Goal: Task Accomplishment & Management: Manage account settings

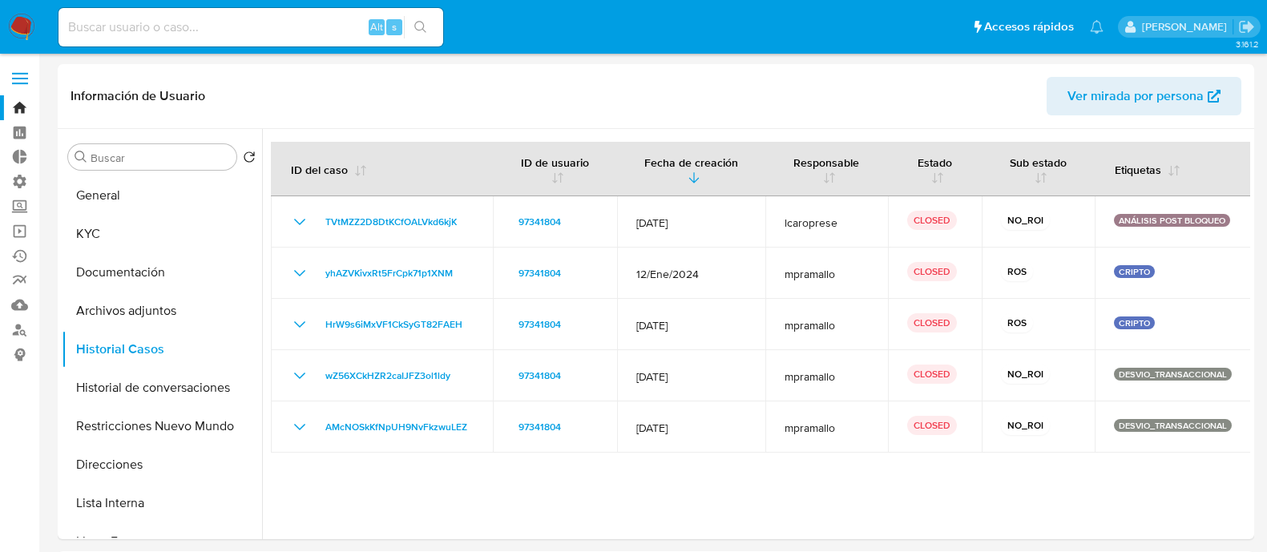
select select "10"
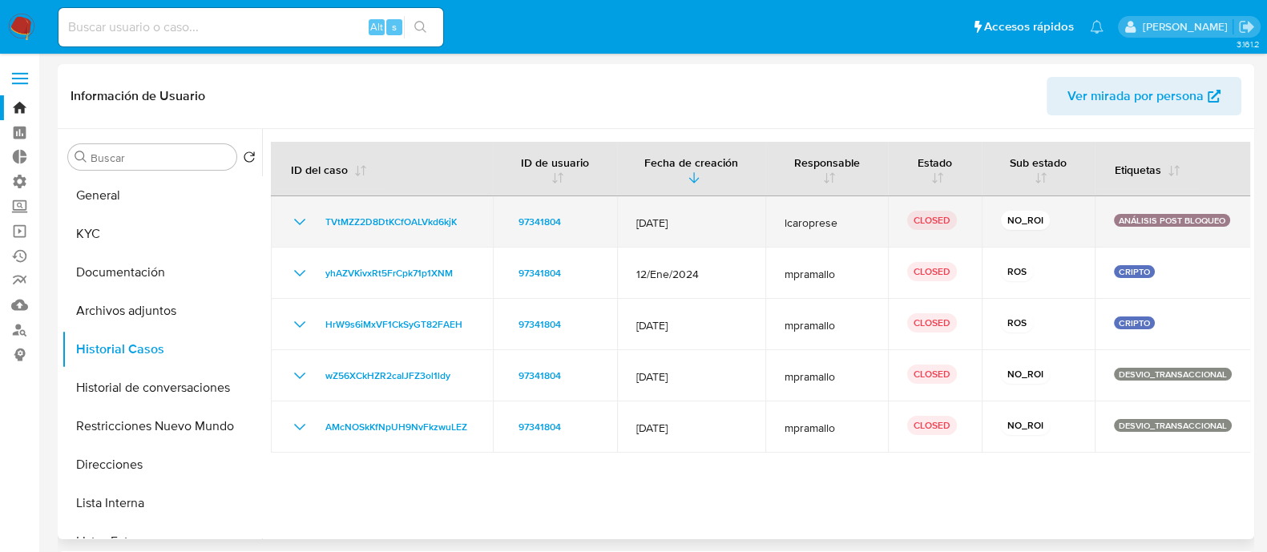
click at [295, 226] on icon "Mostrar/Ocultar" at bounding box center [299, 221] width 19 height 19
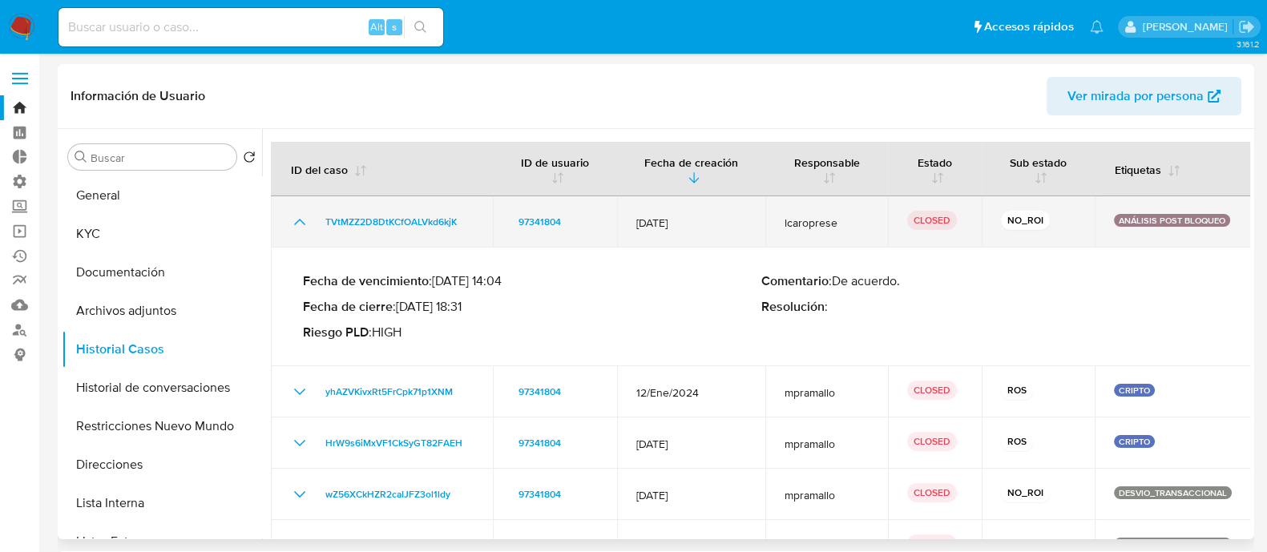
click at [296, 227] on icon "Mostrar/Ocultar" at bounding box center [299, 221] width 19 height 19
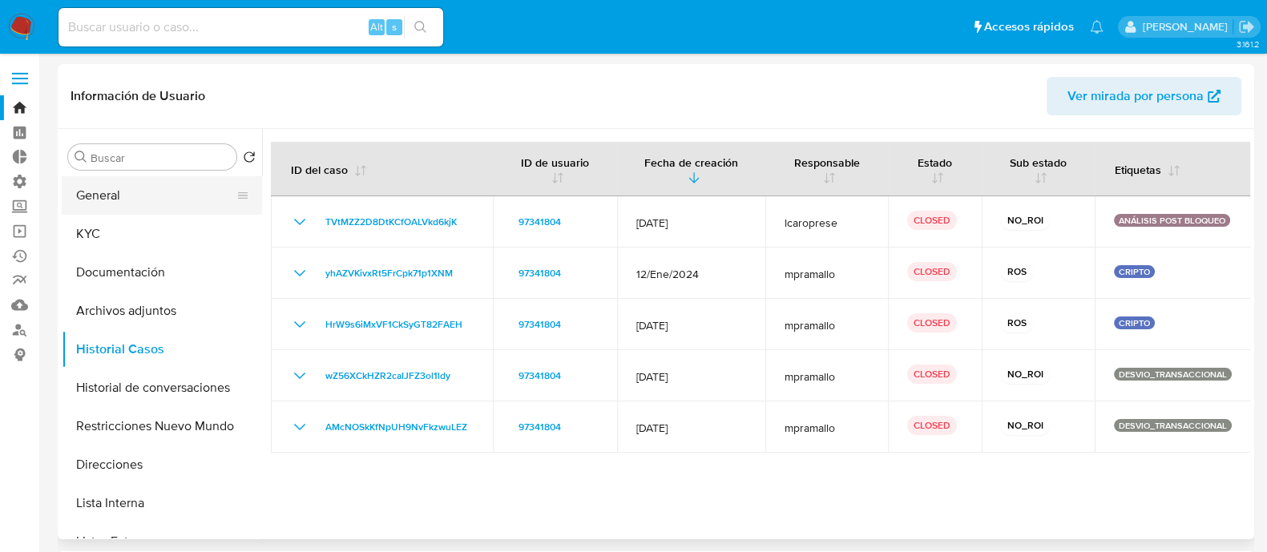
click at [127, 199] on button "General" at bounding box center [156, 195] width 188 height 38
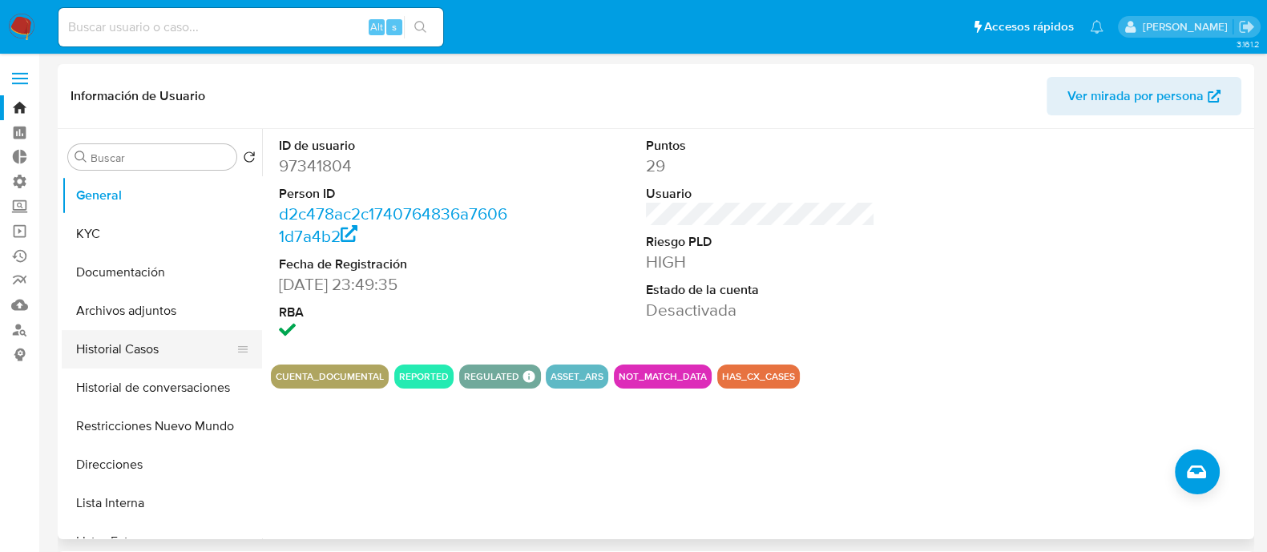
click at [154, 353] on button "Historial Casos" at bounding box center [156, 349] width 188 height 38
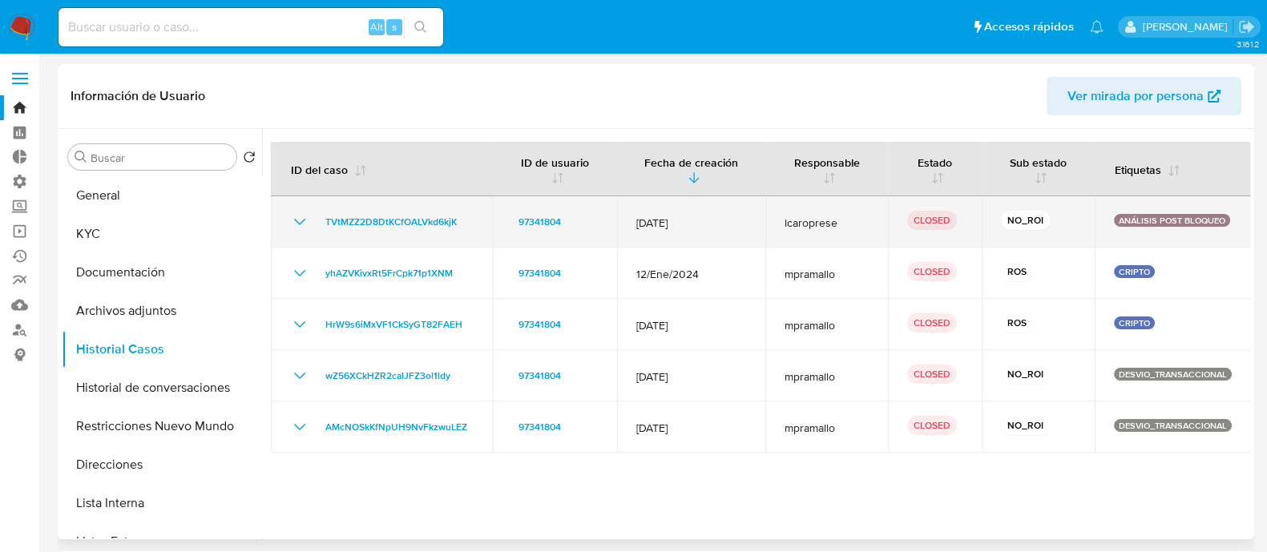
click at [288, 222] on td "TVtMZZ2D8DtKCfOALVkd6kjK" at bounding box center [382, 221] width 222 height 51
click at [300, 223] on icon "Mostrar/Ocultar" at bounding box center [299, 222] width 11 height 6
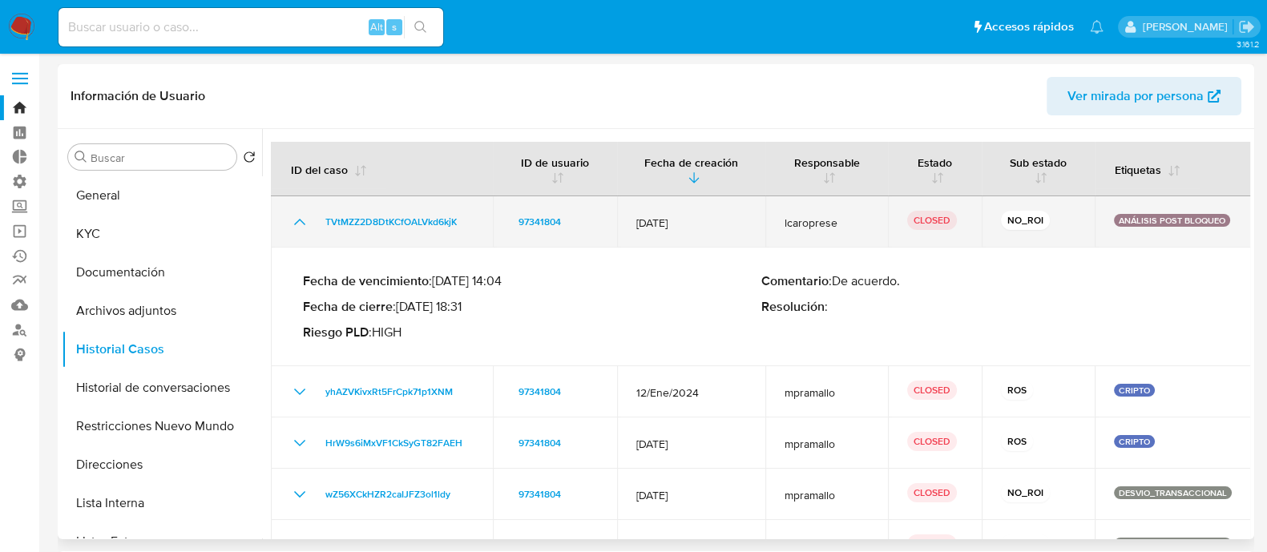
click at [300, 223] on icon "Mostrar/Ocultar" at bounding box center [299, 221] width 19 height 19
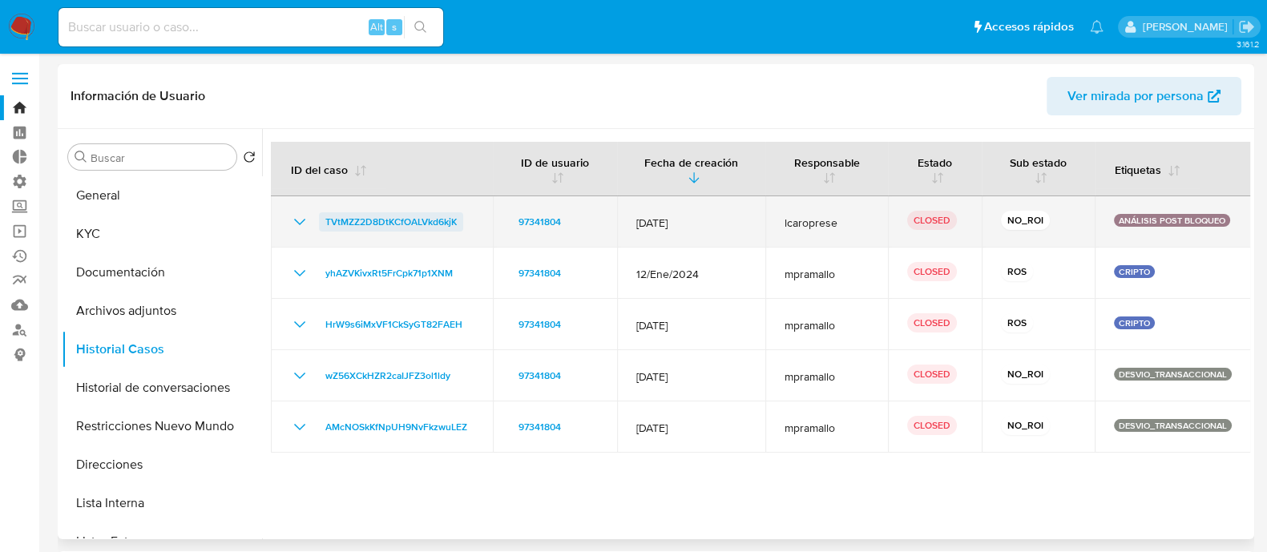
click at [349, 220] on span "TVtMZZ2D8DtKCfOALVkd6kjK" at bounding box center [390, 221] width 131 height 19
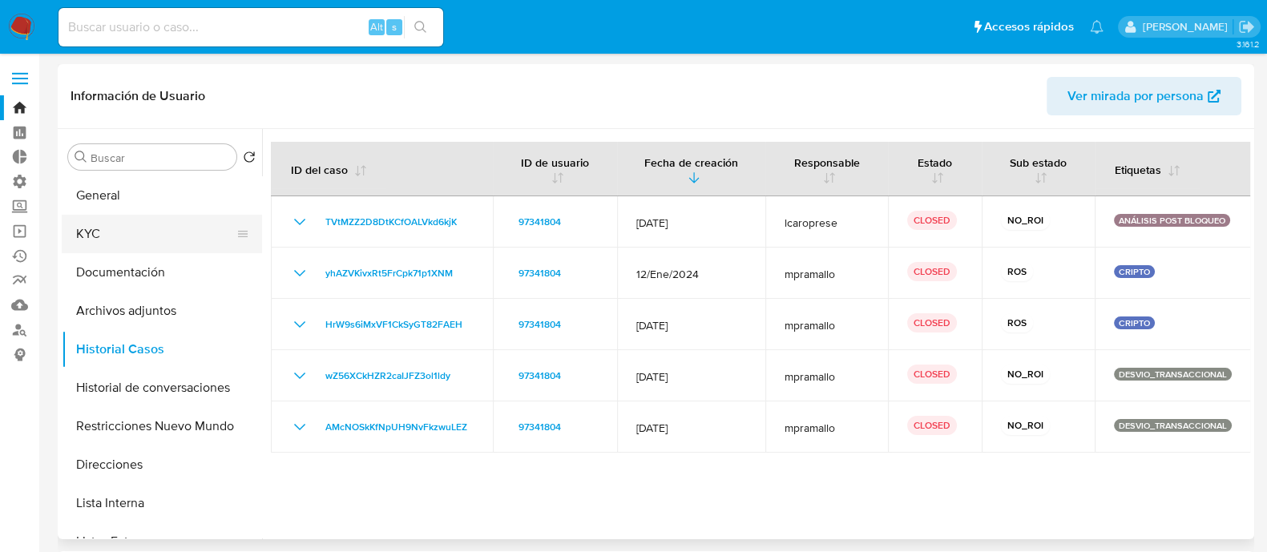
click at [184, 245] on button "KYC" at bounding box center [156, 234] width 188 height 38
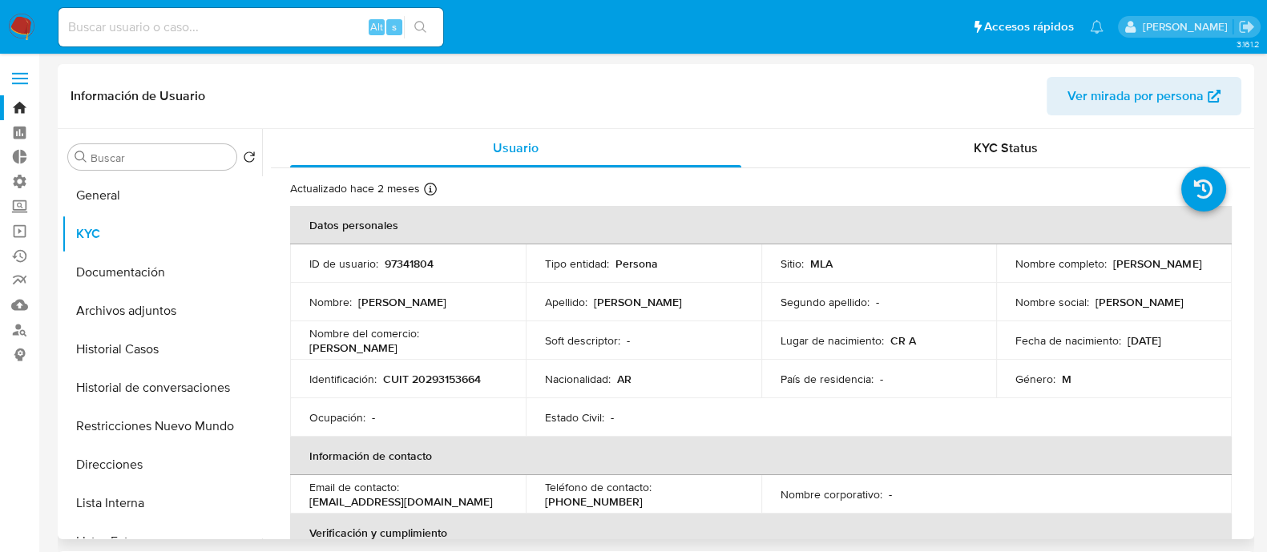
click at [441, 379] on p "CUIT 20293153664" at bounding box center [432, 379] width 98 height 14
copy p "20293153664"
drag, startPoint x: 1149, startPoint y: 271, endPoint x: 1008, endPoint y: 276, distance: 141.1
click at [1008, 276] on td "Nombre completo : Martin Eugenio Ricciardi" at bounding box center [1114, 263] width 236 height 38
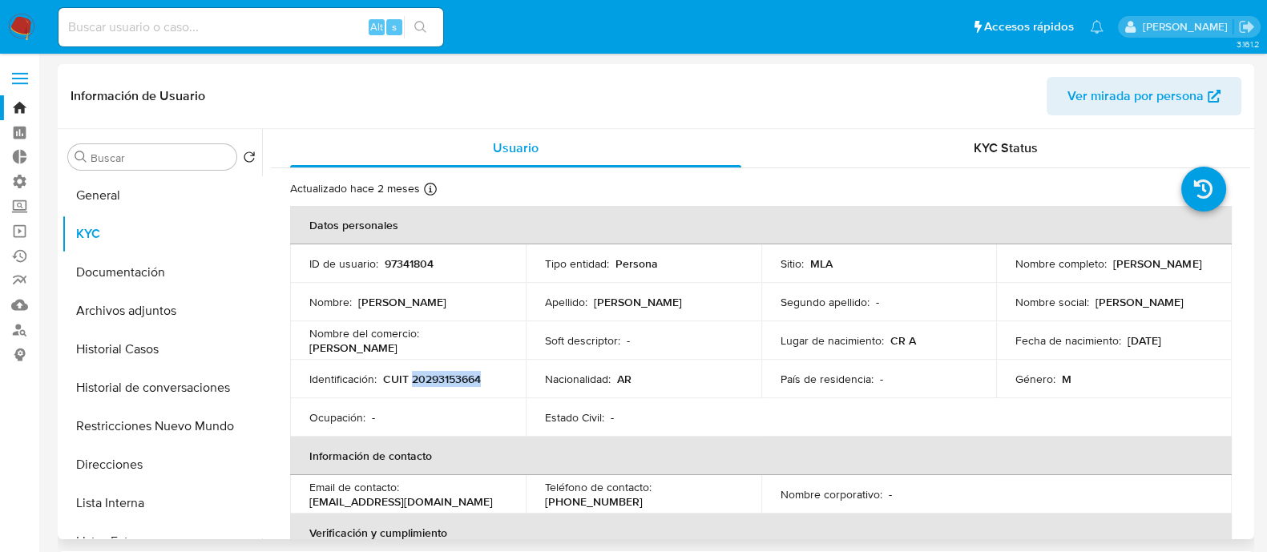
copy p "[PERSON_NAME] [PERSON_NAME]"
click at [131, 179] on button "General" at bounding box center [156, 195] width 188 height 38
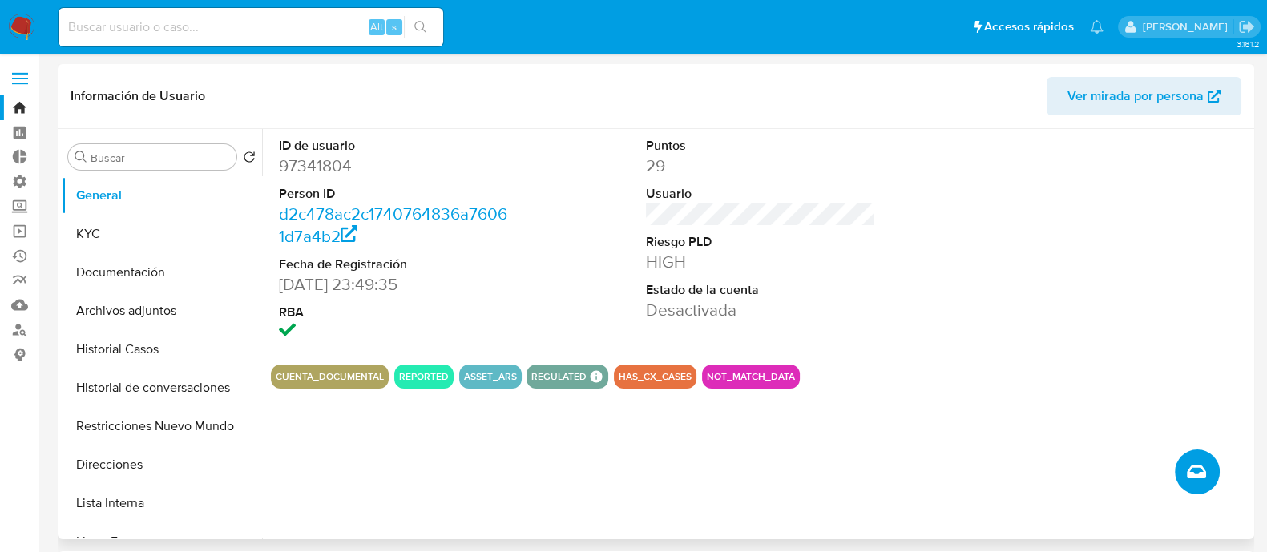
click at [1189, 472] on icon "Crear caso manual" at bounding box center [1196, 472] width 19 height 13
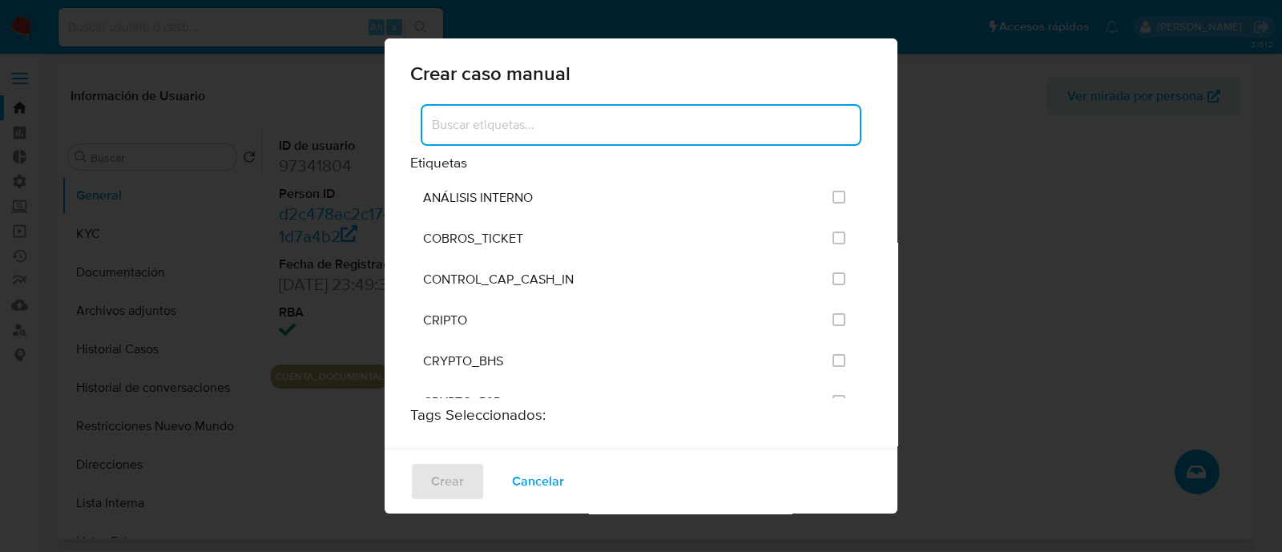
click at [621, 134] on input at bounding box center [641, 125] width 438 height 21
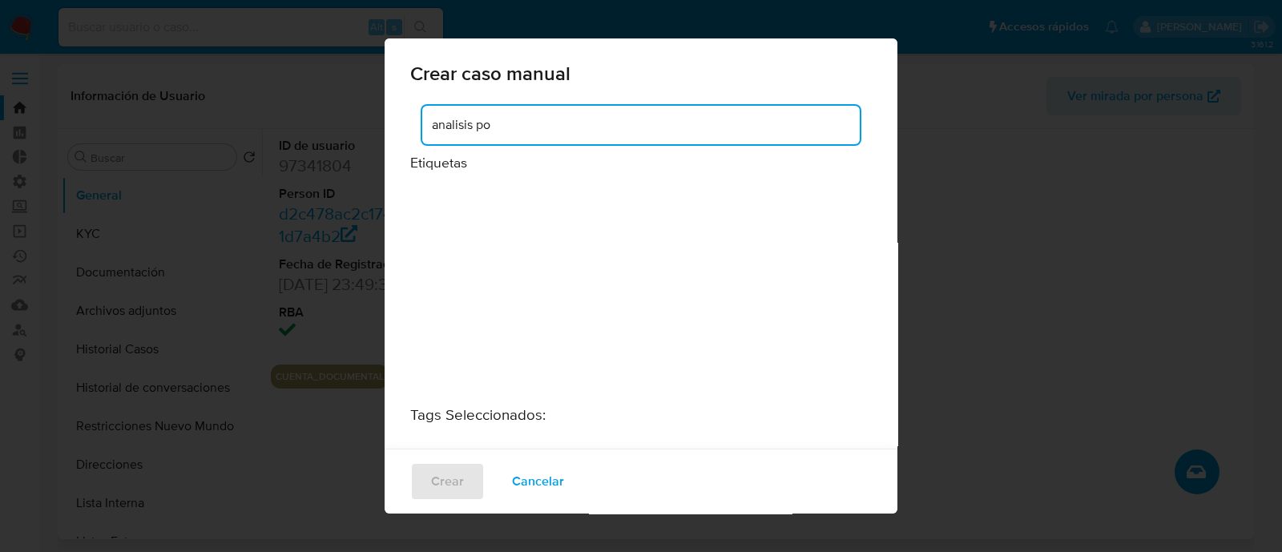
type input "analisis pos"
drag, startPoint x: 514, startPoint y: 126, endPoint x: 357, endPoint y: 153, distance: 159.4
click at [357, 153] on div "Crear caso manual analisis pos Etiquetas Tags Seleccionados : Crear Cancelar" at bounding box center [641, 276] width 1282 height 552
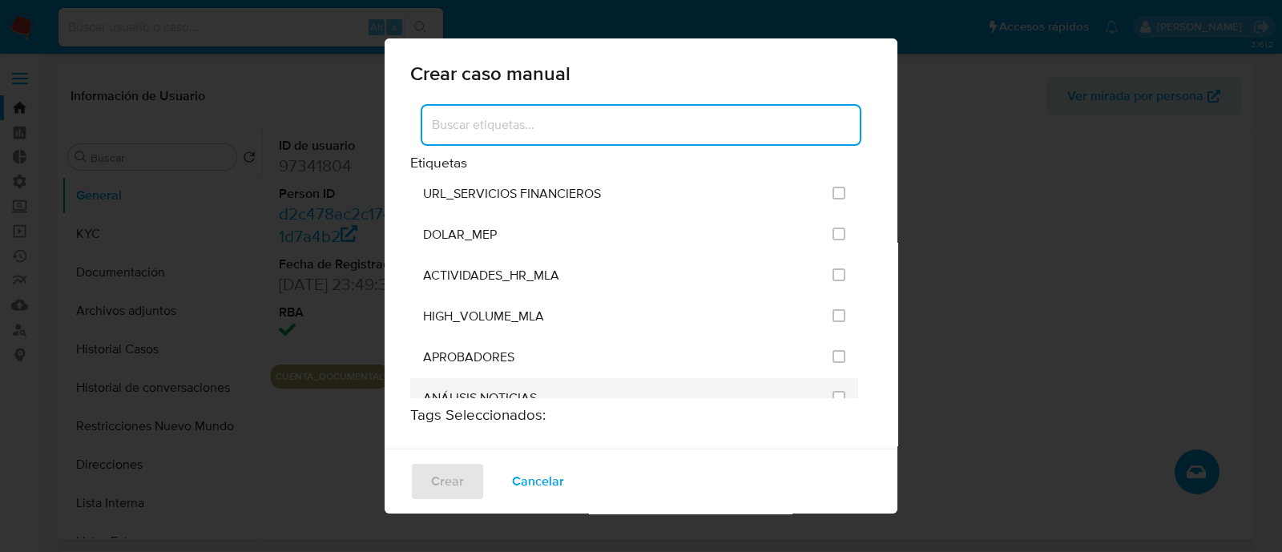
scroll to position [3100, 0]
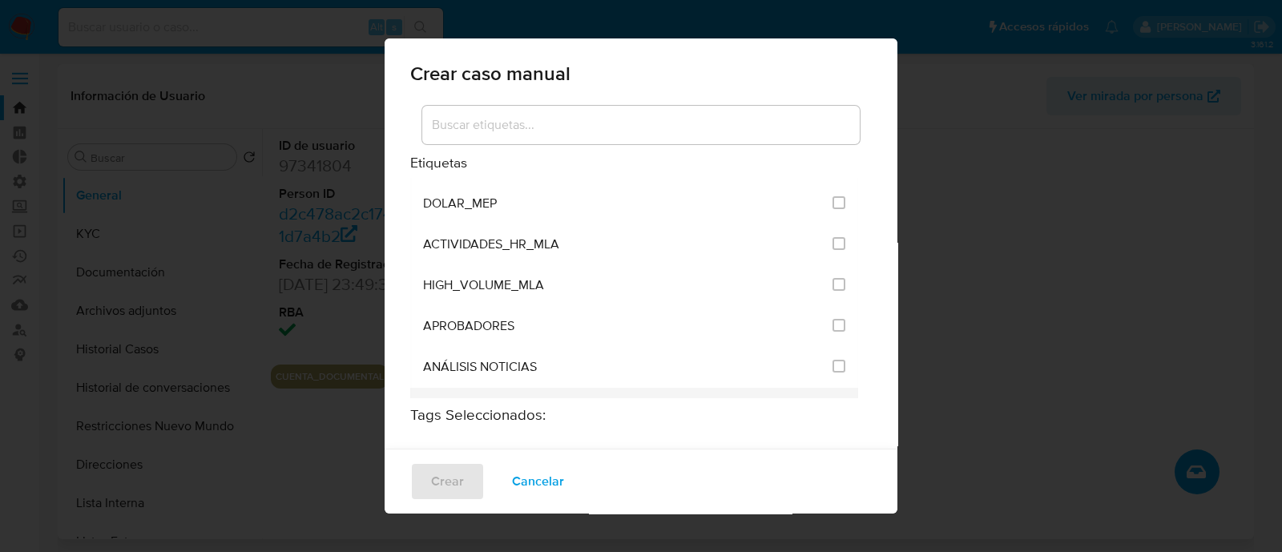
click at [833, 401] on input "3249" at bounding box center [839, 407] width 13 height 13
checkbox input "true"
click at [464, 479] on button "Crear" at bounding box center [447, 481] width 75 height 38
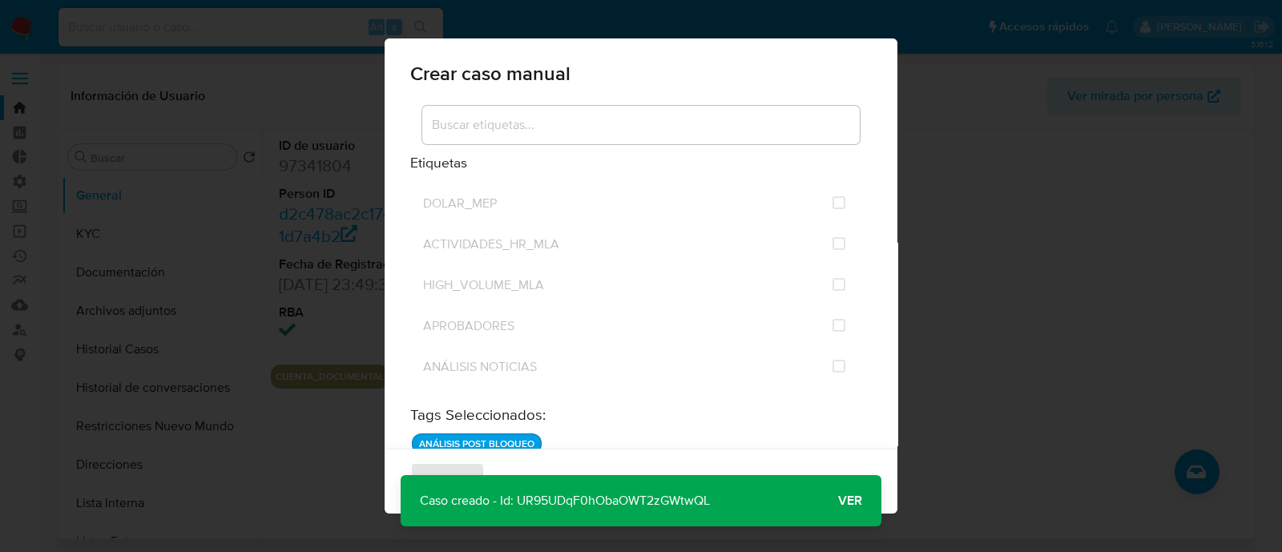
click at [850, 501] on span "Ver" at bounding box center [850, 501] width 24 height 0
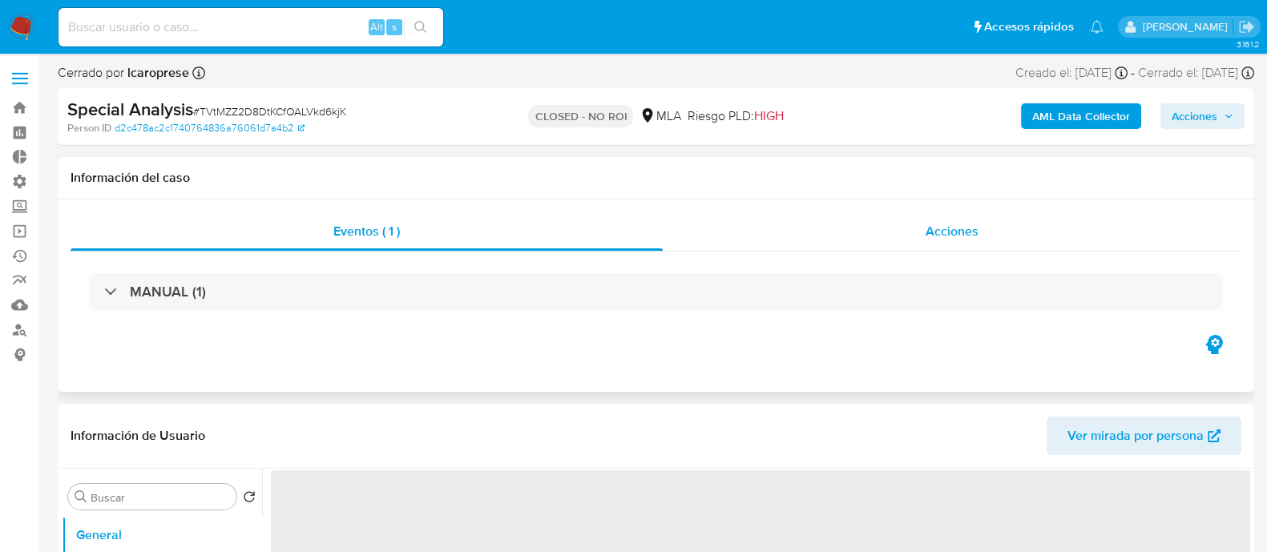
click at [841, 228] on div "Acciones" at bounding box center [952, 231] width 579 height 38
select select "10"
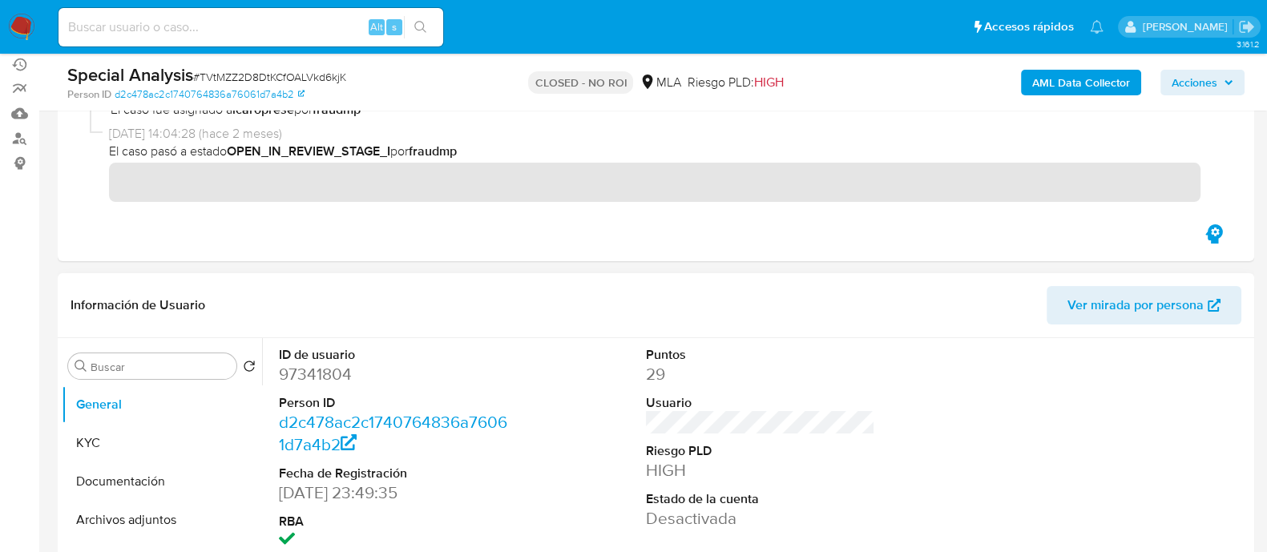
scroll to position [200, 0]
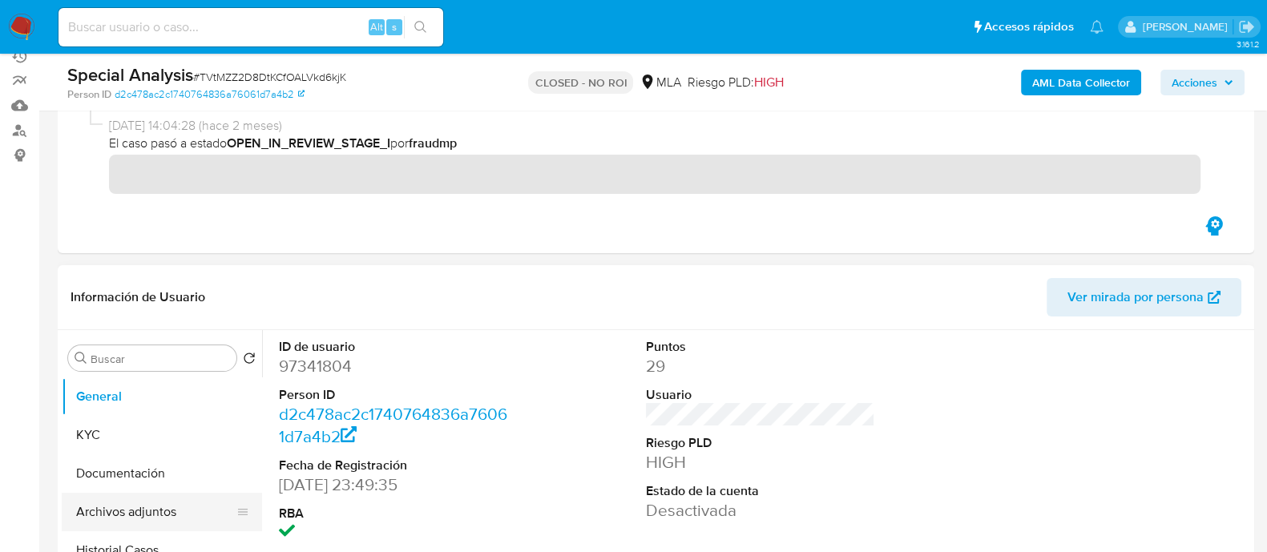
click at [138, 511] on button "Archivos adjuntos" at bounding box center [156, 512] width 188 height 38
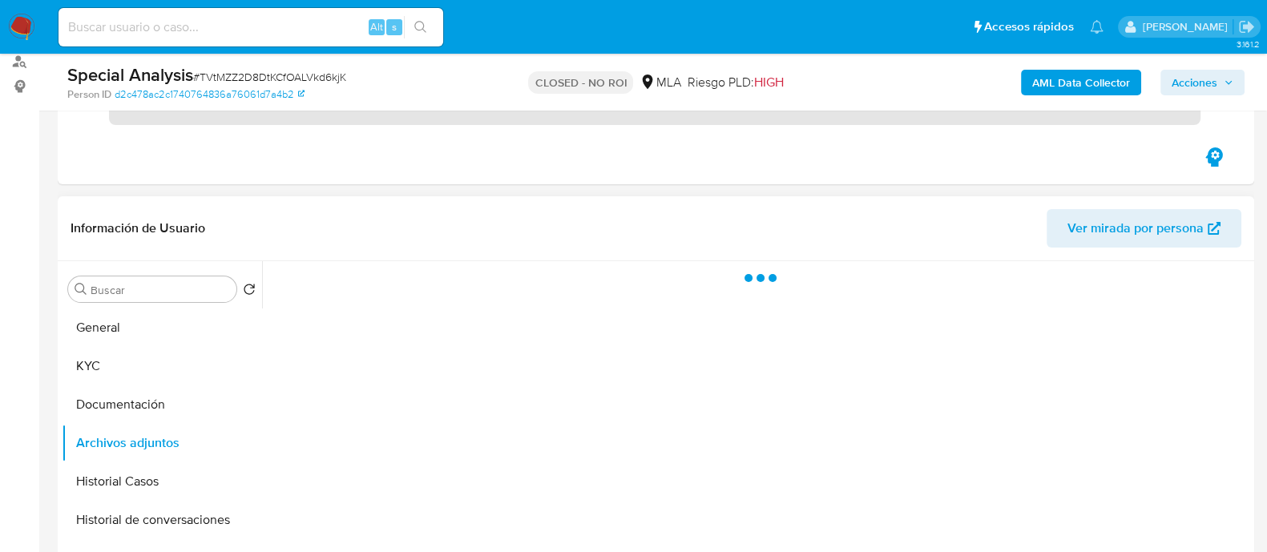
scroll to position [300, 0]
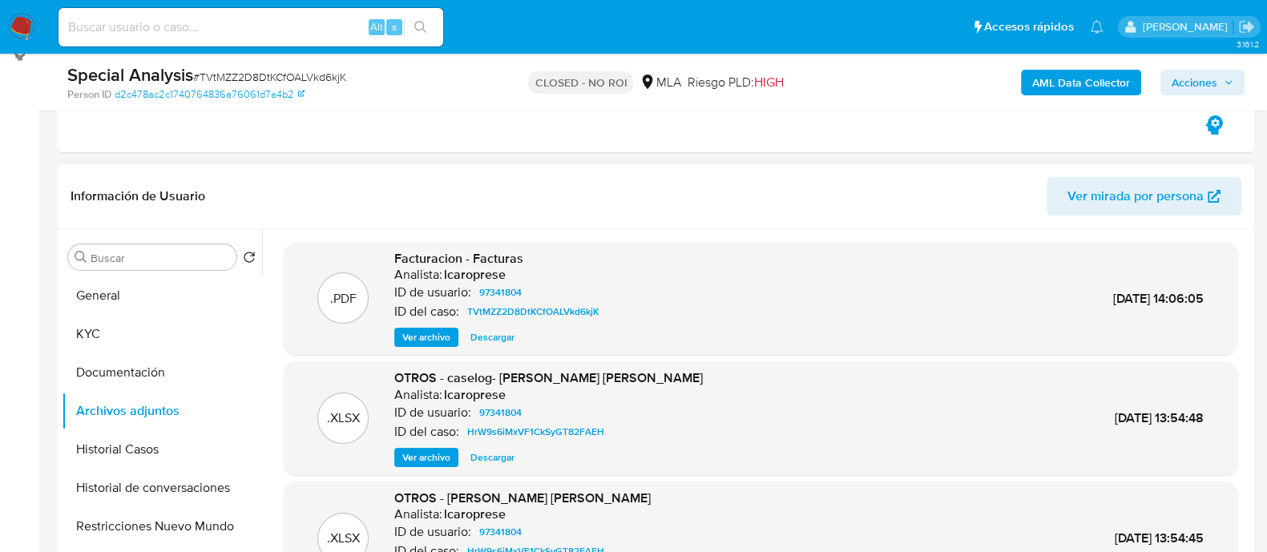
click at [441, 339] on span "Ver archivo" at bounding box center [426, 337] width 48 height 16
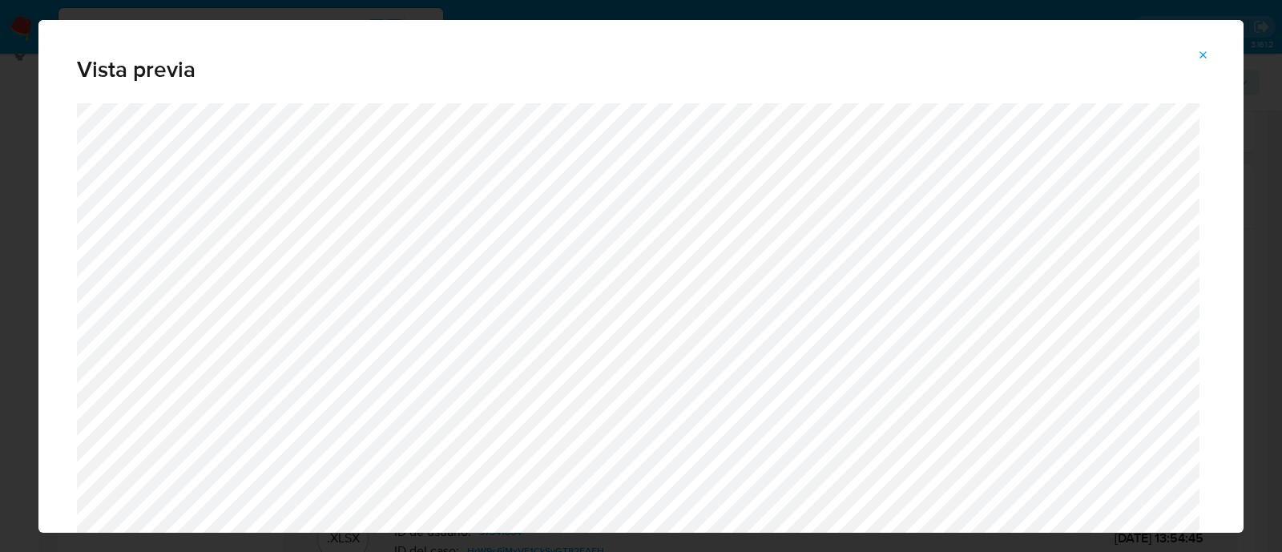
click at [1202, 53] on icon "Attachment preview" at bounding box center [1203, 55] width 13 height 13
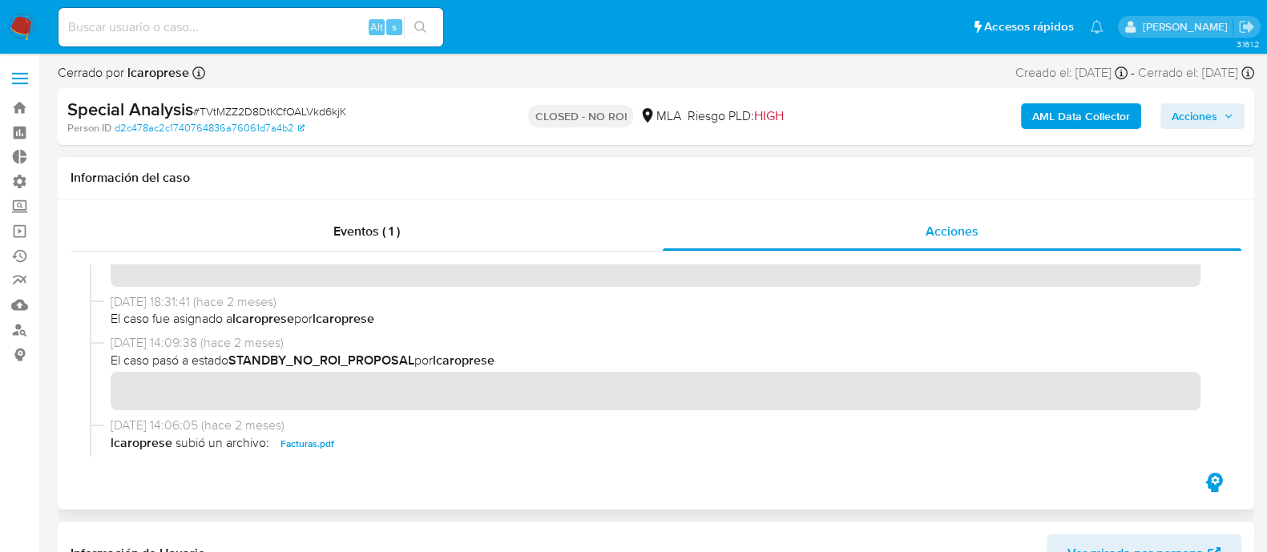
scroll to position [0, 0]
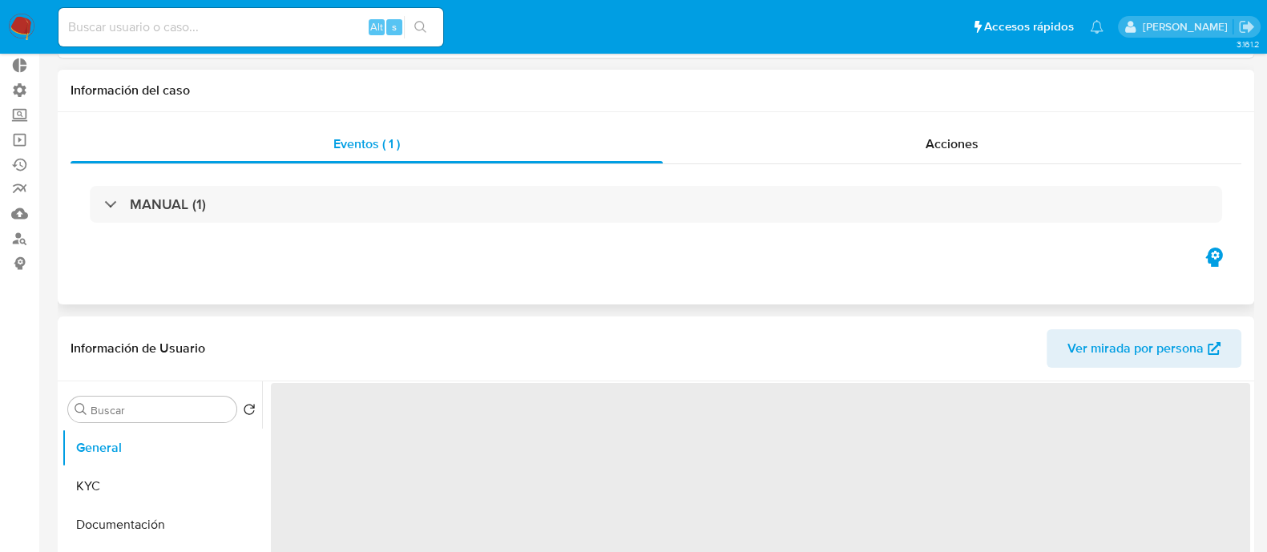
select select "10"
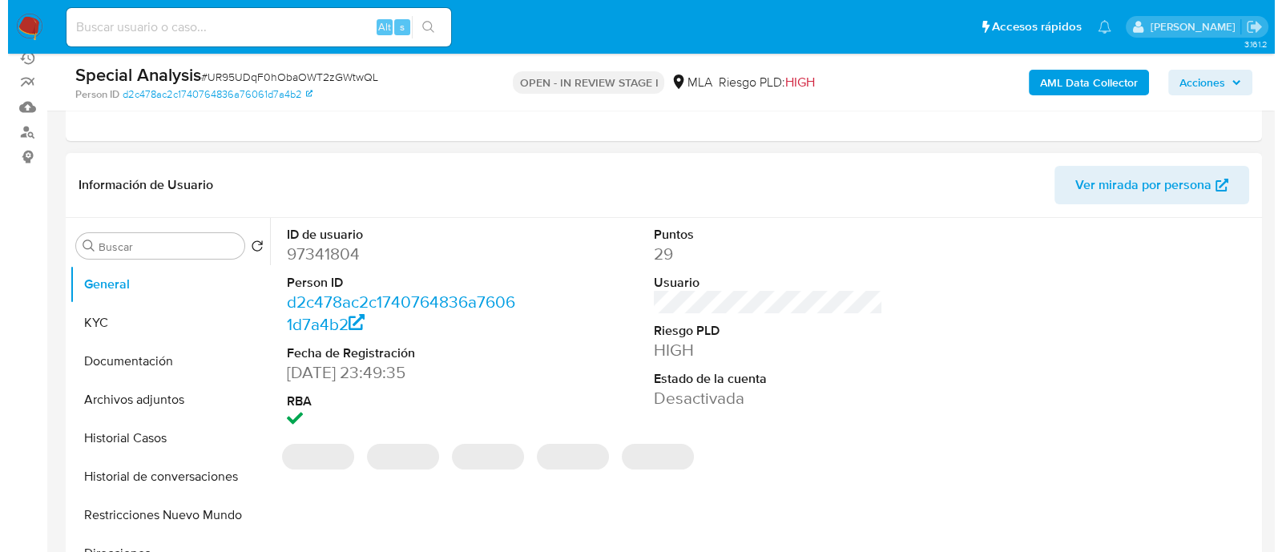
scroll to position [300, 0]
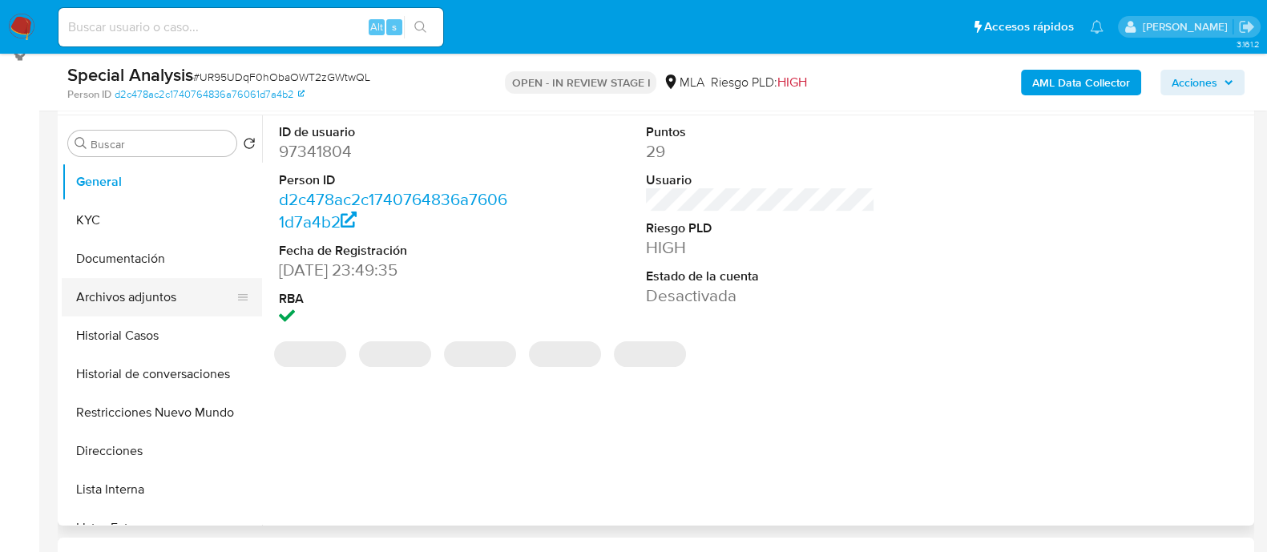
click at [132, 306] on button "Archivos adjuntos" at bounding box center [156, 297] width 188 height 38
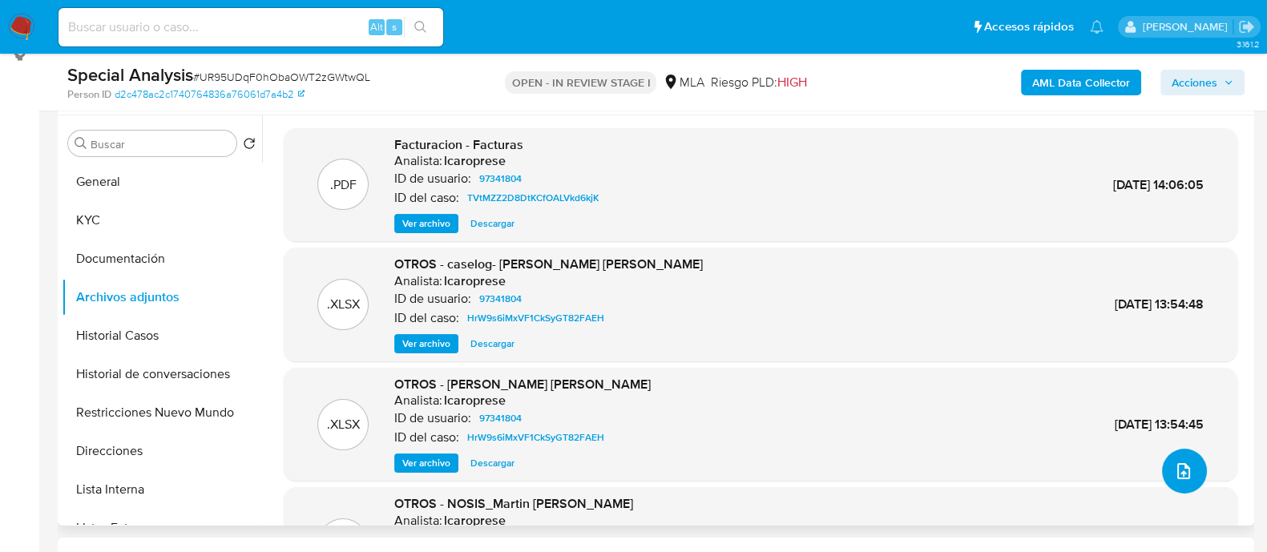
click at [1180, 466] on icon "upload-file" at bounding box center [1183, 471] width 19 height 19
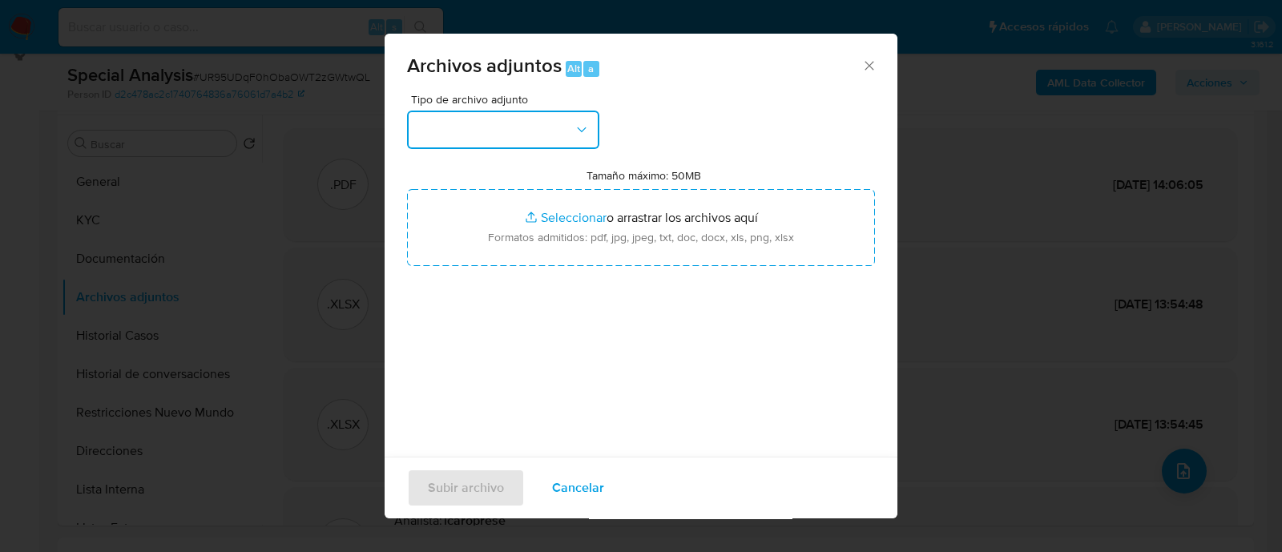
click at [541, 138] on button "button" at bounding box center [503, 130] width 192 height 38
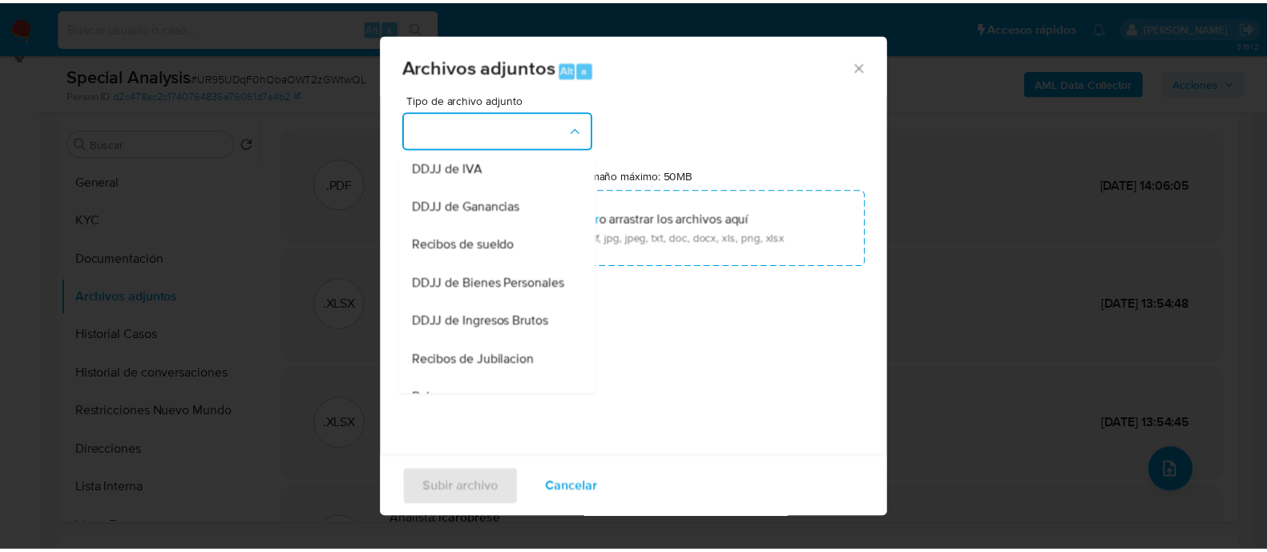
scroll to position [200, 0]
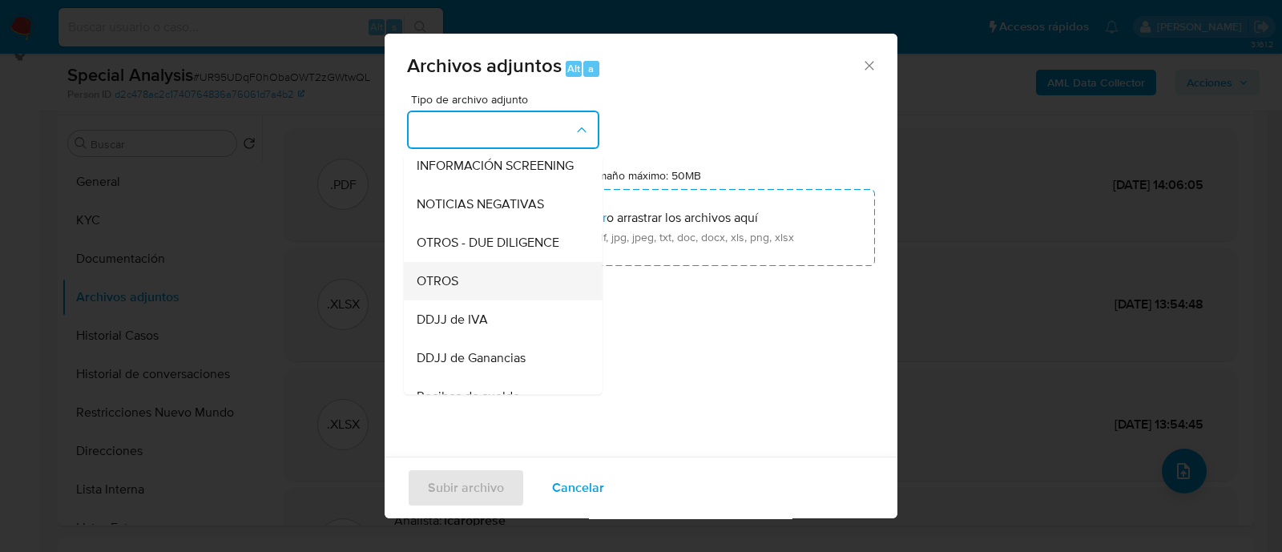
click at [475, 300] on div "OTROS" at bounding box center [498, 281] width 163 height 38
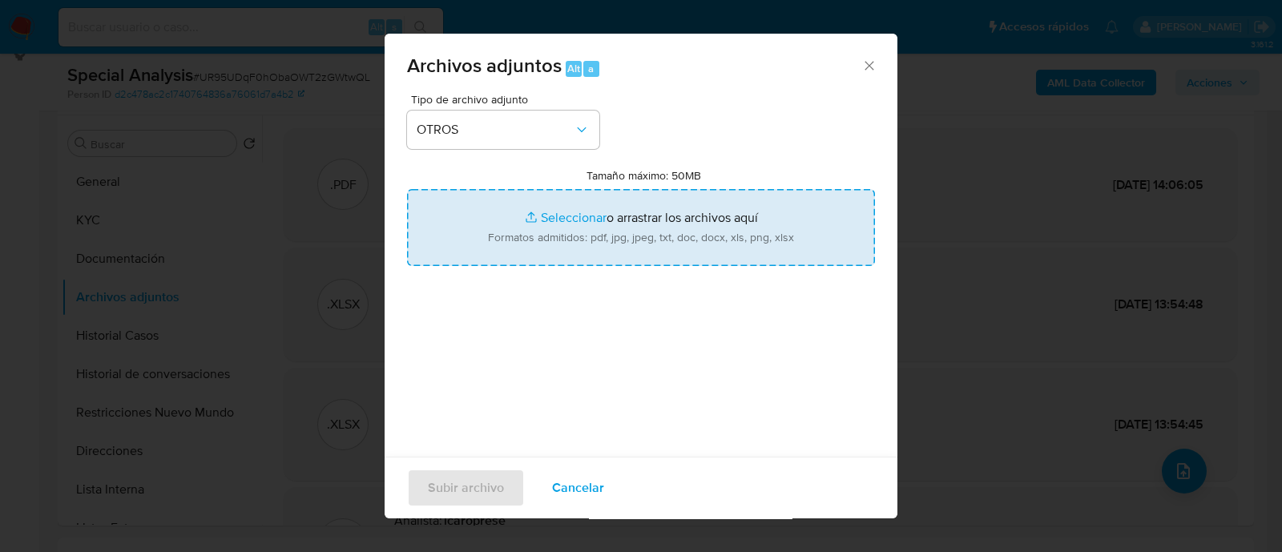
click at [586, 239] on input "Tamaño máximo: 50MB Seleccionar archivos" at bounding box center [641, 227] width 468 height 77
type input "C:\fakepath\Evidencia.xlsx"
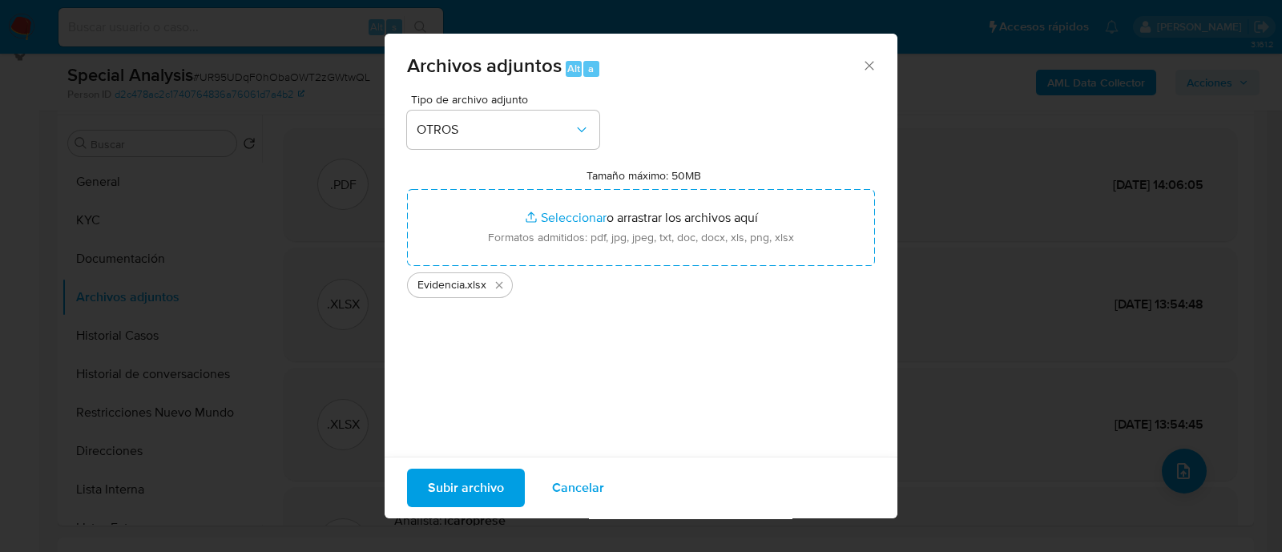
click at [488, 481] on span "Subir archivo" at bounding box center [466, 487] width 76 height 35
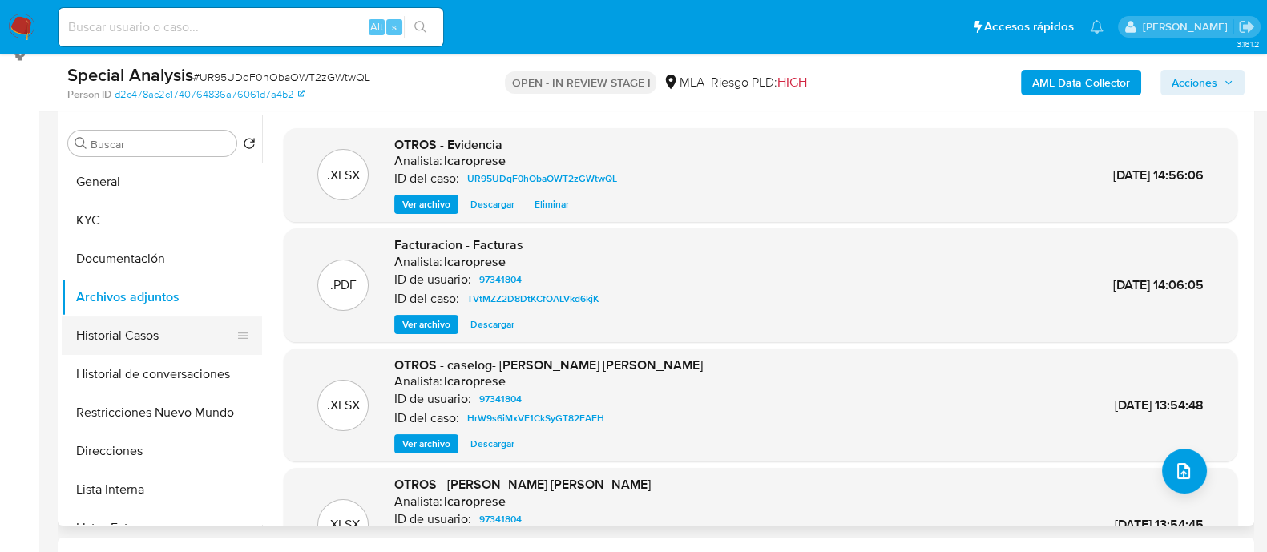
click at [148, 350] on button "Historial Casos" at bounding box center [156, 336] width 188 height 38
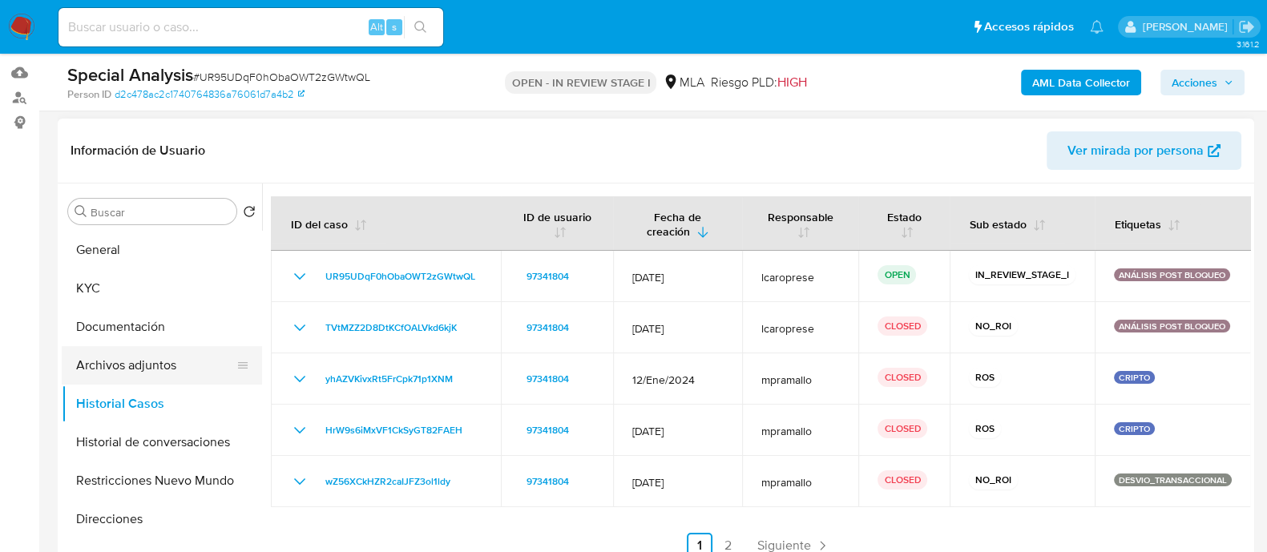
scroll to position [264, 0]
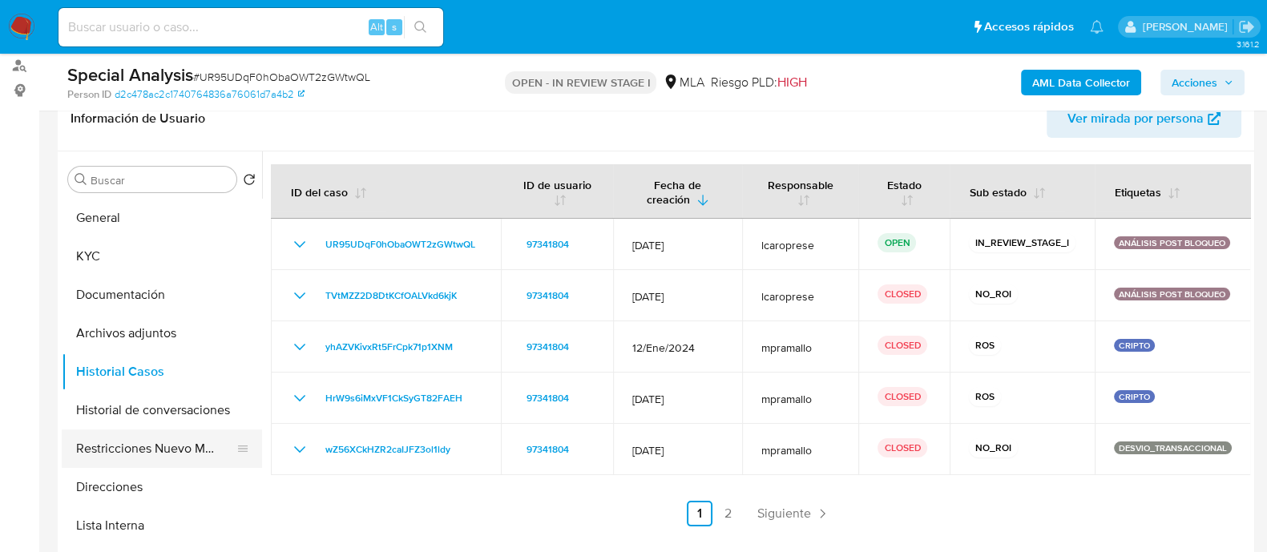
click at [151, 446] on button "Restricciones Nuevo Mundo" at bounding box center [156, 449] width 188 height 38
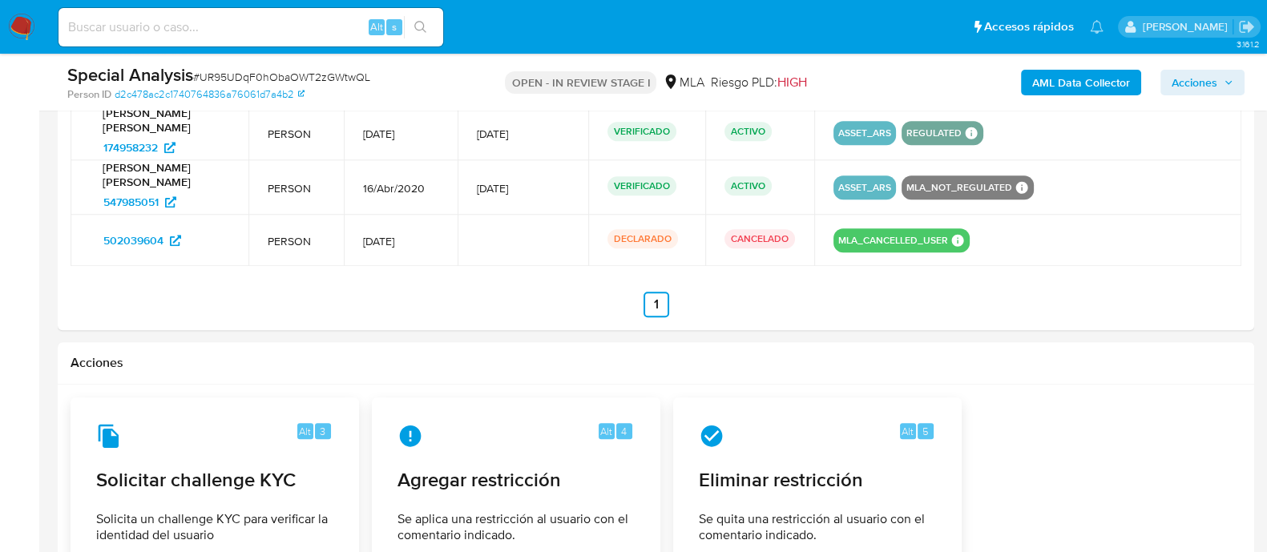
scroll to position [2277, 0]
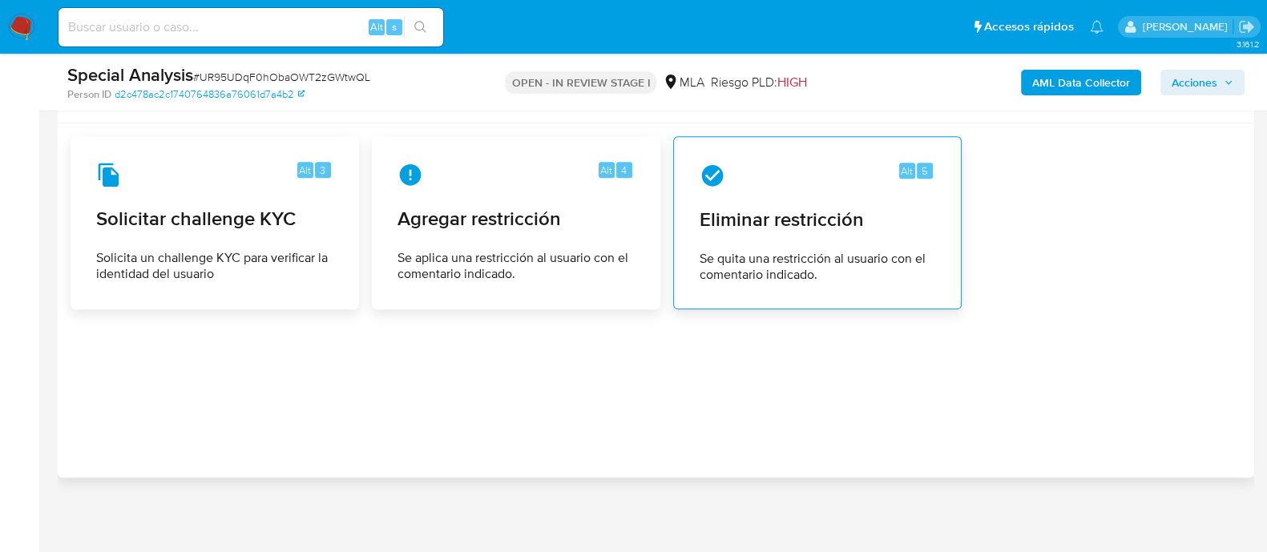
click at [799, 251] on span "Se quita una restricción al usuario con el comentario indicado." at bounding box center [818, 267] width 236 height 32
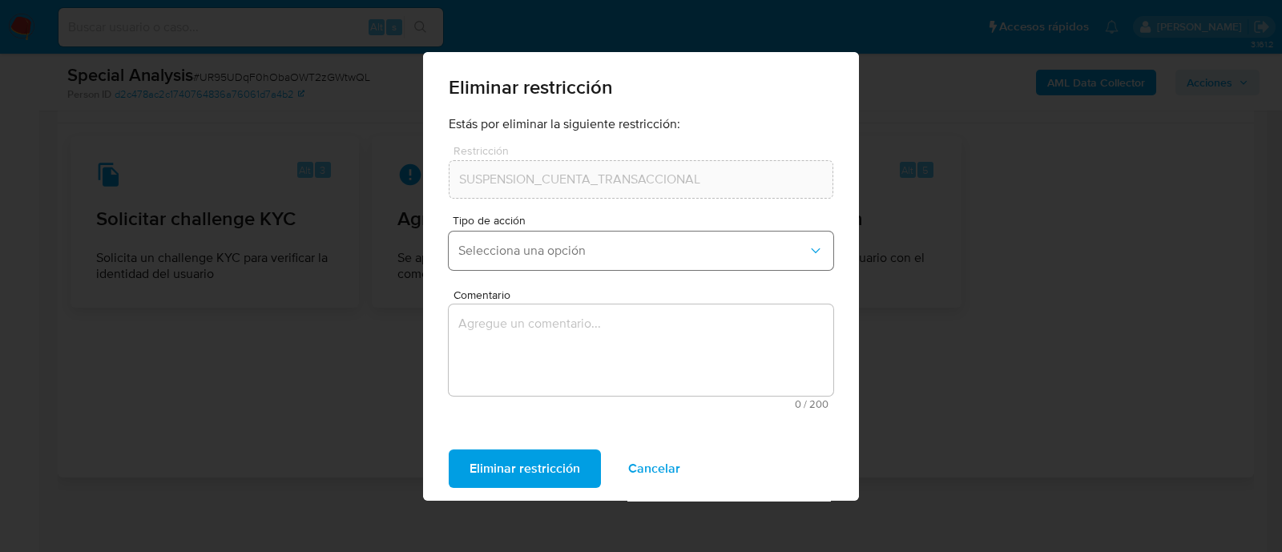
click at [638, 262] on button "Selecciona una opción" at bounding box center [641, 251] width 385 height 38
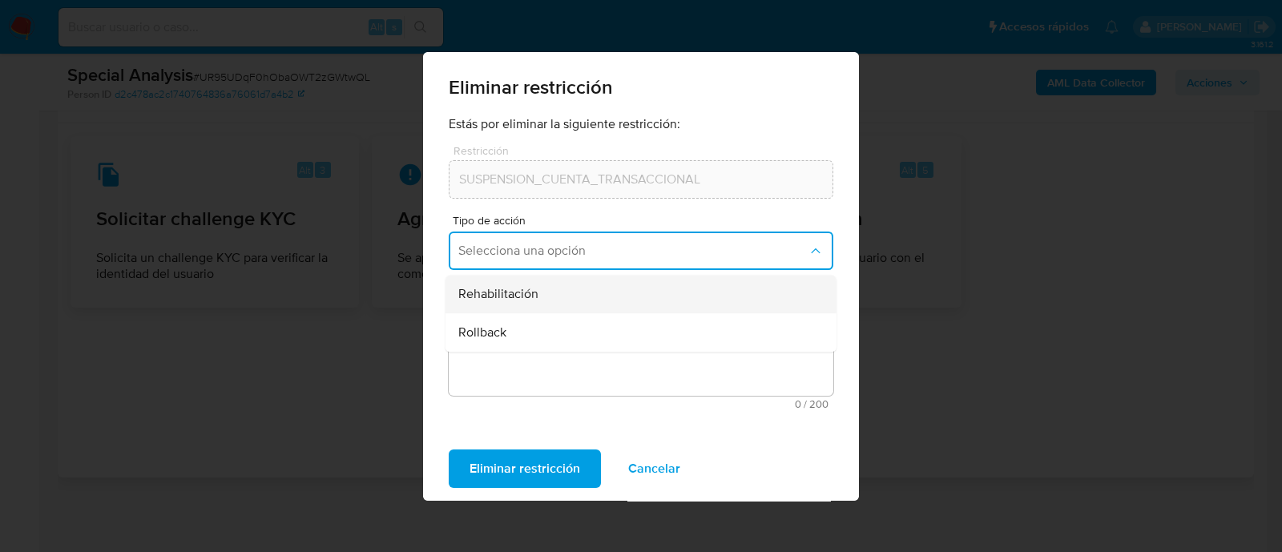
click at [580, 300] on div "Rehabilitación" at bounding box center [636, 294] width 356 height 38
click at [591, 338] on textarea "Comentario" at bounding box center [641, 350] width 385 height 91
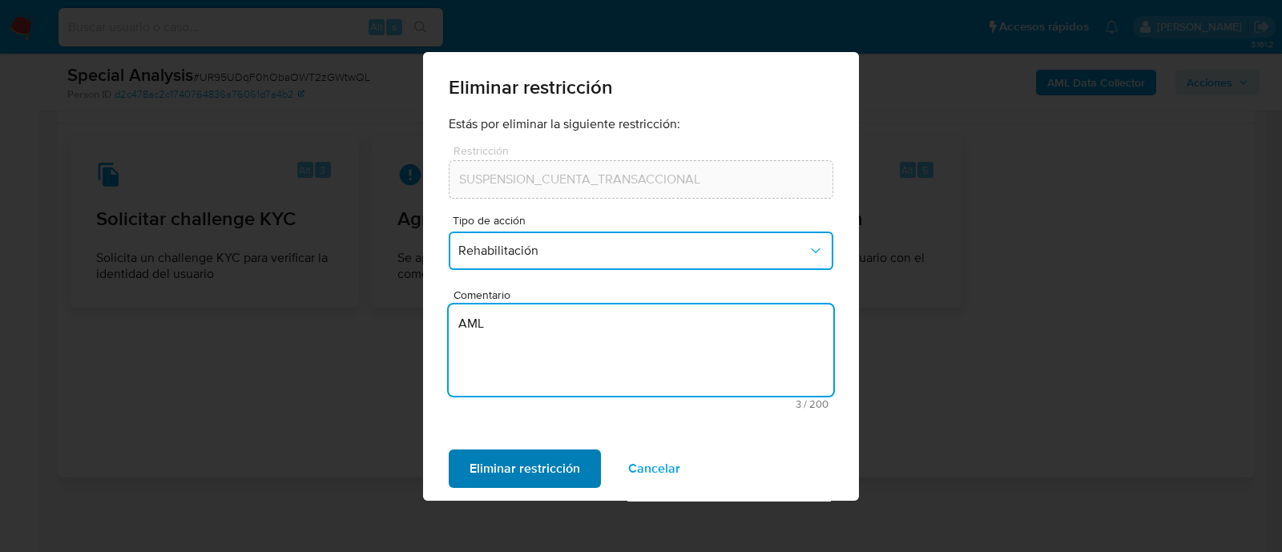
type textarea "AML"
click at [529, 462] on span "Eliminar restricción" at bounding box center [525, 468] width 111 height 35
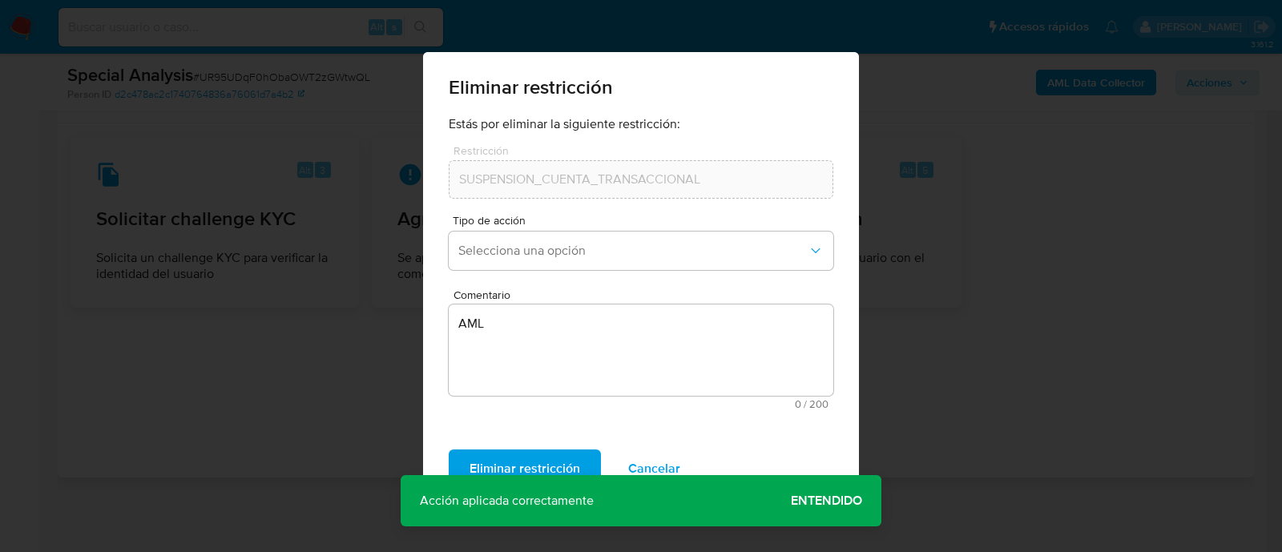
click at [820, 501] on span "Entendido" at bounding box center [826, 501] width 71 height 0
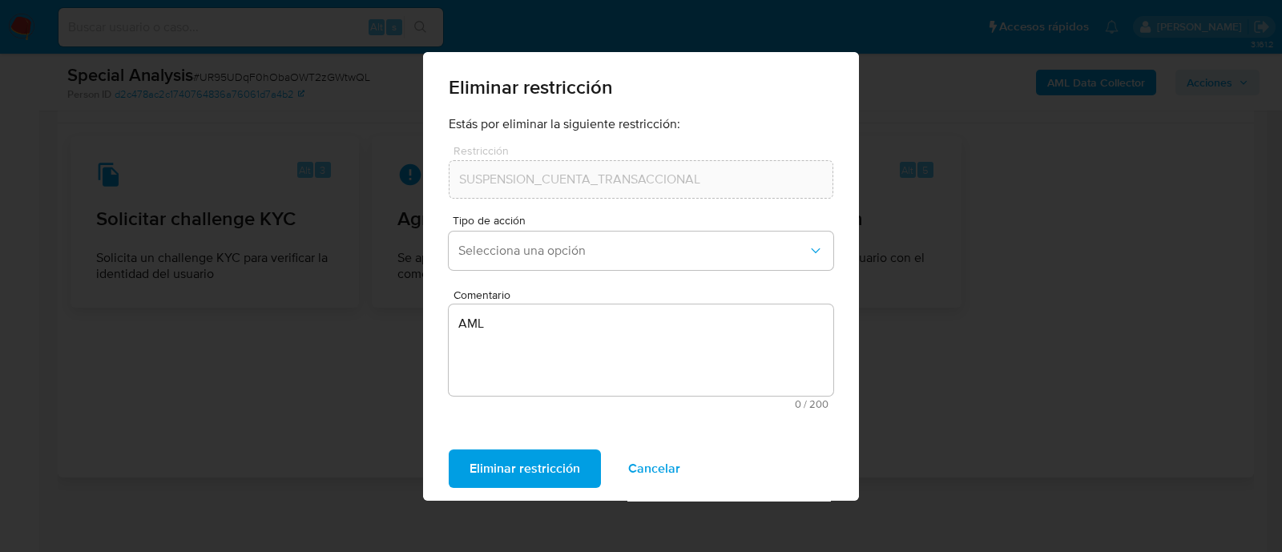
click at [647, 479] on span "Cancelar" at bounding box center [654, 468] width 52 height 35
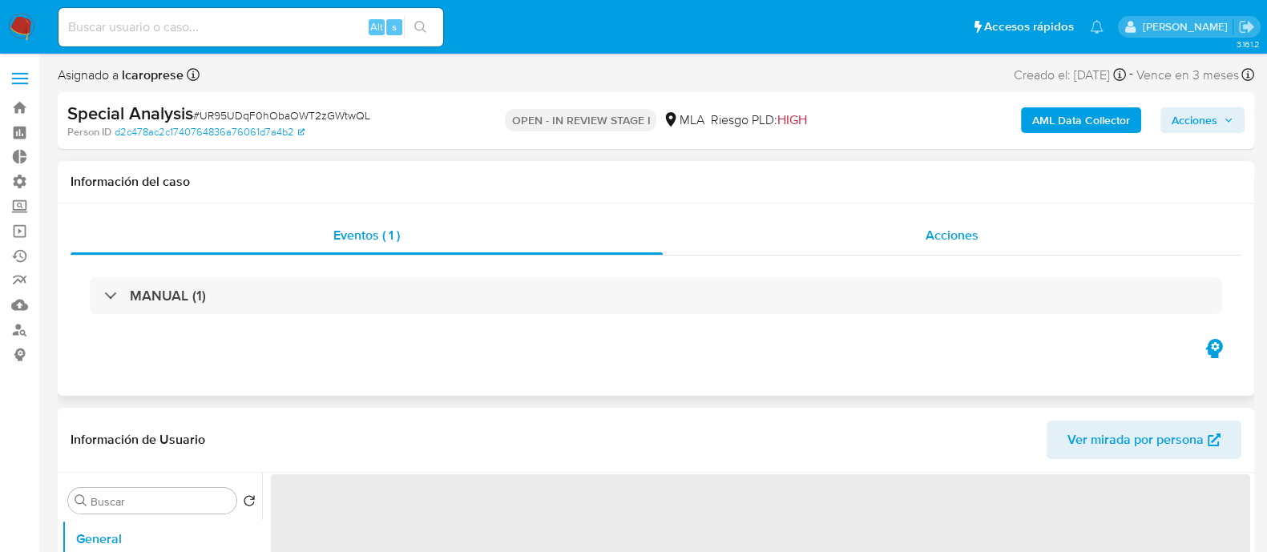
select select "10"
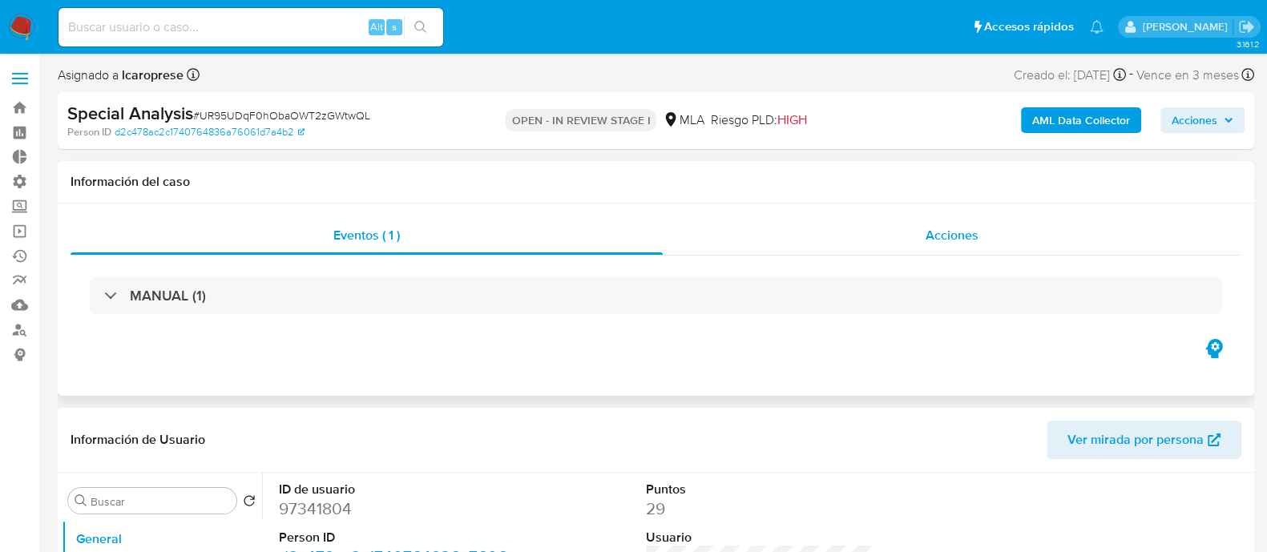
click at [789, 246] on div "Acciones" at bounding box center [952, 235] width 579 height 38
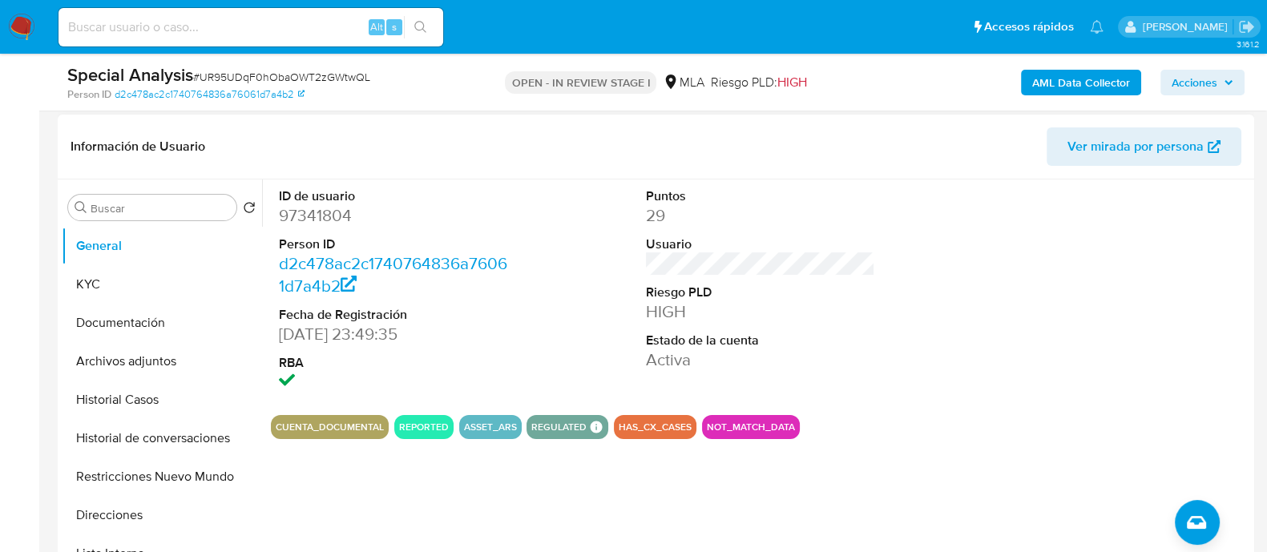
scroll to position [400, 0]
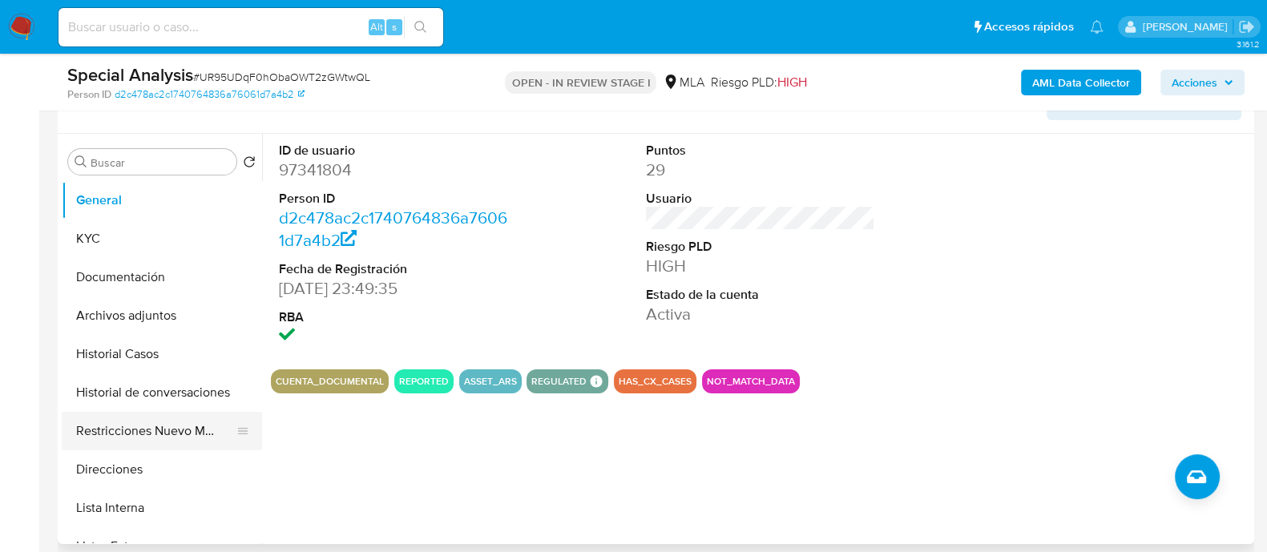
click at [138, 436] on button "Restricciones Nuevo Mundo" at bounding box center [156, 431] width 188 height 38
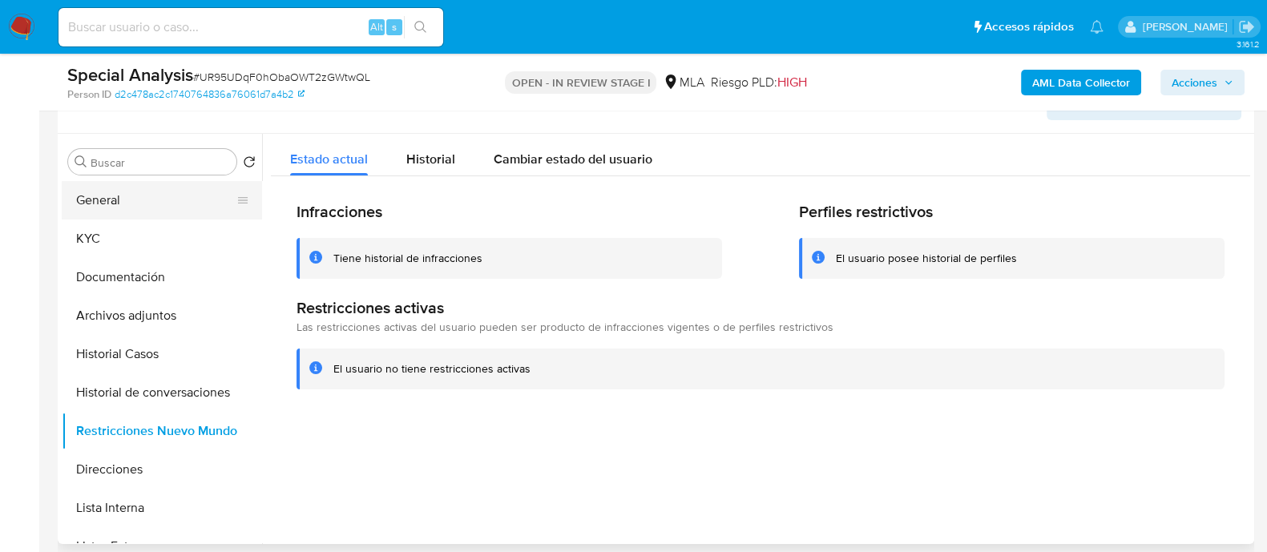
click at [126, 202] on button "General" at bounding box center [156, 200] width 188 height 38
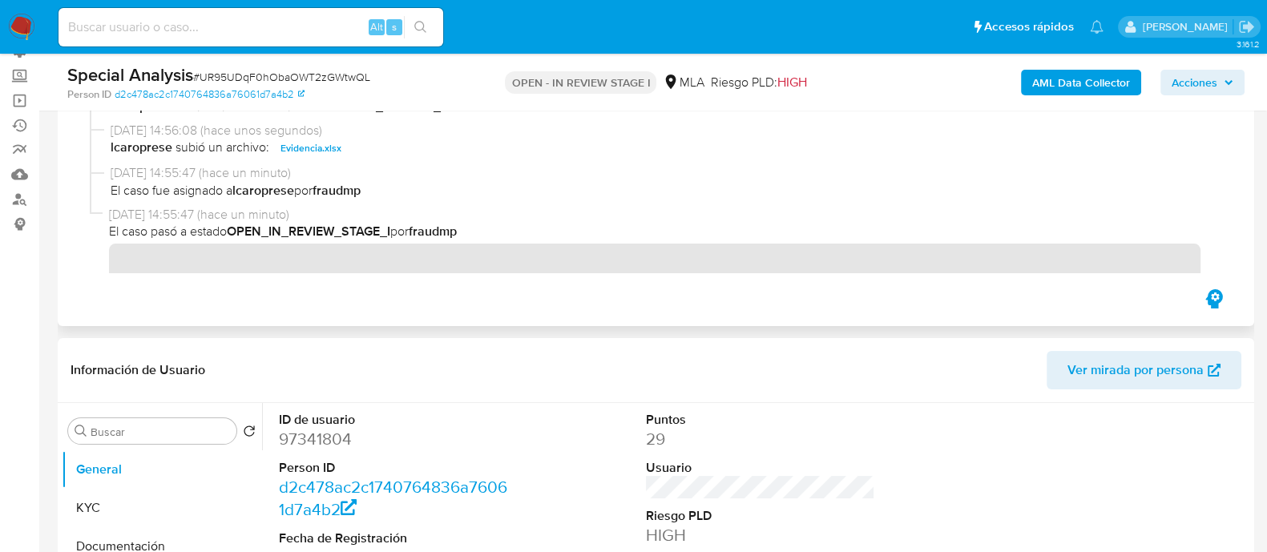
scroll to position [0, 0]
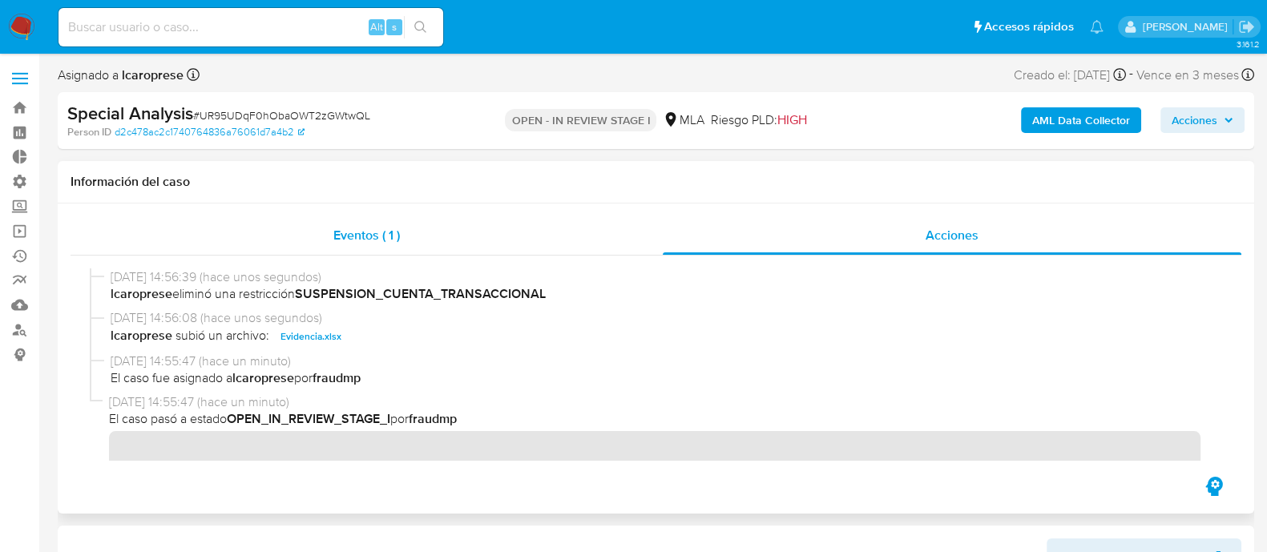
click at [474, 238] on div "Eventos ( 1 )" at bounding box center [367, 235] width 592 height 38
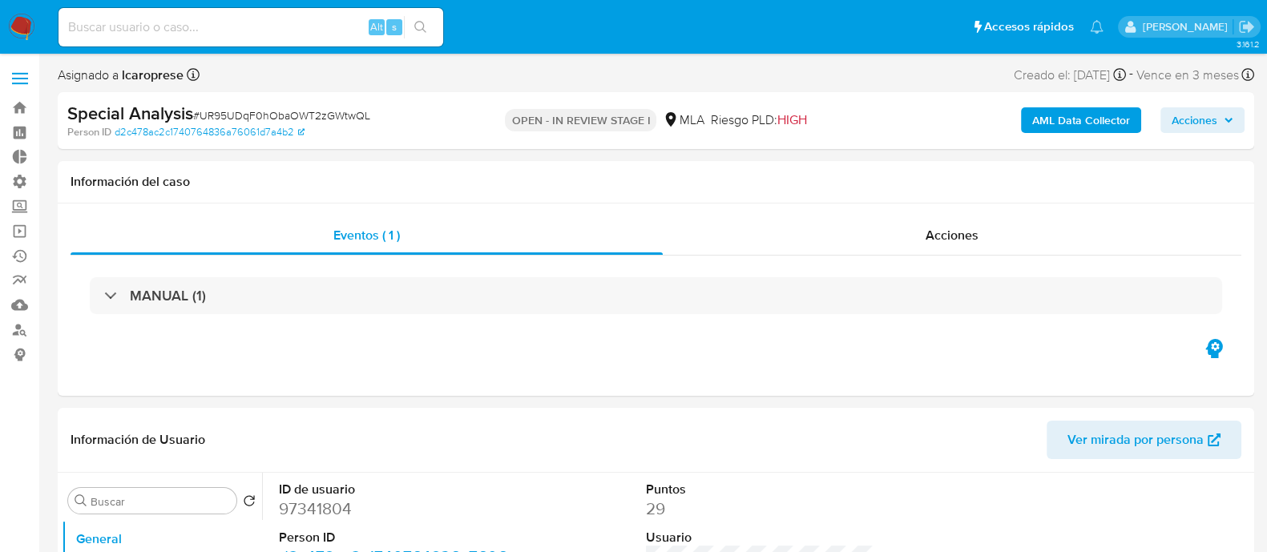
click at [1206, 124] on span "Acciones" at bounding box center [1195, 120] width 46 height 26
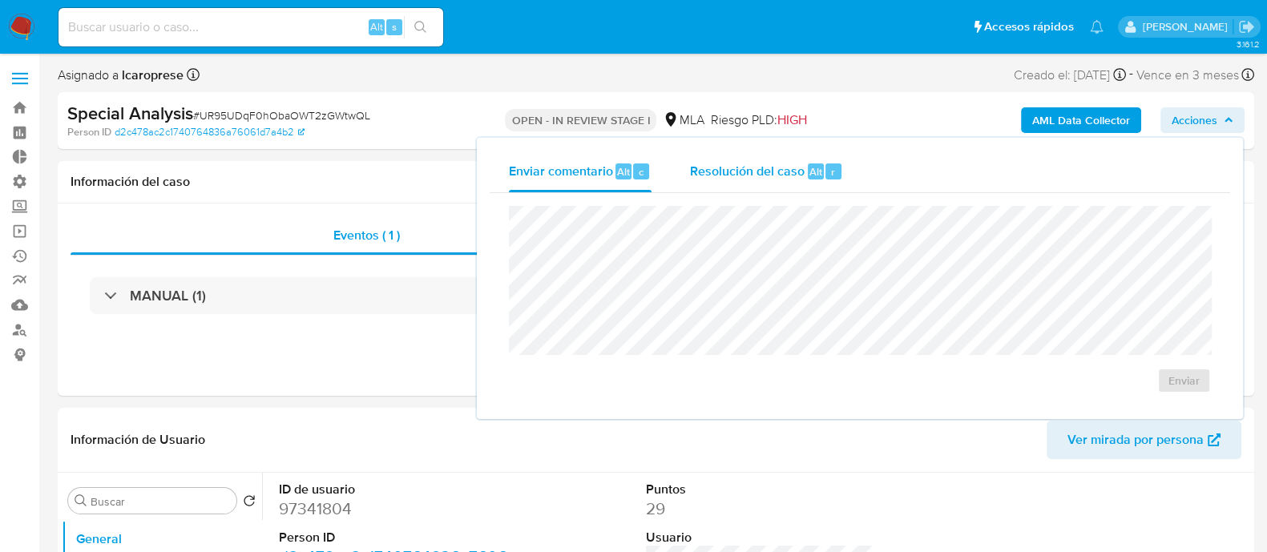
click at [776, 174] on span "Resolución del caso" at bounding box center [747, 171] width 115 height 18
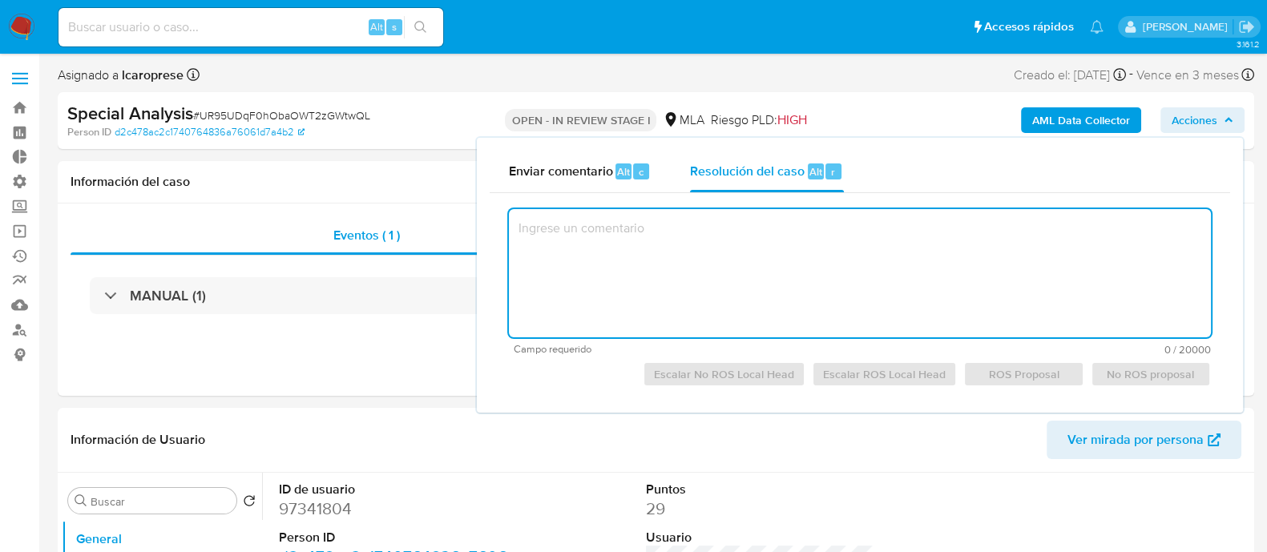
click at [791, 246] on textarea at bounding box center [860, 273] width 702 height 128
paste textarea "Lorem i dolorsitamet con, adi elitseddoeius te incidid ut la etdolo, ma aliquae…"
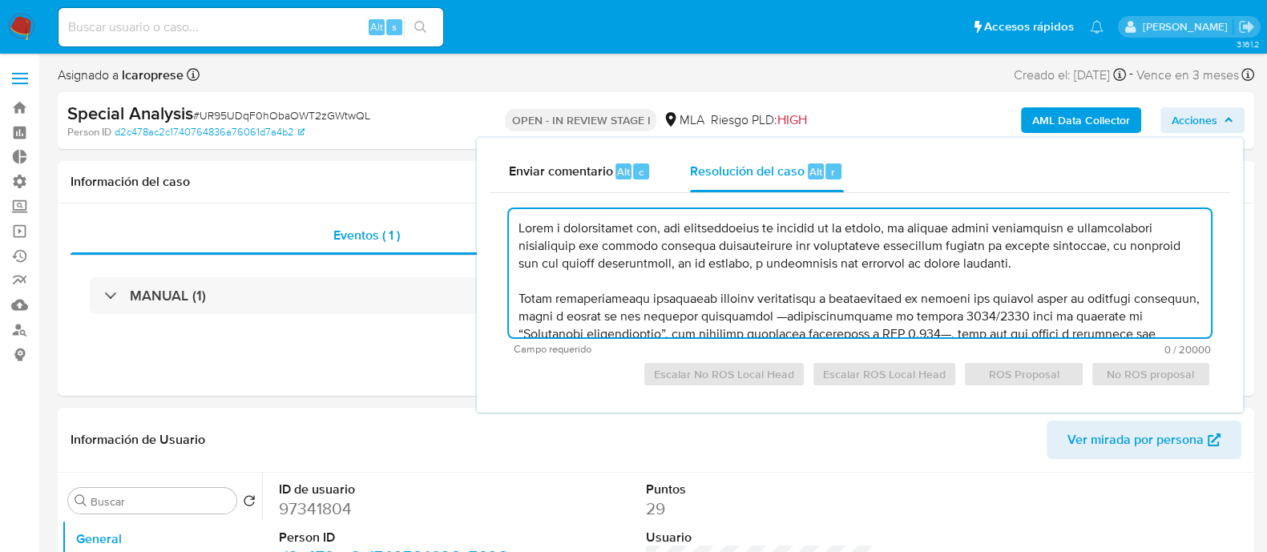
scroll to position [129, 0]
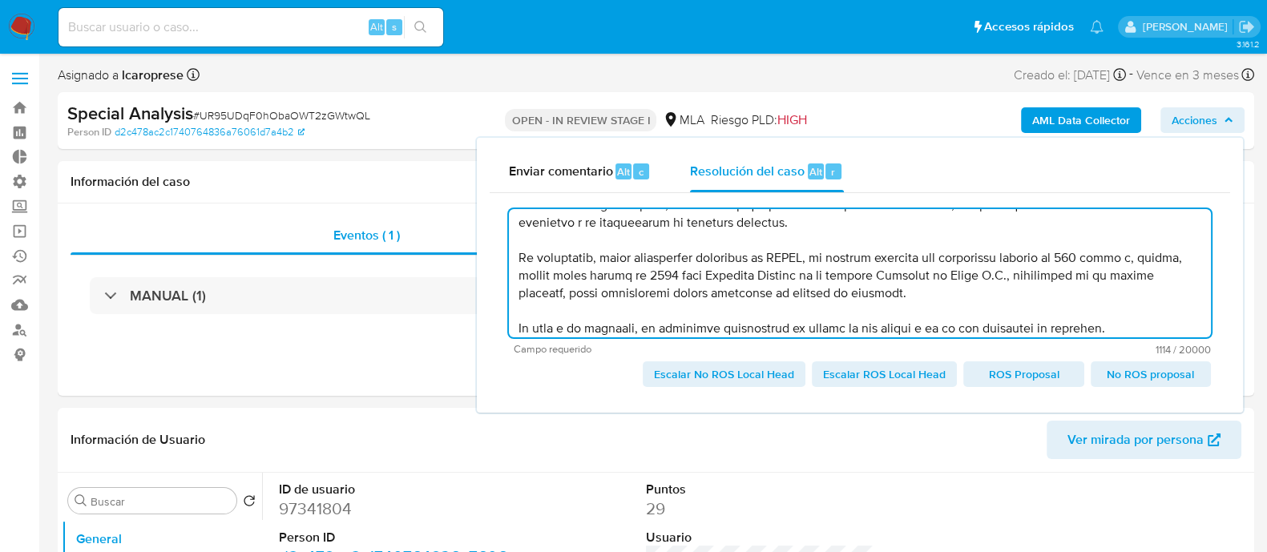
click at [816, 310] on textarea at bounding box center [860, 273] width 702 height 128
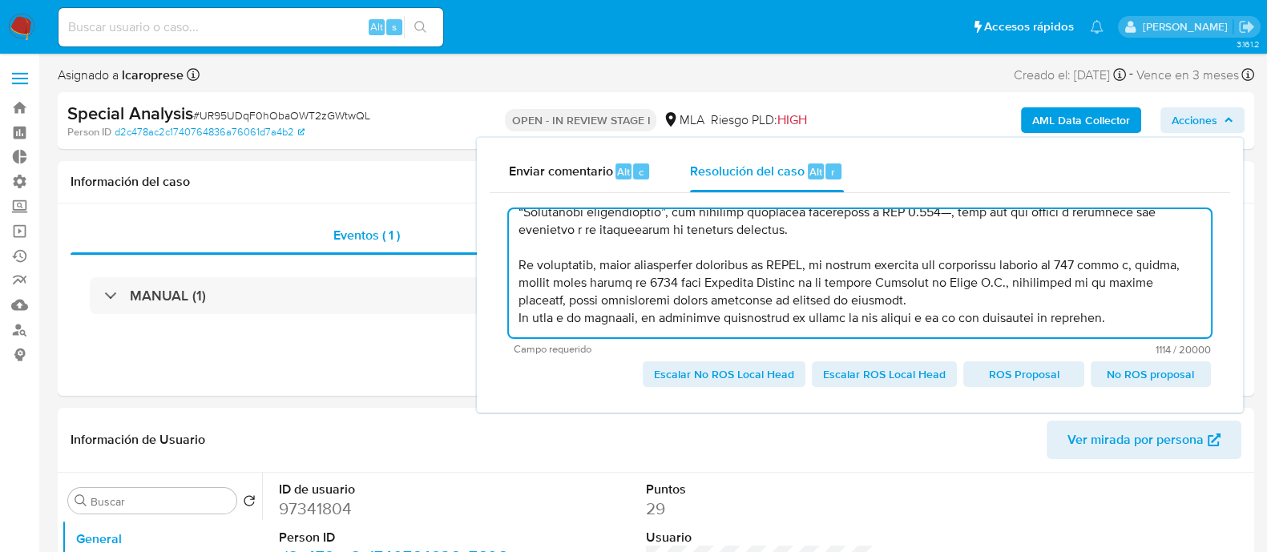
scroll to position [121, 0]
click at [738, 256] on textarea at bounding box center [860, 273] width 702 height 128
click at [773, 246] on textarea at bounding box center [860, 273] width 702 height 128
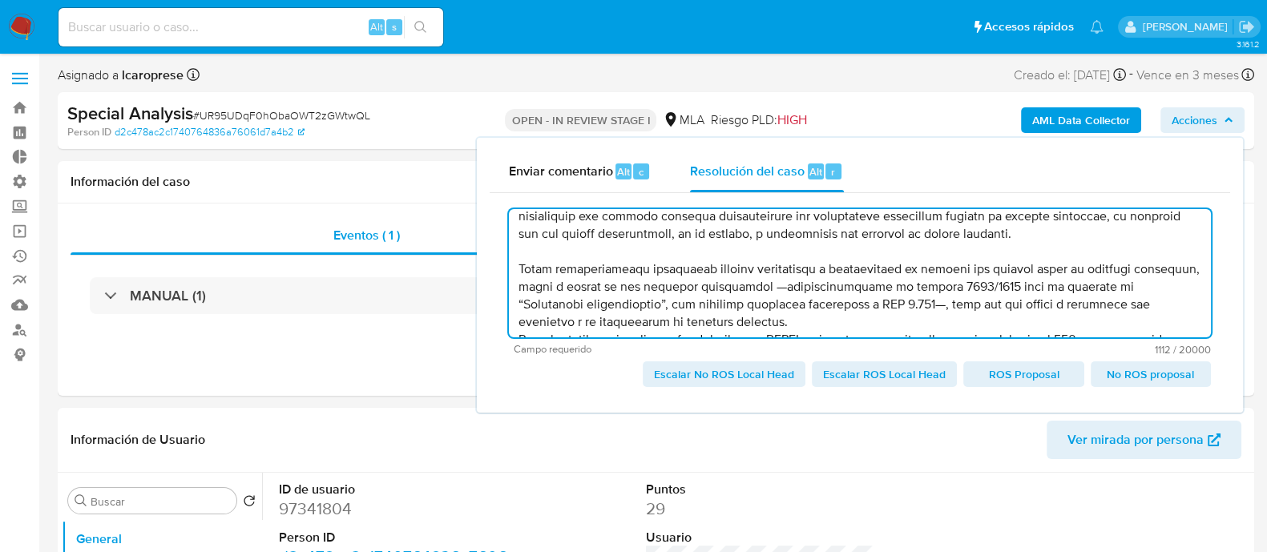
scroll to position [4, 0]
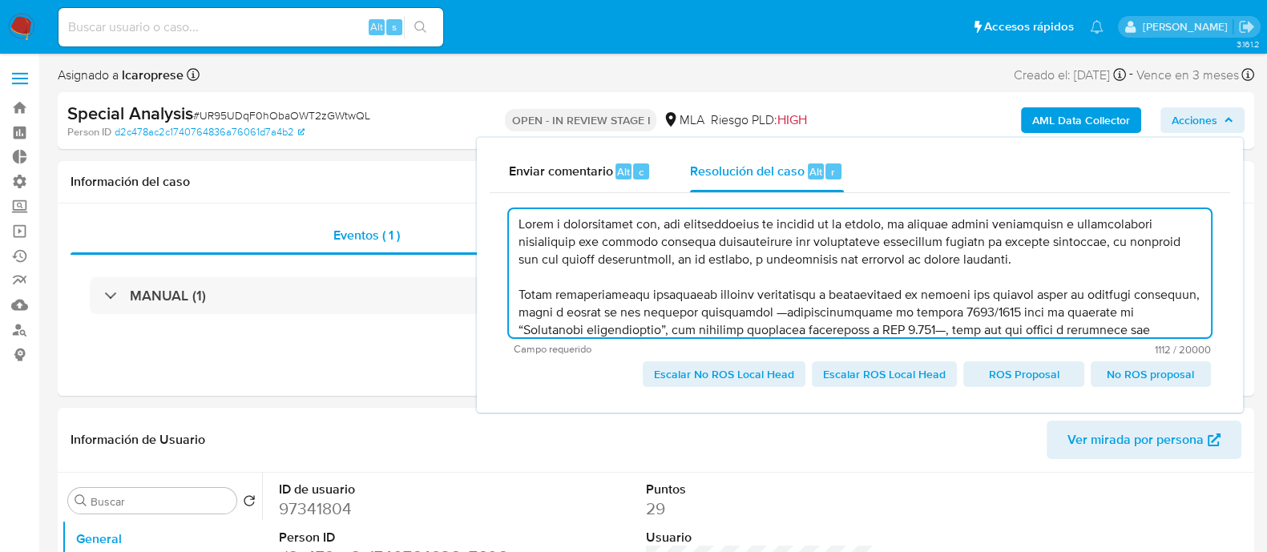
click at [785, 274] on textarea at bounding box center [860, 273] width 702 height 128
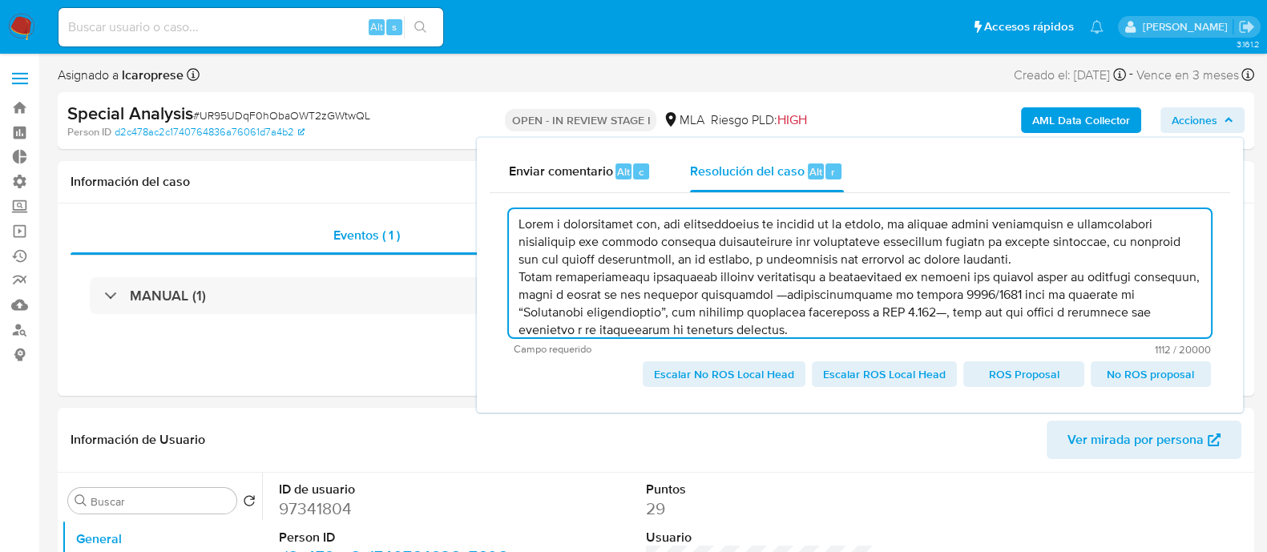
scroll to position [0, 0]
drag, startPoint x: 743, startPoint y: 268, endPoint x: 825, endPoint y: 264, distance: 82.6
click at [825, 264] on textarea at bounding box center [860, 273] width 702 height 128
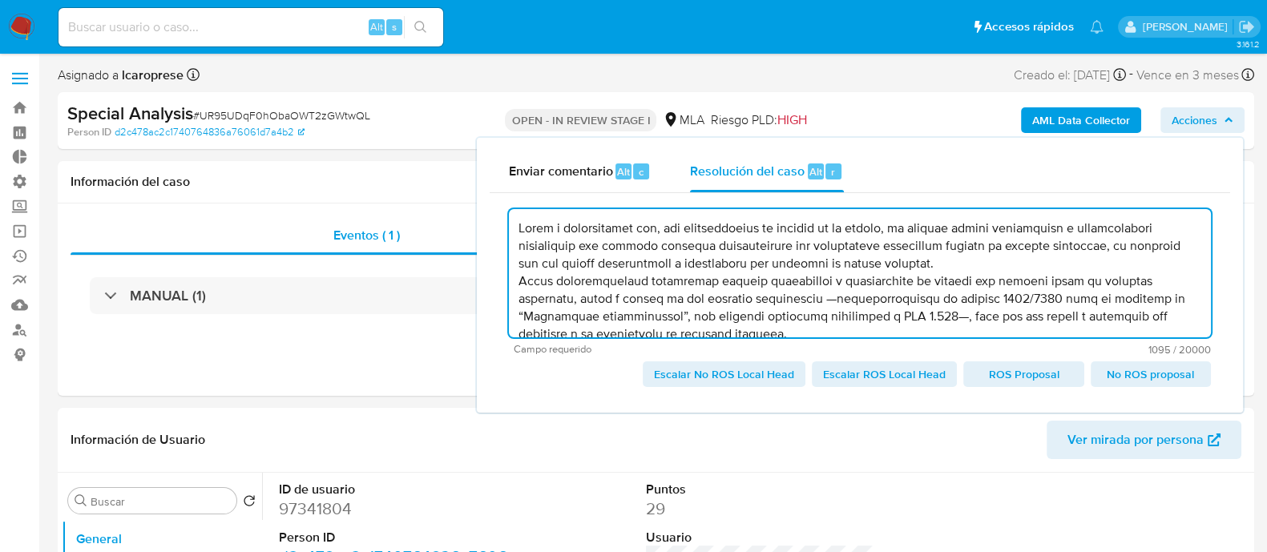
click at [1023, 259] on textarea at bounding box center [860, 273] width 702 height 128
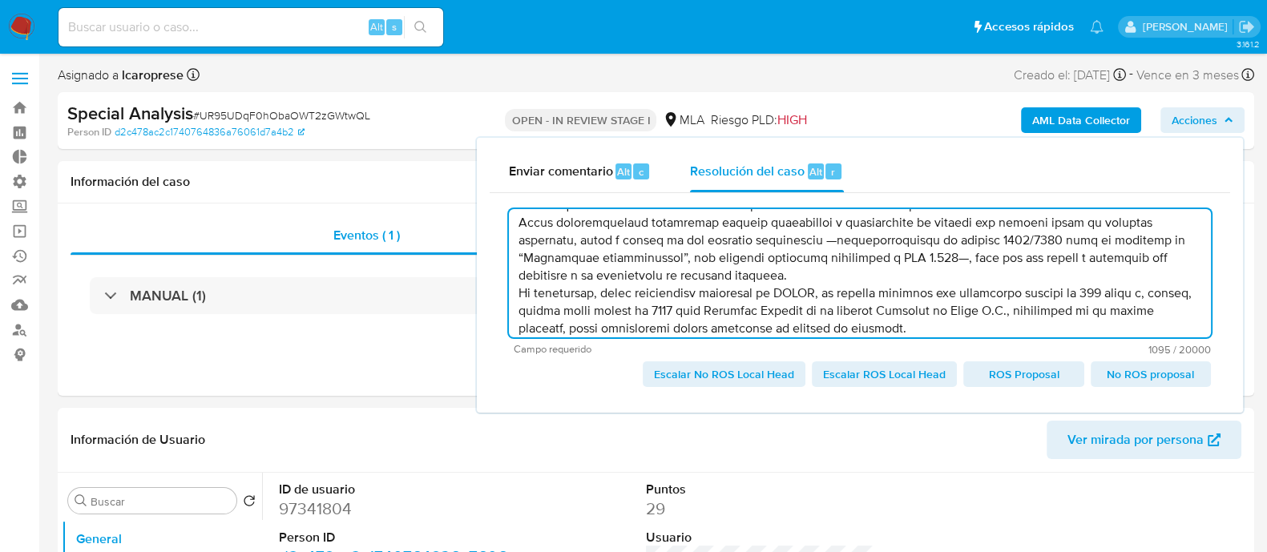
scroll to position [86, 0]
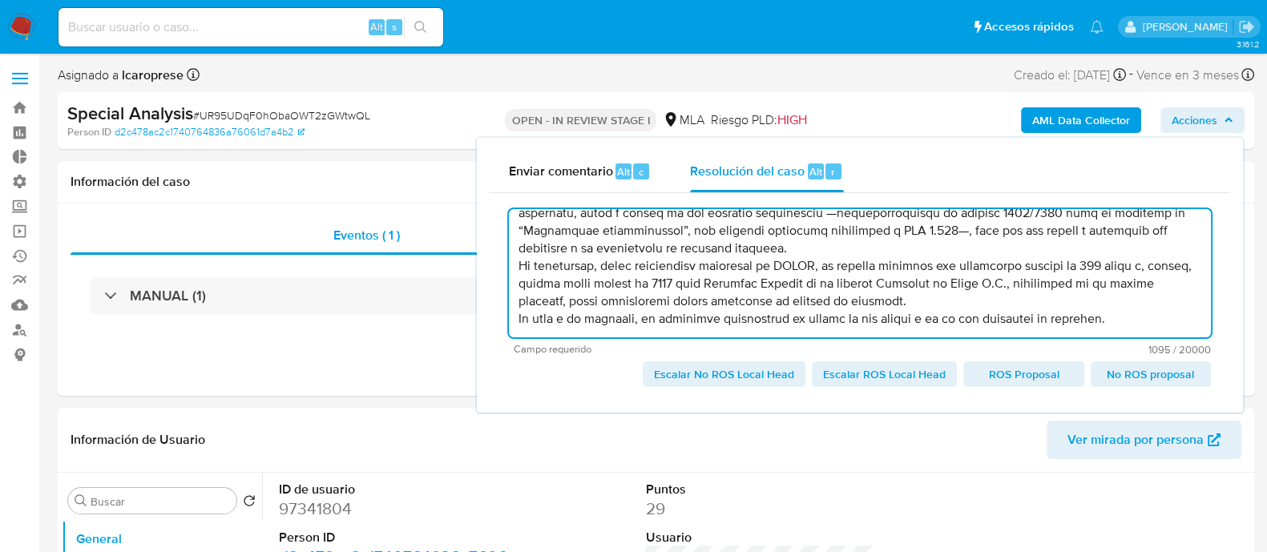
click at [782, 250] on textarea at bounding box center [860, 273] width 702 height 128
click at [962, 305] on textarea at bounding box center [860, 273] width 702 height 128
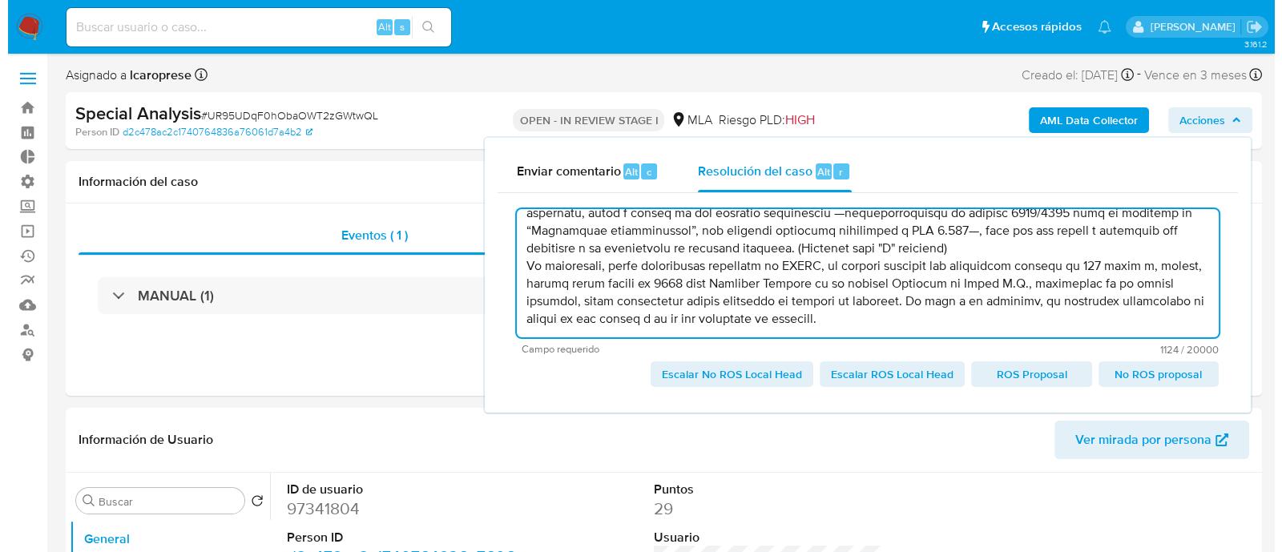
scroll to position [87, 0]
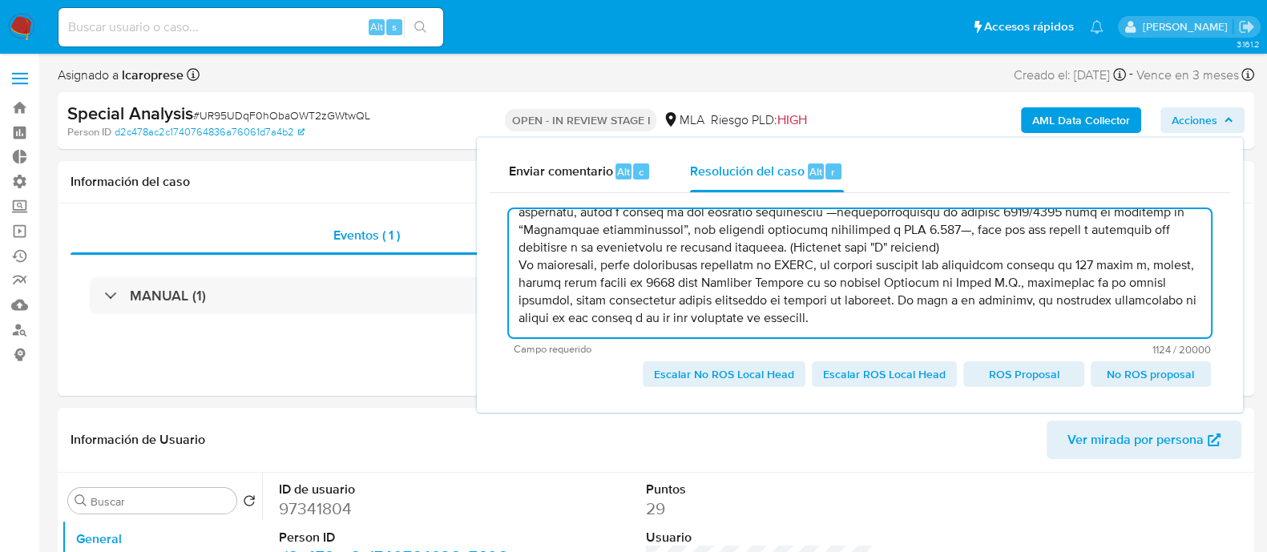
drag, startPoint x: 705, startPoint y: 322, endPoint x: 736, endPoint y: 320, distance: 30.5
click at [738, 321] on textarea at bounding box center [860, 273] width 702 height 128
click at [740, 320] on textarea at bounding box center [860, 273] width 702 height 128
drag, startPoint x: 737, startPoint y: 319, endPoint x: 936, endPoint y: 334, distance: 199.3
click at [934, 338] on div "Campo requerido 1124 / 20000 18876 caracteres restantes" at bounding box center [860, 282] width 702 height 146
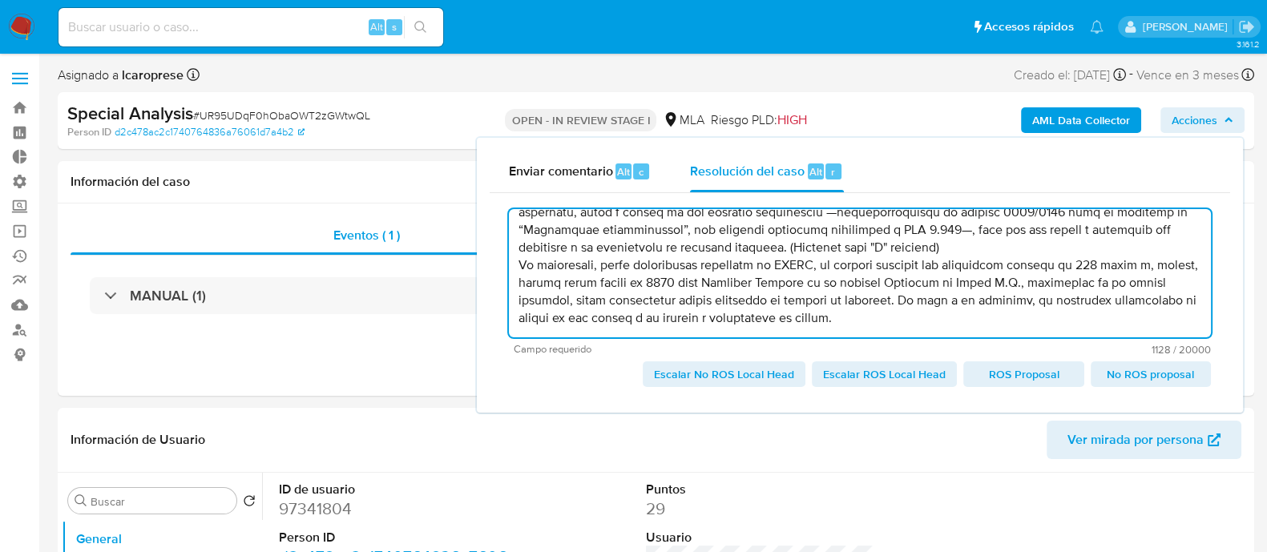
click at [1140, 378] on span "No ROS proposal" at bounding box center [1151, 374] width 98 height 22
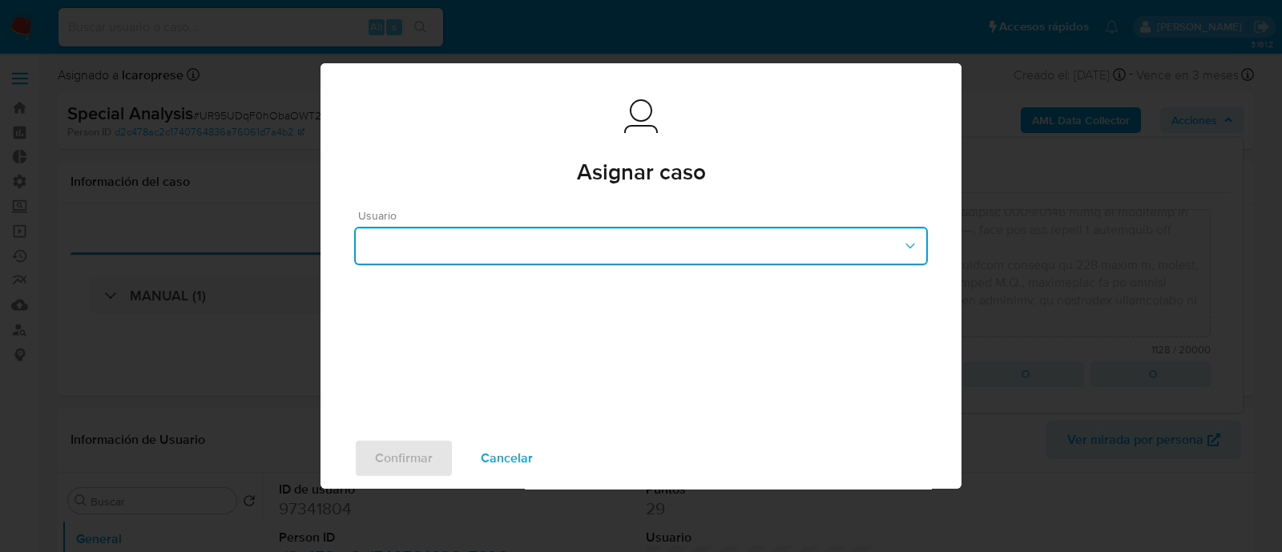
click at [679, 248] on button "button" at bounding box center [641, 246] width 574 height 38
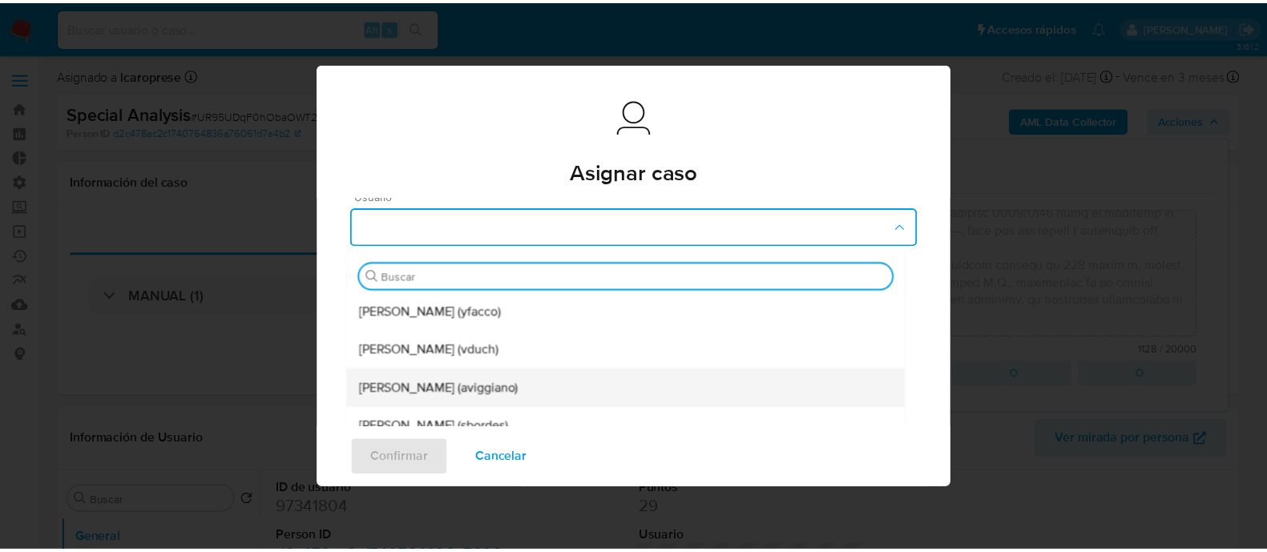
scroll to position [0, 0]
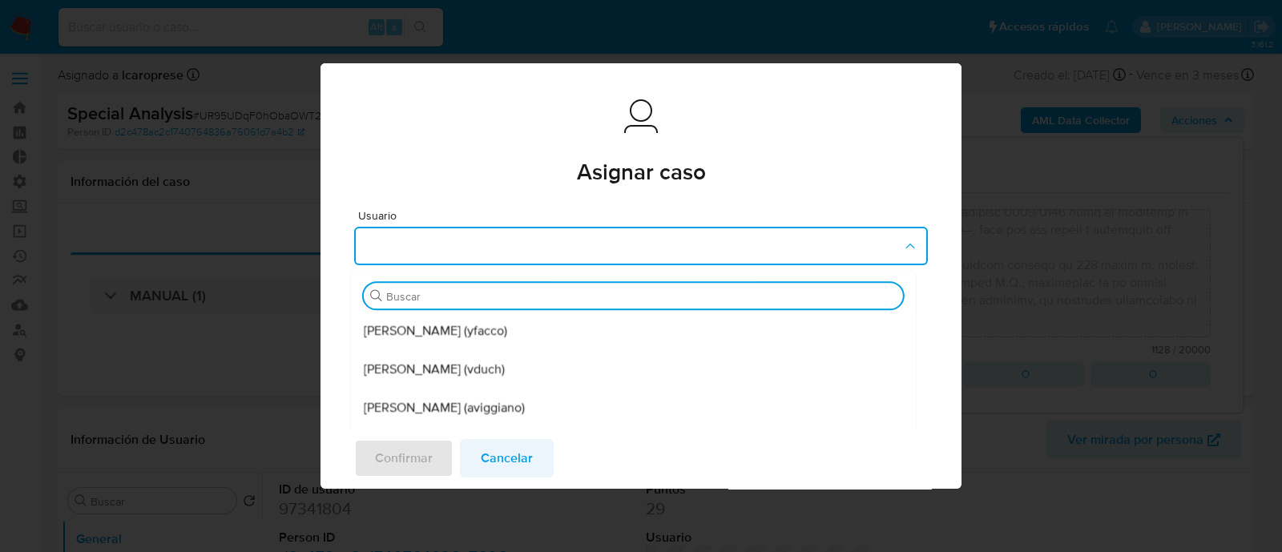
click at [506, 458] on span "Cancelar" at bounding box center [507, 458] width 52 height 35
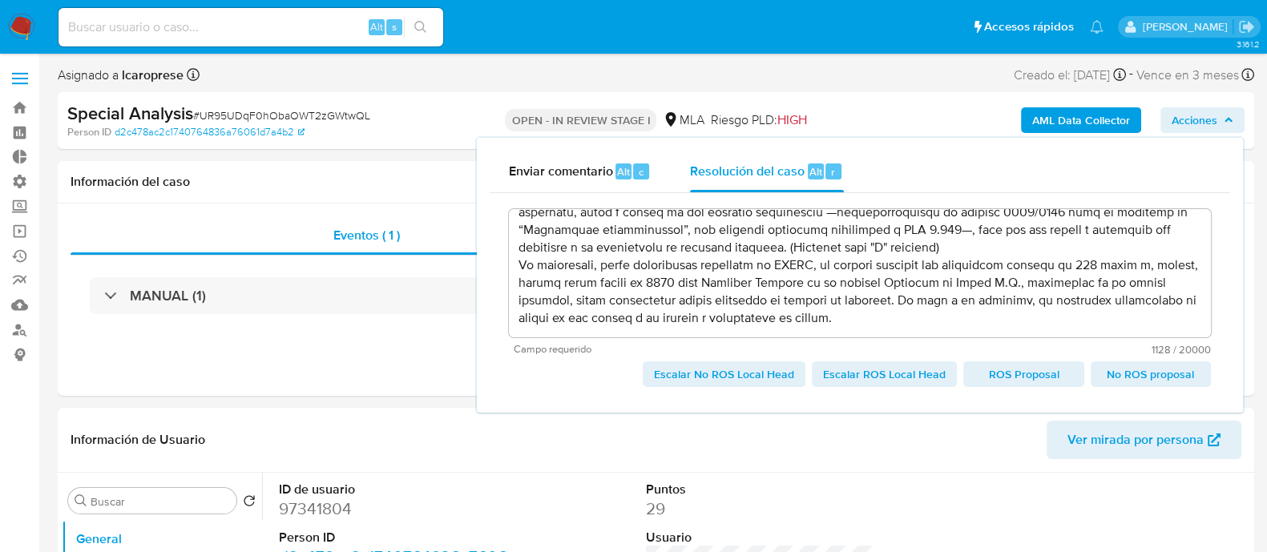
scroll to position [86, 0]
type textarea "Visto y considerando que, con posterioridad al bloqueo de su cuenta, el cliente…"
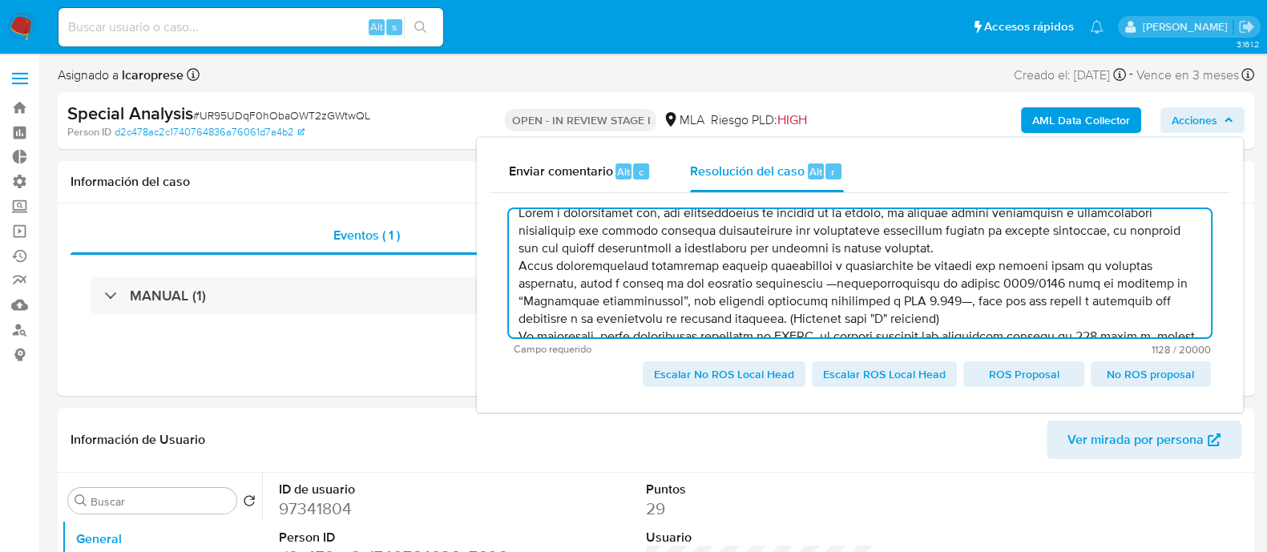
scroll to position [0, 0]
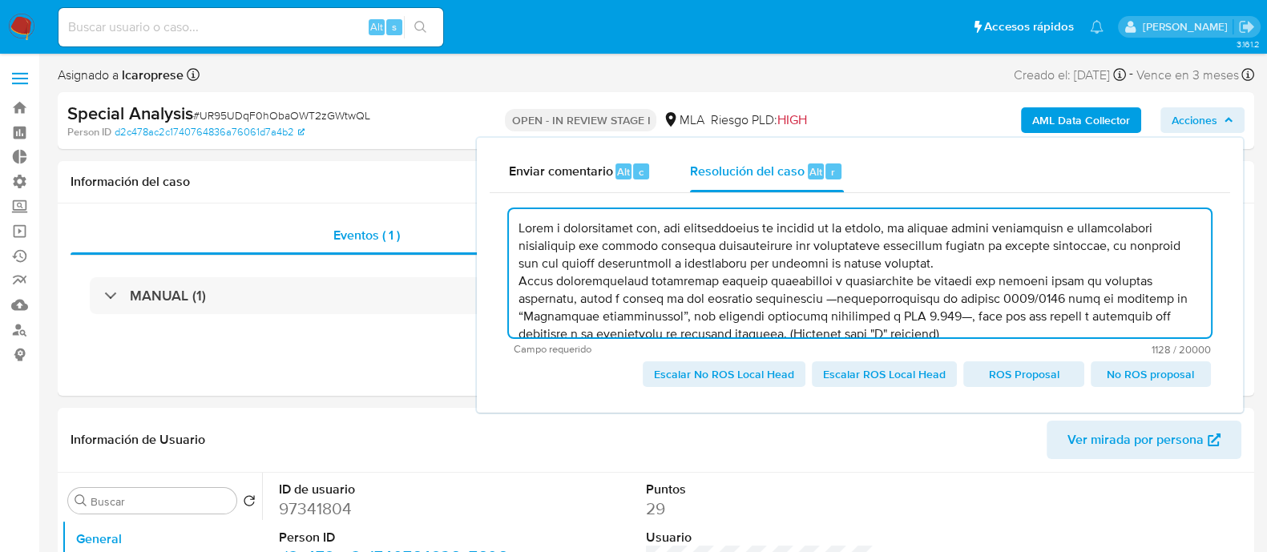
drag, startPoint x: 934, startPoint y: 320, endPoint x: 506, endPoint y: 230, distance: 437.2
click at [506, 230] on div "Campo requerido 1128 / 20000 18872 caracteres restantes Escalar No ROS Local He…" at bounding box center [860, 296] width 740 height 207
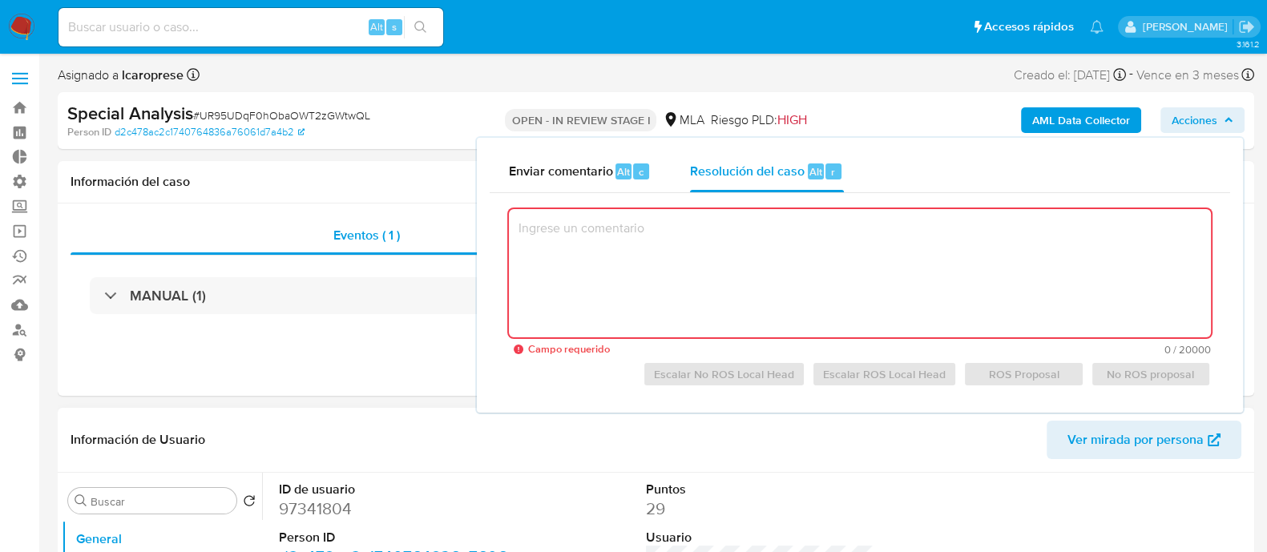
click at [809, 462] on div "Información de Usuario Ver mirada por persona" at bounding box center [656, 440] width 1196 height 65
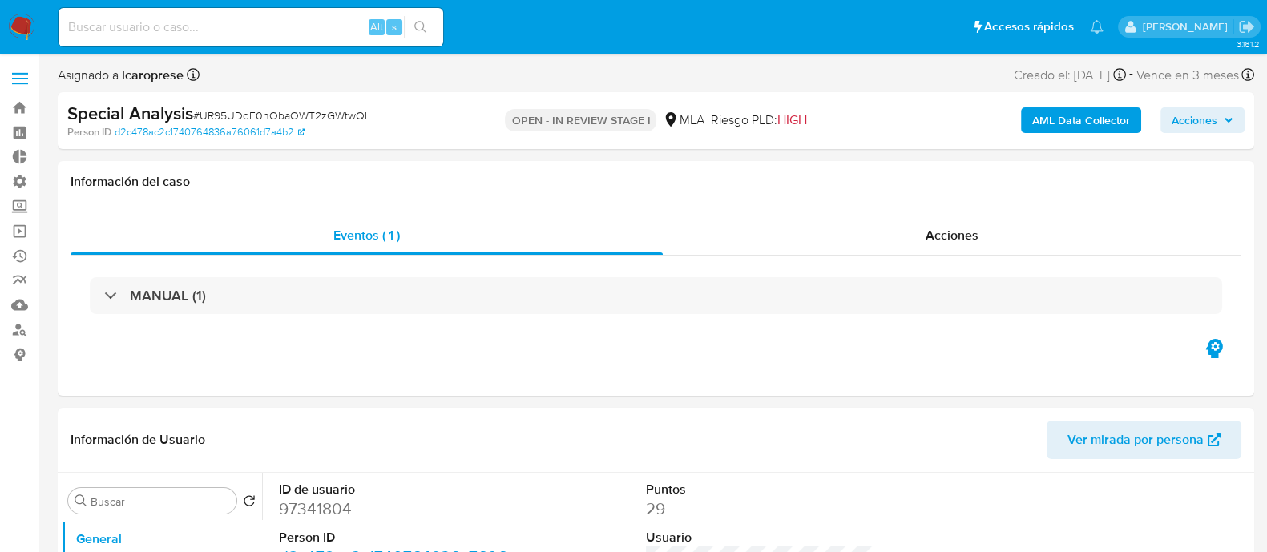
click at [248, 110] on span "# UR95UDqF0hObaOWT2zGWtwQL" at bounding box center [281, 115] width 177 height 16
copy span "UR95UDqF0hObaOWT2zGWtwQL"
click at [20, 109] on link "Bandeja" at bounding box center [95, 107] width 191 height 25
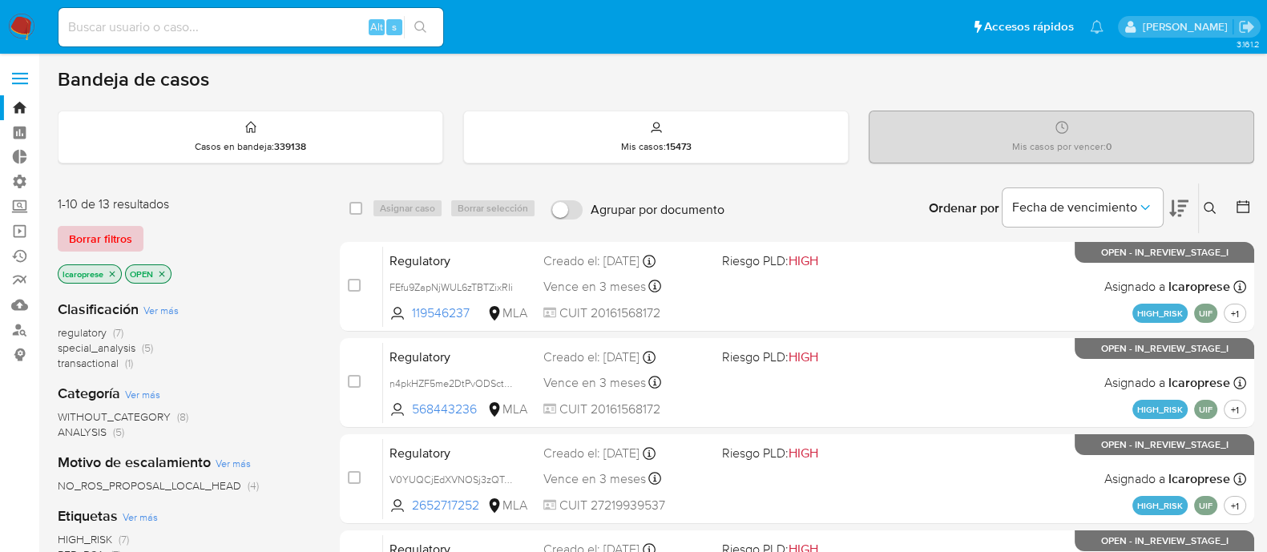
click at [120, 237] on span "Borrar filtros" at bounding box center [100, 239] width 63 height 22
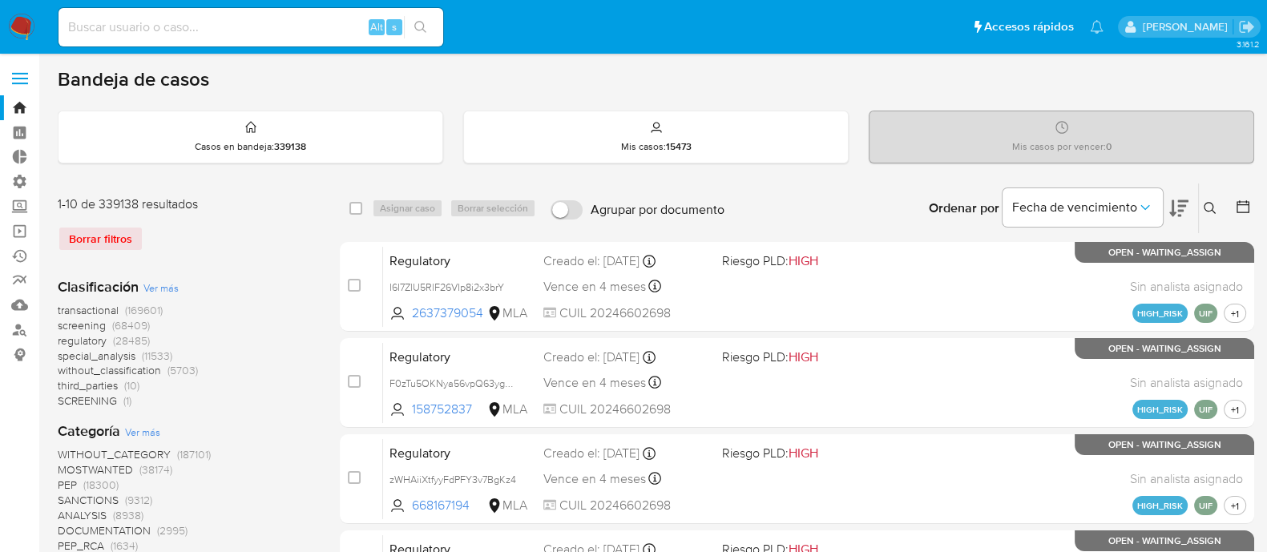
click at [1208, 207] on icon at bounding box center [1210, 208] width 13 height 13
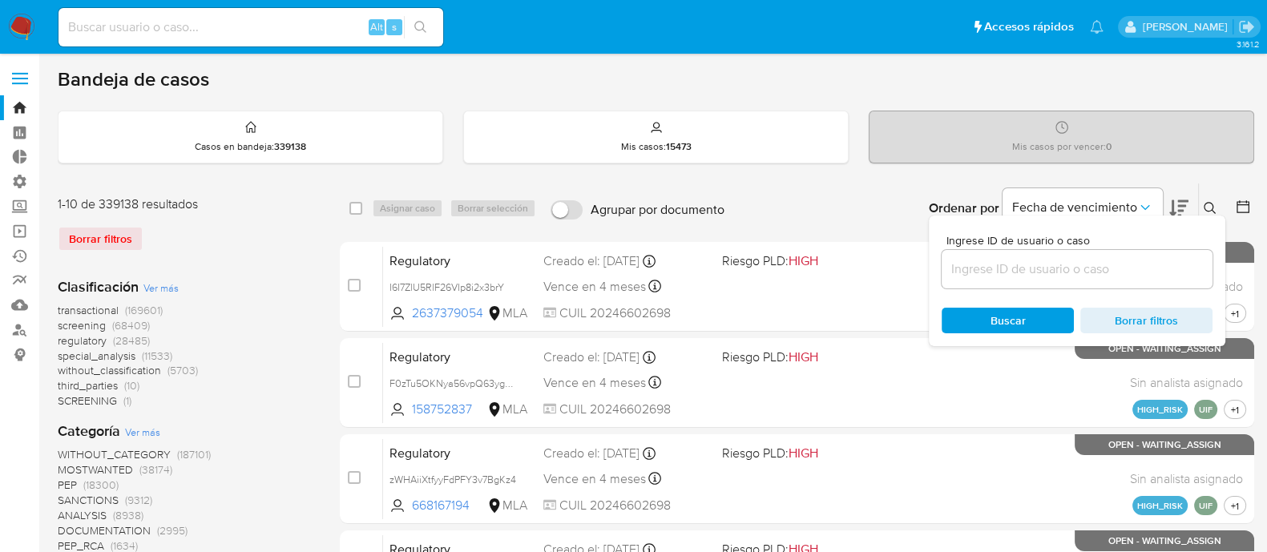
click at [1031, 269] on input at bounding box center [1077, 269] width 271 height 21
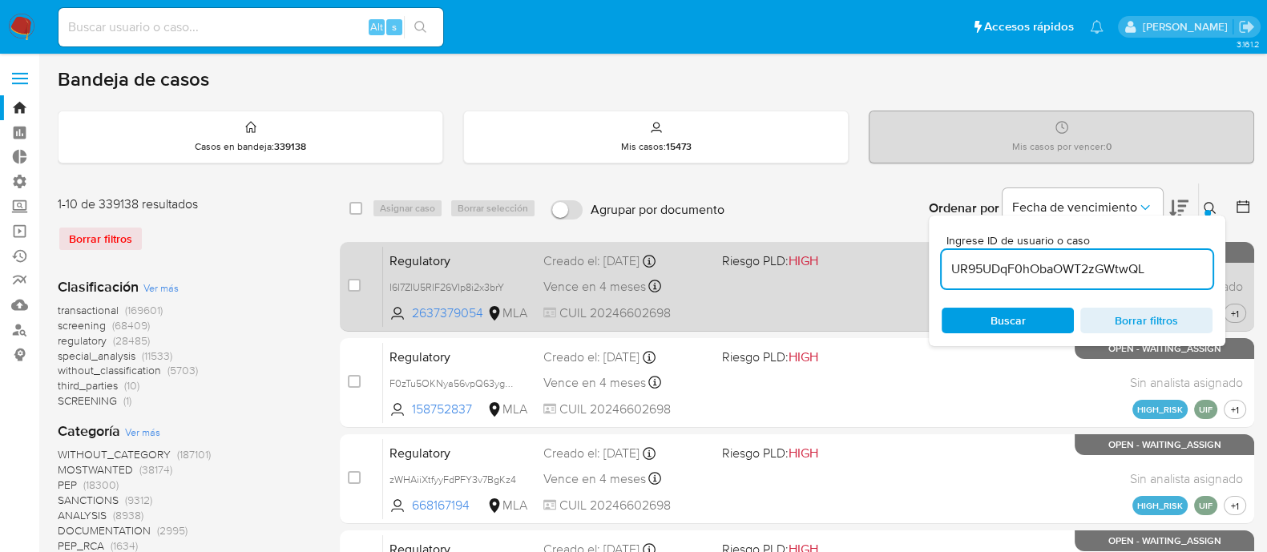
type input "UR95UDqF0hObaOWT2zGWtwQL"
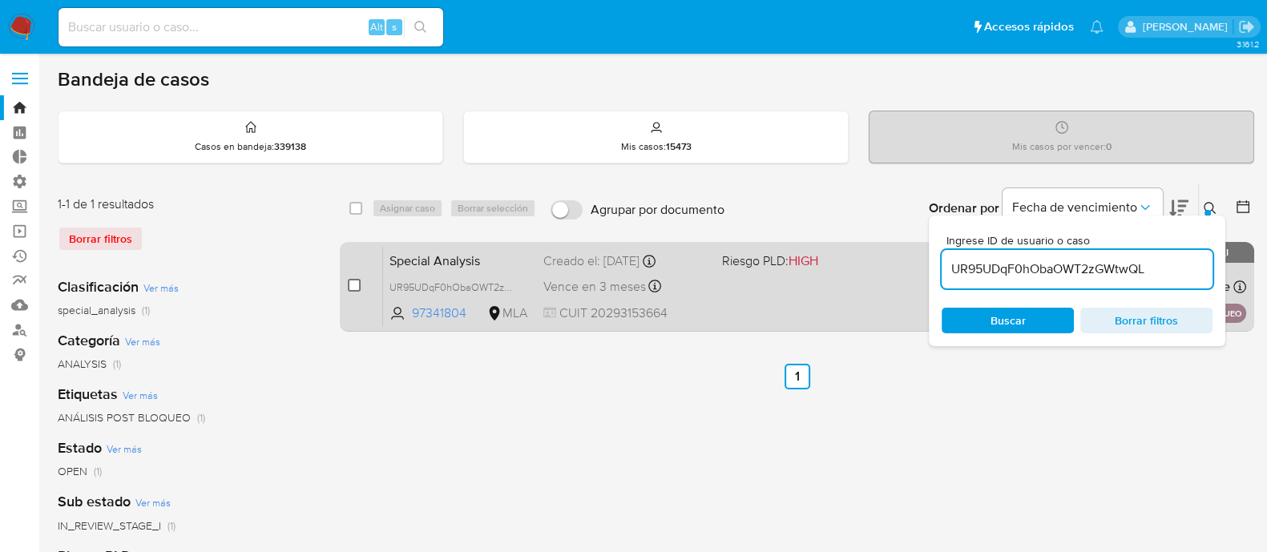
click at [349, 284] on input "checkbox" at bounding box center [354, 285] width 13 height 13
checkbox input "true"
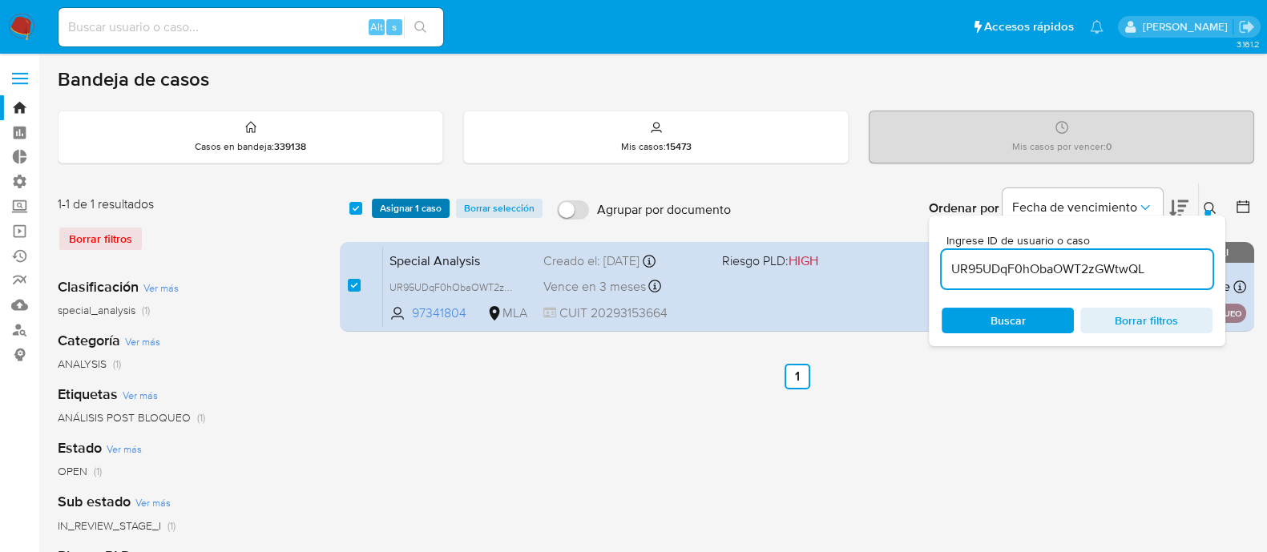
click at [405, 213] on span "Asignar 1 caso" at bounding box center [411, 208] width 62 height 16
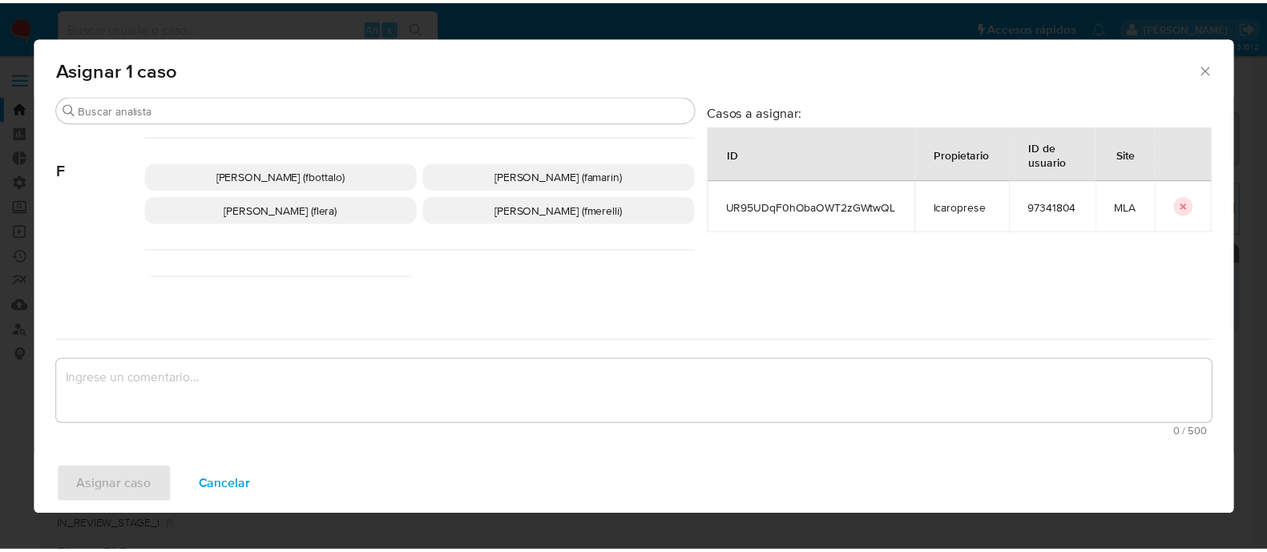
scroll to position [700, 0]
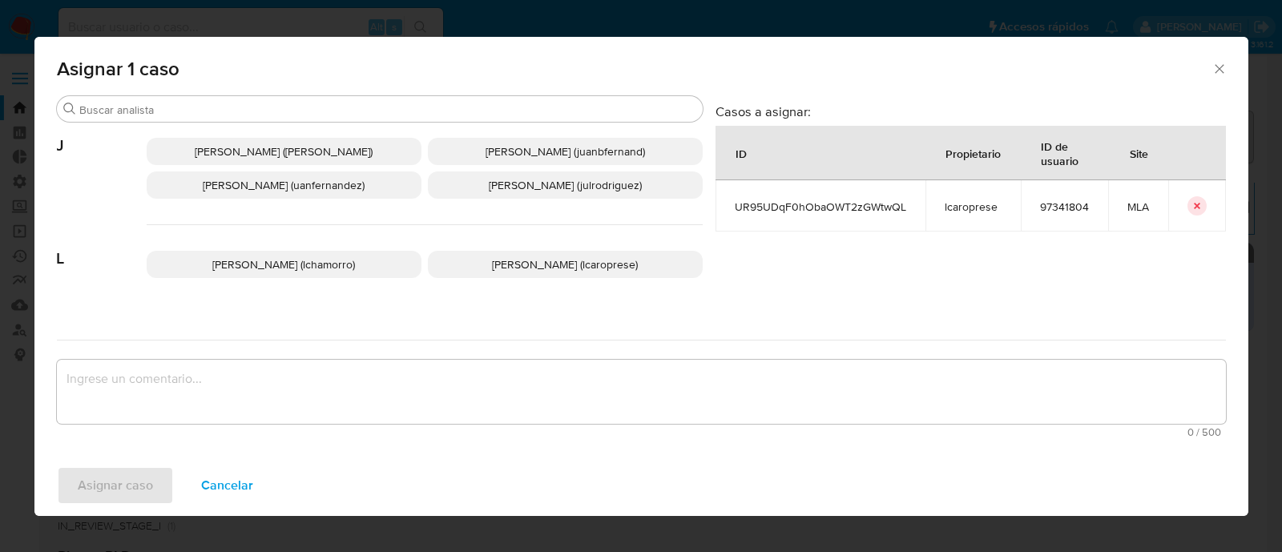
click at [579, 256] on span "[PERSON_NAME] (lcaroprese)" at bounding box center [565, 264] width 146 height 16
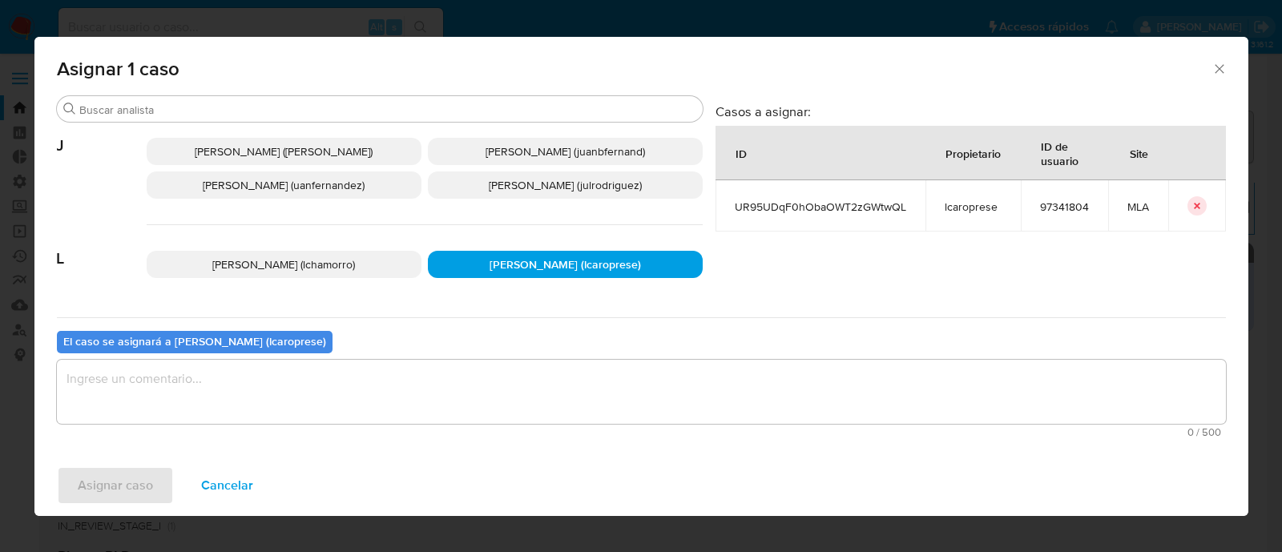
click at [546, 389] on textarea "assign-modal" at bounding box center [641, 392] width 1169 height 64
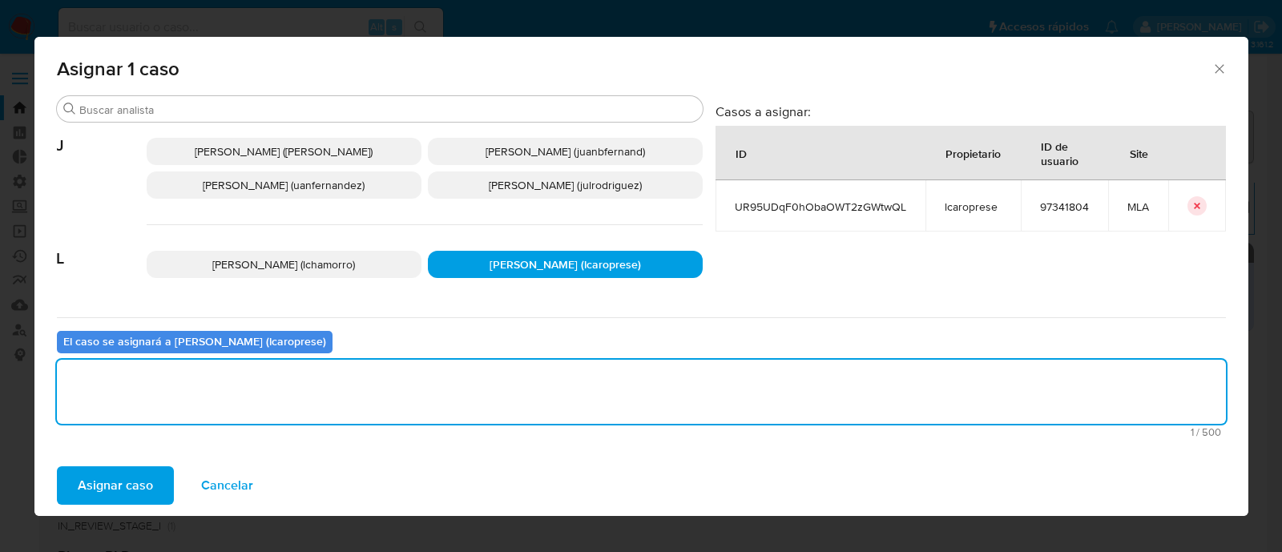
click at [108, 478] on span "Asignar caso" at bounding box center [115, 485] width 75 height 35
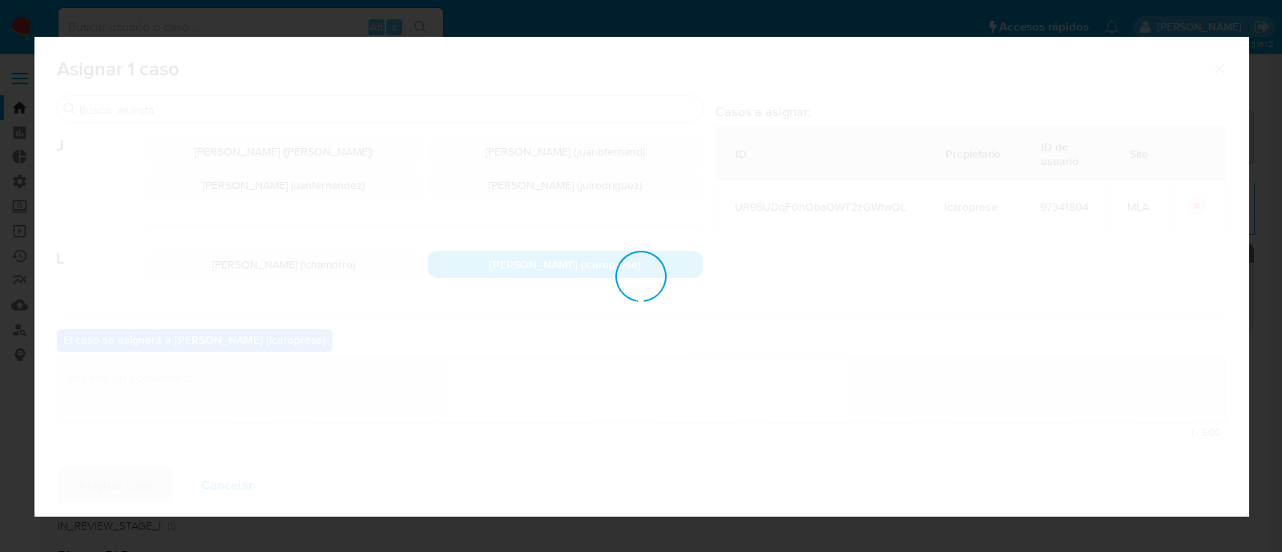
checkbox input "false"
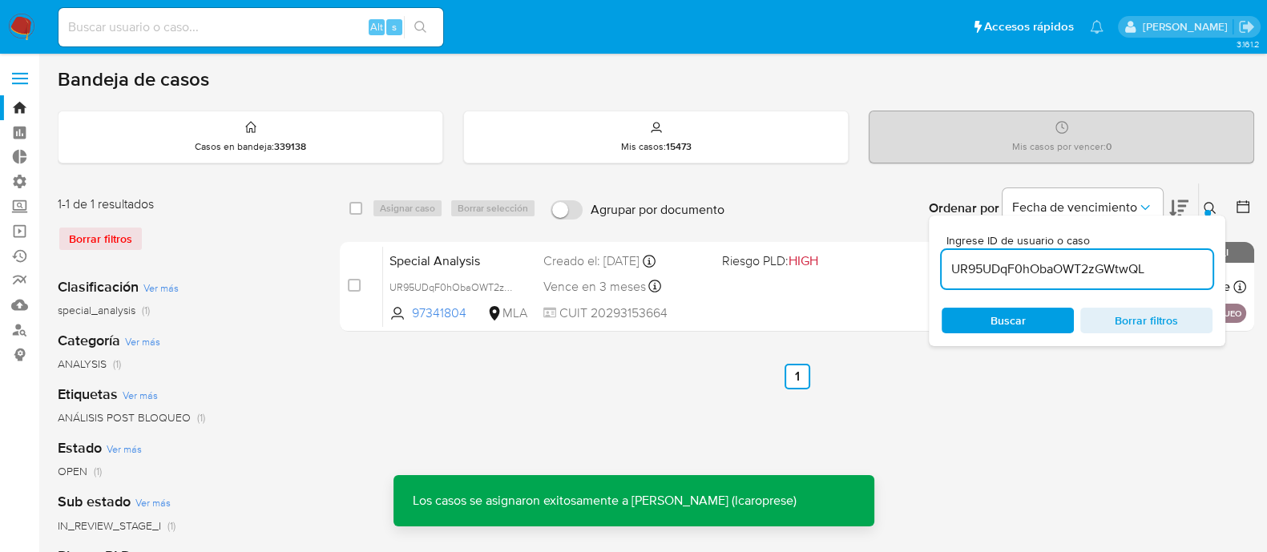
click at [1212, 202] on icon at bounding box center [1210, 208] width 13 height 13
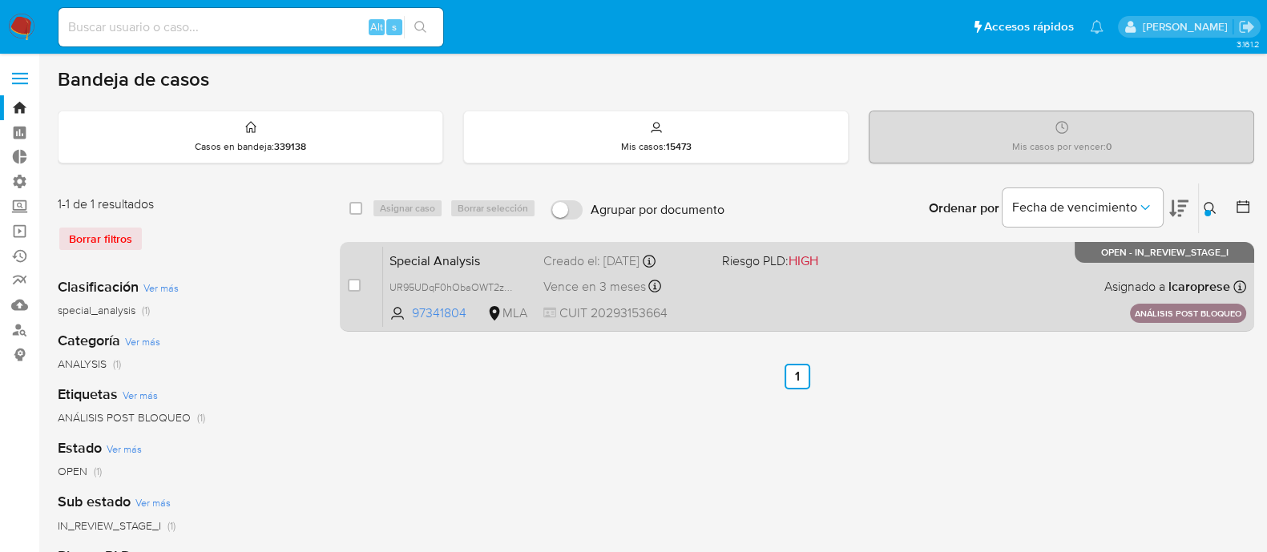
click at [508, 259] on span "Special Analysis" at bounding box center [459, 259] width 141 height 21
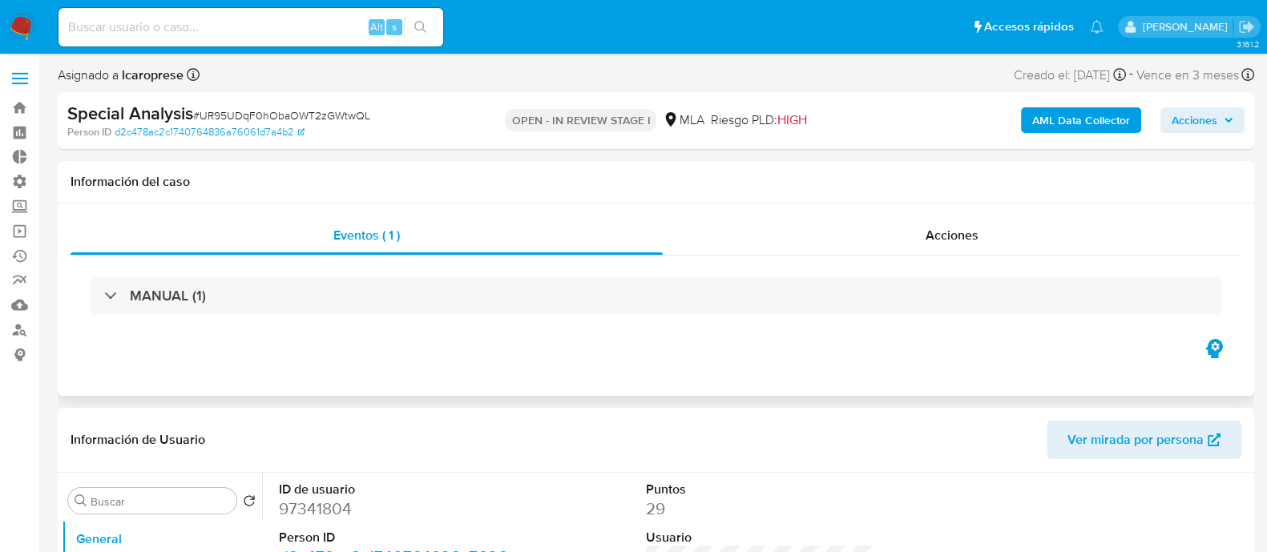
select select "10"
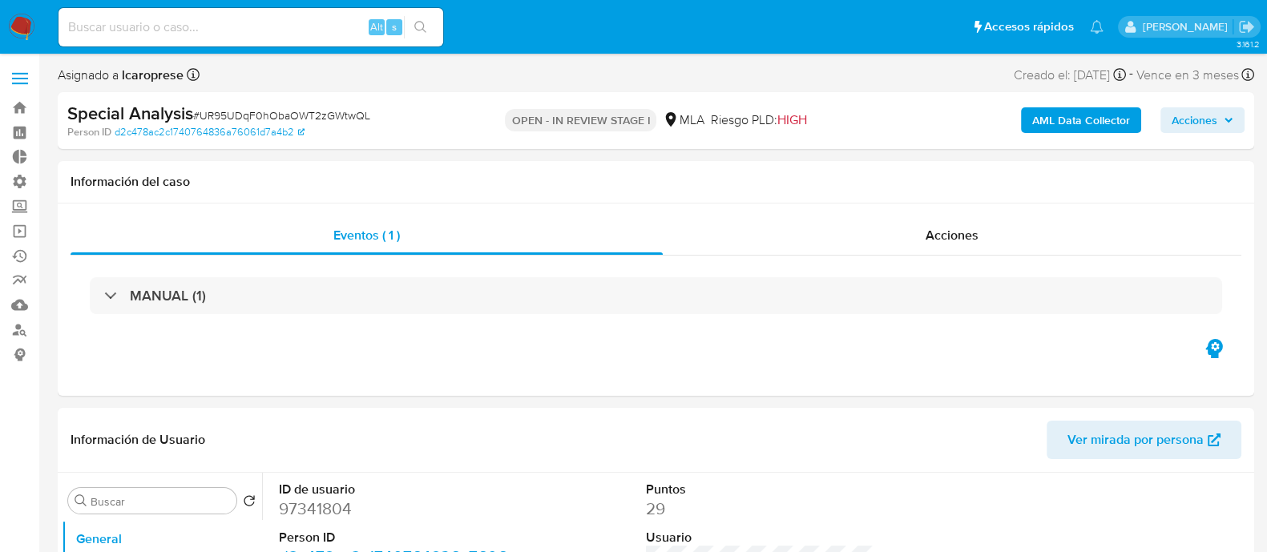
click at [1222, 119] on span "Acciones" at bounding box center [1203, 120] width 62 height 22
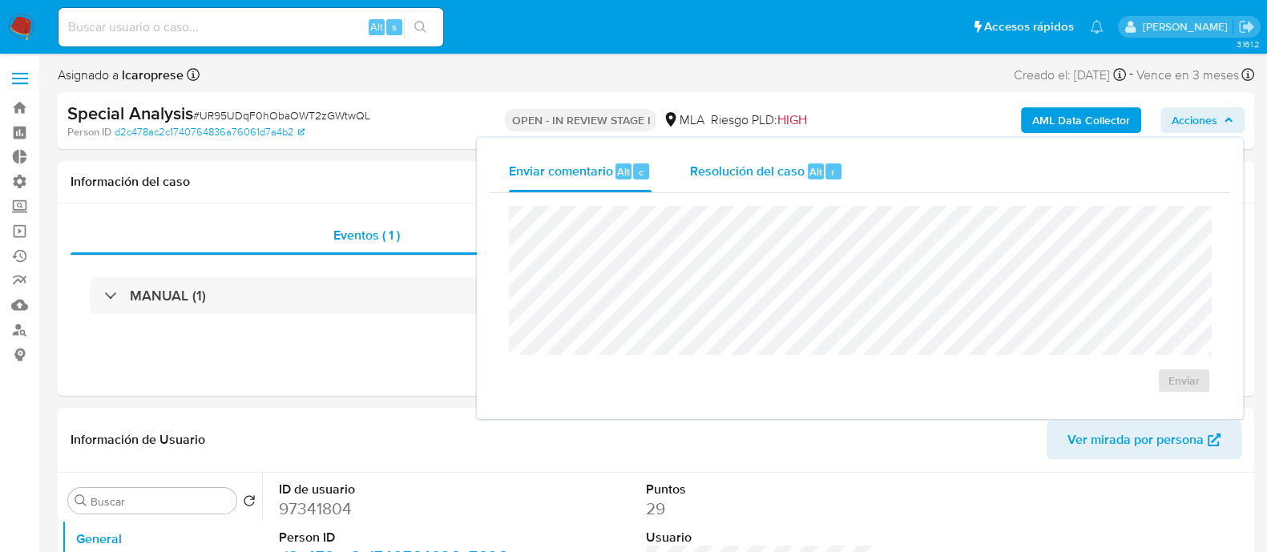
click at [769, 174] on span "Resolución del caso" at bounding box center [747, 171] width 115 height 18
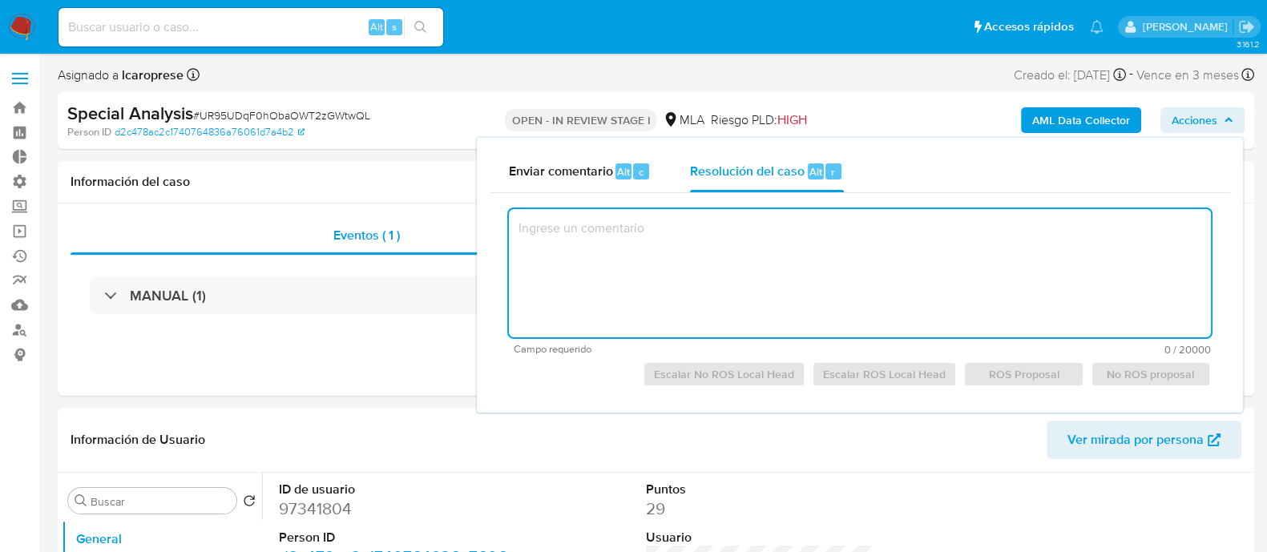
click at [849, 271] on textarea at bounding box center [860, 273] width 702 height 128
click at [862, 258] on textarea at bounding box center [860, 273] width 702 height 128
type textarea "UR95UDqF0hObaOWT2zGWtwQL"
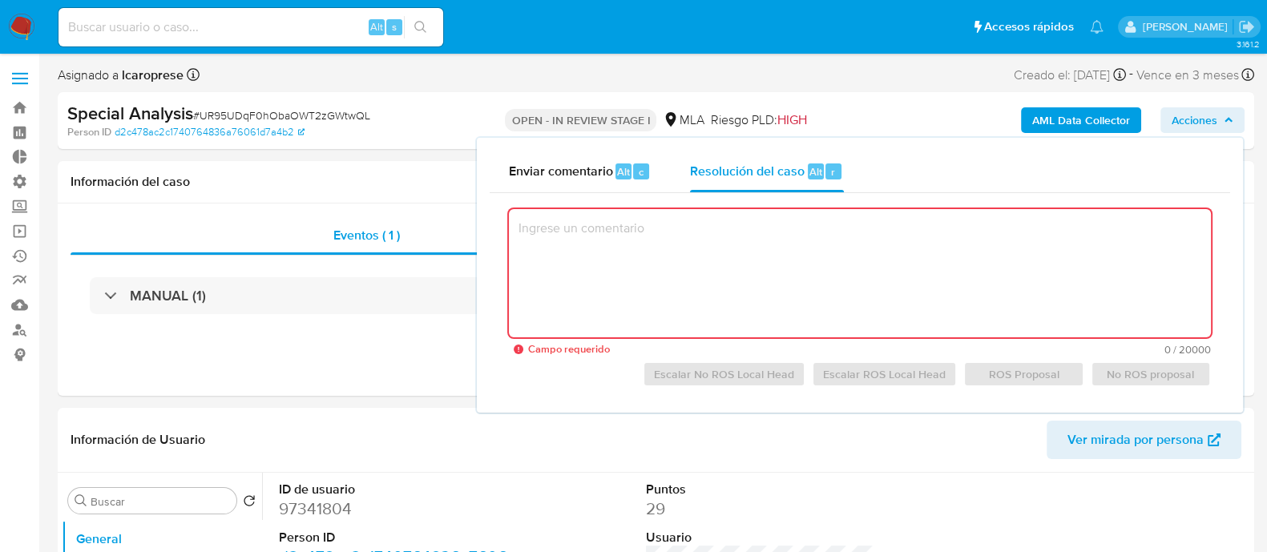
paste textarea "Lorem i dolorsitamet con, adi elitseddoeius te incidid ut la etdolo, ma aliquae…"
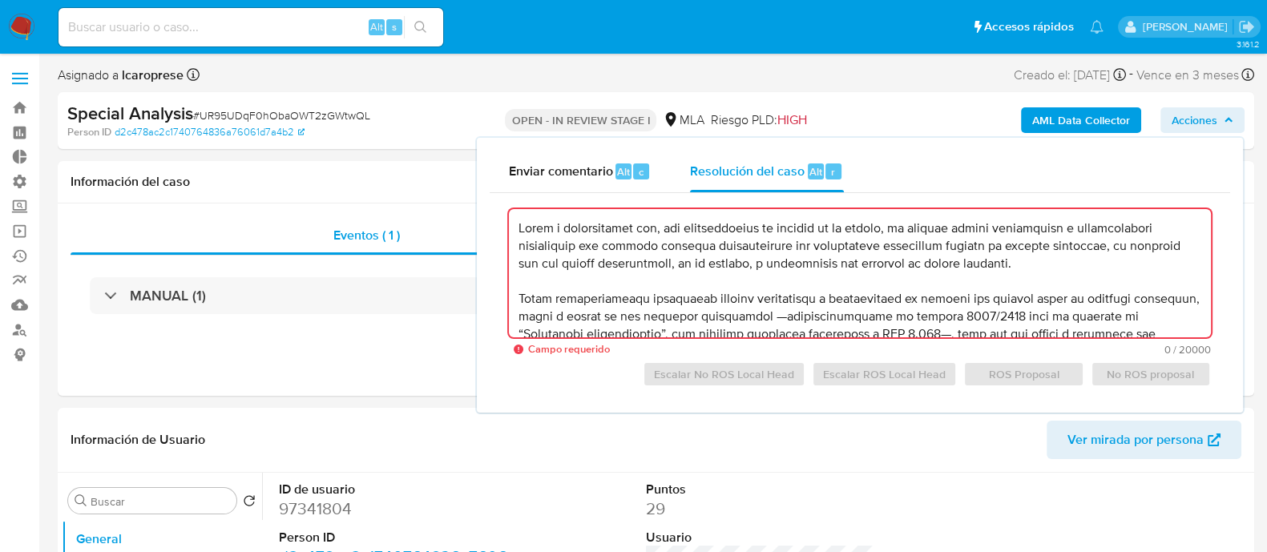
scroll to position [129, 0]
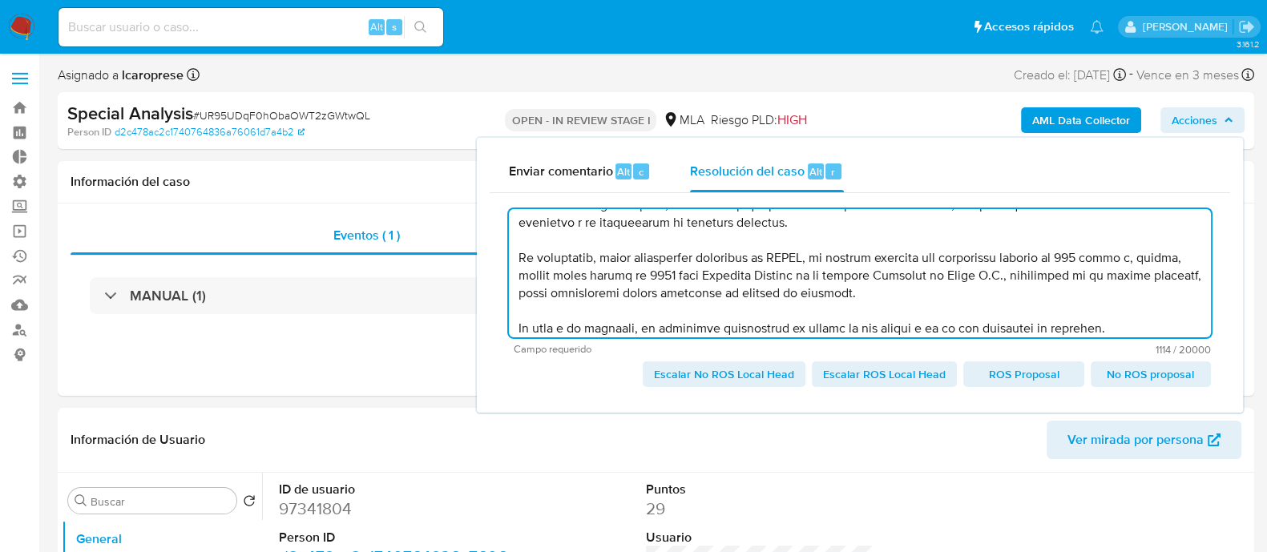
click at [732, 313] on textarea at bounding box center [860, 273] width 702 height 128
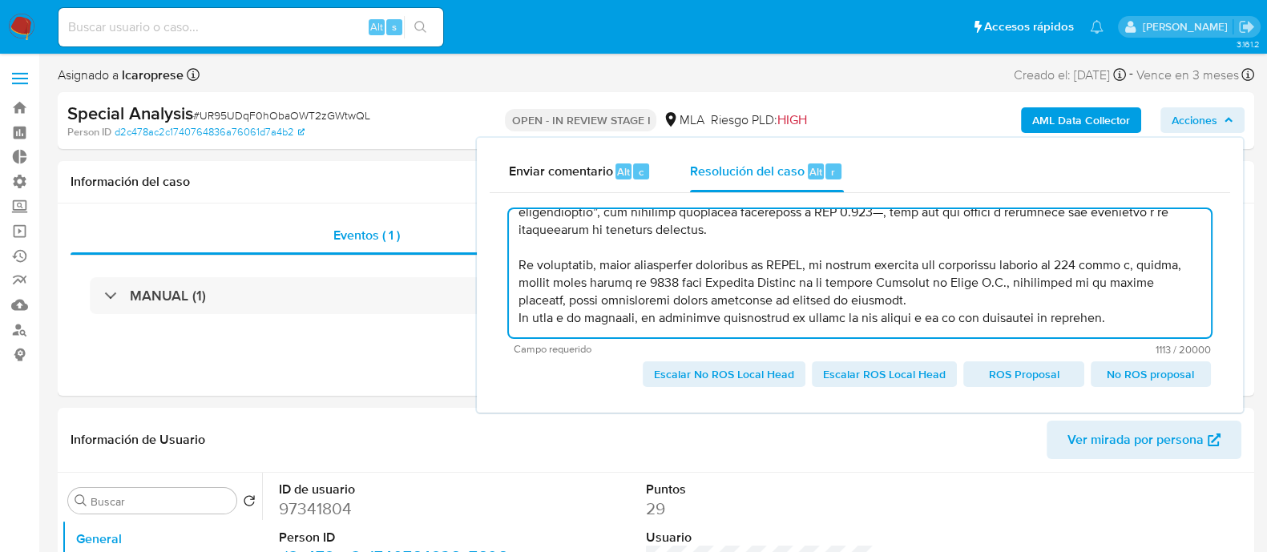
scroll to position [121, 0]
drag, startPoint x: 942, startPoint y: 324, endPoint x: 1115, endPoint y: 317, distance: 173.2
click at [1115, 317] on textarea at bounding box center [860, 273] width 702 height 128
click at [624, 247] on textarea at bounding box center [860, 273] width 702 height 128
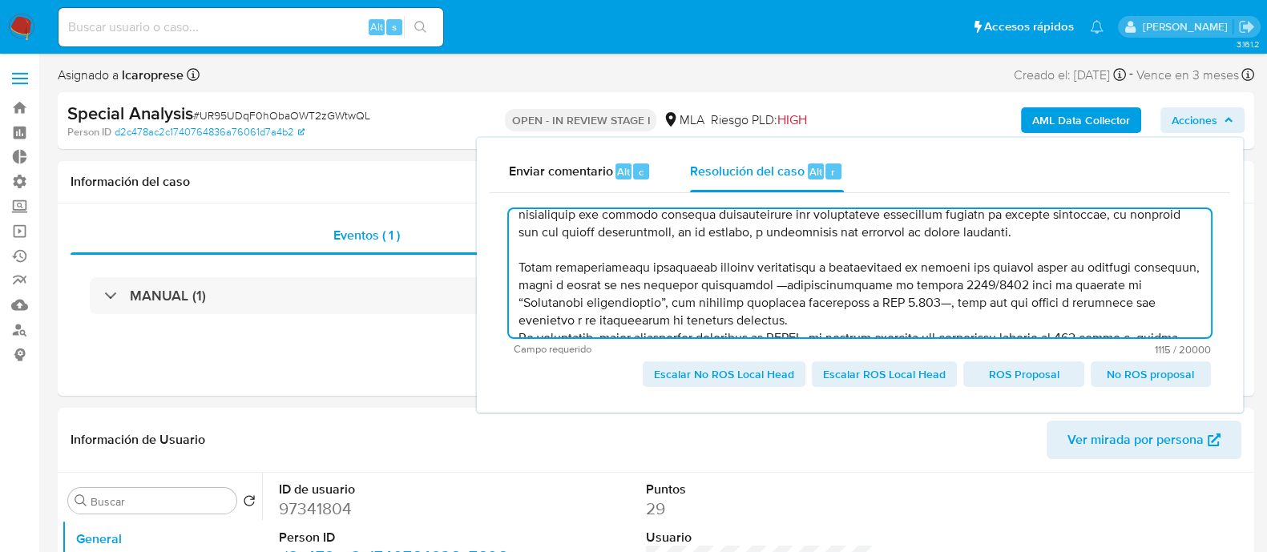
scroll to position [4, 0]
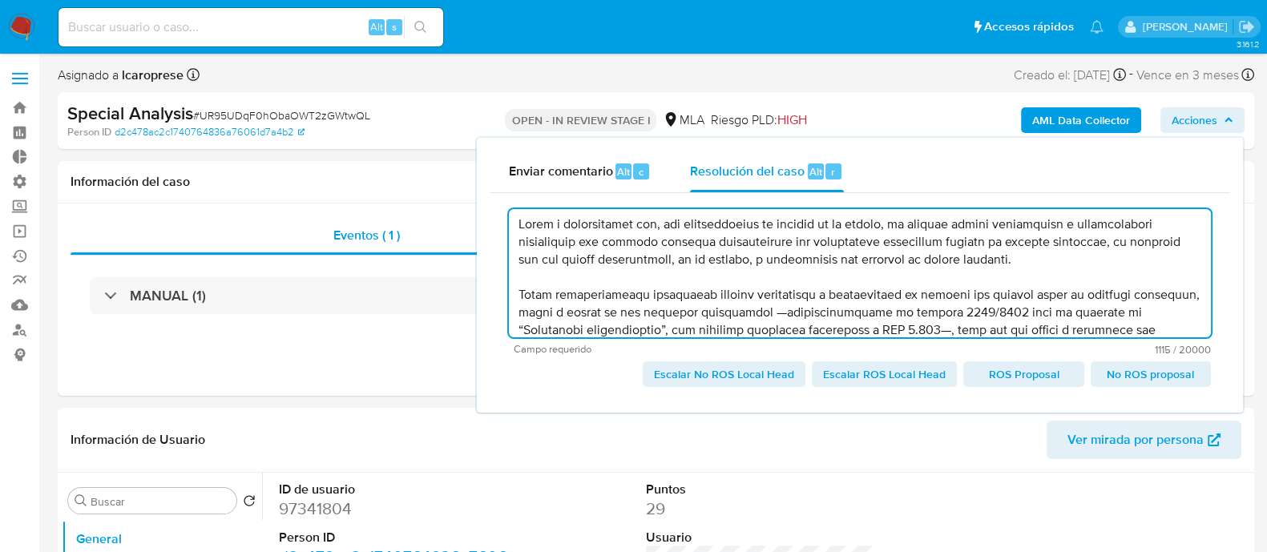
click at [684, 280] on textarea at bounding box center [860, 273] width 702 height 128
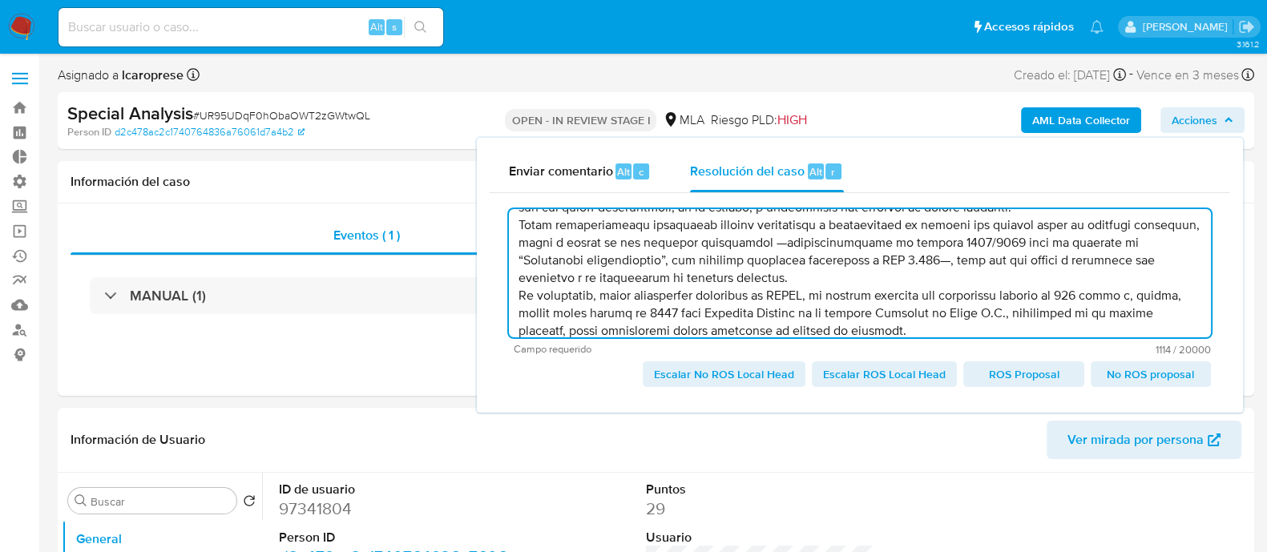
scroll to position [86, 0]
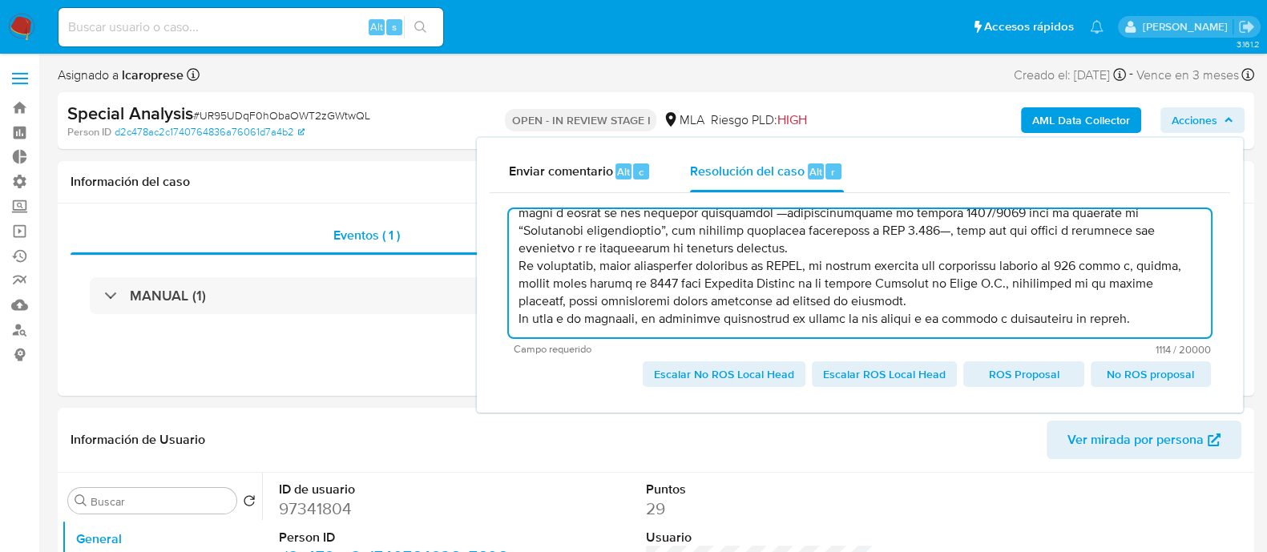
click at [788, 249] on textarea at bounding box center [860, 273] width 702 height 128
click at [749, 373] on span "Escalar No ROS Local Head" at bounding box center [724, 374] width 140 height 22
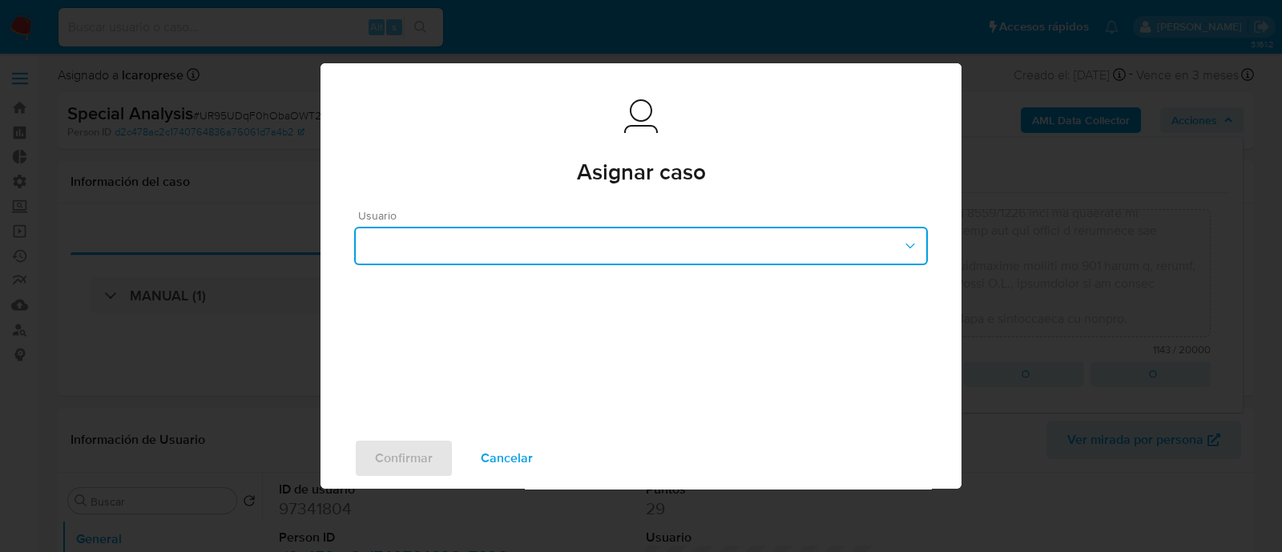
click at [604, 246] on button "button" at bounding box center [641, 246] width 574 height 38
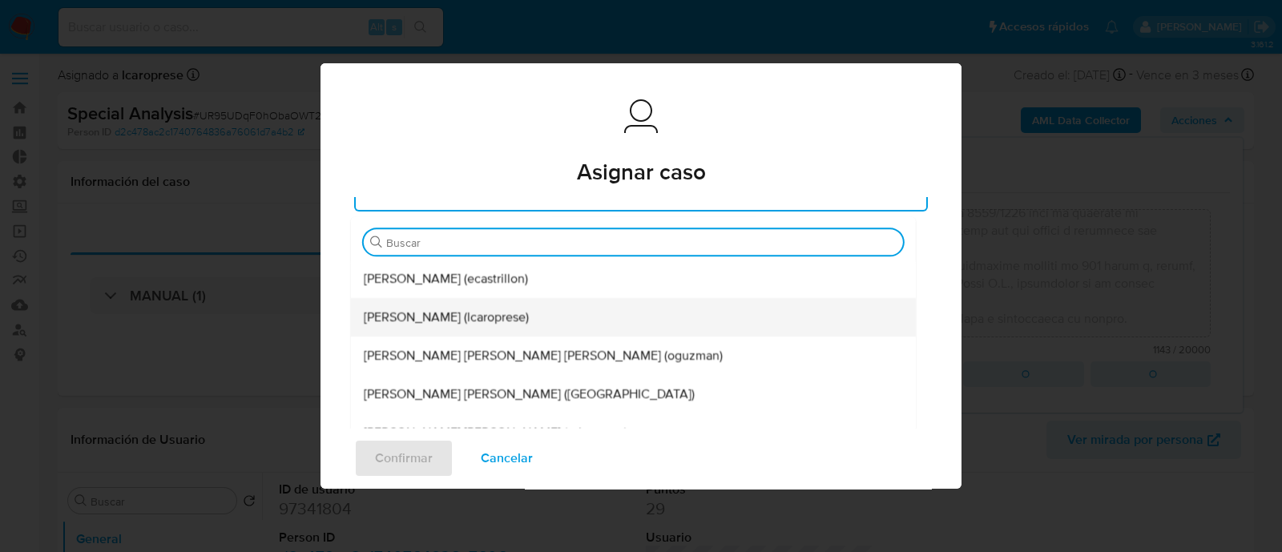
scroll to position [200, 0]
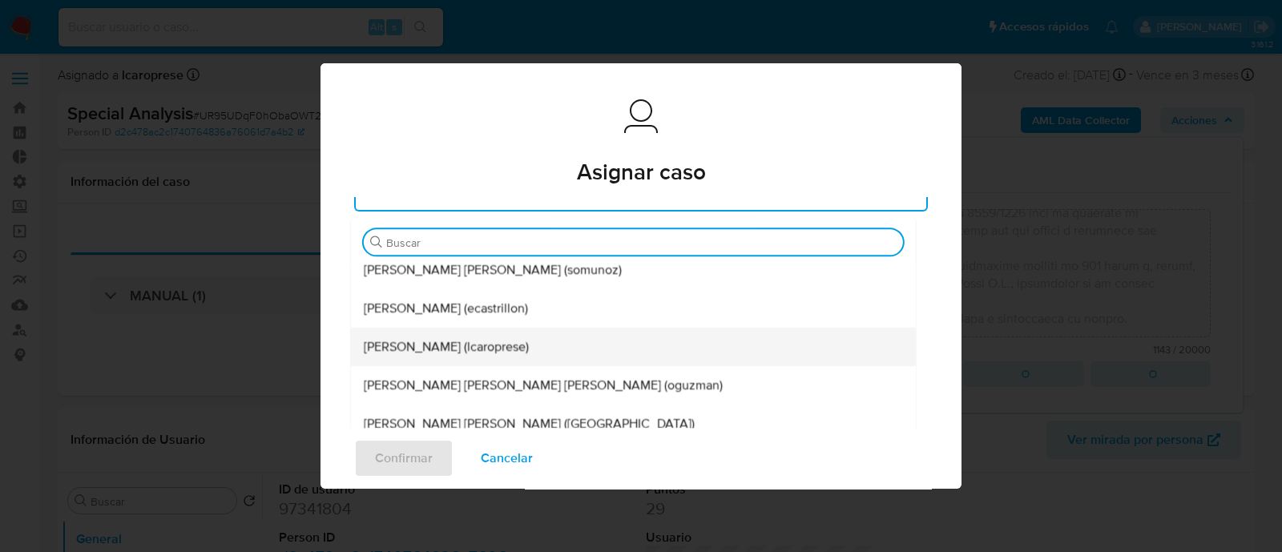
click at [477, 361] on div "Leandro Ezequiel Caroprese (lcaroprese)" at bounding box center [633, 348] width 539 height 38
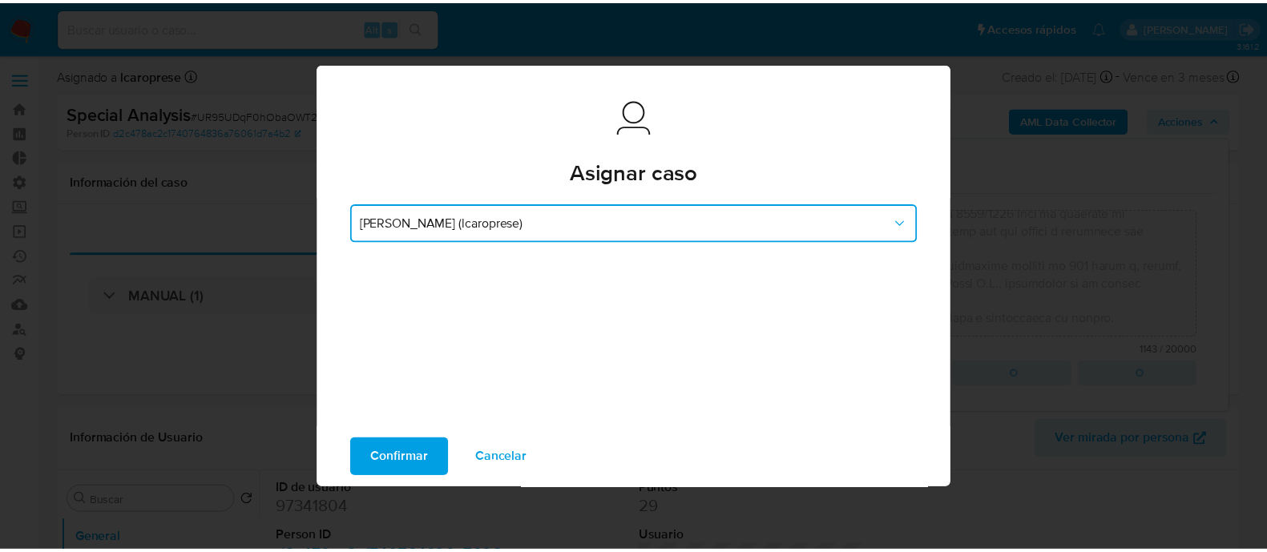
scroll to position [18, 0]
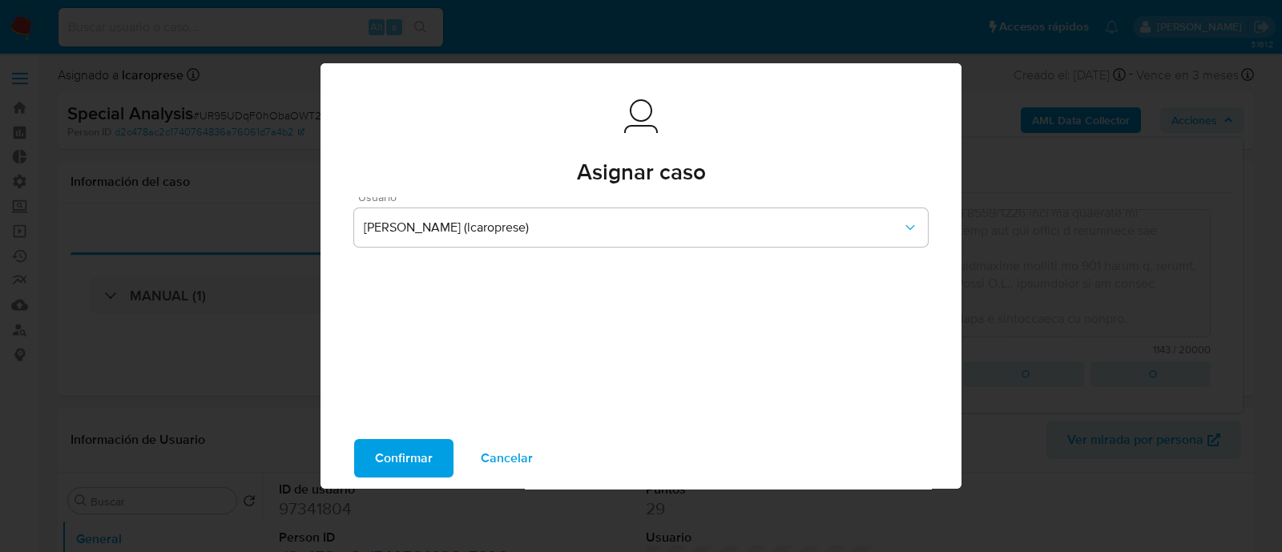
click at [411, 457] on span "Confirmar" at bounding box center [404, 458] width 58 height 35
type textarea "Visto y considerando que, con posterioridad al bloqueo de su cuenta, el cliente…"
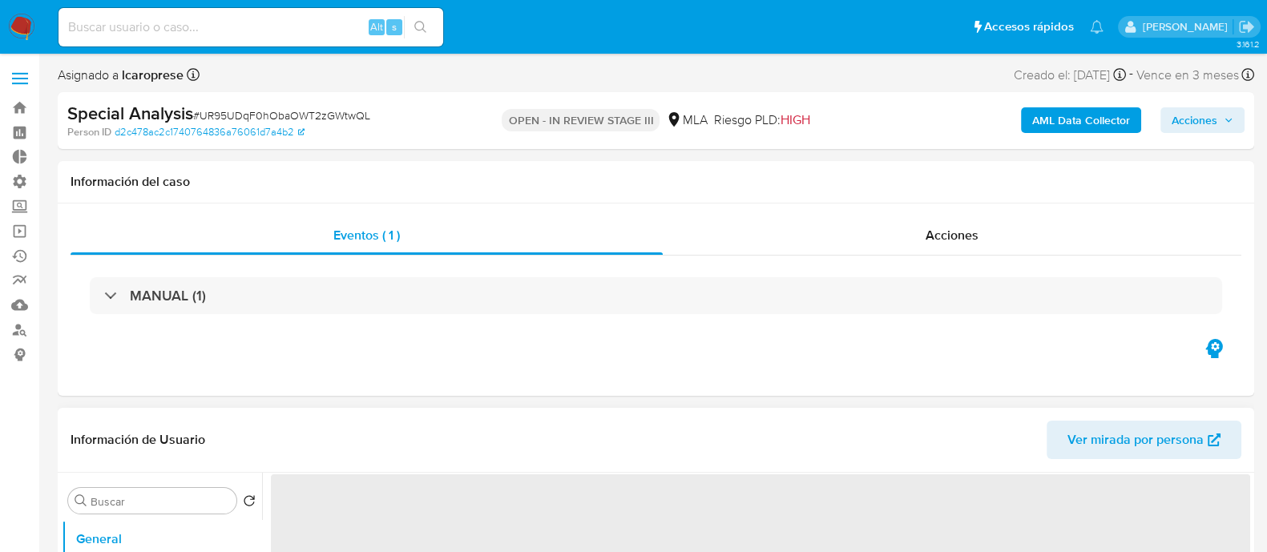
select select "10"
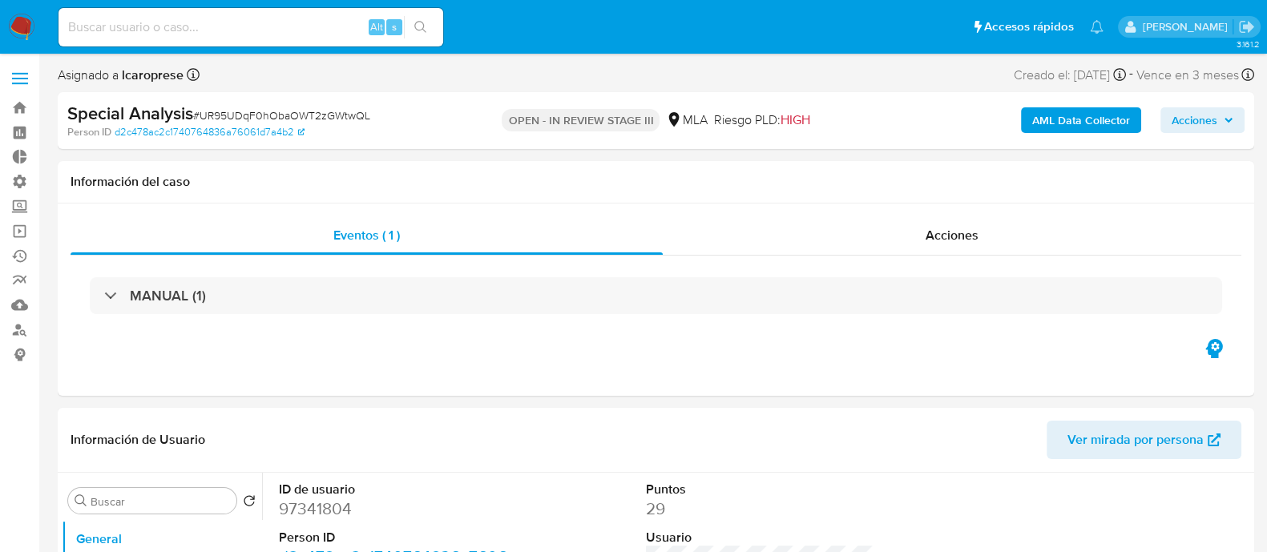
click at [1197, 122] on span "Acciones" at bounding box center [1195, 120] width 46 height 26
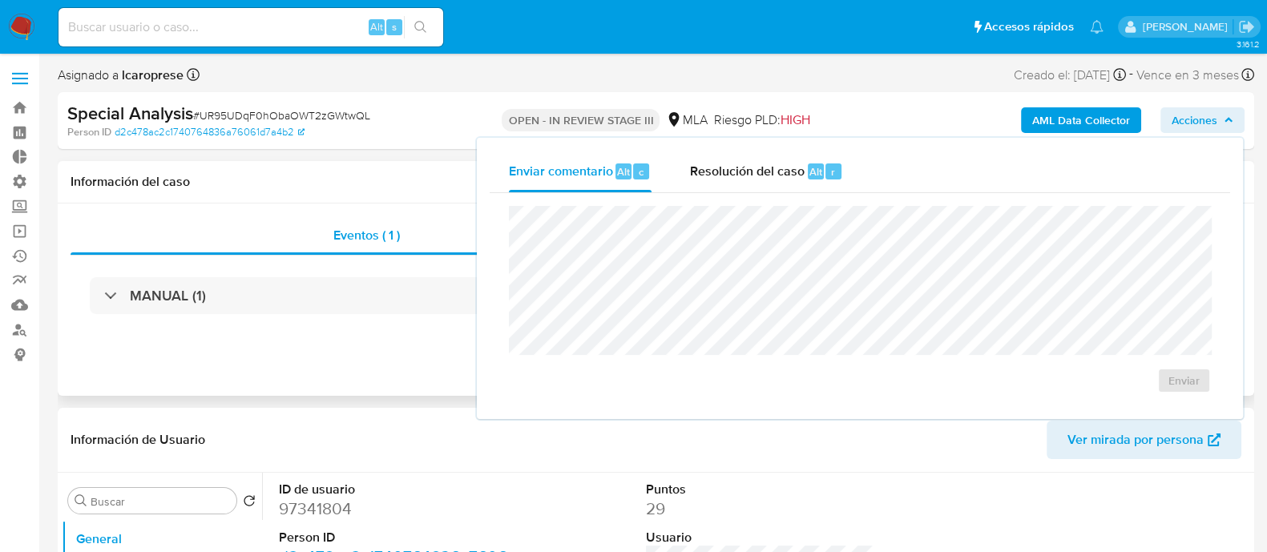
click at [325, 343] on div "Eventos ( 1 ) Acciones MANUAL (1)" at bounding box center [656, 300] width 1196 height 192
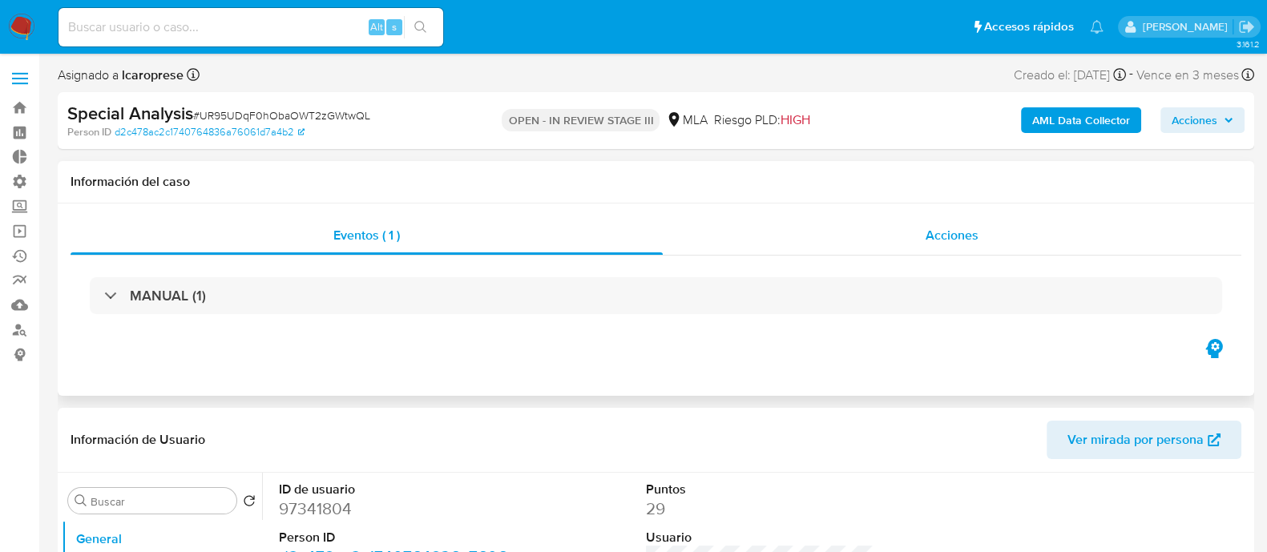
click at [811, 236] on div "Acciones" at bounding box center [952, 235] width 579 height 38
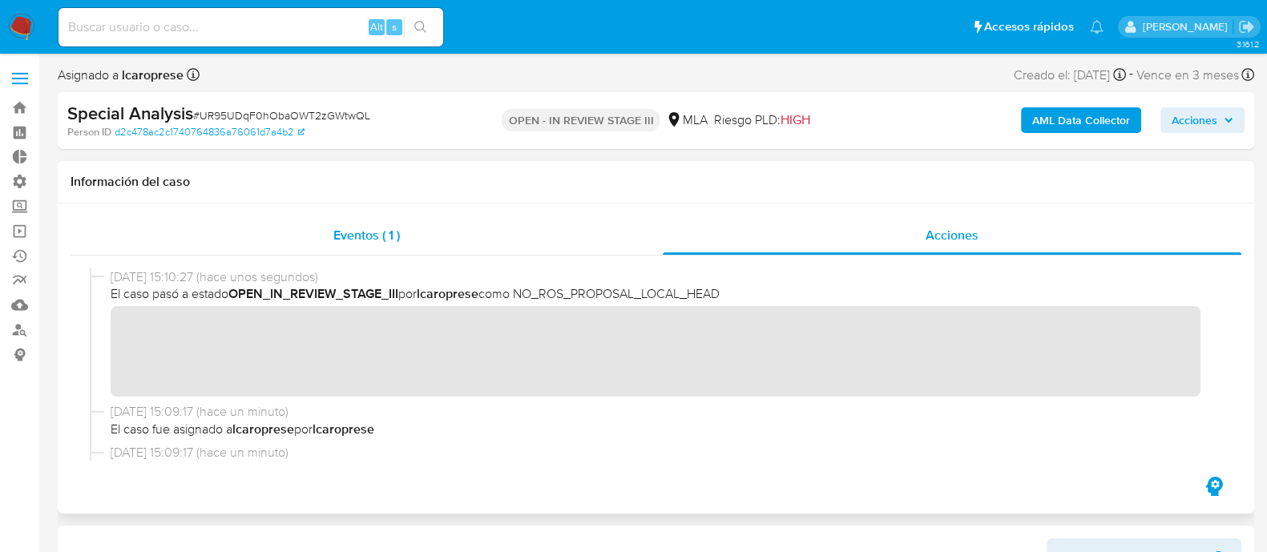
click at [450, 240] on div "Eventos ( 1 )" at bounding box center [367, 235] width 592 height 38
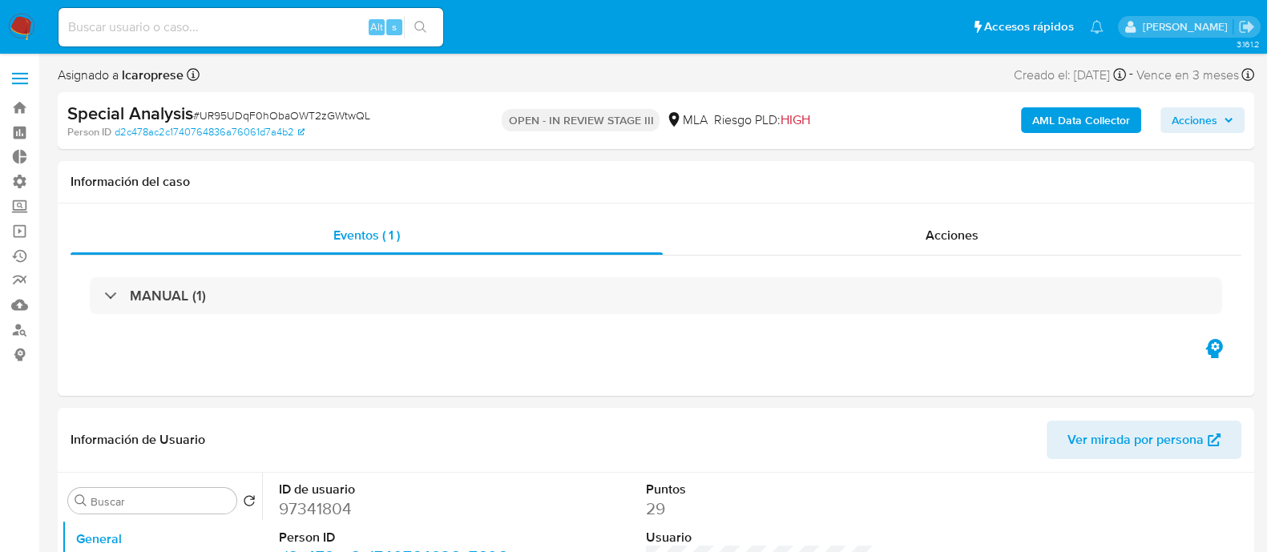
drag, startPoint x: 1186, startPoint y: 119, endPoint x: 1175, endPoint y: 119, distance: 11.2
click at [1179, 119] on span "Acciones" at bounding box center [1195, 120] width 46 height 26
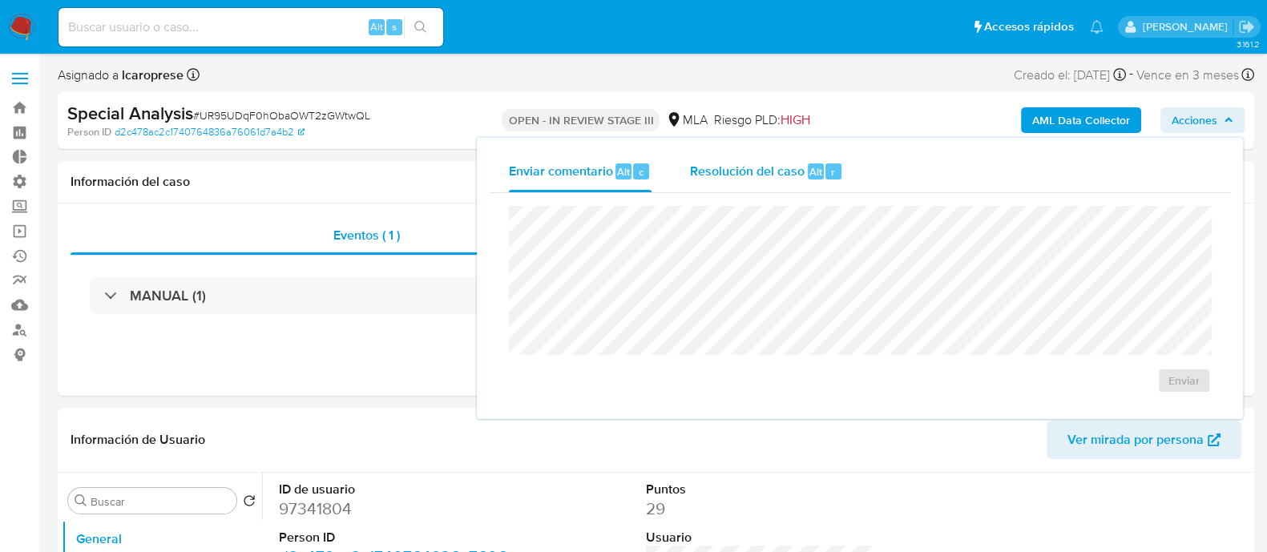
click at [774, 178] on span "Resolución del caso" at bounding box center [747, 171] width 115 height 18
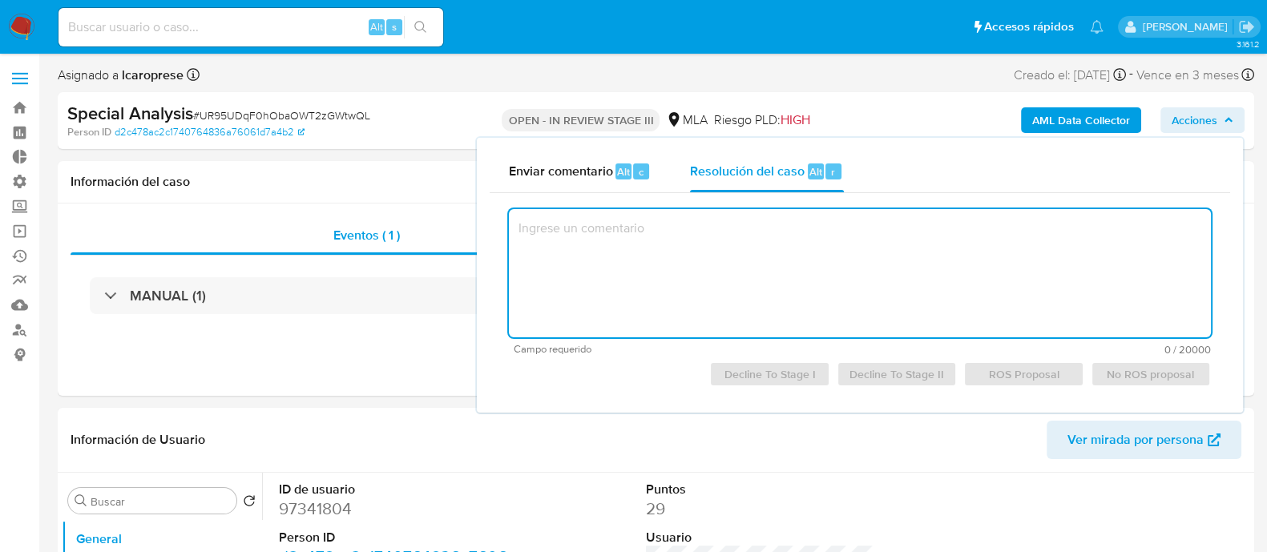
click at [776, 265] on textarea at bounding box center [860, 273] width 702 height 128
paste textarea "Visto y considerando que, con posterioridad al bloqueo de su cuenta, el cliente…"
type textarea "Visto y considerando que, con posterioridad al bloqueo de su cuenta, el cliente…"
click at [578, 438] on header "Información de Usuario Ver mirada por persona" at bounding box center [656, 440] width 1171 height 38
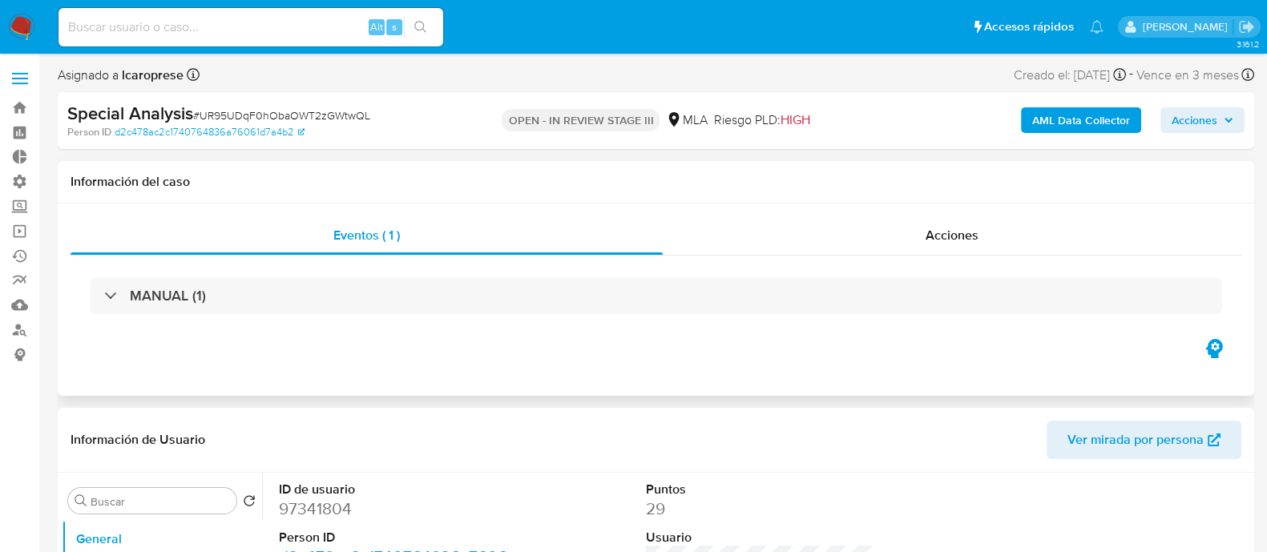
drag, startPoint x: 789, startPoint y: 238, endPoint x: 484, endPoint y: 338, distance: 321.3
click at [785, 239] on div "Acciones" at bounding box center [952, 235] width 579 height 38
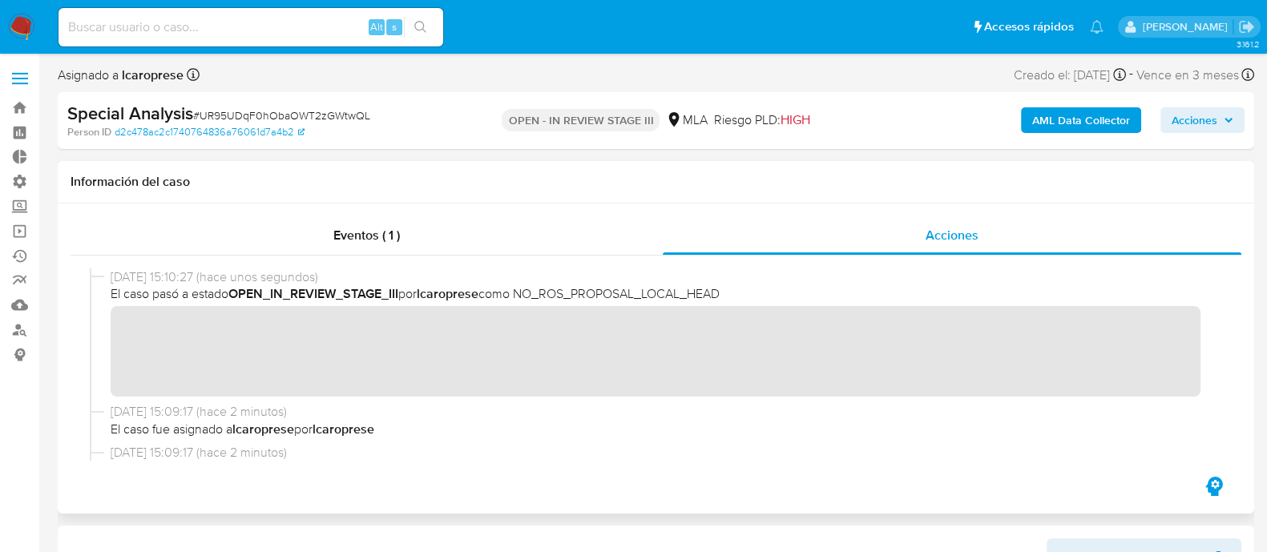
click at [780, 463] on div at bounding box center [656, 365] width 1171 height 218
click at [444, 235] on div "Eventos ( 1 )" at bounding box center [367, 235] width 592 height 38
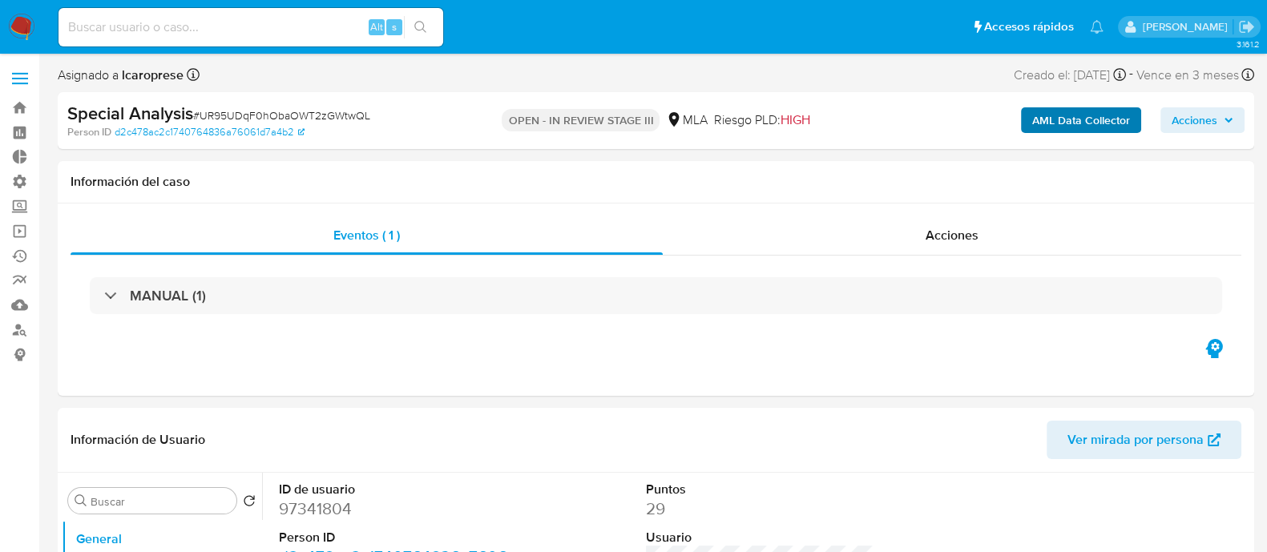
drag, startPoint x: 1208, startPoint y: 127, endPoint x: 1078, endPoint y: 125, distance: 129.8
click at [1208, 127] on span "Acciones" at bounding box center [1195, 120] width 46 height 26
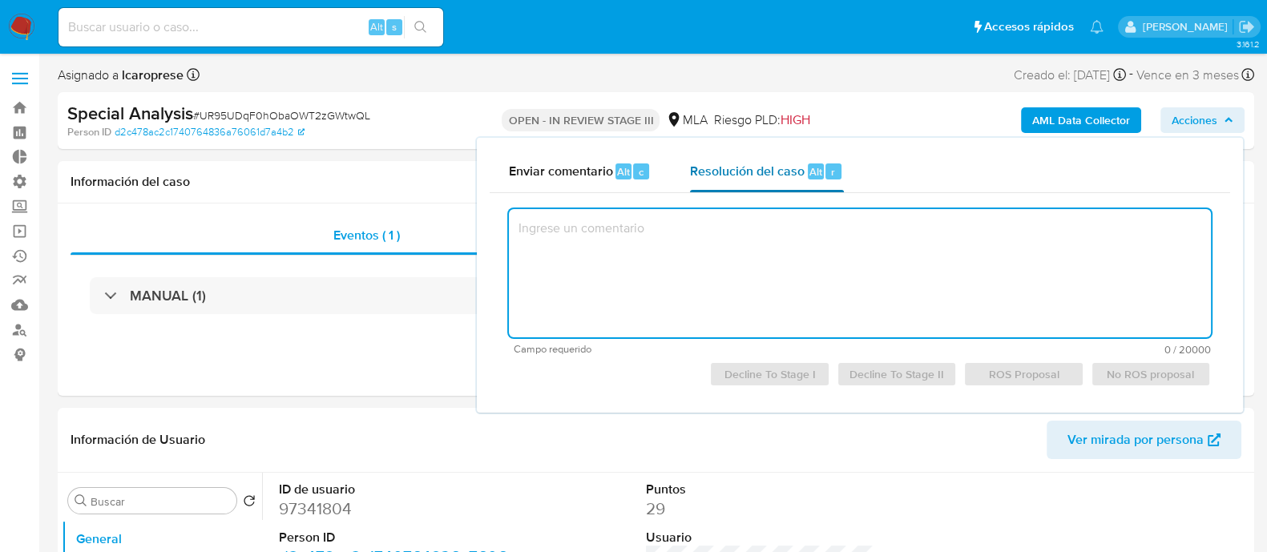
click at [749, 165] on span "Resolución del caso" at bounding box center [747, 171] width 115 height 18
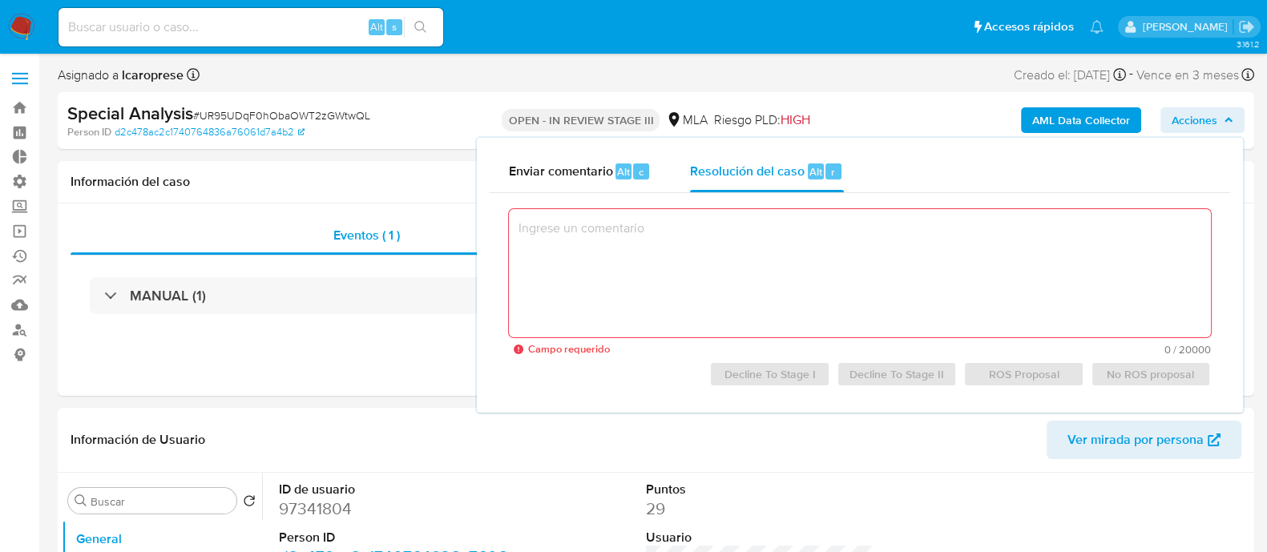
click at [740, 226] on textarea at bounding box center [860, 273] width 702 height 128
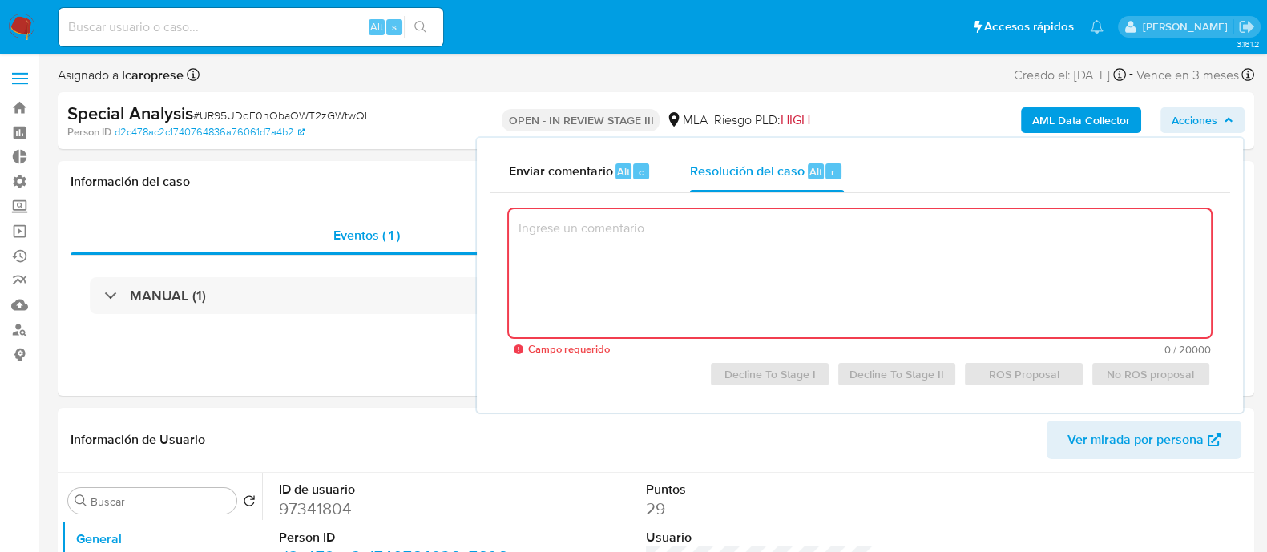
paste textarea "Visto y considerando que, con posterioridad al bloqueo de su cuenta, el cliente…"
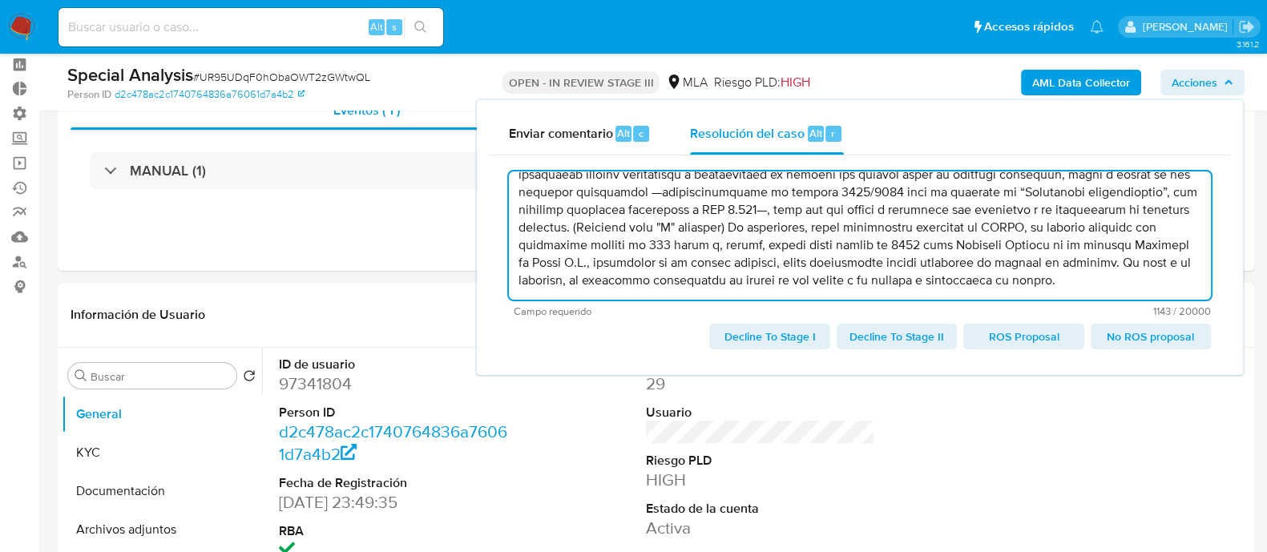
scroll to position [99, 0]
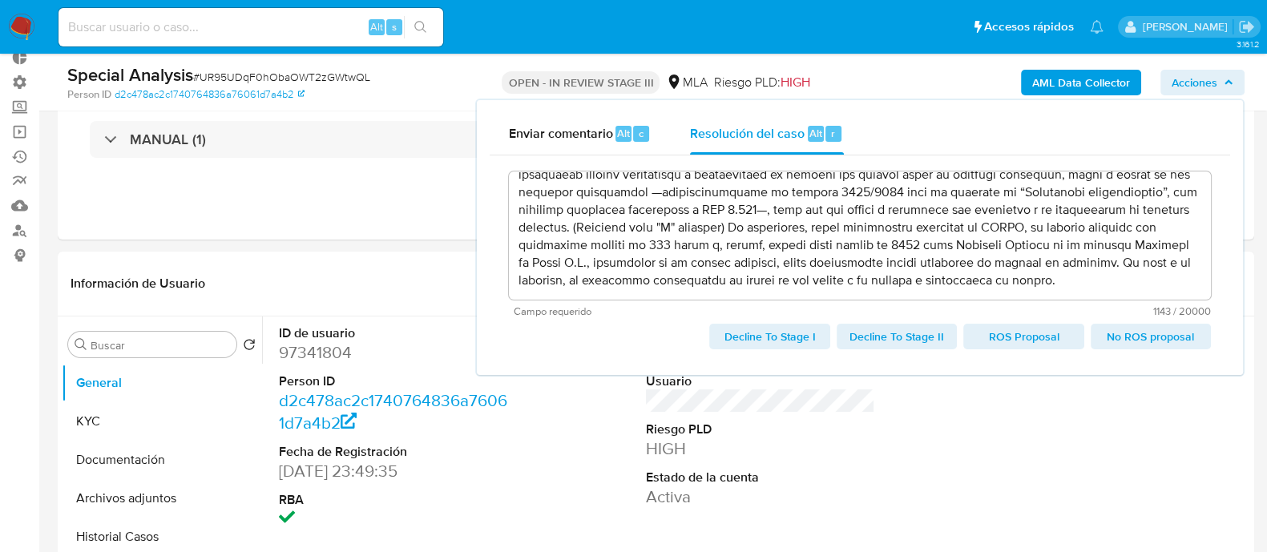
click at [1147, 337] on span "No ROS proposal" at bounding box center [1151, 336] width 98 height 22
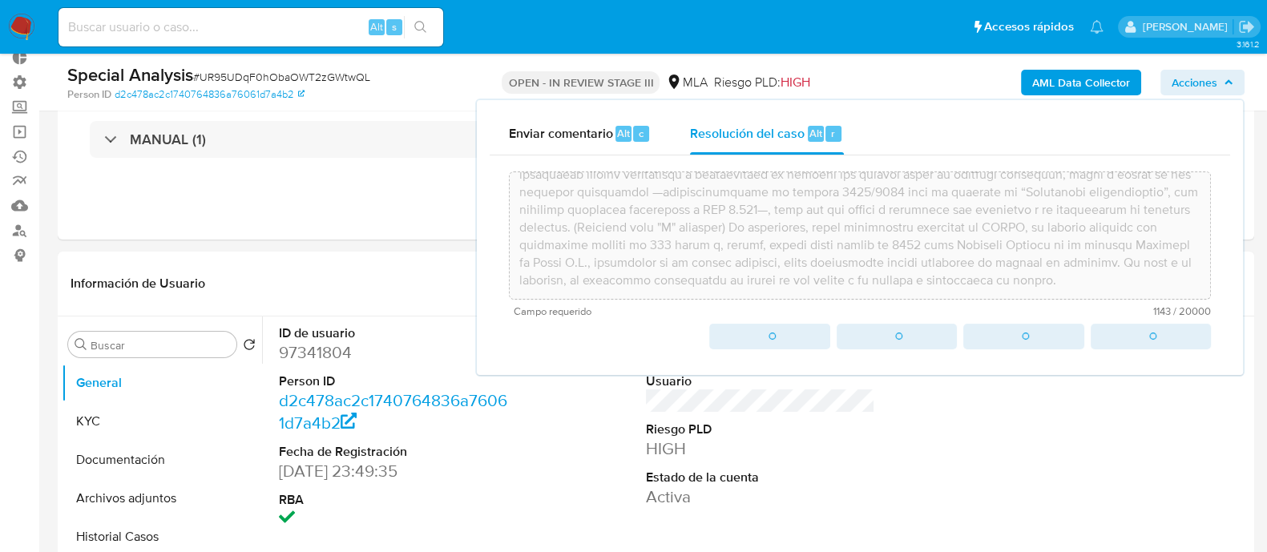
type textarea "Visto y considerando que, con posterioridad al bloqueo de su cuenta, el cliente…"
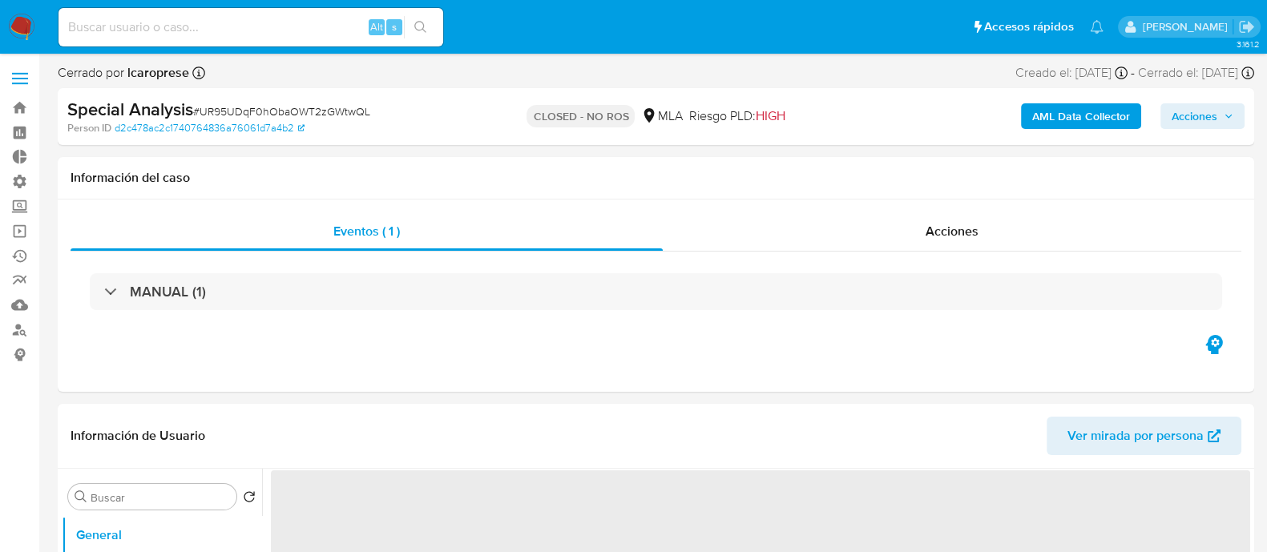
select select "10"
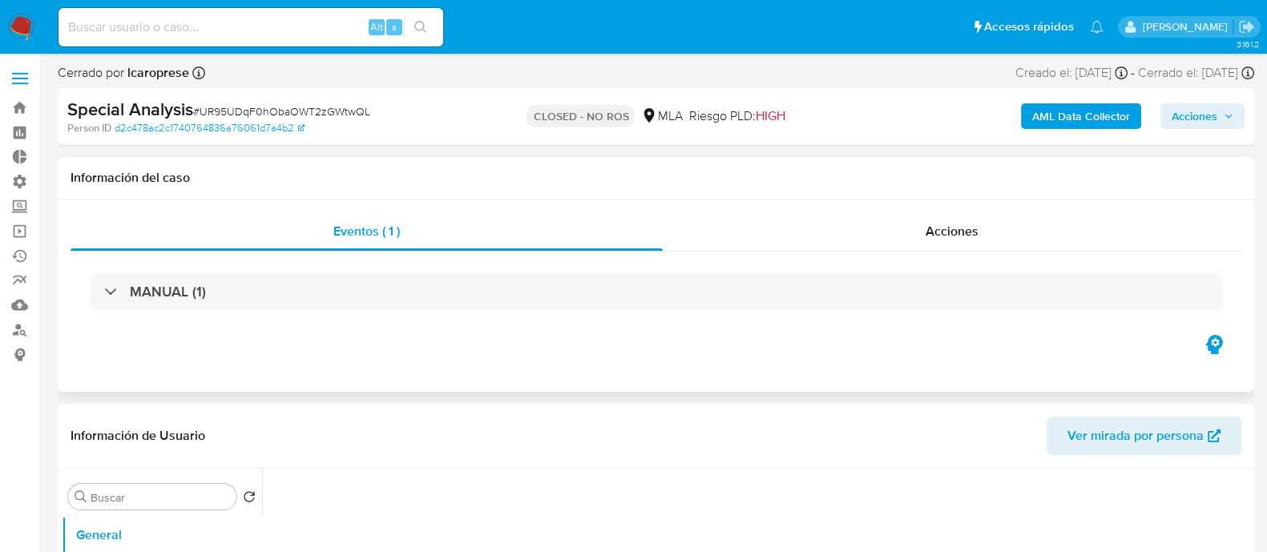
select select "10"
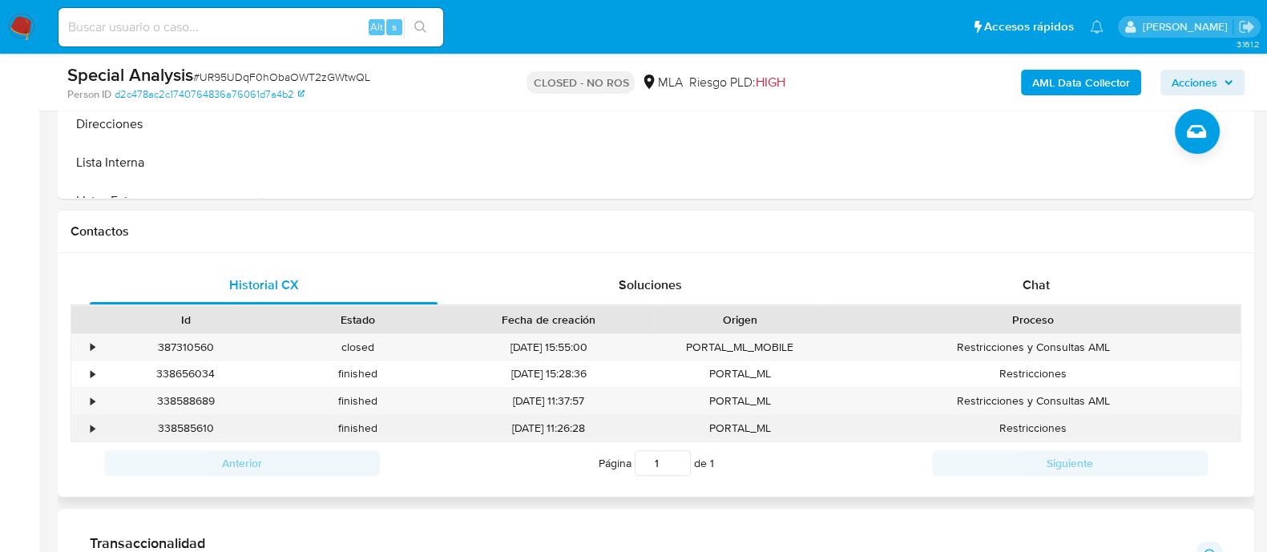
scroll to position [501, 0]
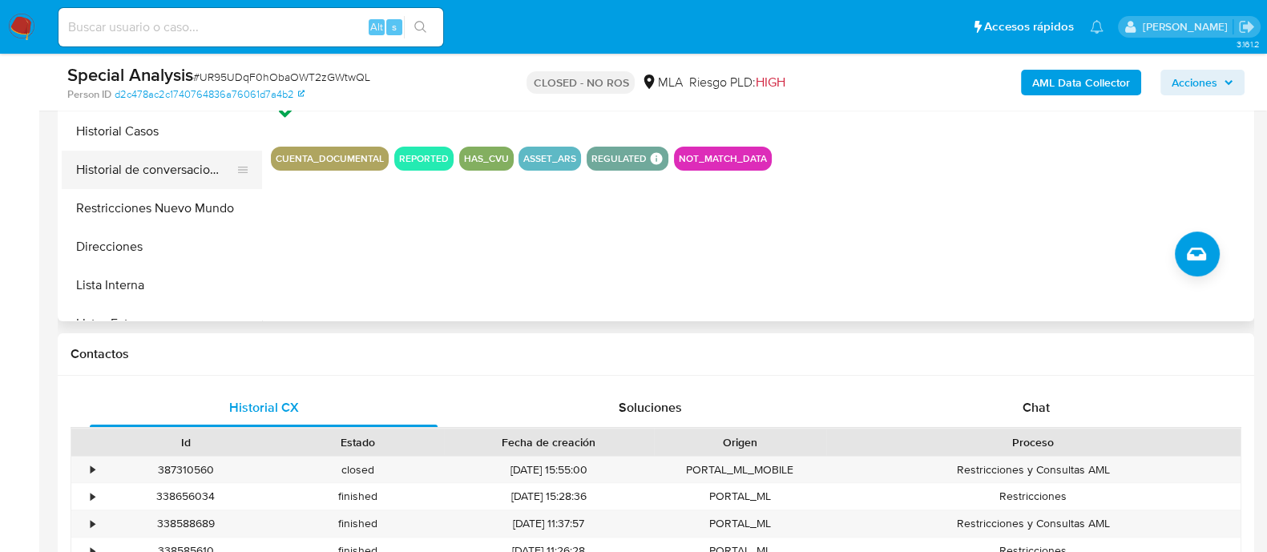
click at [171, 173] on button "Historial de conversaciones" at bounding box center [156, 170] width 188 height 38
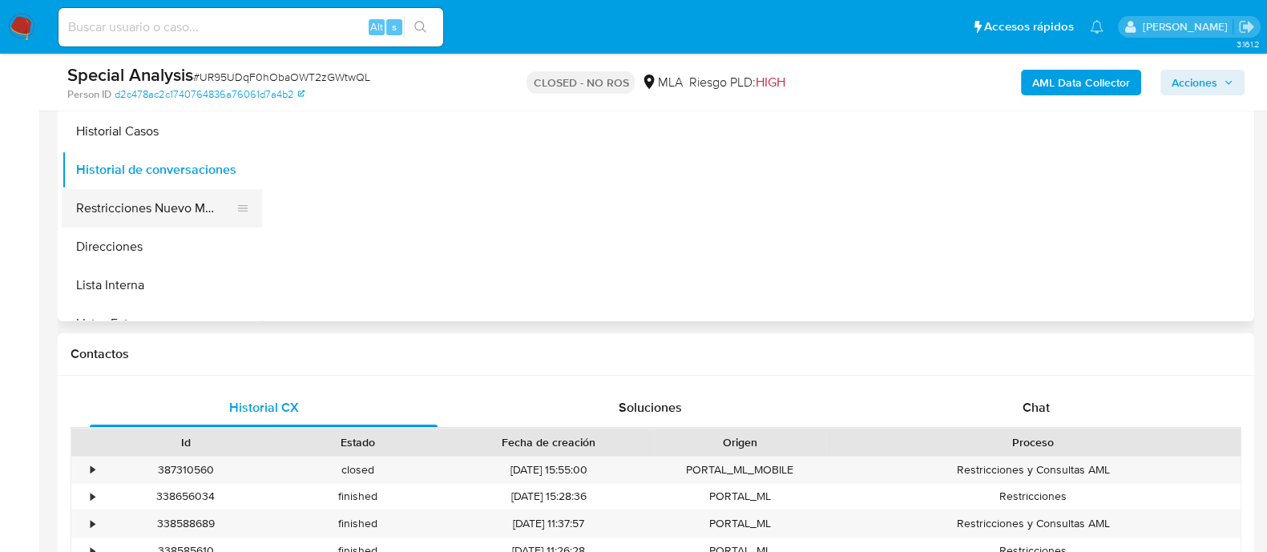
click at [165, 206] on button "Restricciones Nuevo Mundo" at bounding box center [156, 208] width 188 height 38
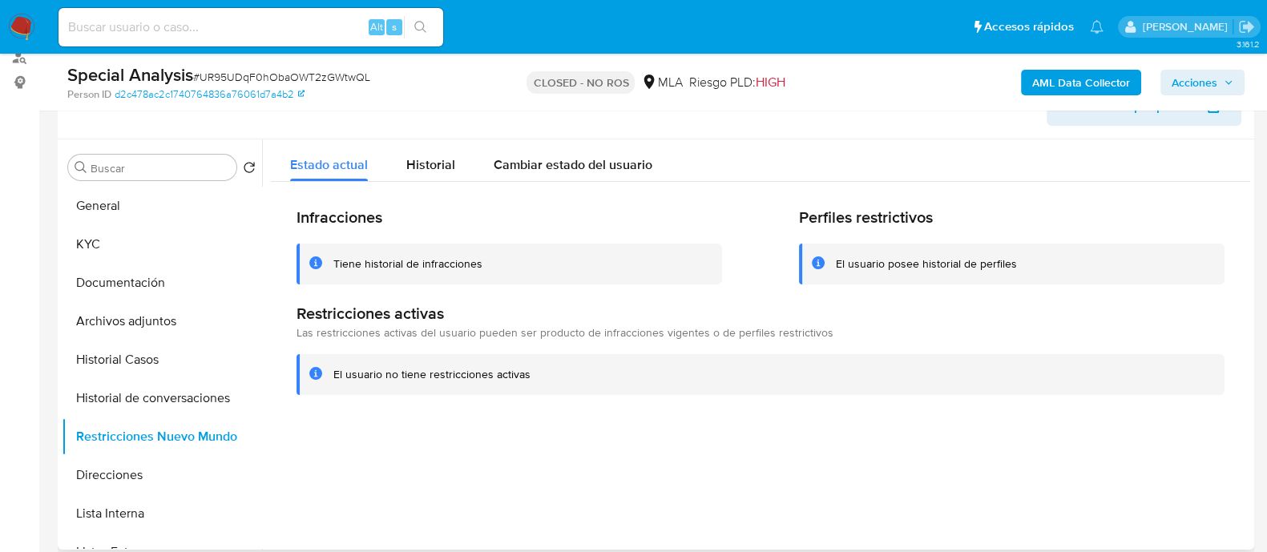
scroll to position [99, 0]
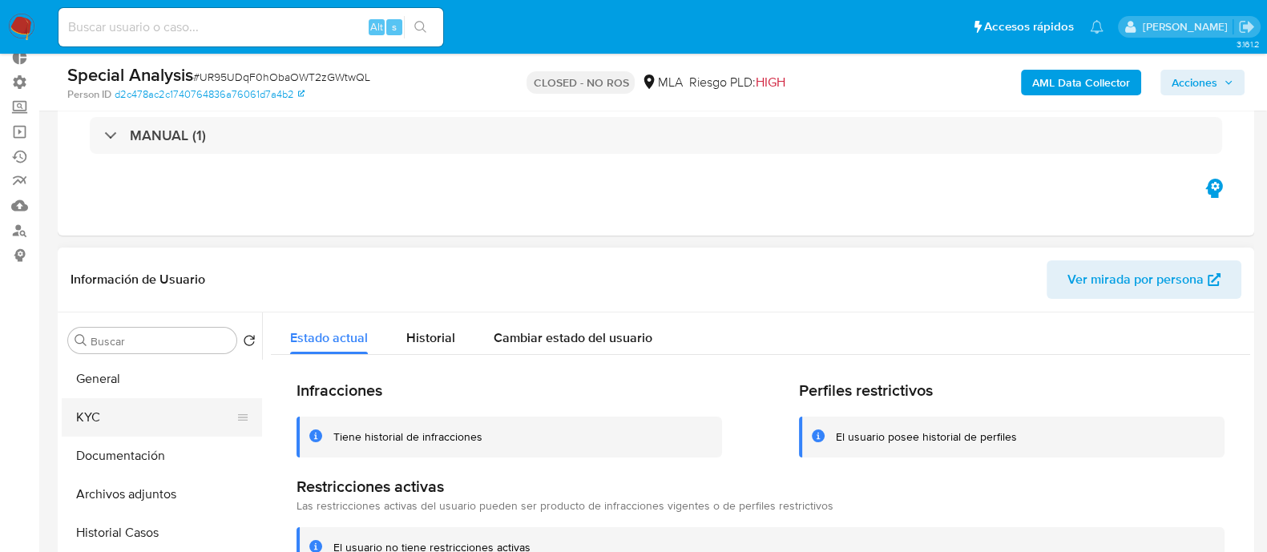
click at [155, 409] on button "KYC" at bounding box center [156, 417] width 188 height 38
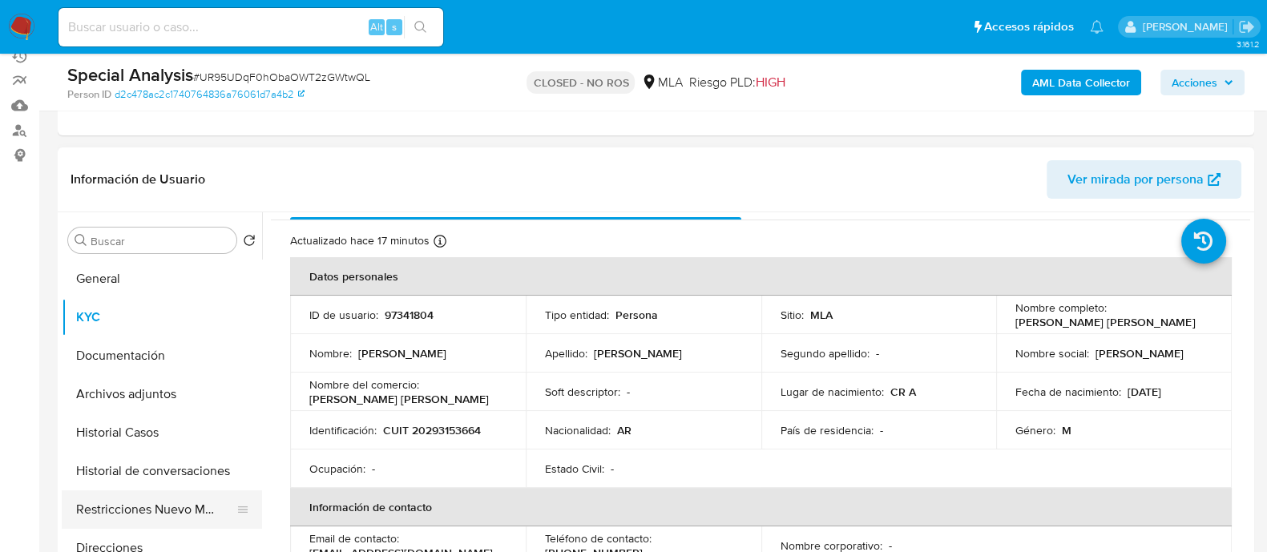
scroll to position [0, 0]
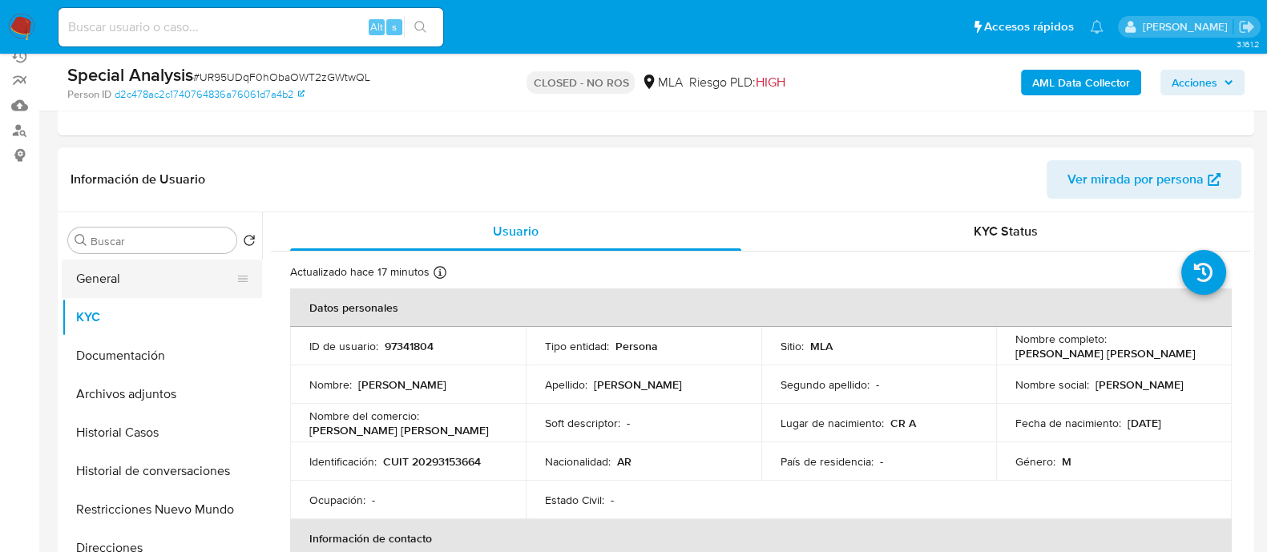
click at [155, 274] on button "General" at bounding box center [156, 279] width 188 height 38
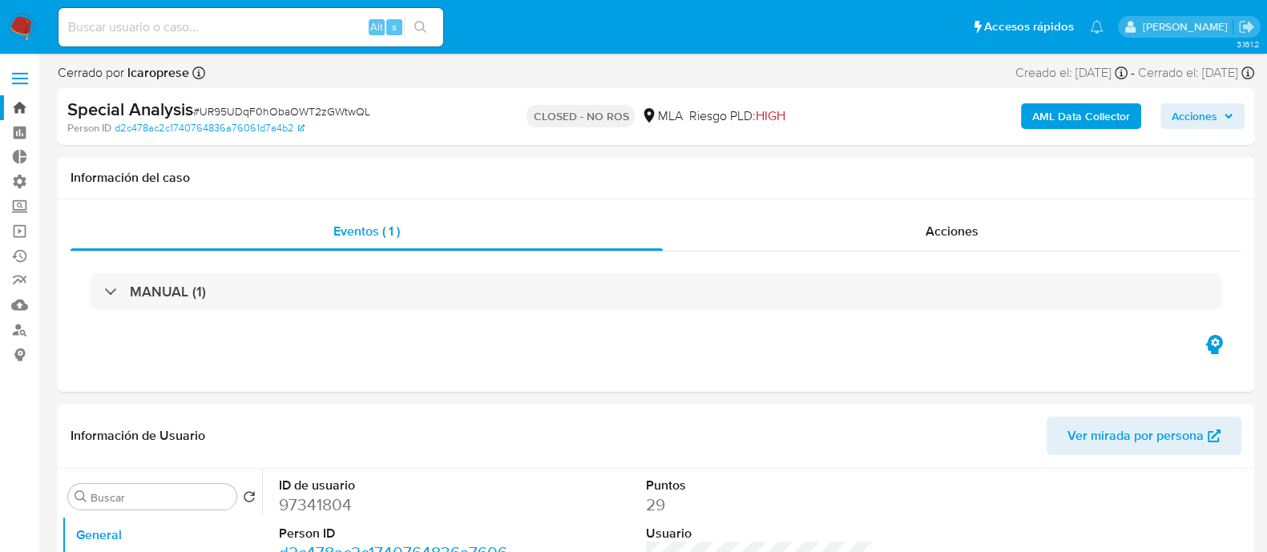
click at [18, 111] on link "Bandeja" at bounding box center [95, 107] width 191 height 25
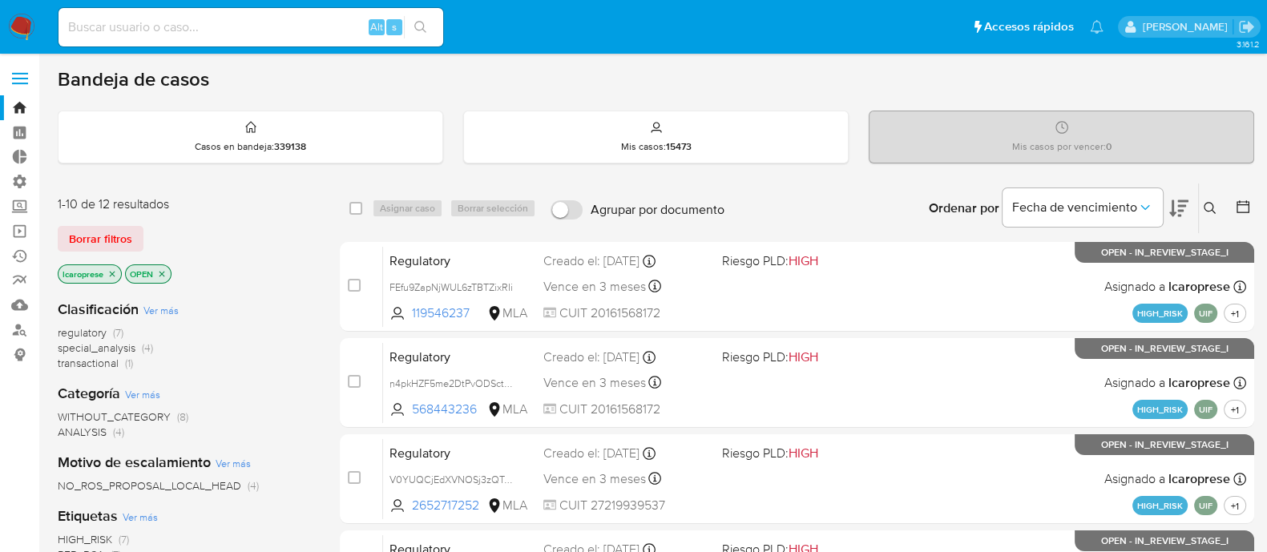
drag, startPoint x: 196, startPoint y: 39, endPoint x: 200, endPoint y: 28, distance: 11.9
click at [196, 38] on div "Alt s" at bounding box center [250, 27] width 385 height 38
click at [200, 25] on input at bounding box center [250, 27] width 385 height 21
paste input "207565881"
type input "207565881"
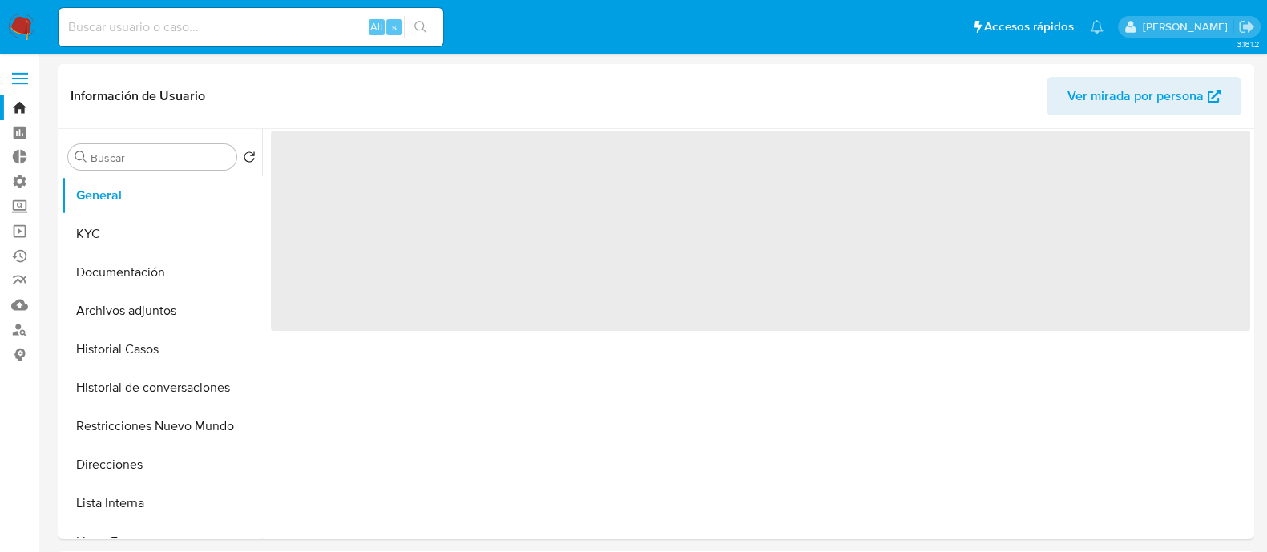
select select "10"
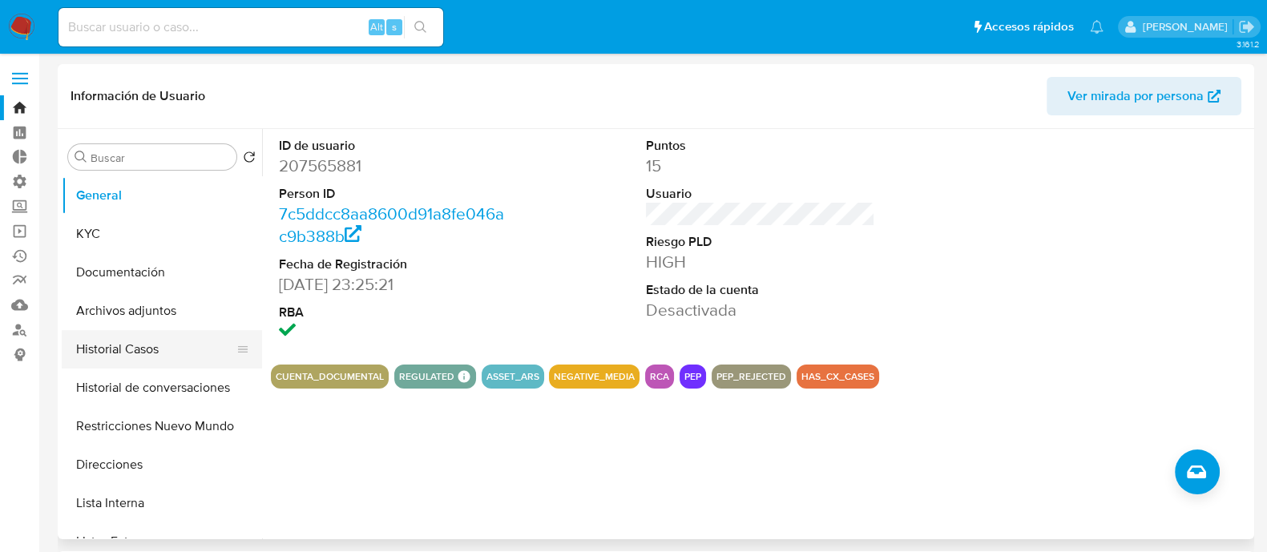
click at [146, 339] on button "Historial Casos" at bounding box center [156, 349] width 188 height 38
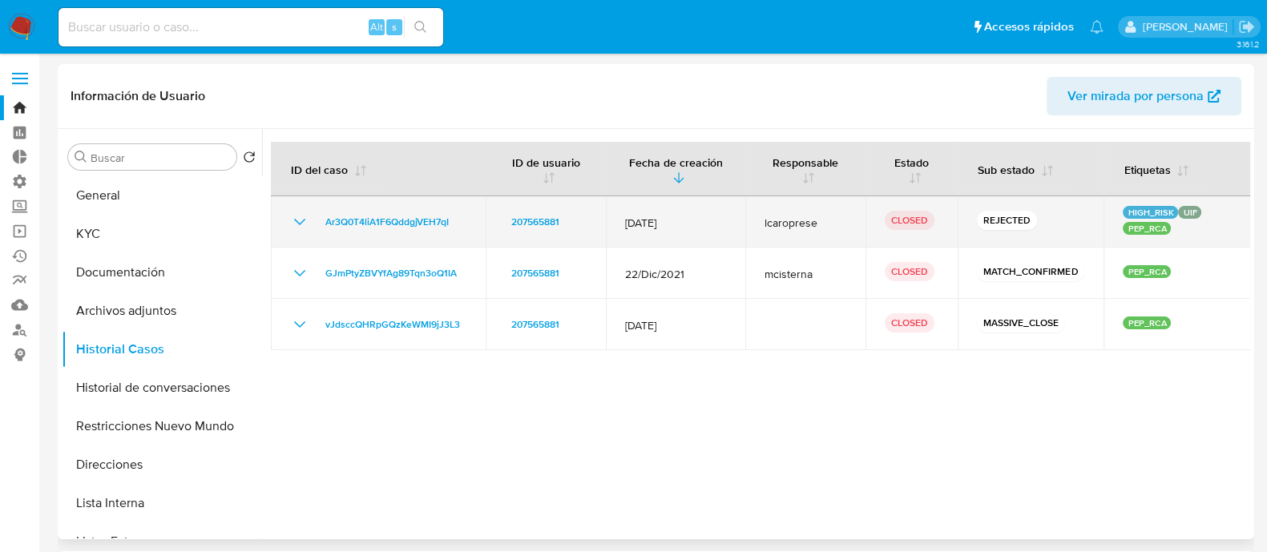
click at [279, 218] on td "Ar3Q0T4liA1F6QddgjVEH7qI" at bounding box center [378, 221] width 215 height 51
click at [296, 220] on icon "Mostrar/Ocultar" at bounding box center [299, 221] width 19 height 19
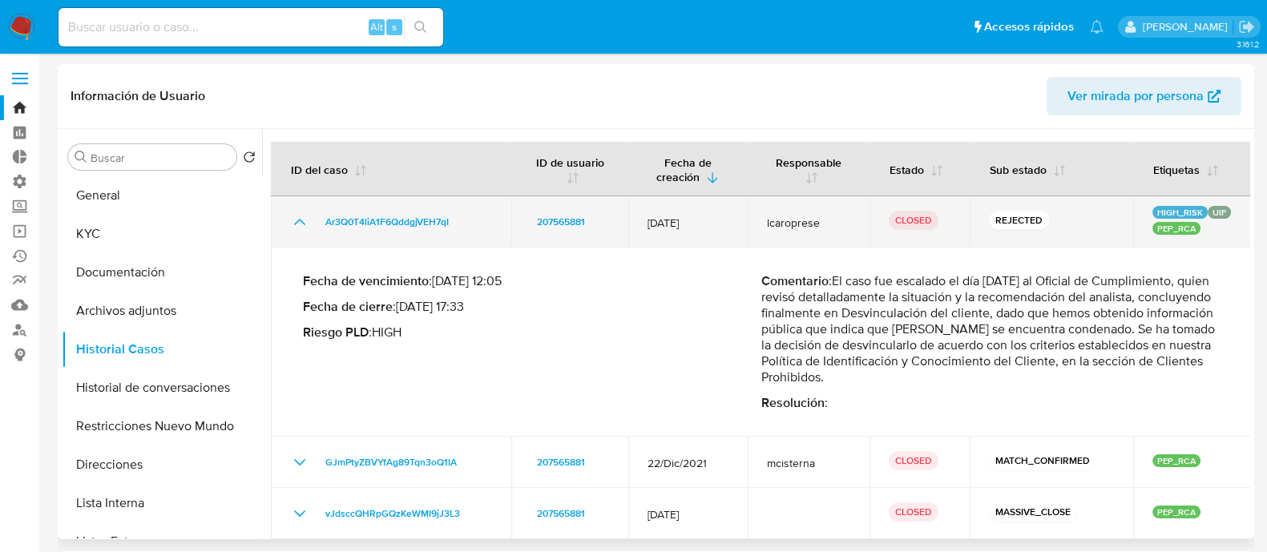
click at [296, 226] on icon "Mostrar/Ocultar" at bounding box center [299, 221] width 19 height 19
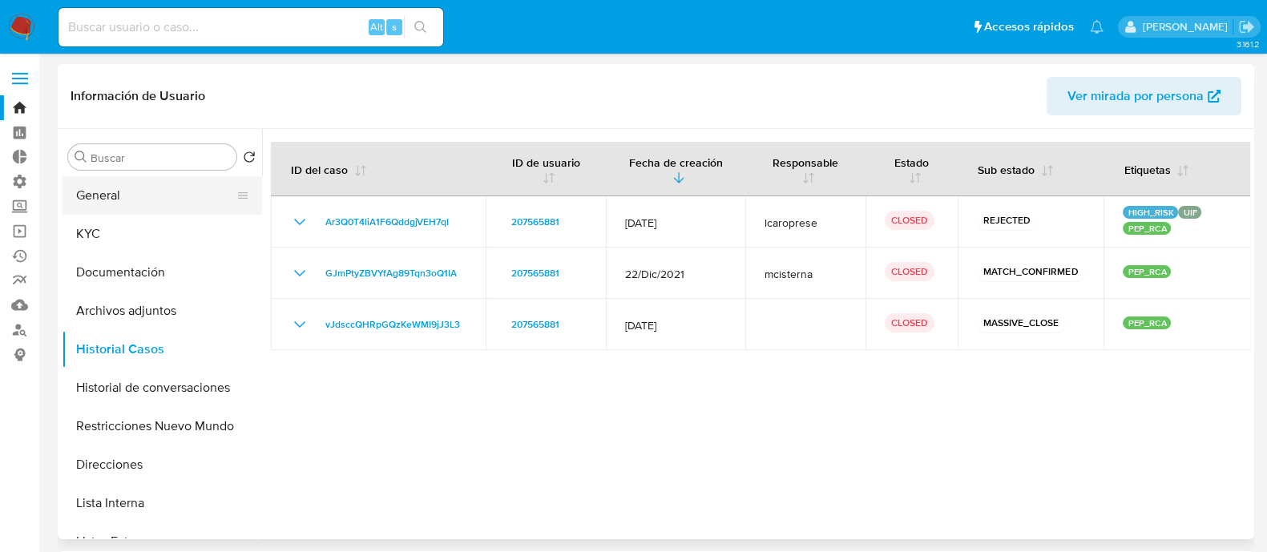
click at [88, 184] on button "General" at bounding box center [156, 195] width 188 height 38
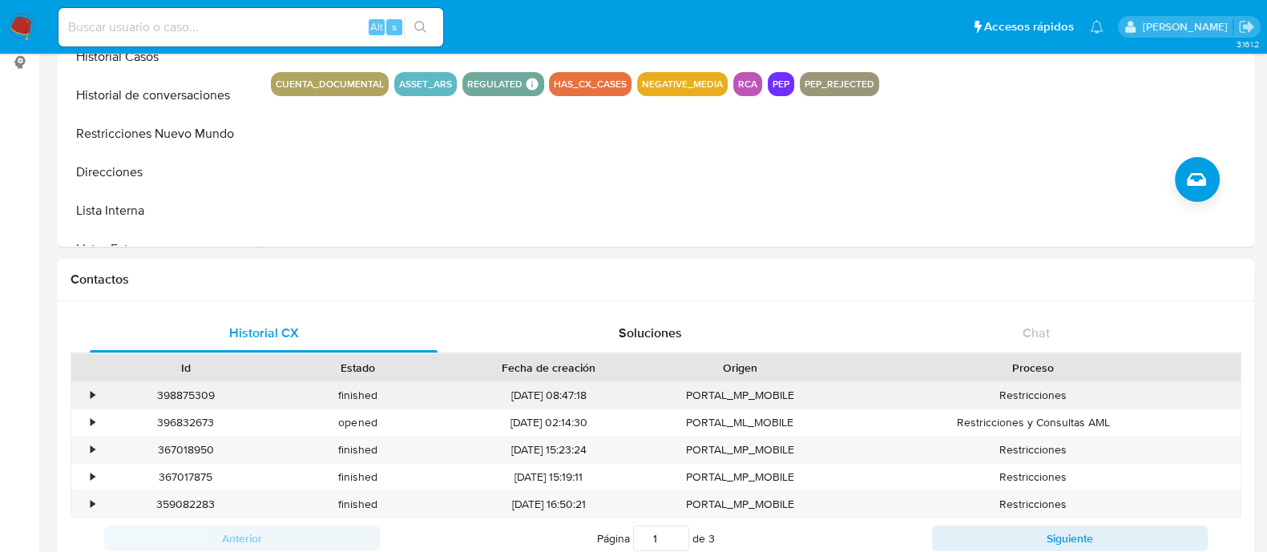
scroll to position [400, 0]
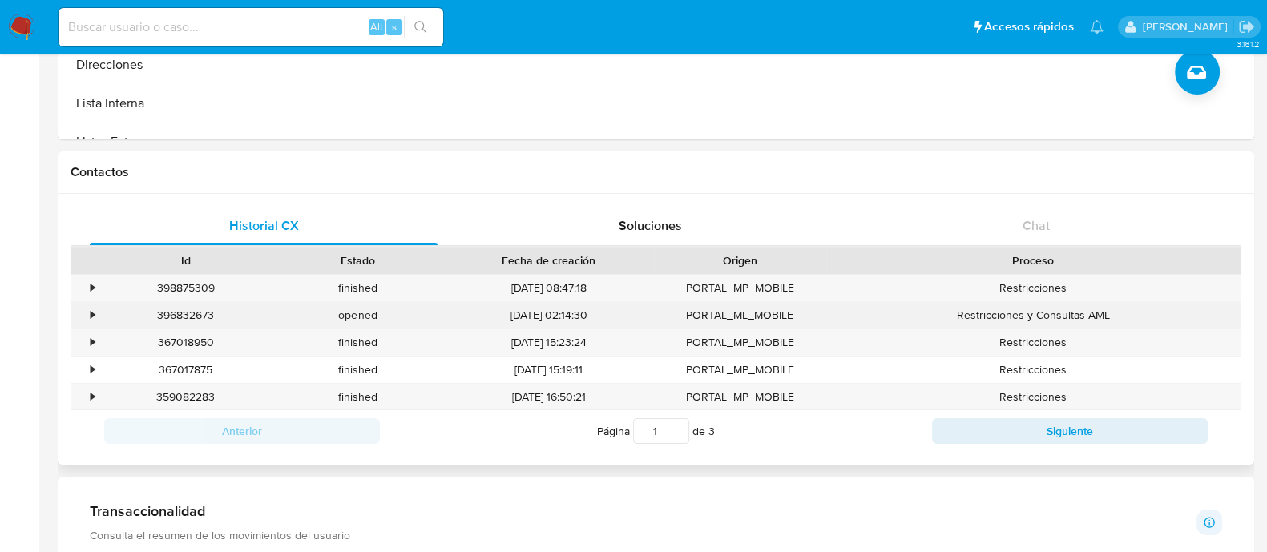
click at [200, 317] on div "396832673" at bounding box center [185, 315] width 172 height 26
copy div "396832673"
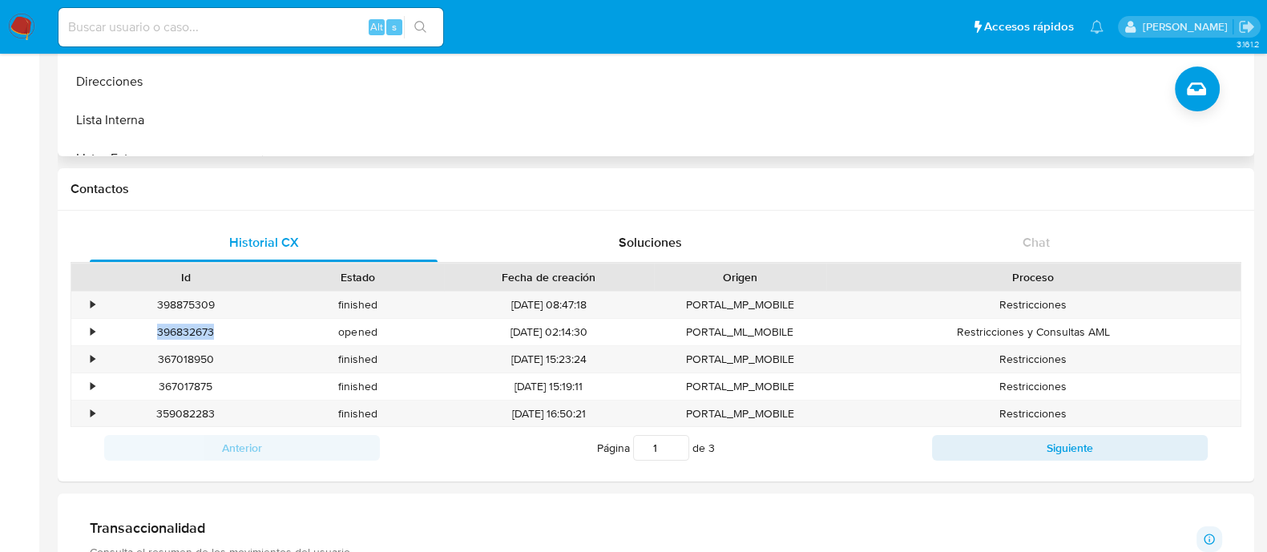
scroll to position [0, 0]
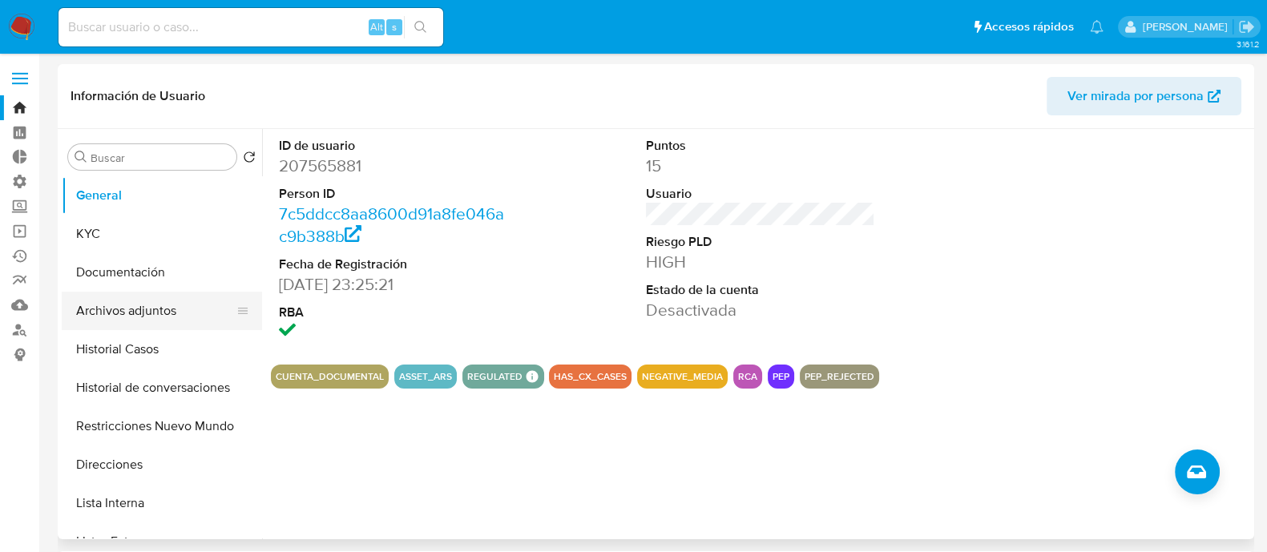
click at [150, 311] on button "Archivos adjuntos" at bounding box center [156, 311] width 188 height 38
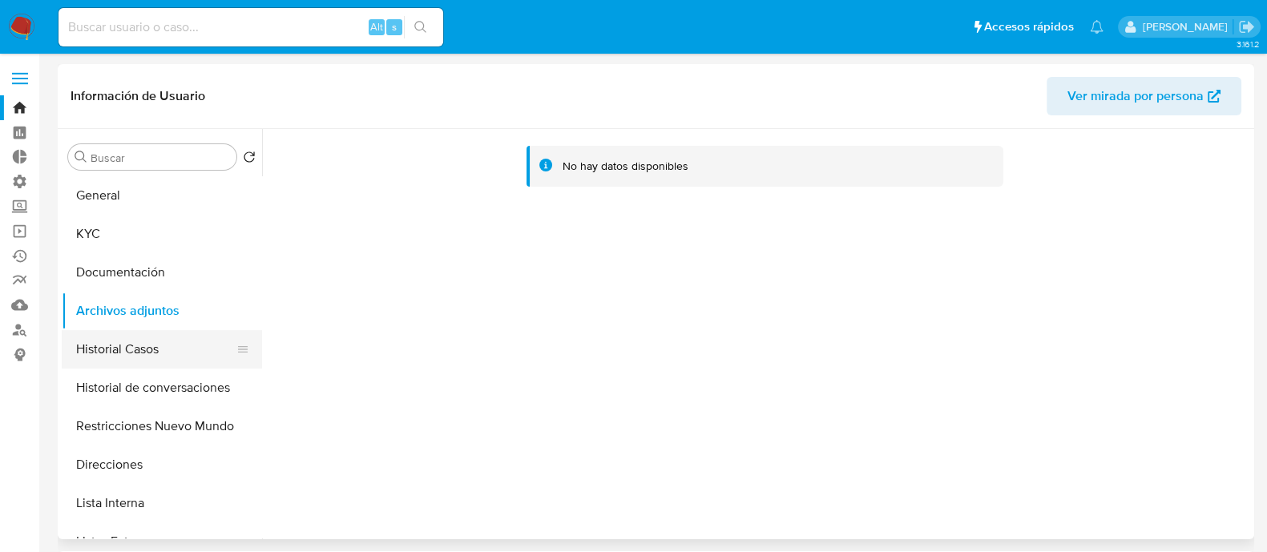
click at [142, 357] on button "Historial Casos" at bounding box center [156, 349] width 188 height 38
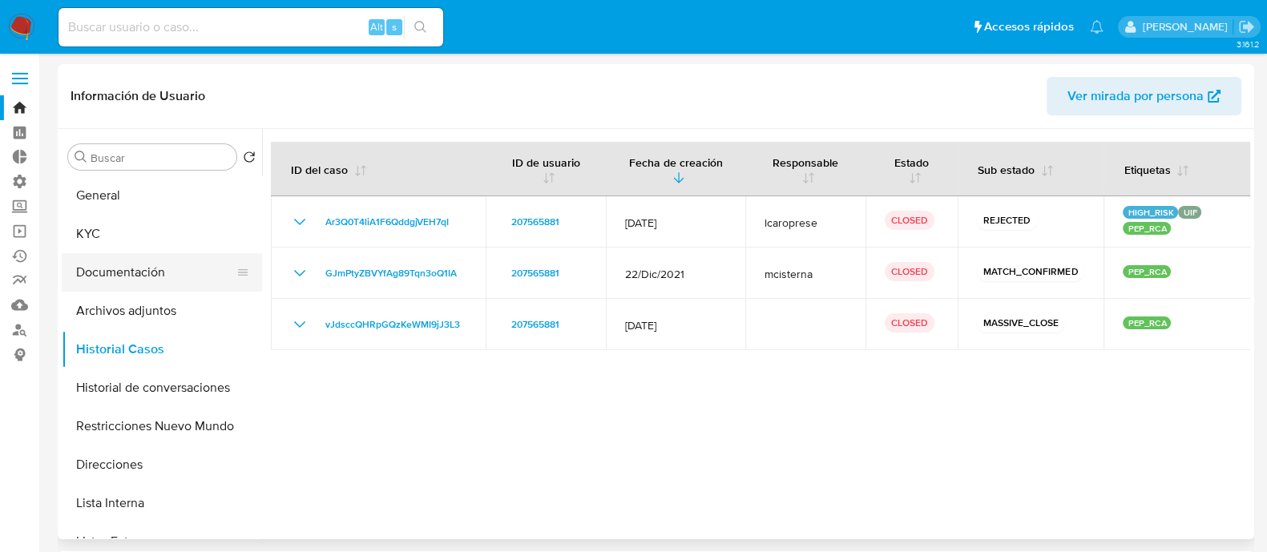
click at [185, 263] on button "Documentación" at bounding box center [156, 272] width 188 height 38
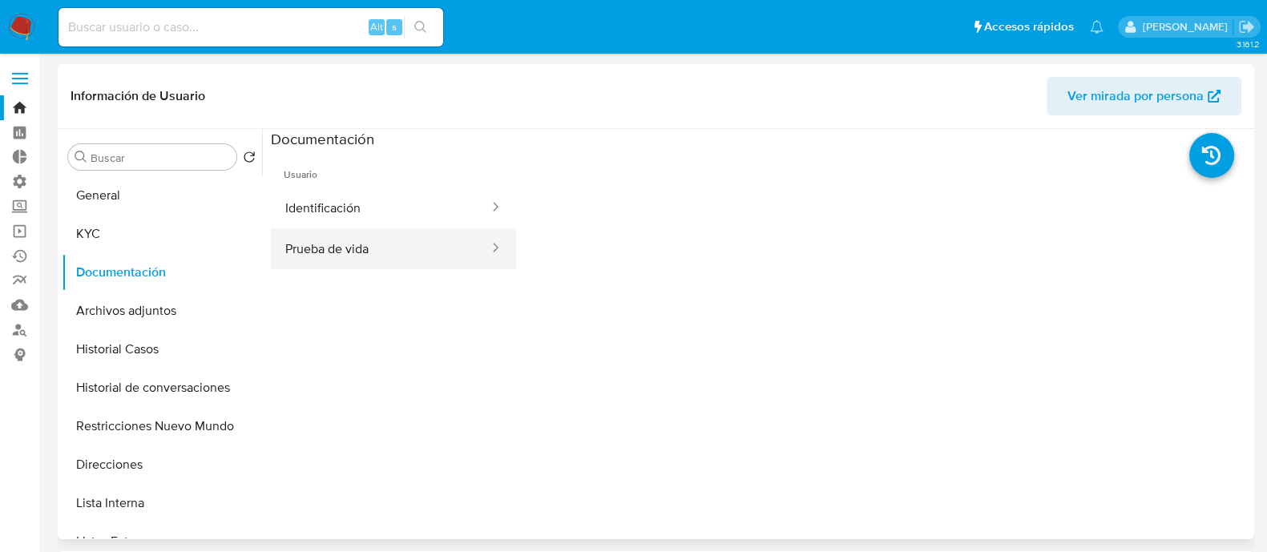
click at [357, 229] on button "Prueba de vida" at bounding box center [381, 248] width 220 height 41
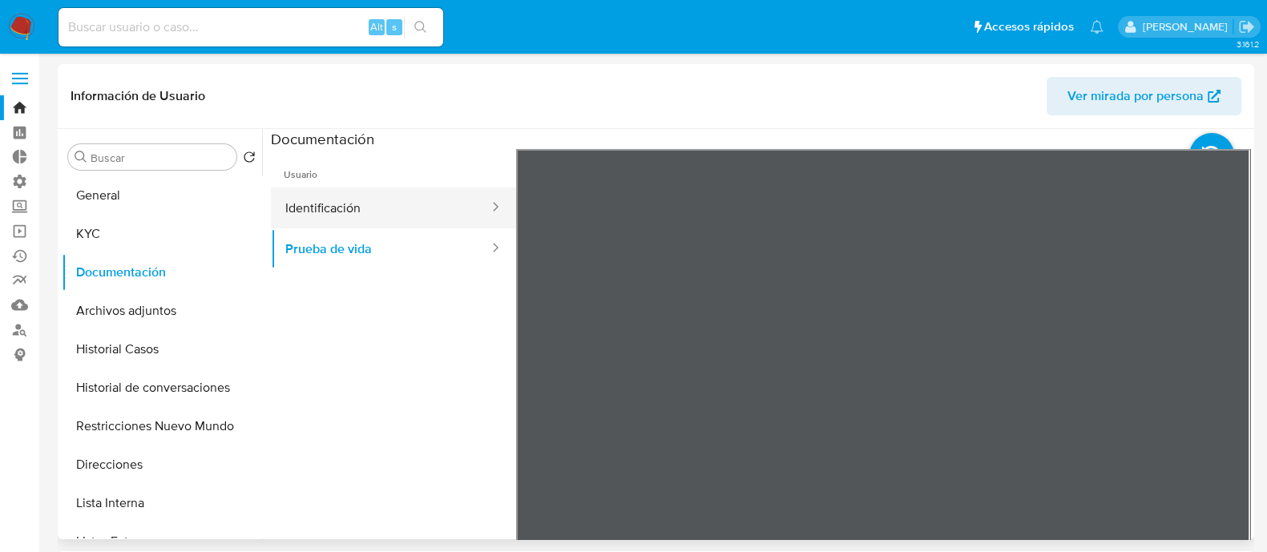
click at [401, 195] on button "Identificación" at bounding box center [381, 208] width 220 height 41
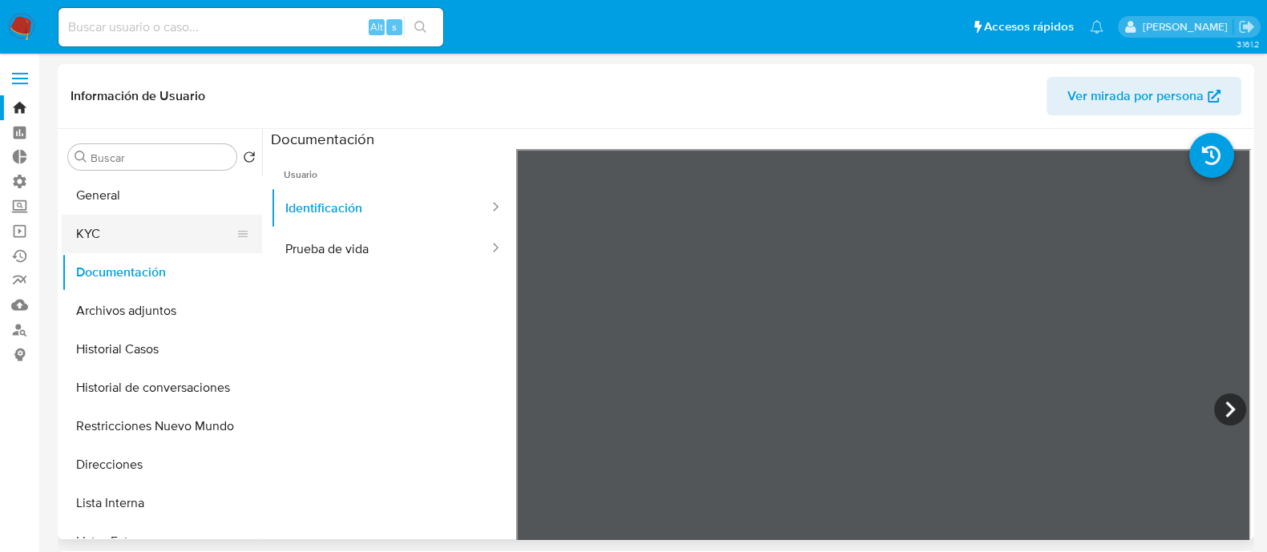
click at [139, 232] on button "KYC" at bounding box center [156, 234] width 188 height 38
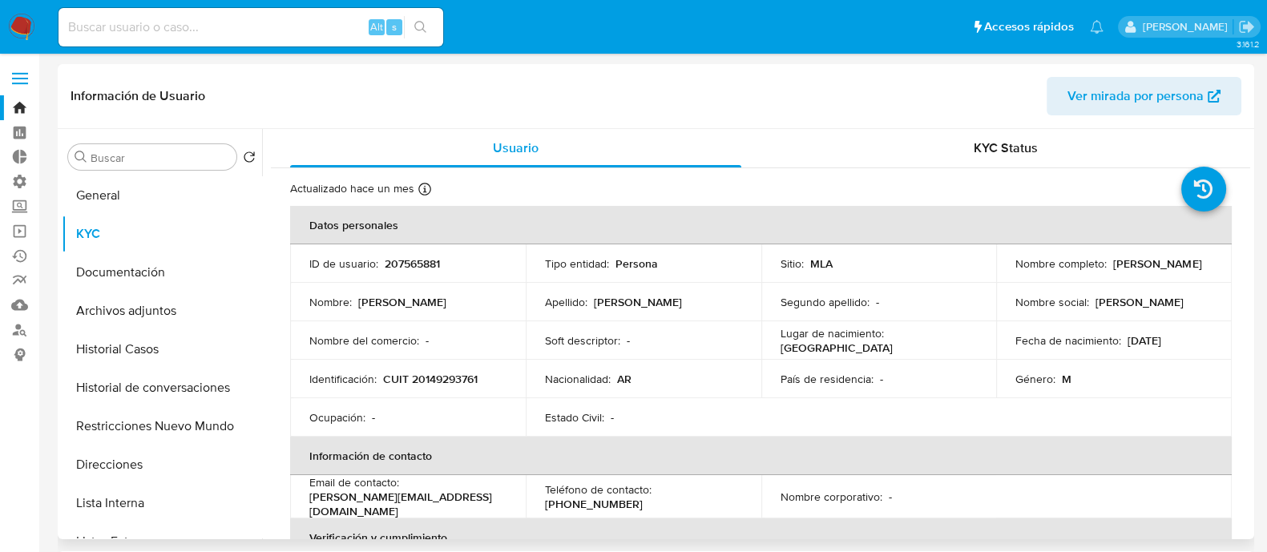
click at [431, 372] on p "CUIT 20149293761" at bounding box center [430, 379] width 95 height 14
click at [433, 372] on p "CUIT 20149293761" at bounding box center [430, 379] width 95 height 14
copy p "CUIT 20149293761"
click at [478, 369] on td "Identificación : CUIT 20149293761" at bounding box center [408, 379] width 236 height 38
click at [438, 386] on td "Identificación : CUIT 20149293761" at bounding box center [408, 379] width 236 height 38
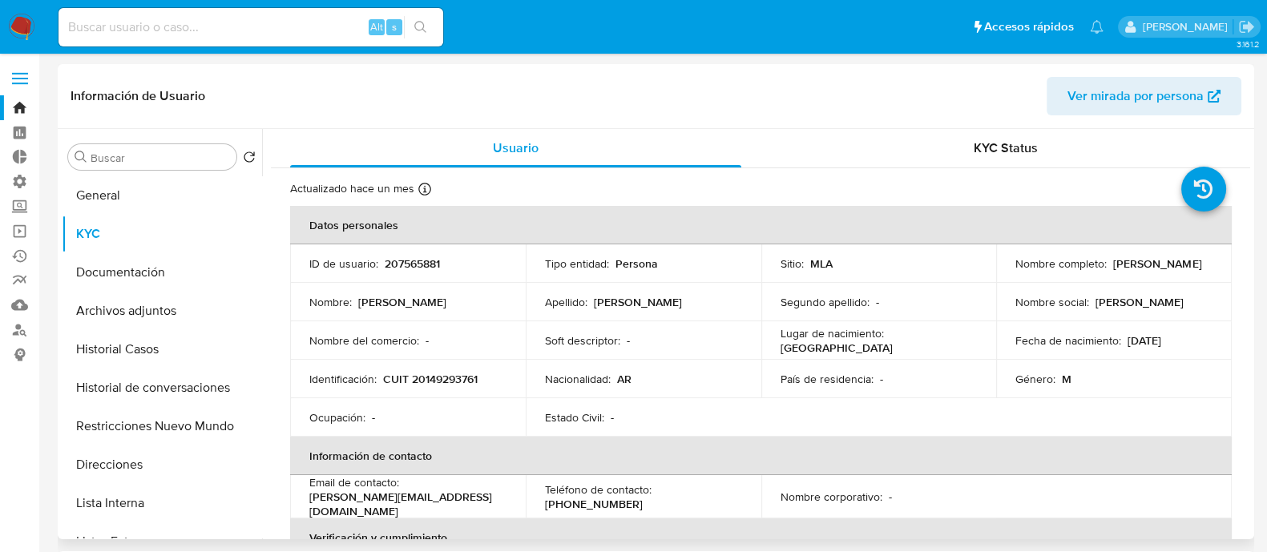
click at [442, 378] on p "CUIT 20149293761" at bounding box center [430, 379] width 95 height 14
click at [444, 380] on p "CUIT 20149293761" at bounding box center [430, 379] width 95 height 14
copy p "20149293761"
click at [135, 352] on button "Historial Casos" at bounding box center [156, 349] width 188 height 38
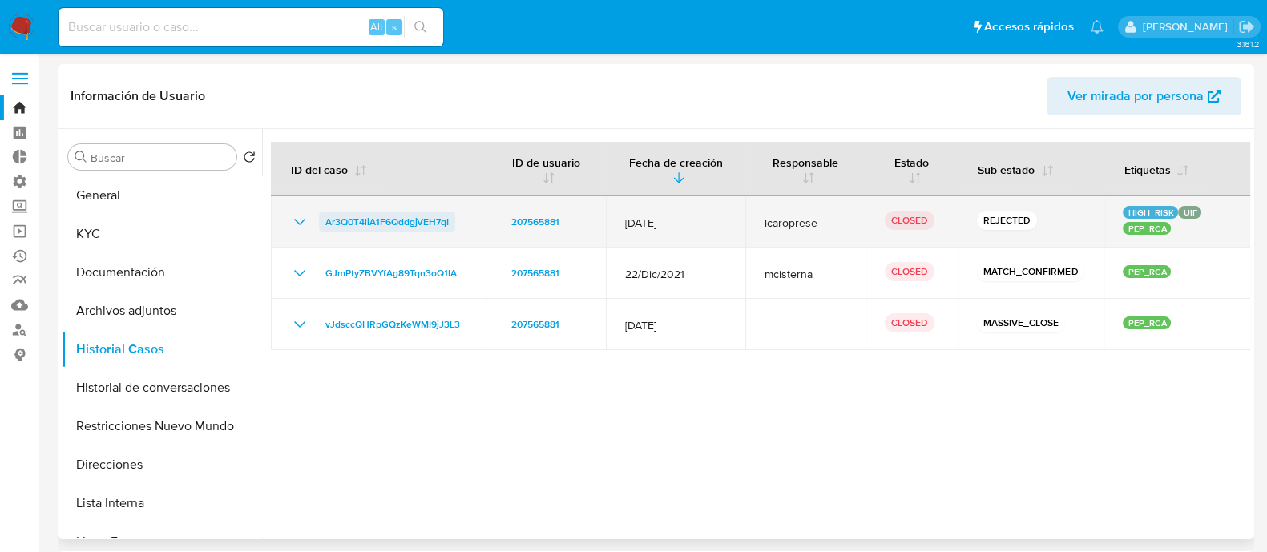
click at [354, 223] on span "Ar3Q0T4liA1F6QddgjVEH7qI" at bounding box center [386, 221] width 123 height 19
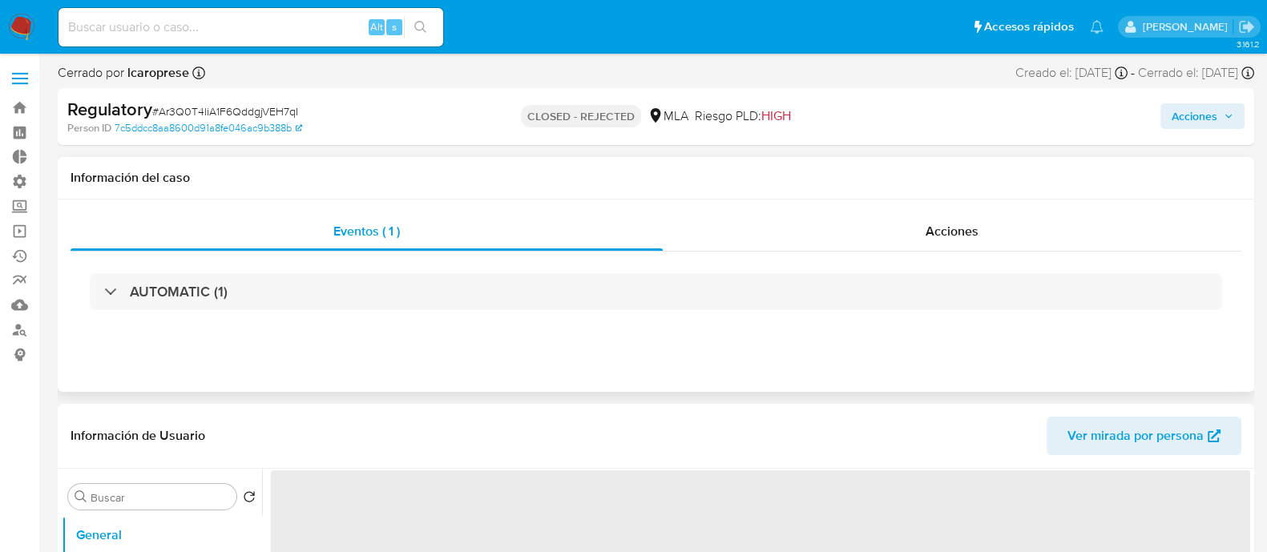
select select "10"
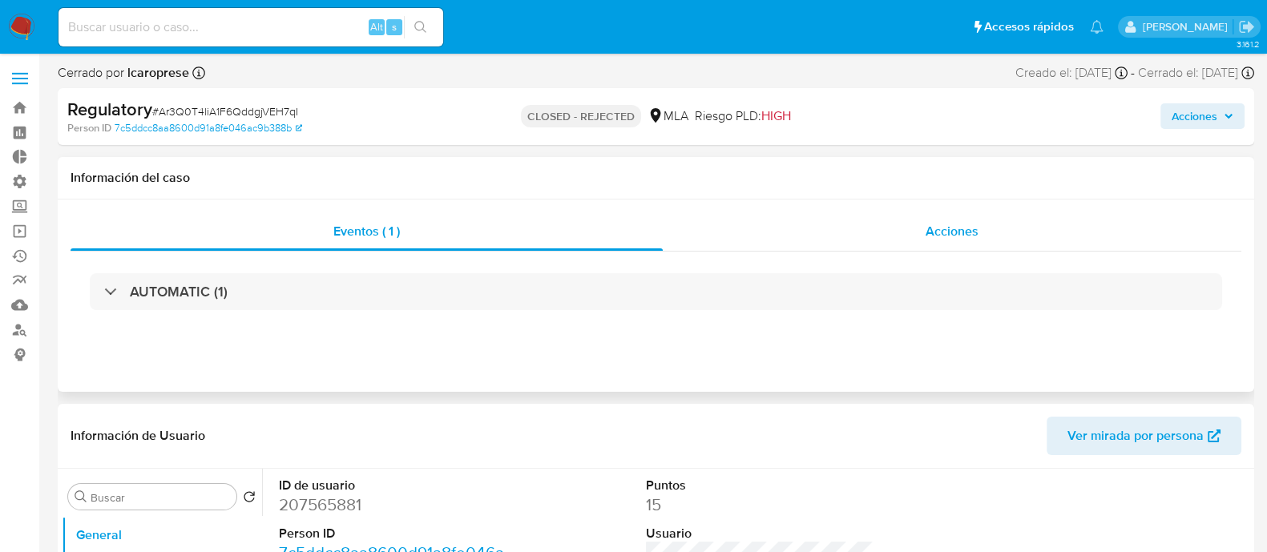
click at [808, 241] on div "Acciones" at bounding box center [952, 231] width 579 height 38
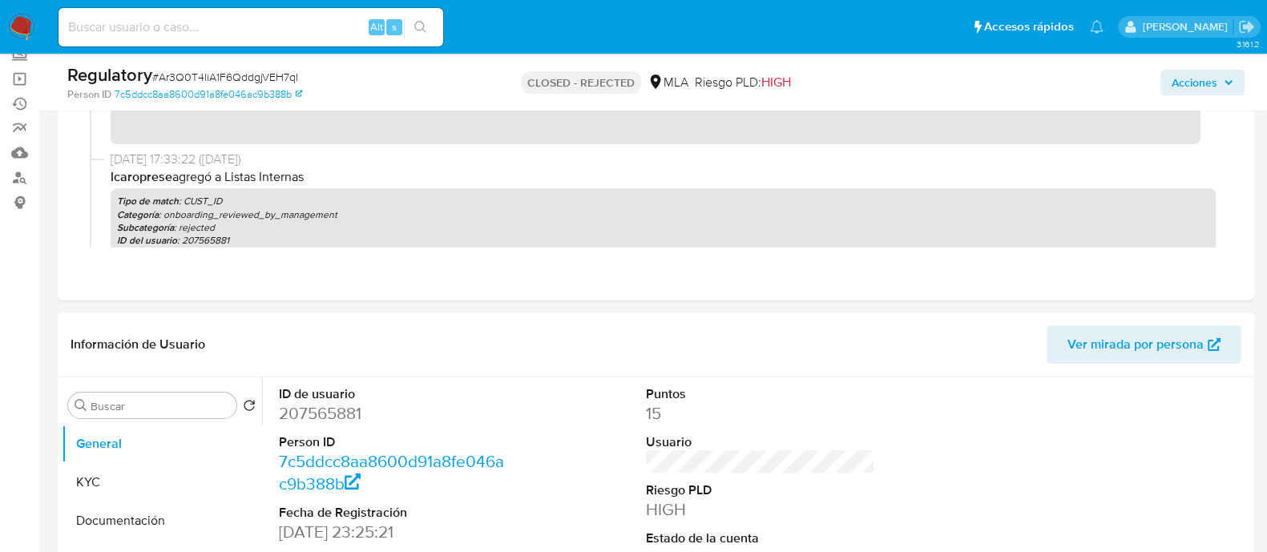
scroll to position [300, 0]
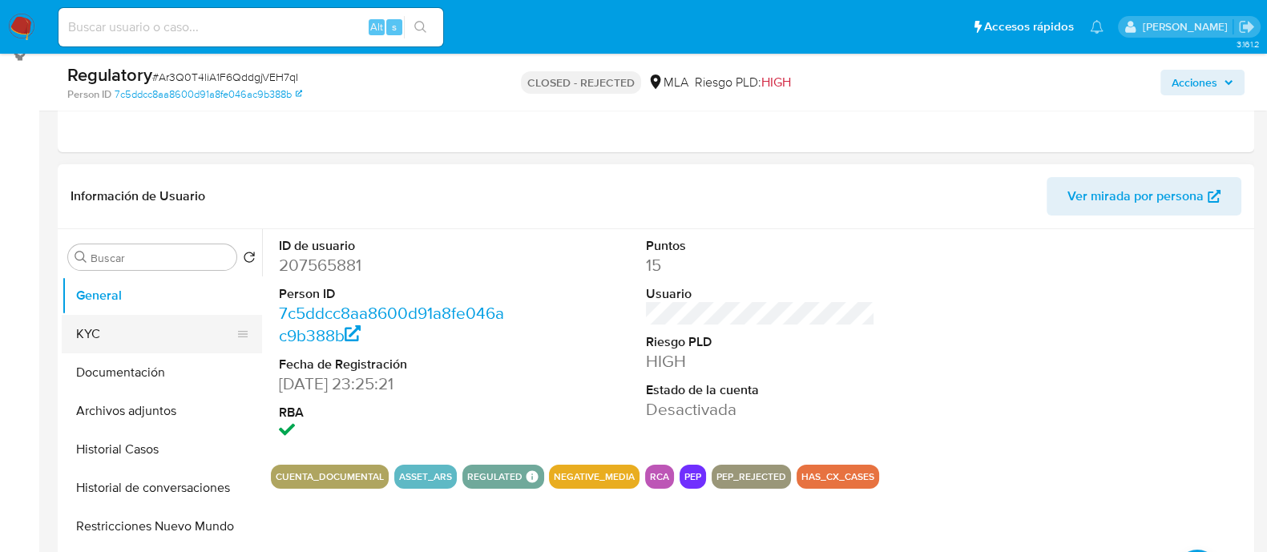
click at [133, 338] on button "KYC" at bounding box center [156, 334] width 188 height 38
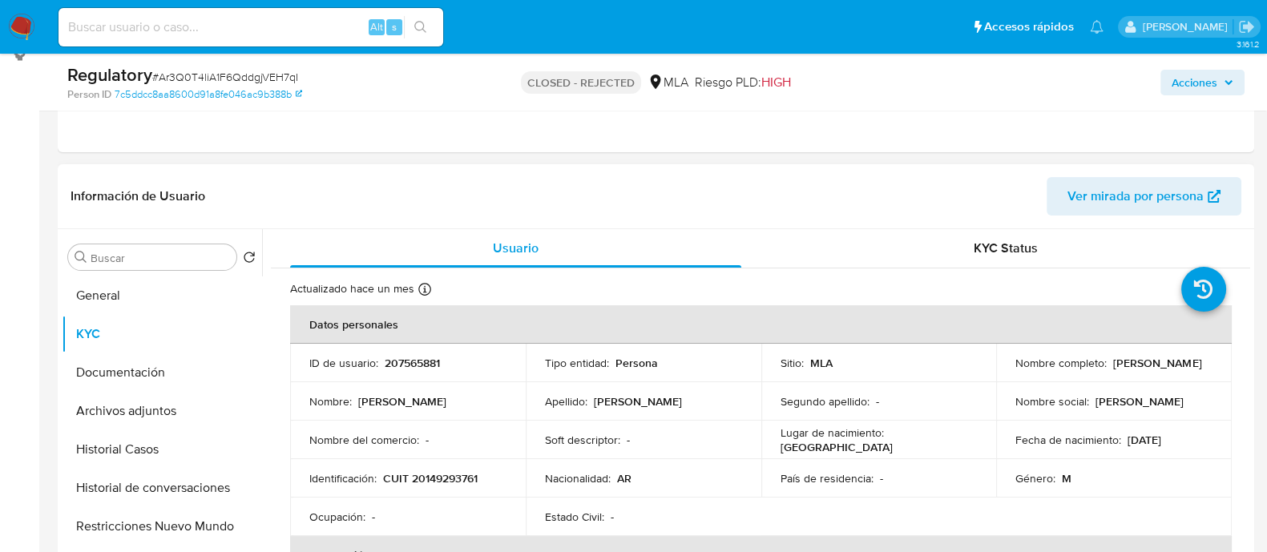
drag, startPoint x: 1158, startPoint y: 372, endPoint x: 1014, endPoint y: 369, distance: 144.3
click at [1015, 369] on div "Nombre completo : [PERSON_NAME]" at bounding box center [1113, 363] width 197 height 14
click at [1113, 369] on p "[PERSON_NAME]" at bounding box center [1157, 363] width 88 height 14
drag, startPoint x: 1008, startPoint y: 369, endPoint x: 1162, endPoint y: 373, distance: 153.9
click at [1162, 373] on td "Nombre completo : [PERSON_NAME]" at bounding box center [1114, 363] width 236 height 38
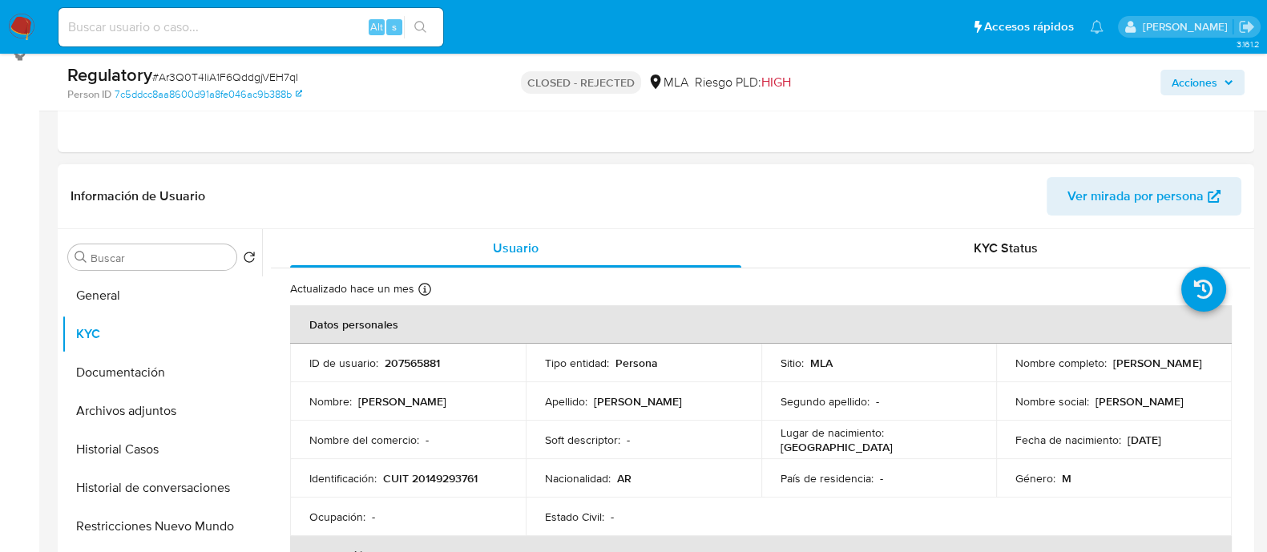
copy p "[PERSON_NAME]"
click at [166, 375] on button "Documentación" at bounding box center [156, 372] width 188 height 38
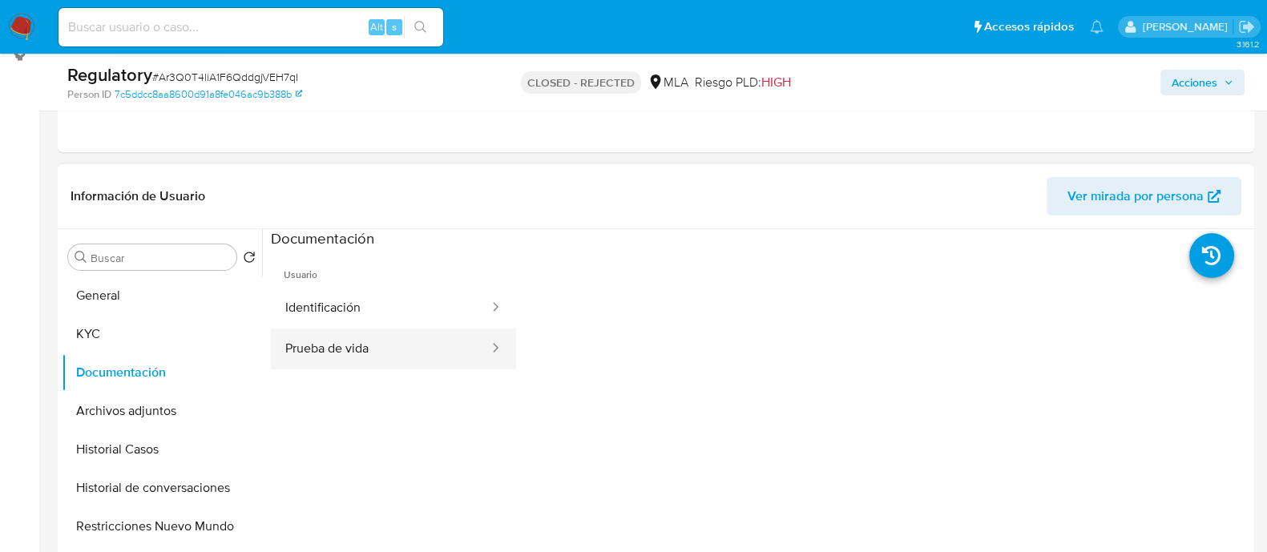
click at [425, 329] on button "Prueba de vida" at bounding box center [381, 349] width 220 height 41
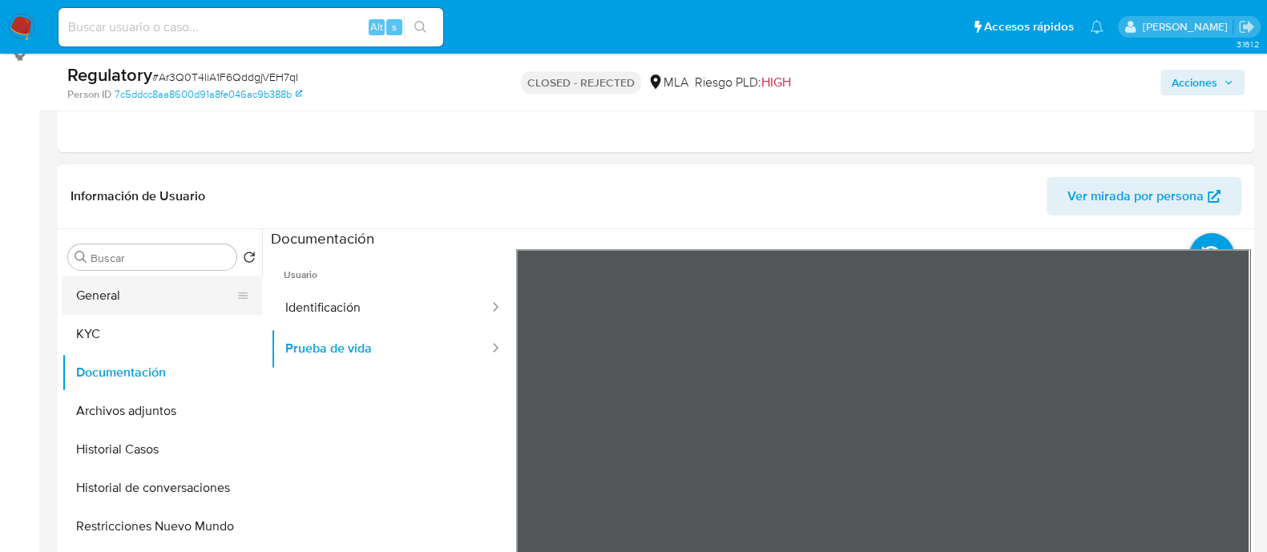
click at [120, 287] on button "General" at bounding box center [156, 295] width 188 height 38
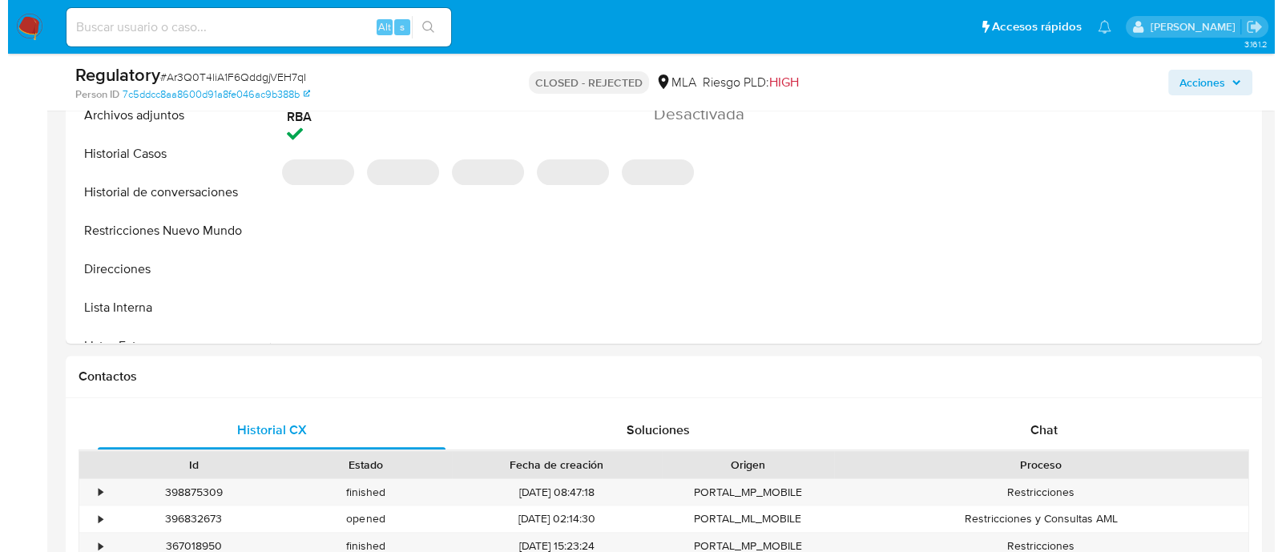
scroll to position [601, 0]
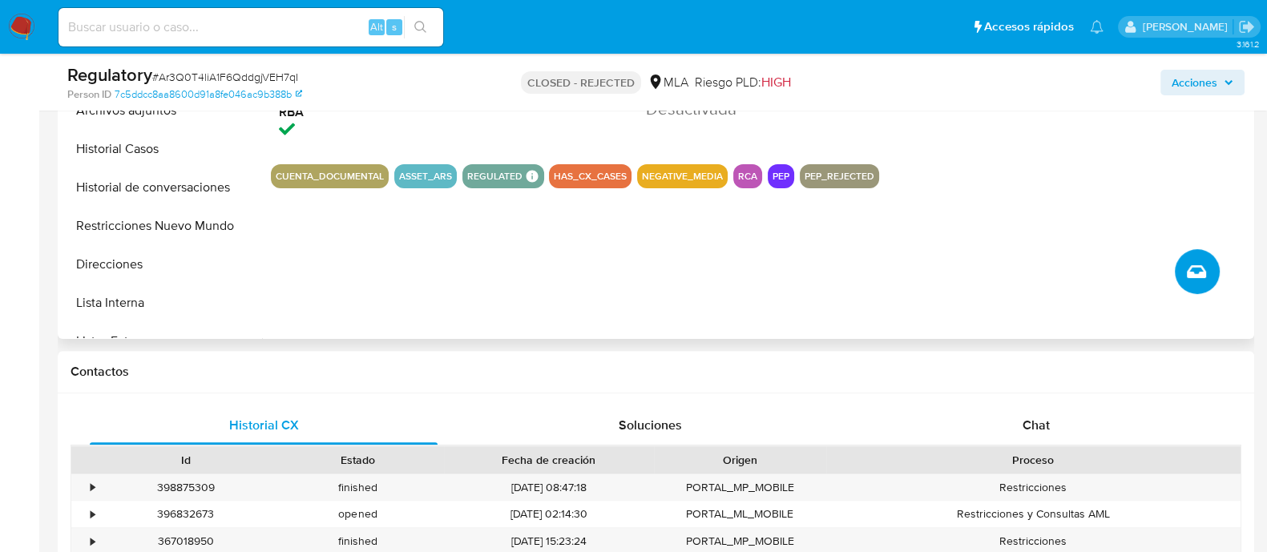
click at [1197, 268] on icon "Crear caso manual" at bounding box center [1196, 271] width 19 height 19
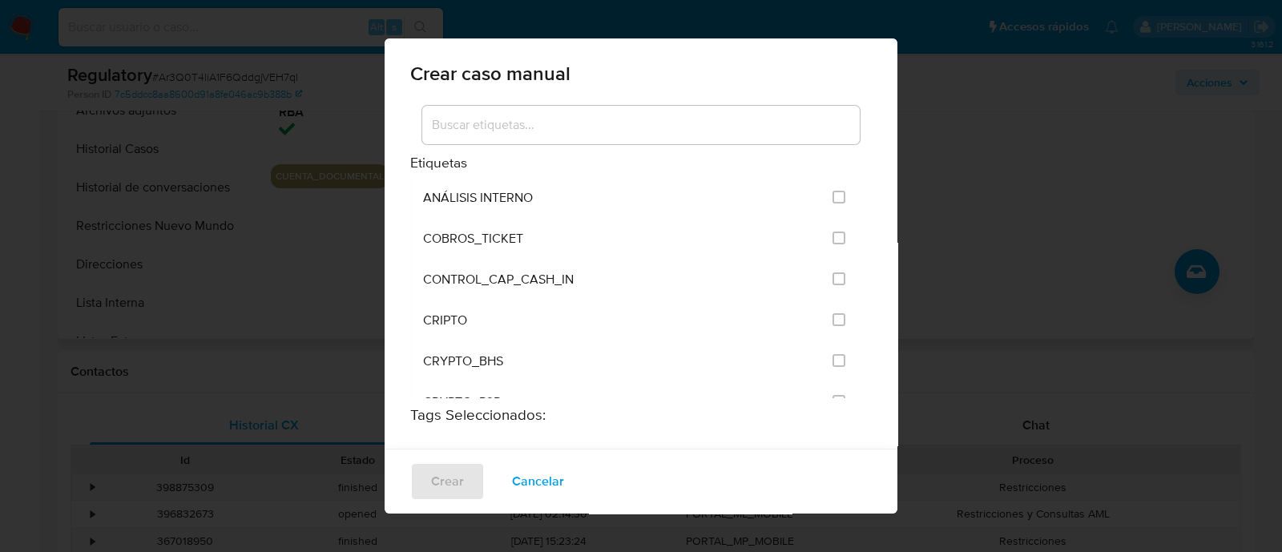
click at [1075, 252] on div "Crear caso manual Etiquetas ANÁLISIS INTERNO COBROS_TICKET CONTROL_CAP_CASH_IN …" at bounding box center [641, 276] width 1282 height 552
click at [519, 477] on span "Cancelar" at bounding box center [538, 481] width 52 height 35
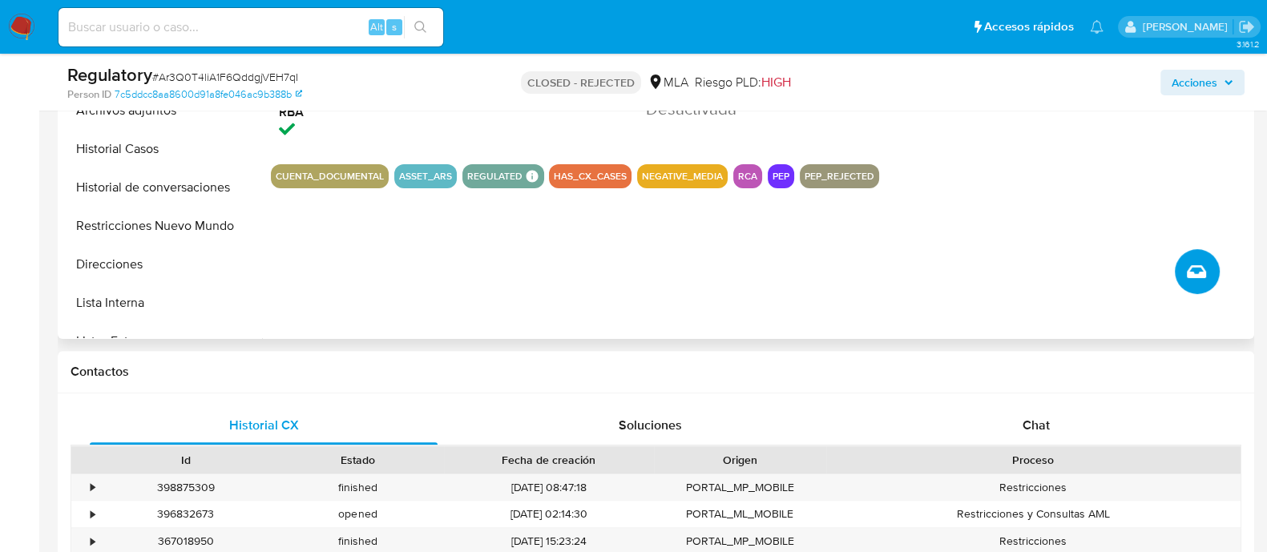
click at [1205, 265] on icon "Crear caso manual" at bounding box center [1196, 271] width 19 height 19
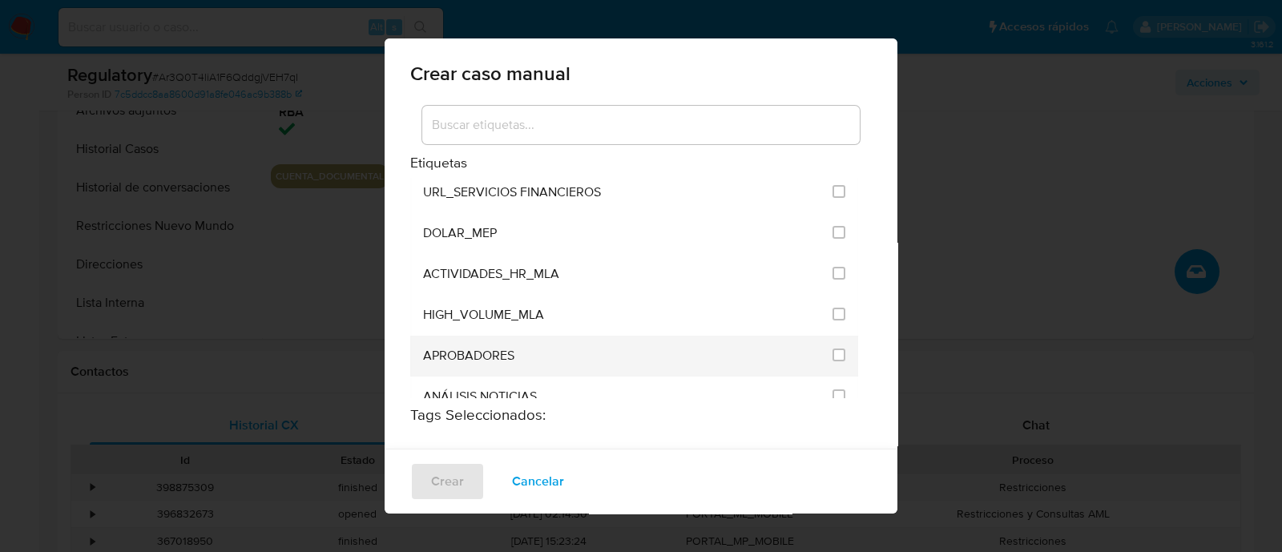
scroll to position [3100, 0]
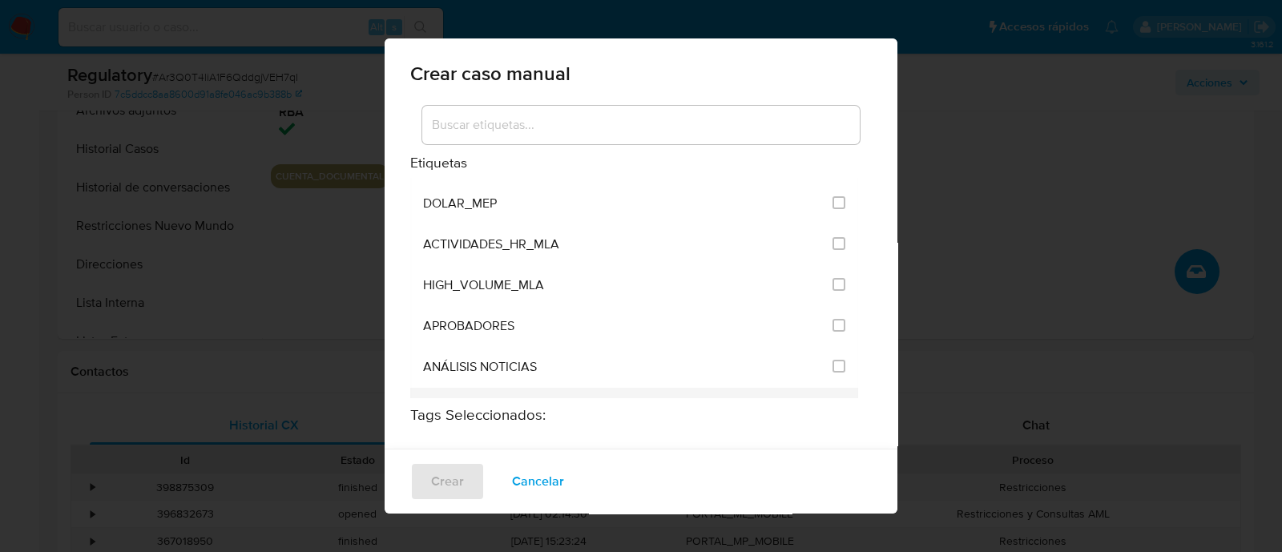
click at [833, 401] on input "3249" at bounding box center [839, 407] width 13 height 13
checkbox input "true"
click at [462, 485] on span "Crear" at bounding box center [447, 481] width 33 height 35
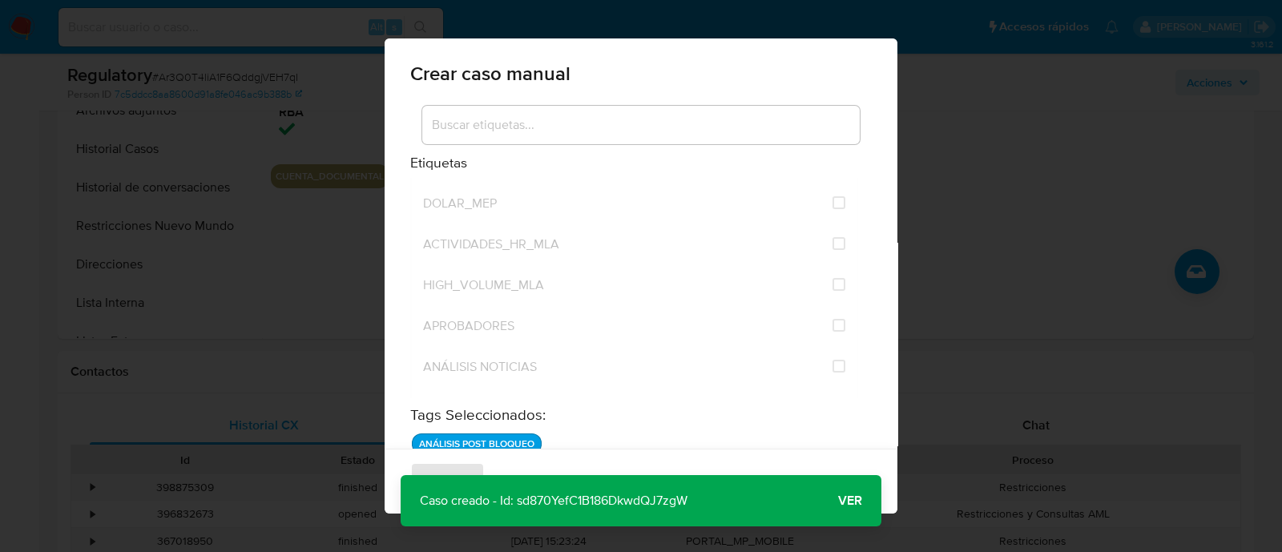
click at [841, 501] on span "Ver" at bounding box center [850, 501] width 24 height 0
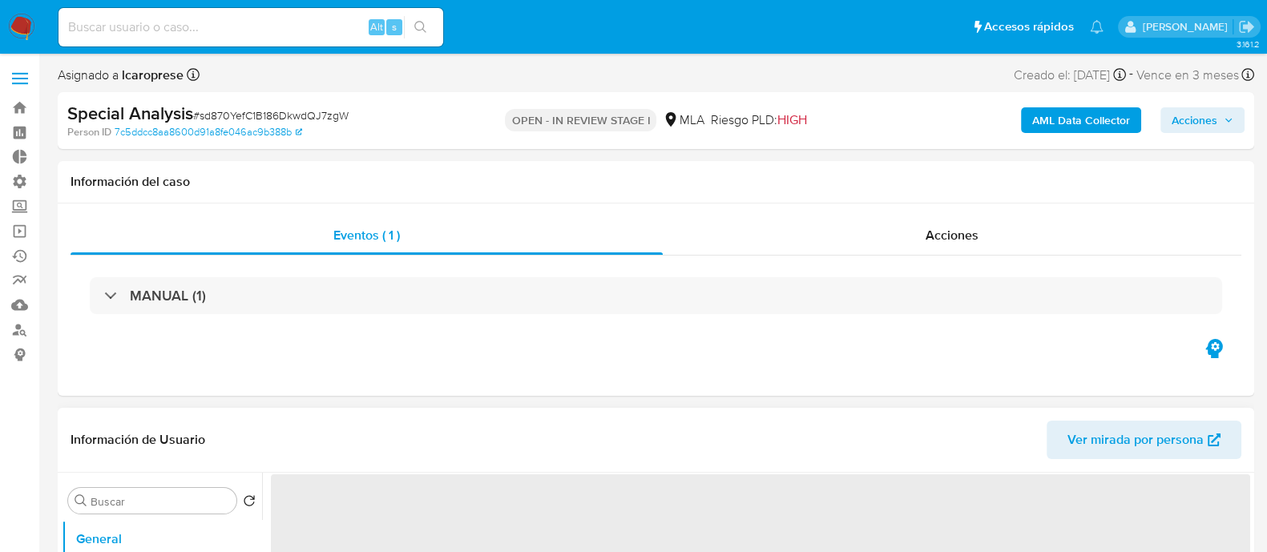
select select "10"
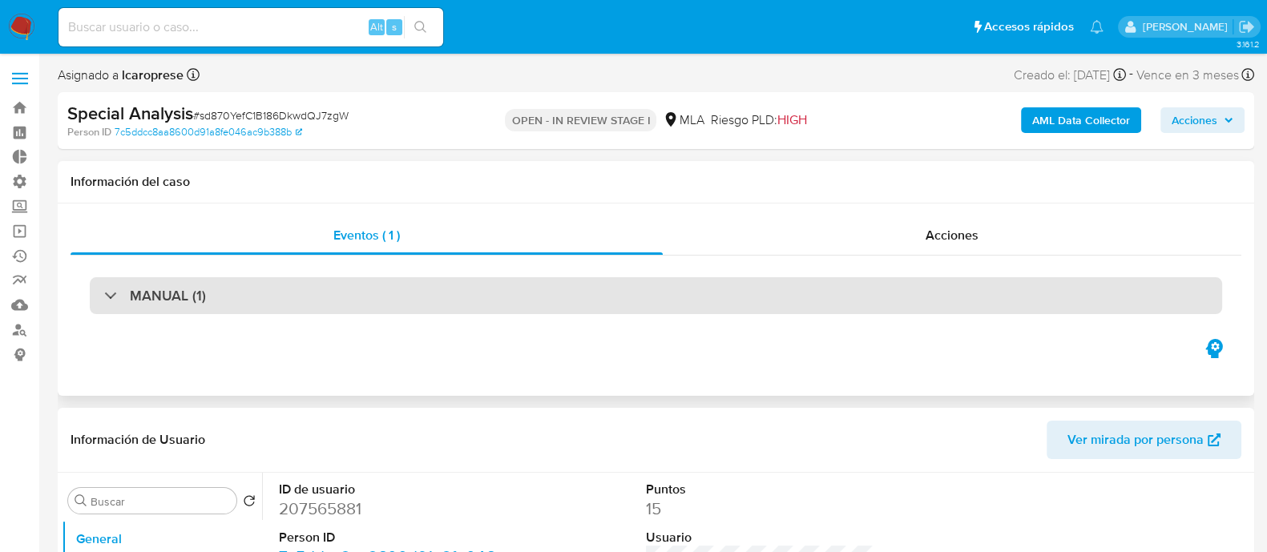
click at [467, 294] on div "MANUAL (1)" at bounding box center [656, 295] width 1132 height 37
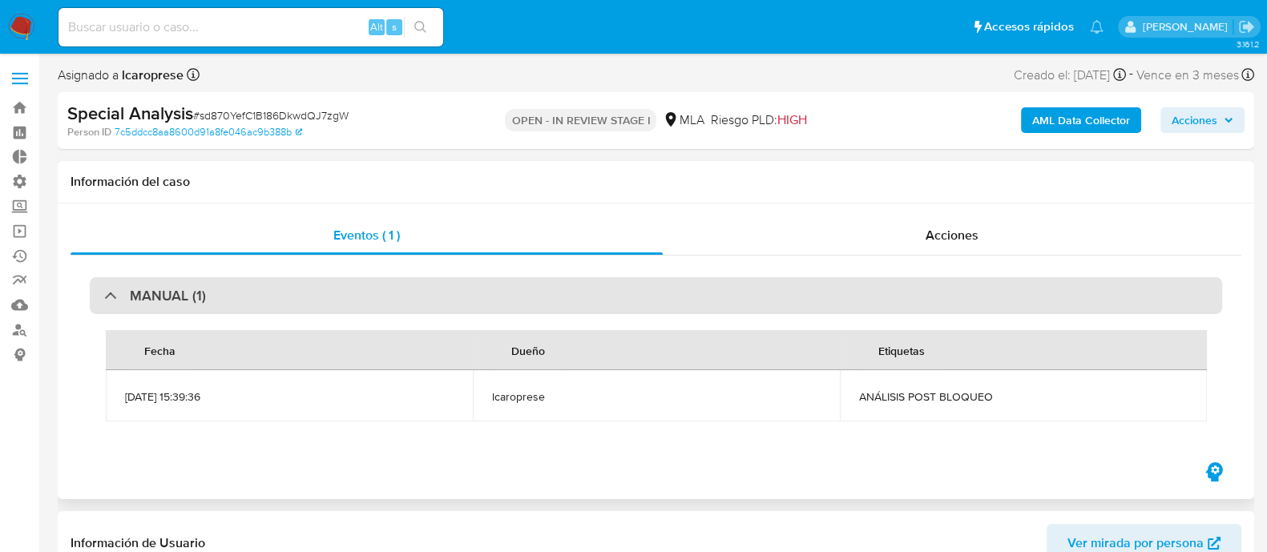
click at [454, 298] on div "MANUAL (1)" at bounding box center [656, 295] width 1132 height 37
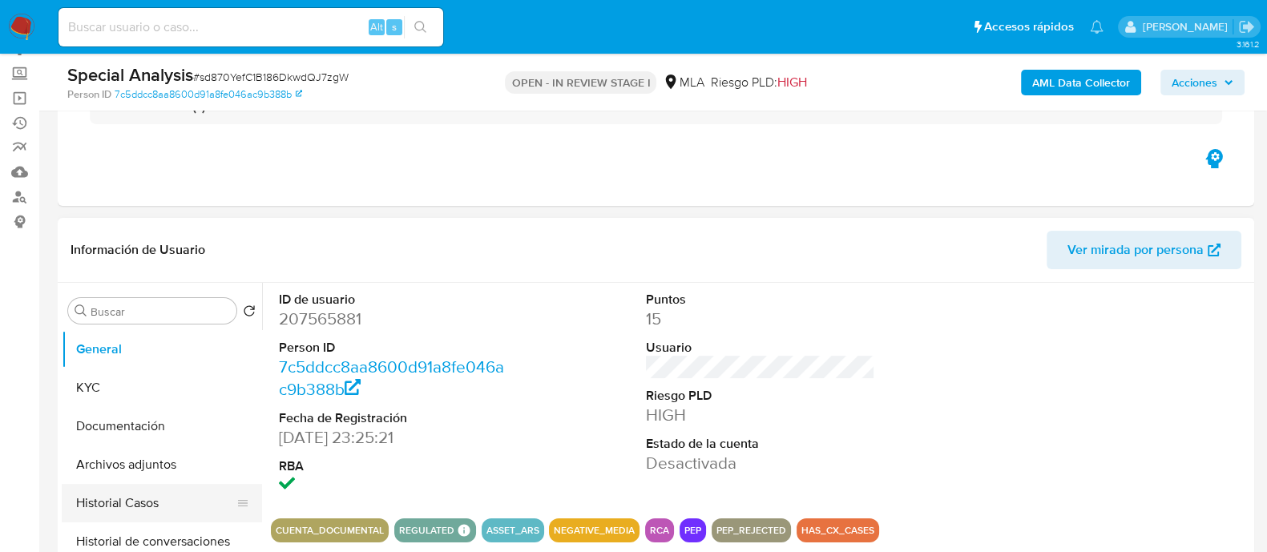
scroll to position [200, 0]
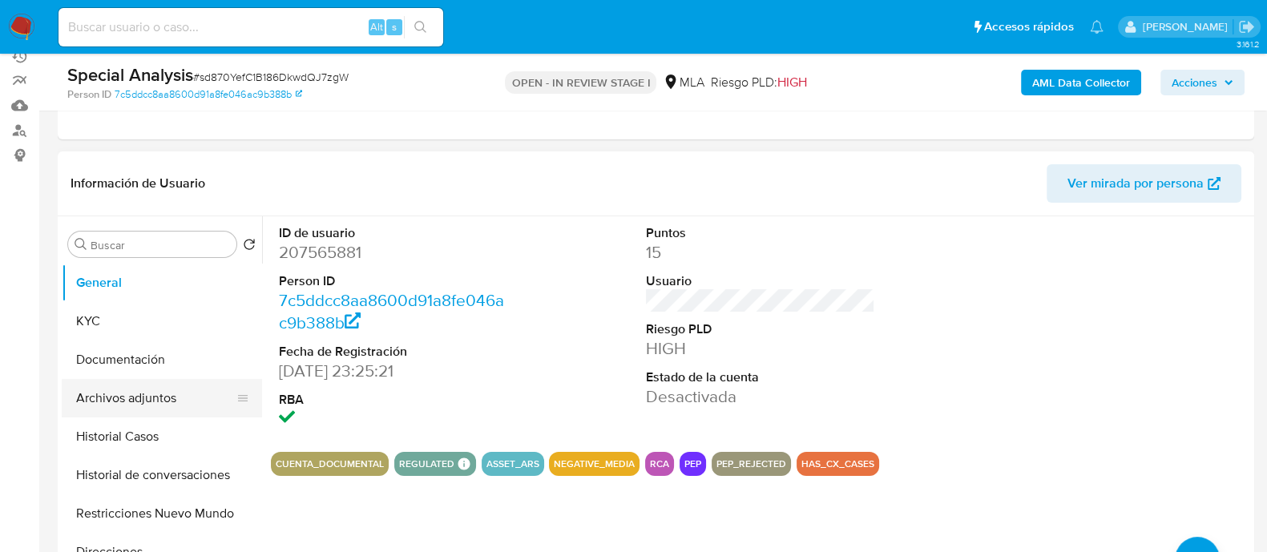
click at [161, 397] on button "Archivos adjuntos" at bounding box center [156, 398] width 188 height 38
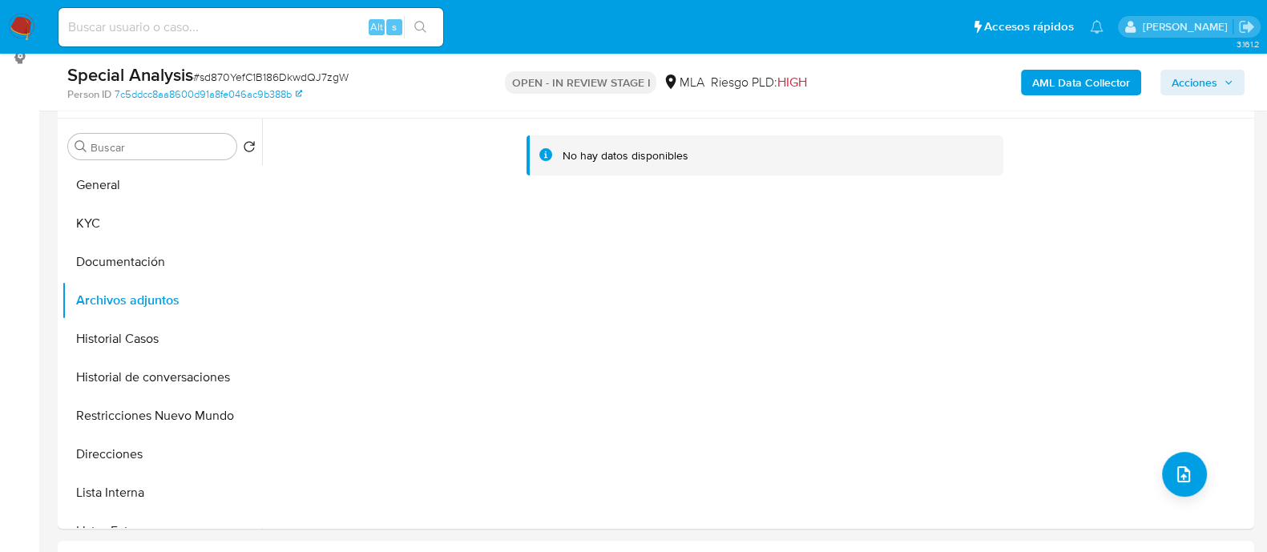
scroll to position [300, 0]
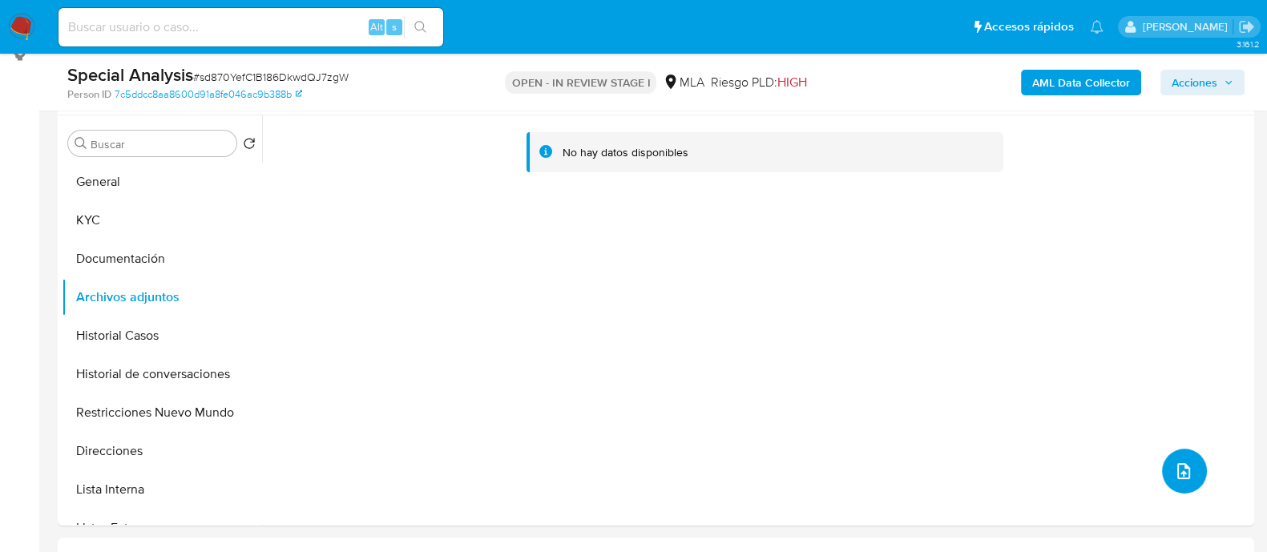
click at [1182, 466] on icon "upload-file" at bounding box center [1183, 471] width 19 height 19
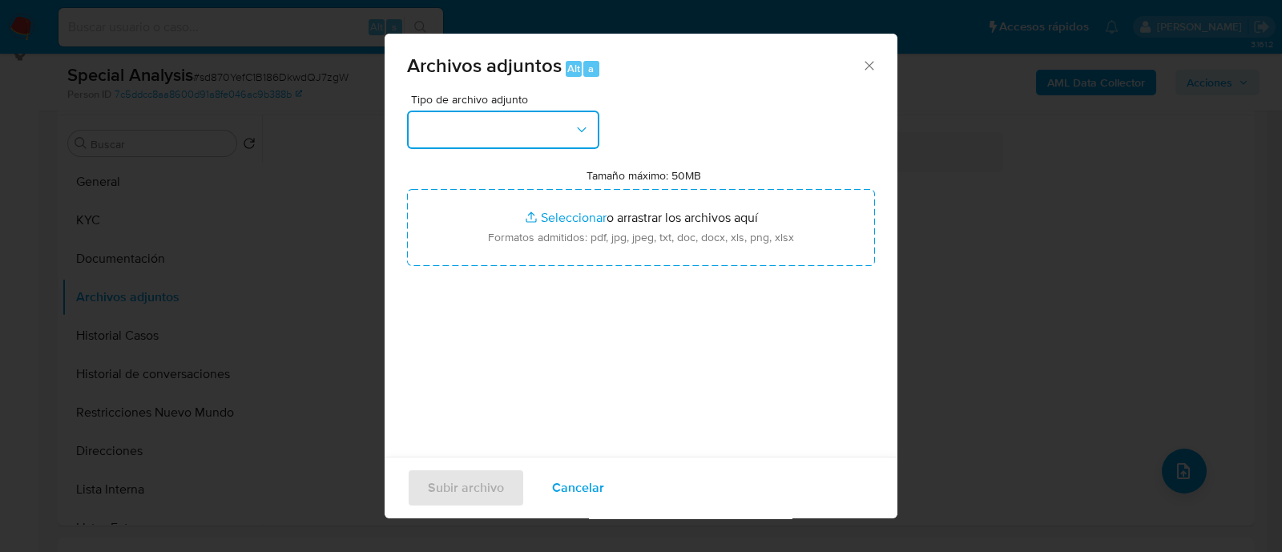
click at [562, 123] on button "button" at bounding box center [503, 130] width 192 height 38
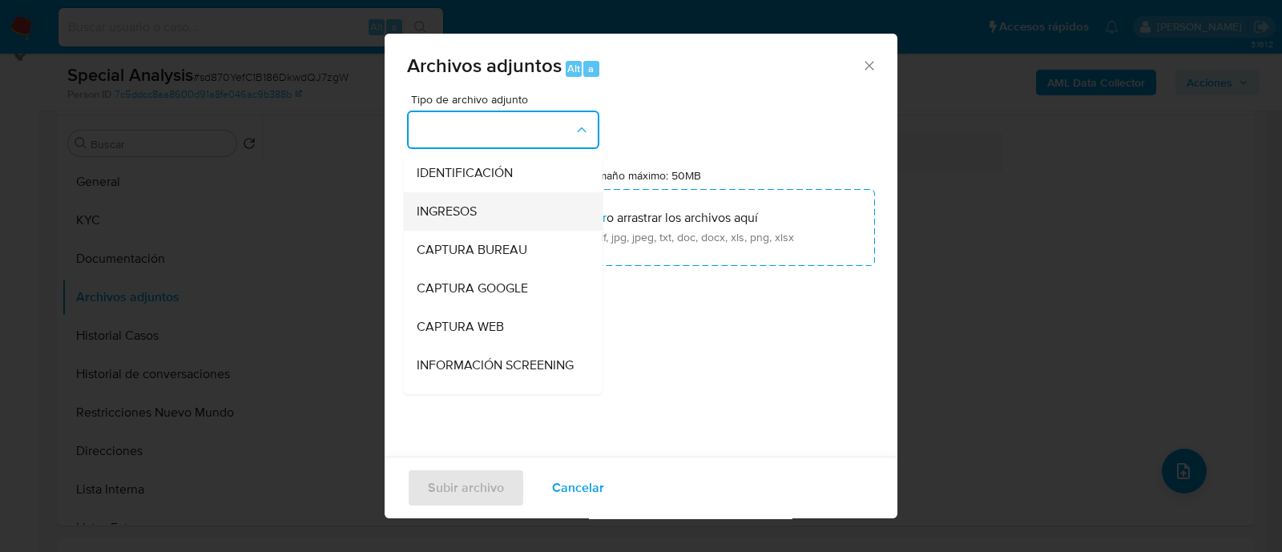
click at [478, 212] on div "INGRESOS" at bounding box center [498, 211] width 163 height 38
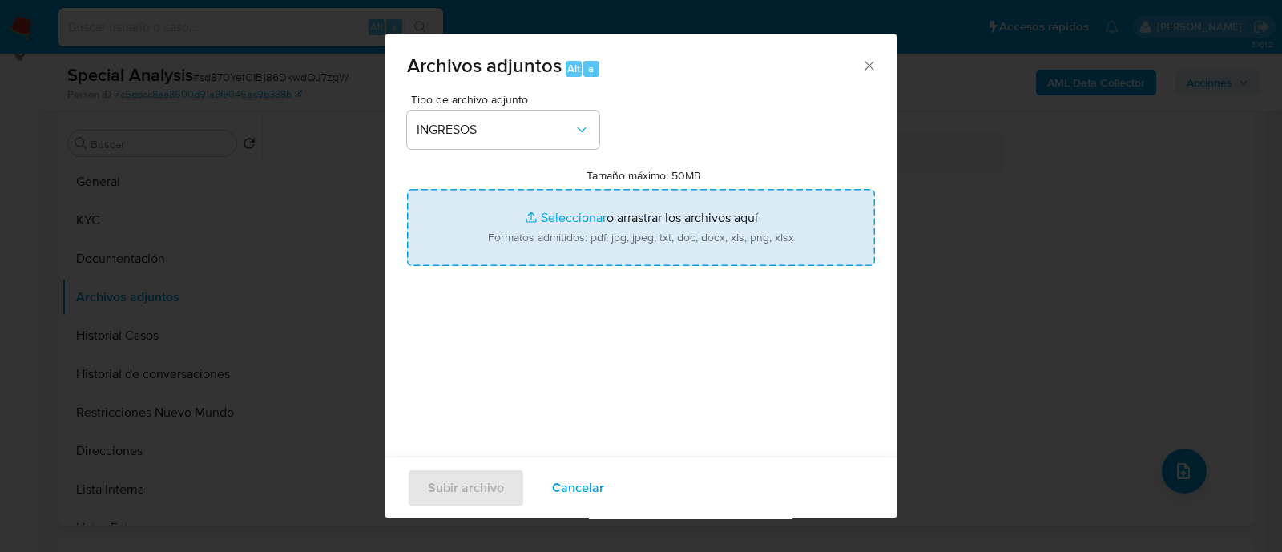
click at [559, 217] on input "Tamaño máximo: 50MB Seleccionar archivos" at bounding box center [641, 227] width 468 height 77
type input "C:\fakepath\Ganancias y Bienes personales 2023.pdf"
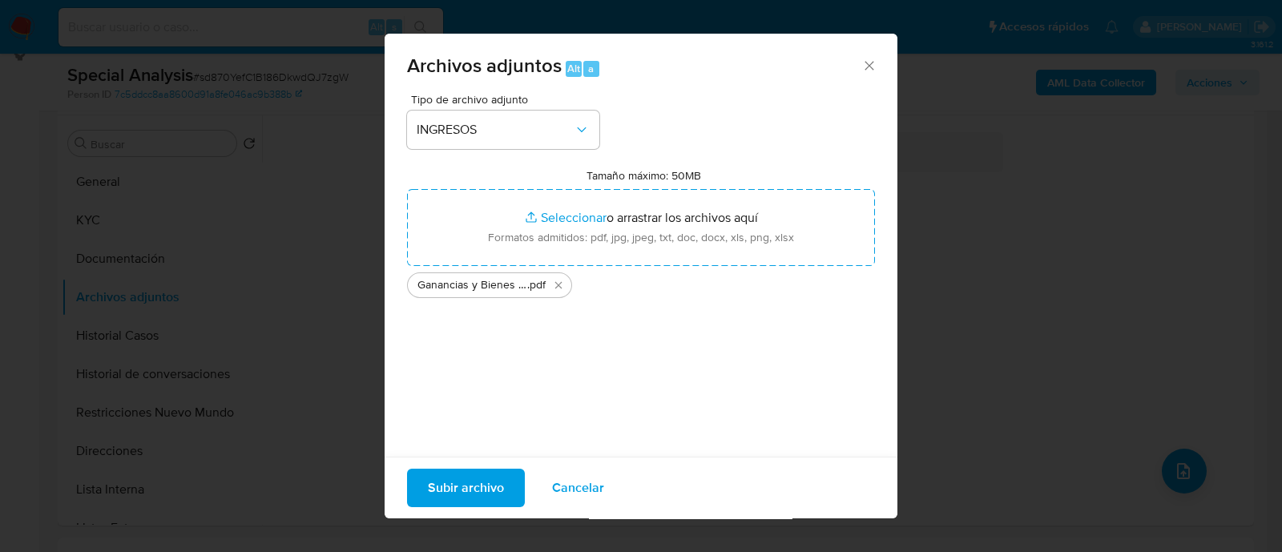
click at [486, 493] on span "Subir archivo" at bounding box center [466, 487] width 76 height 35
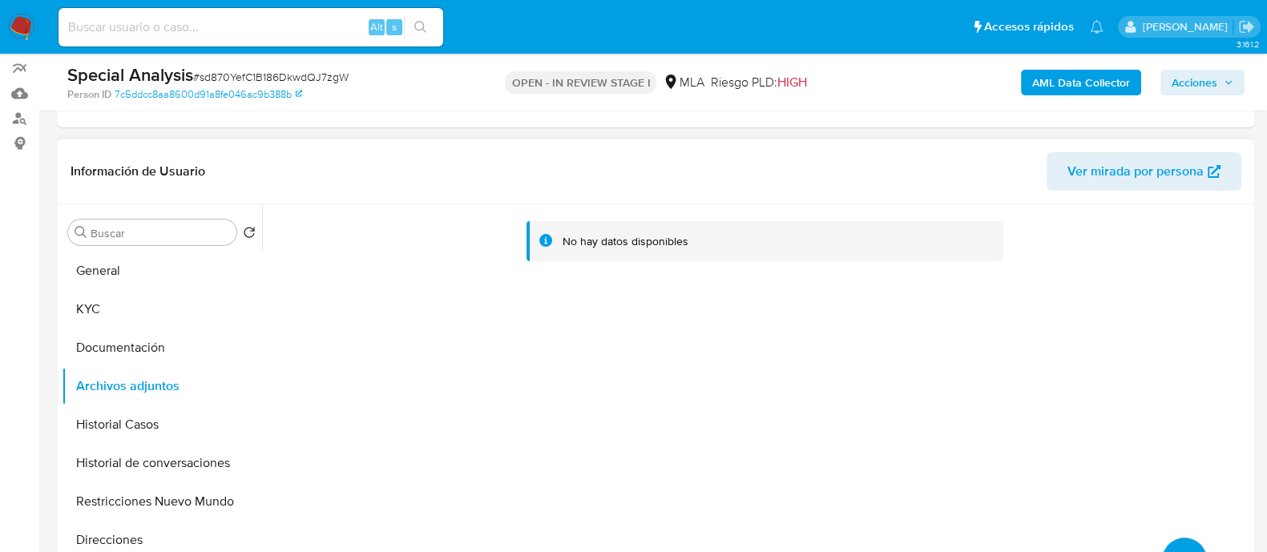
scroll to position [99, 0]
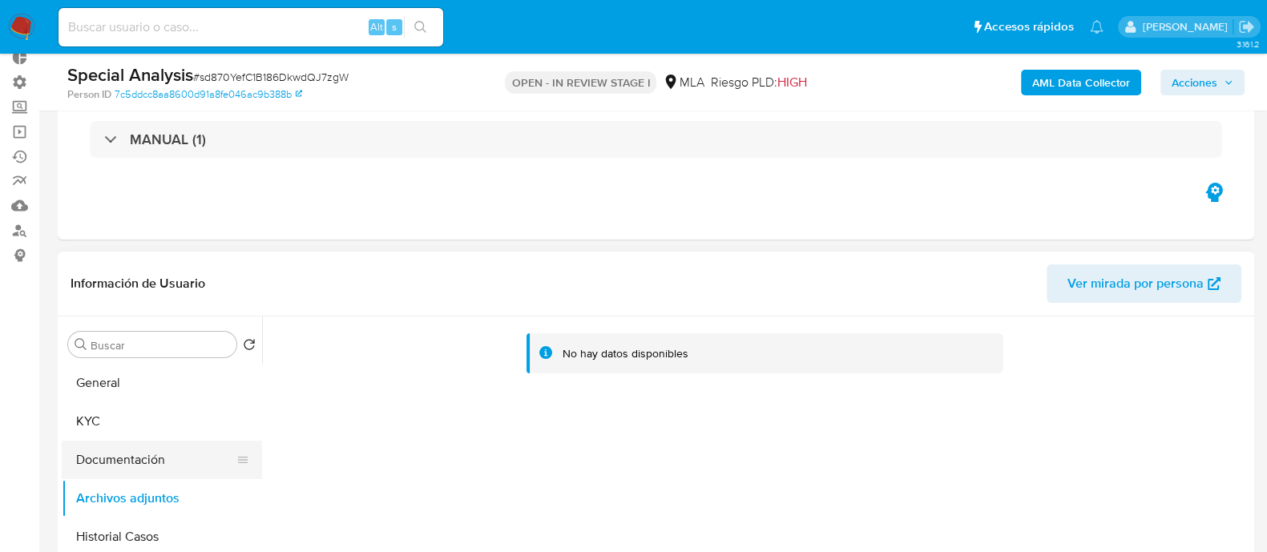
click at [94, 474] on button "Documentación" at bounding box center [156, 460] width 188 height 38
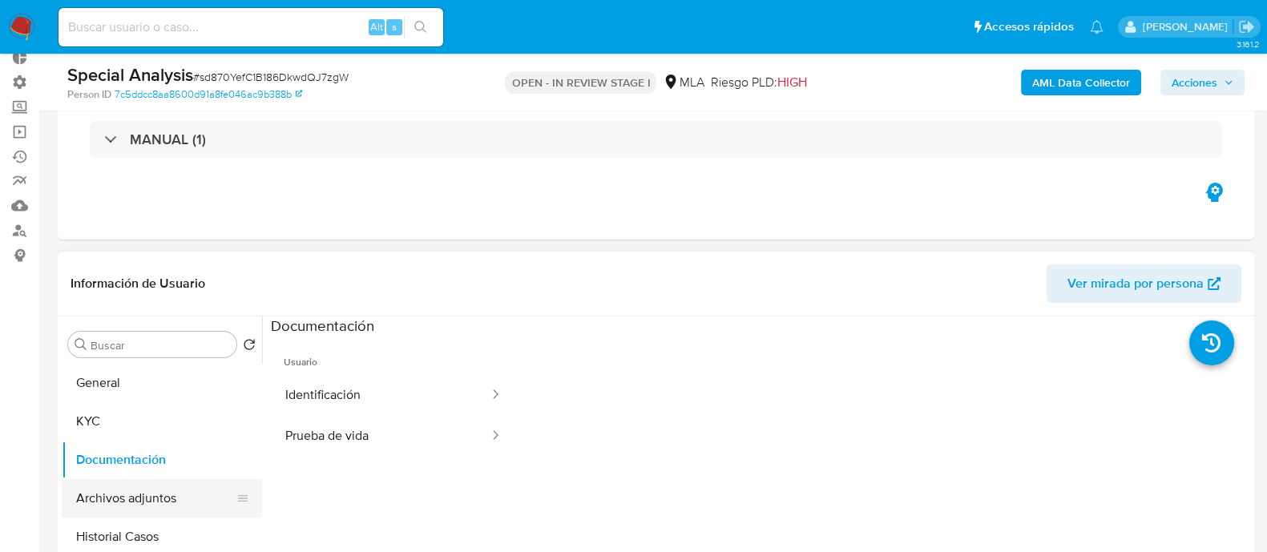
click at [116, 501] on button "Archivos adjuntos" at bounding box center [156, 498] width 188 height 38
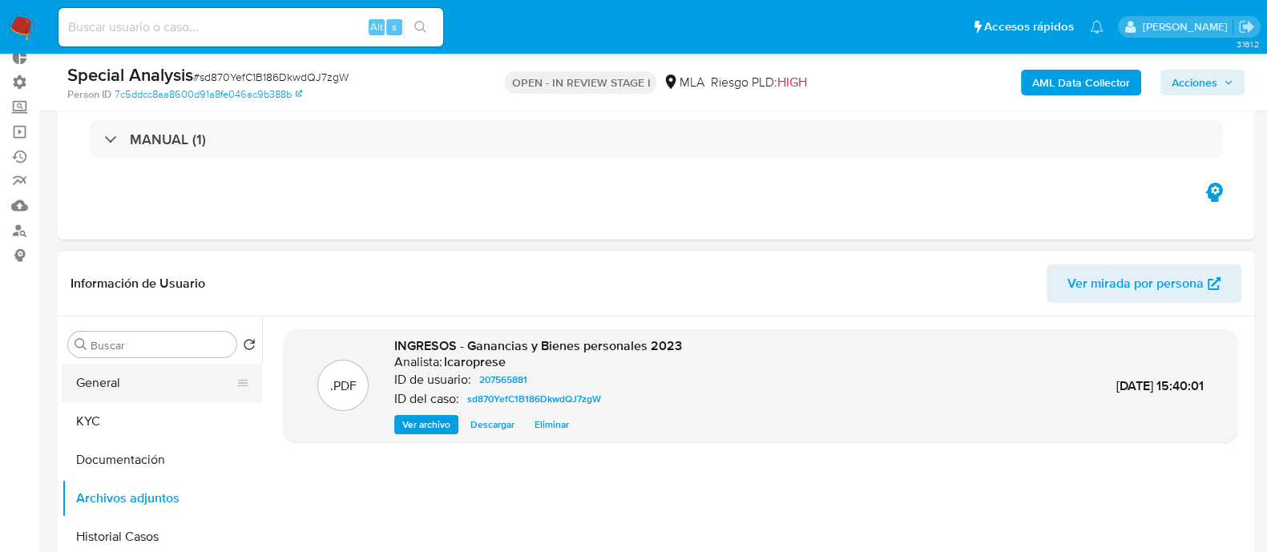
click at [140, 383] on button "General" at bounding box center [156, 383] width 188 height 38
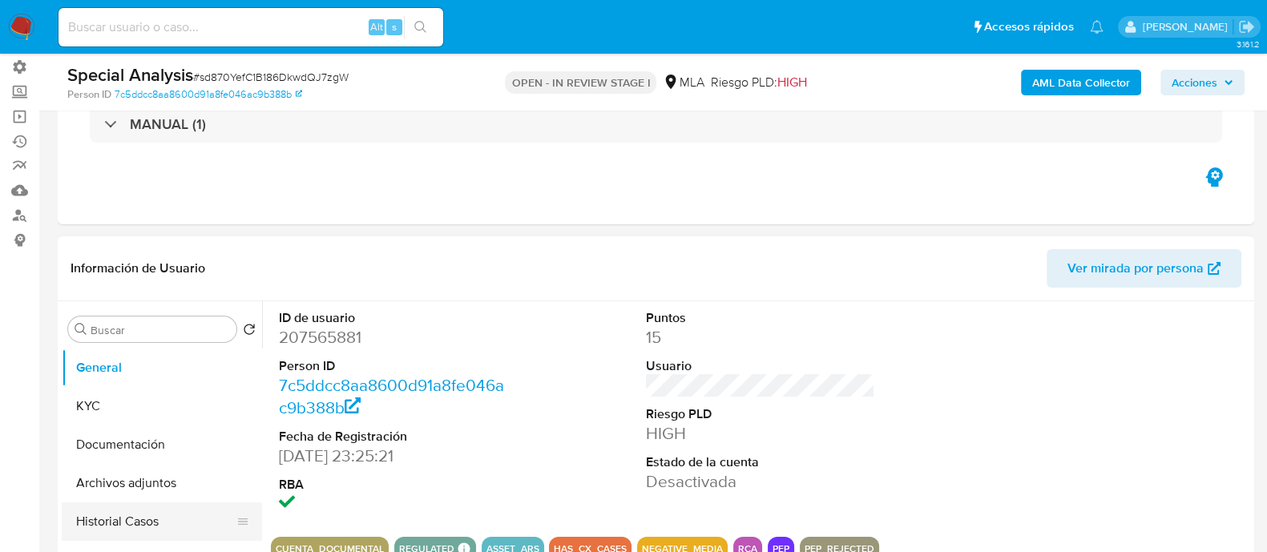
scroll to position [200, 0]
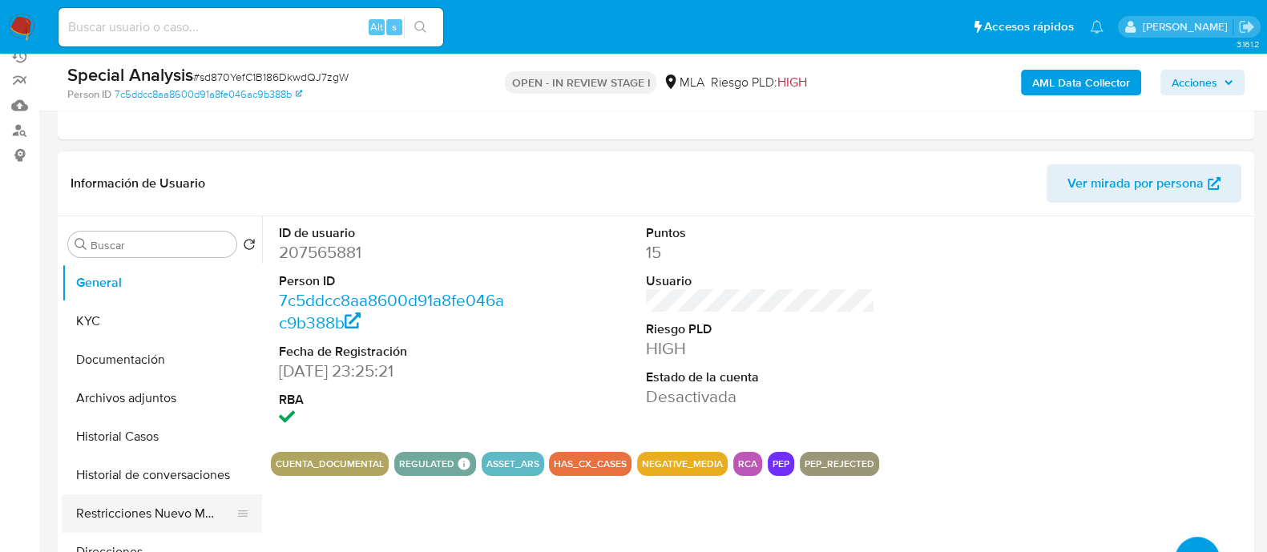
click at [149, 521] on button "Restricciones Nuevo Mundo" at bounding box center [156, 513] width 188 height 38
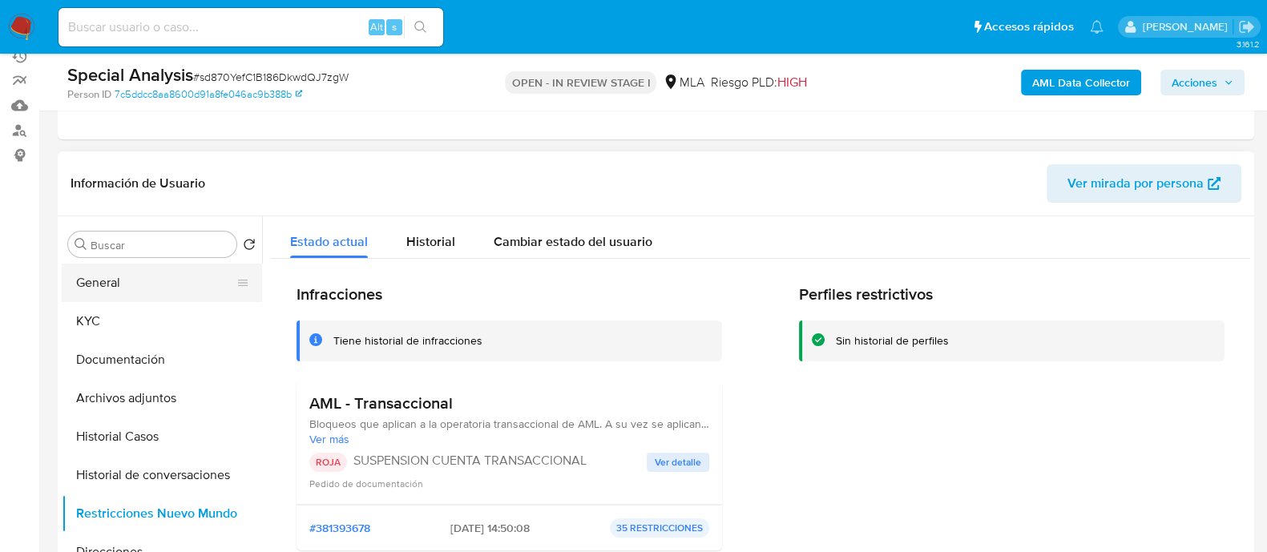
click at [166, 283] on button "General" at bounding box center [156, 283] width 188 height 38
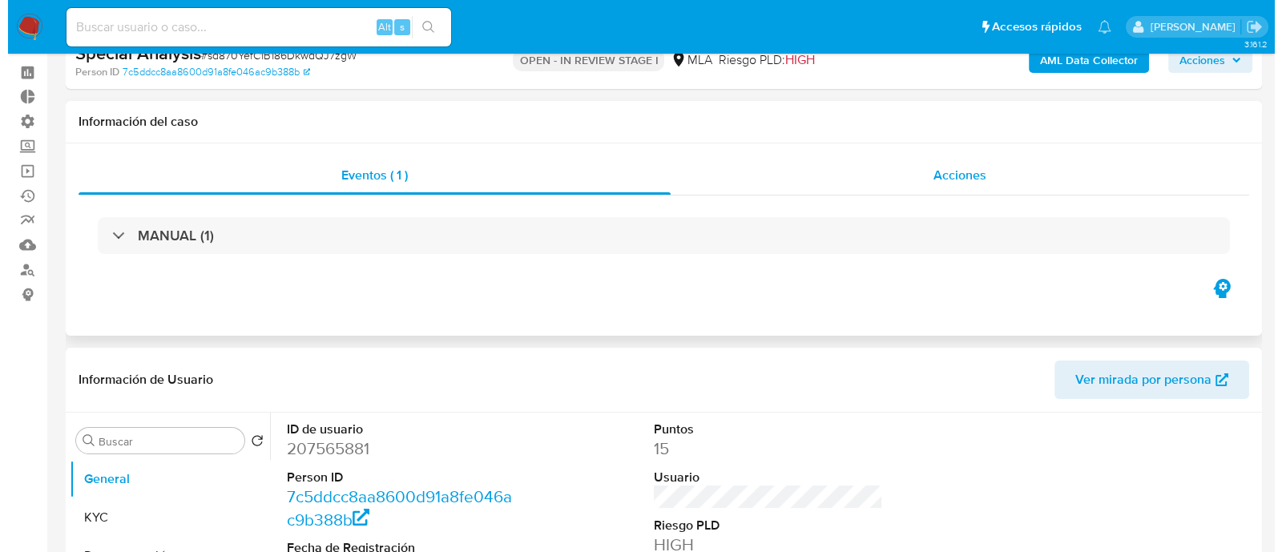
scroll to position [0, 0]
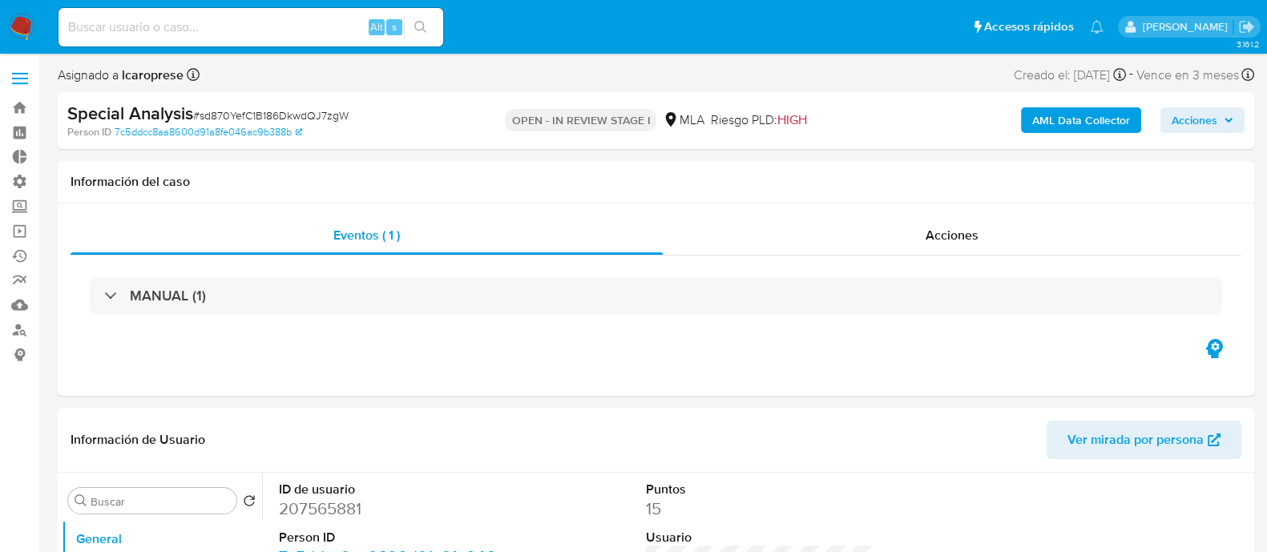
click at [1217, 118] on span "Acciones" at bounding box center [1195, 120] width 46 height 26
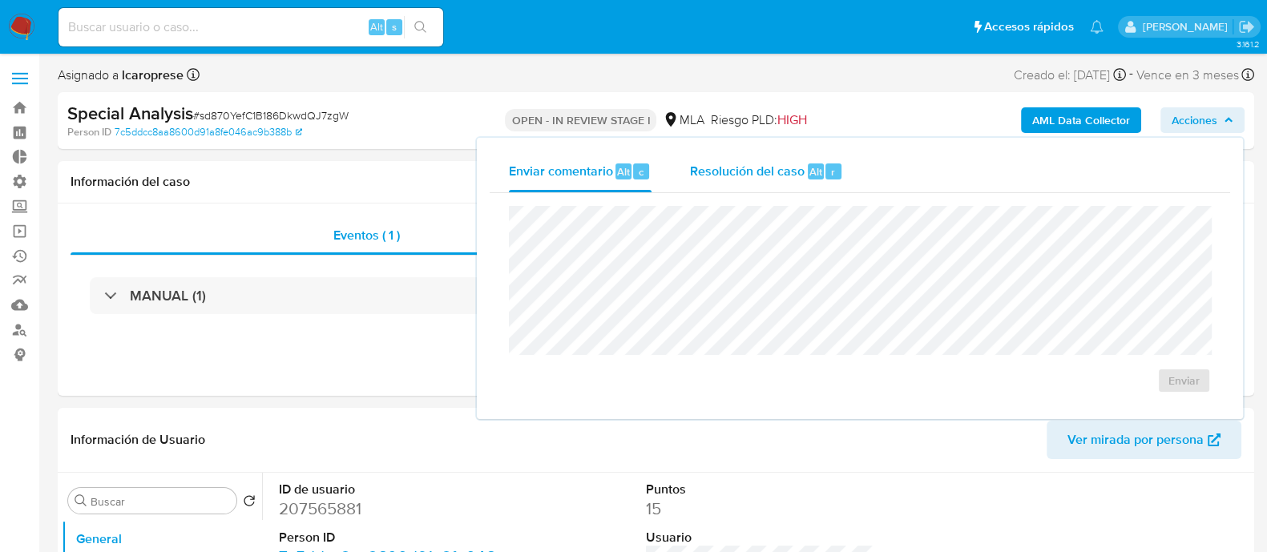
click at [782, 164] on span "Resolución del caso" at bounding box center [747, 171] width 115 height 18
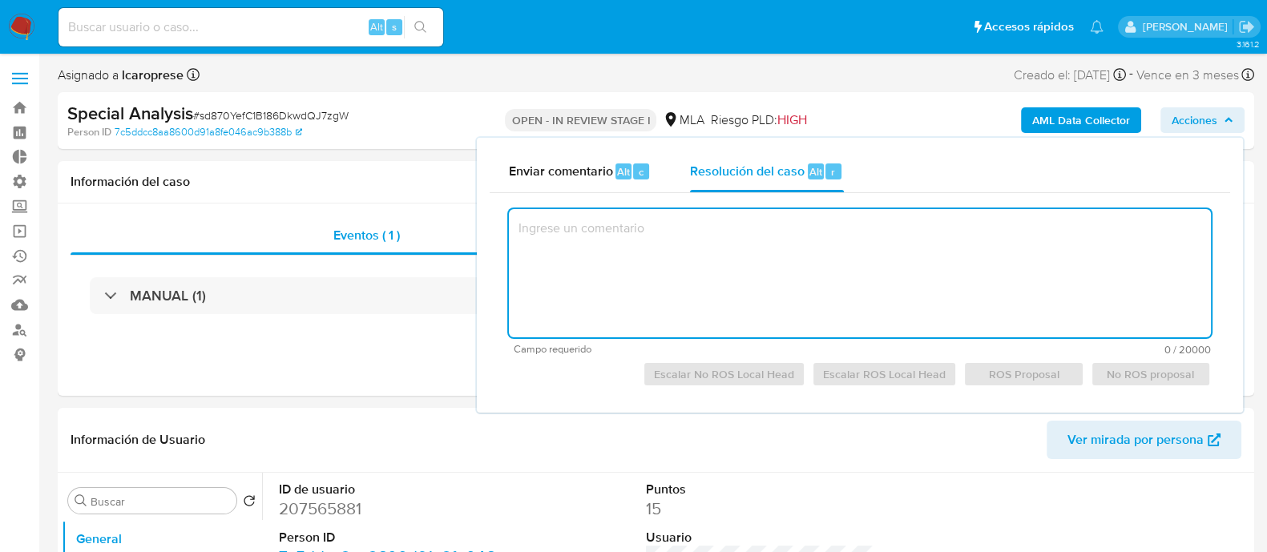
click at [789, 265] on textarea at bounding box center [860, 273] width 702 height 128
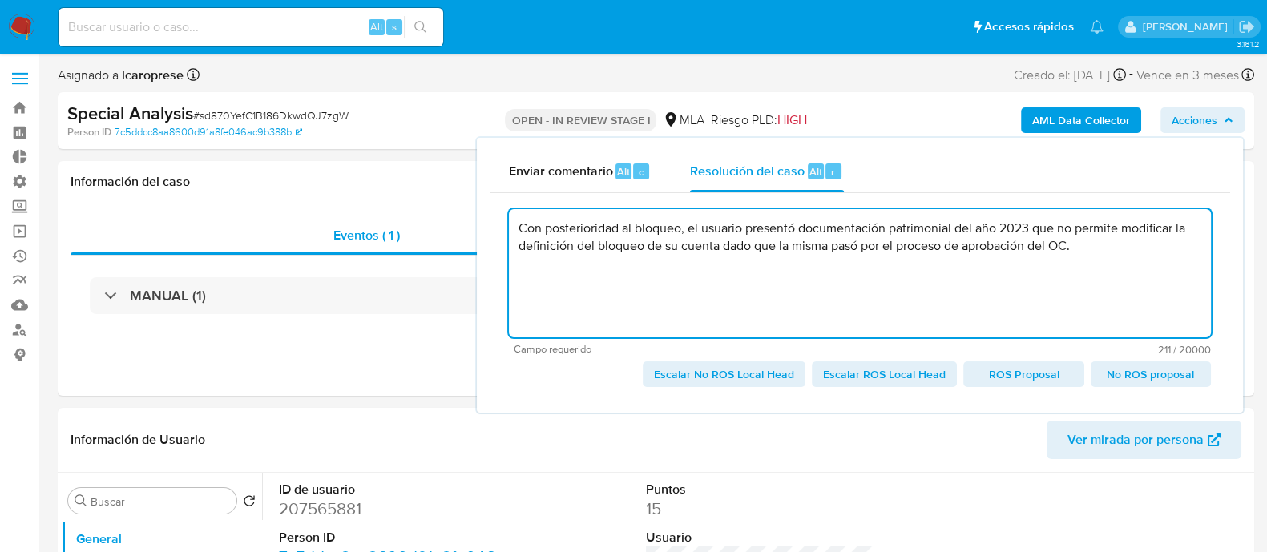
type textarea "Con posterioridad al bloqueo, el usuario presentó documentación patrimonial del…"
drag, startPoint x: 1140, startPoint y: 250, endPoint x: 514, endPoint y: 218, distance: 626.7
click at [514, 220] on textarea "Con posterioridad al bloqueo, el usuario presentó documentación patrimonial del…" at bounding box center [860, 273] width 702 height 128
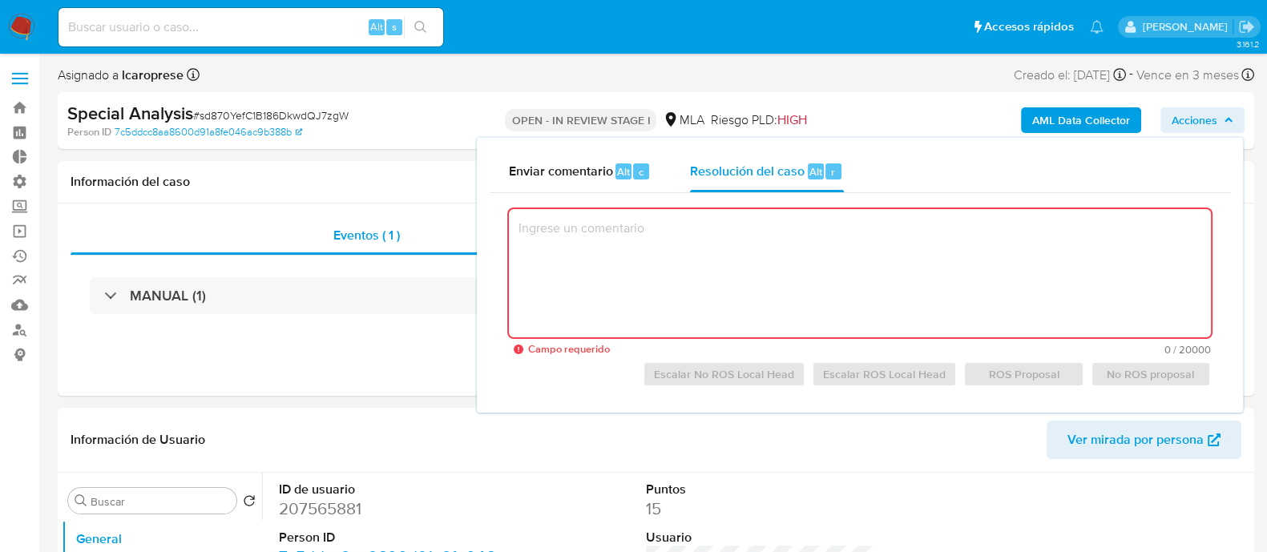
click at [702, 240] on textarea at bounding box center [860, 273] width 702 height 128
paste textarea "Con posterioridad al bloqueo, si bien el usuario presentó documentación patrimo…"
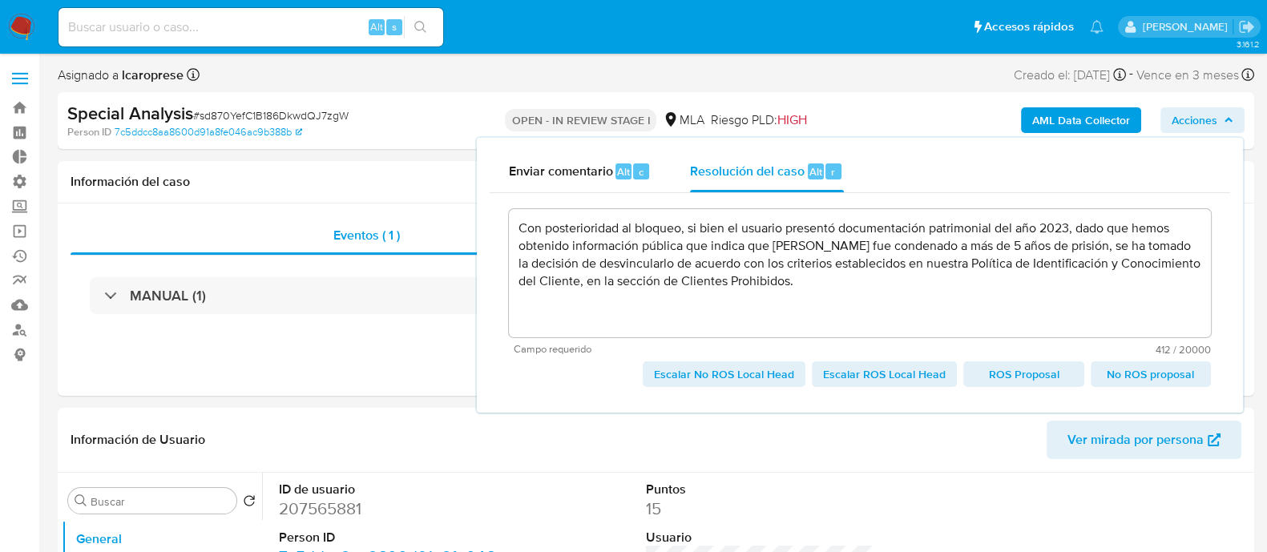
click at [757, 376] on span "Escalar No ROS Local Head" at bounding box center [724, 374] width 140 height 22
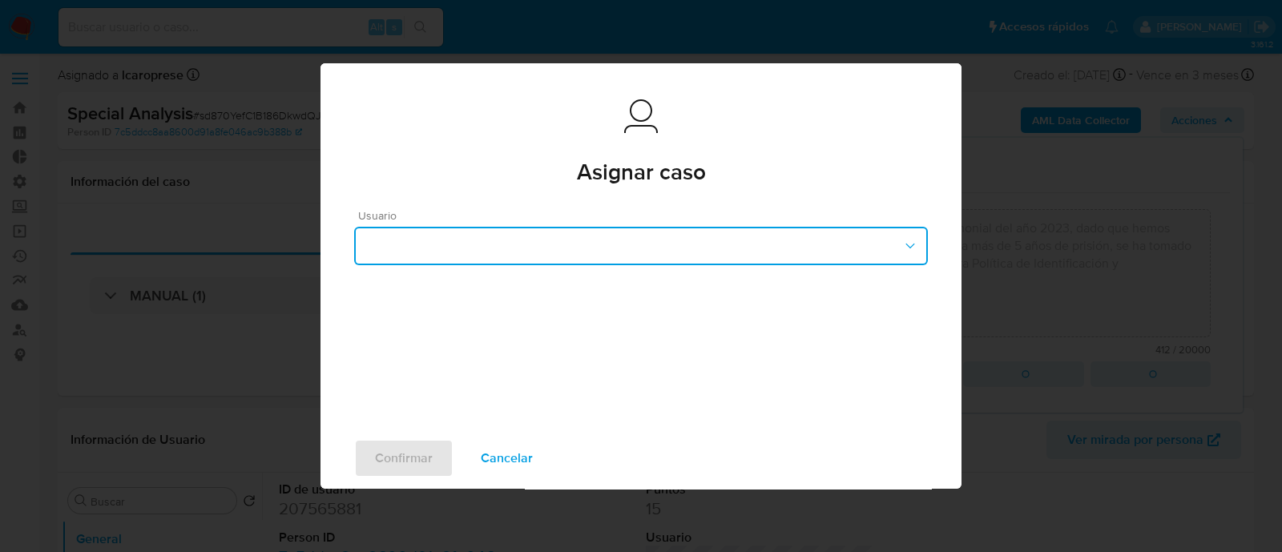
click at [561, 244] on button "button" at bounding box center [641, 246] width 574 height 38
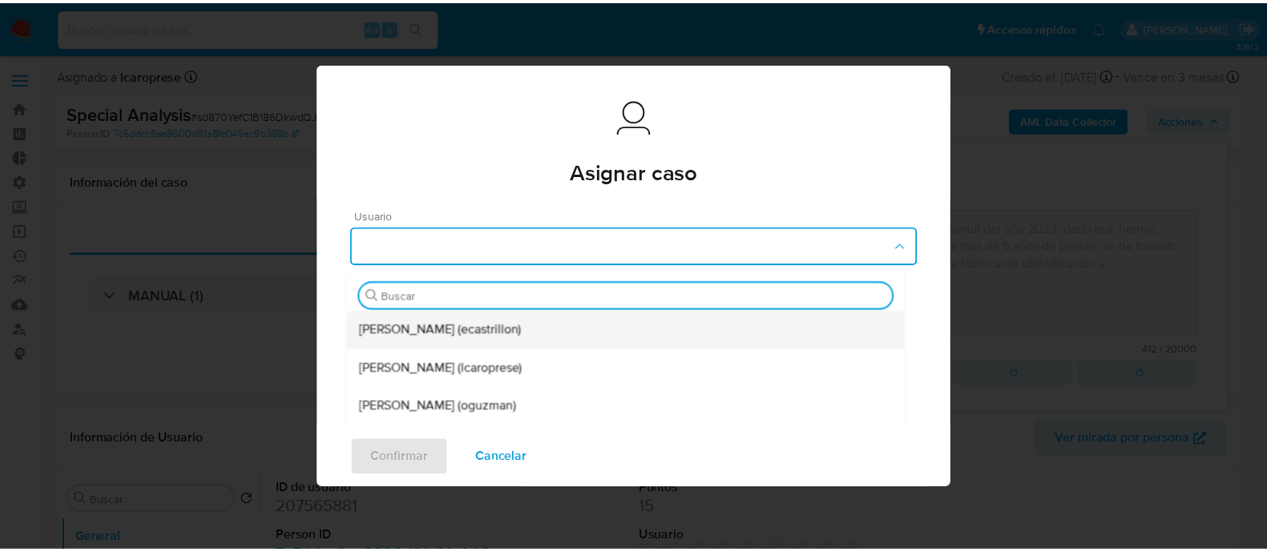
scroll to position [200, 0]
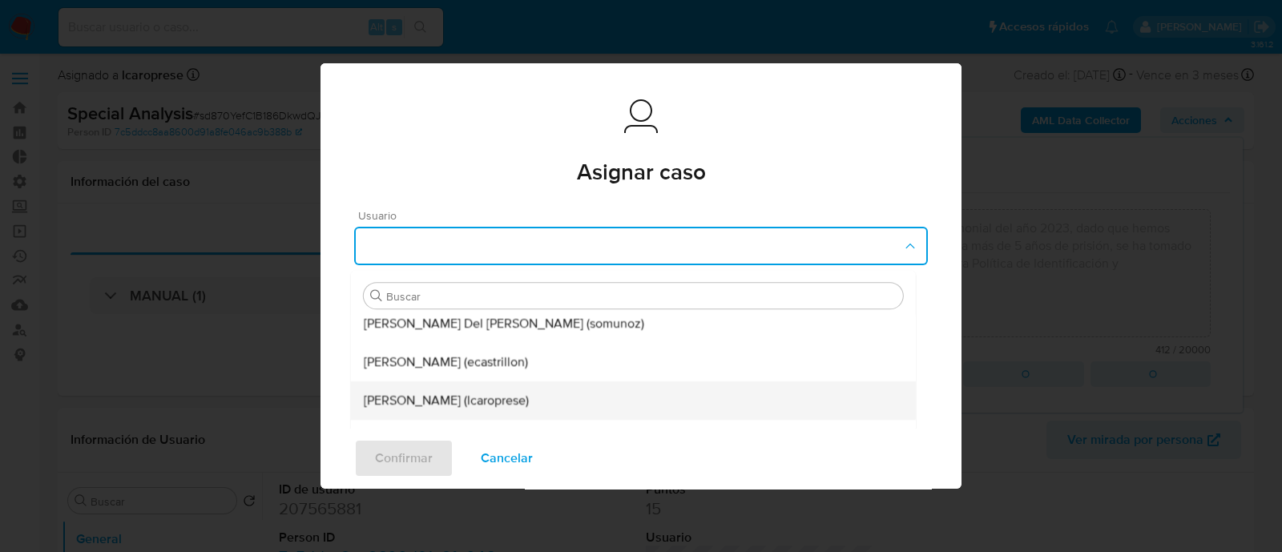
click at [467, 397] on span "Leandro Ezequiel Caroprese (lcaroprese)" at bounding box center [446, 401] width 165 height 16
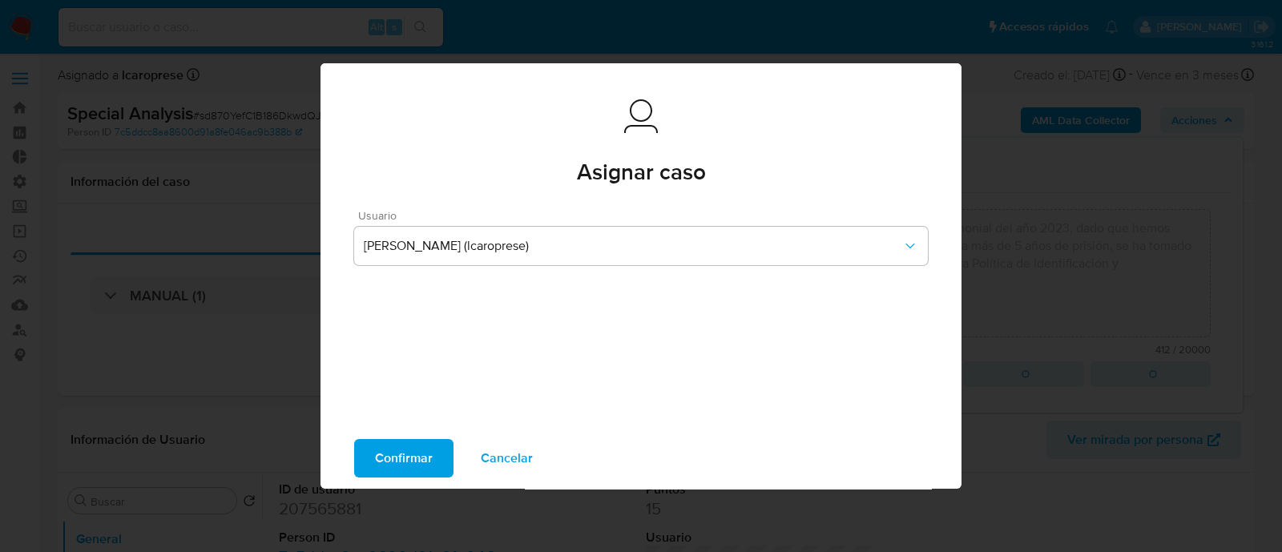
click at [417, 461] on span "Confirmar" at bounding box center [404, 458] width 58 height 35
type textarea "Con posterioridad al bloqueo, si bien el usuario presentó documentación patrimo…"
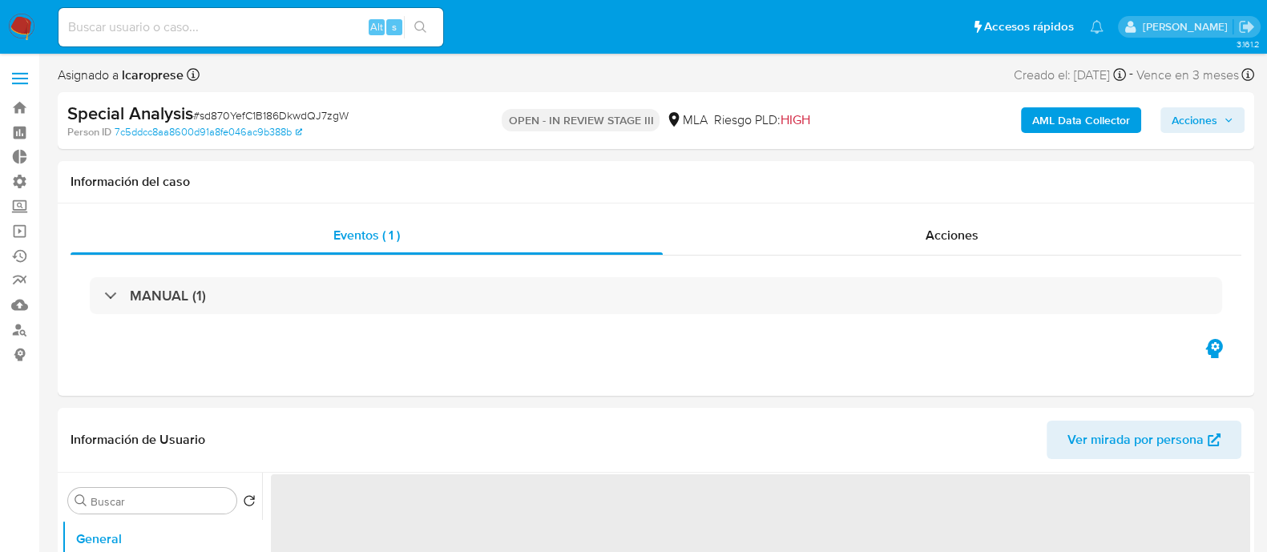
select select "10"
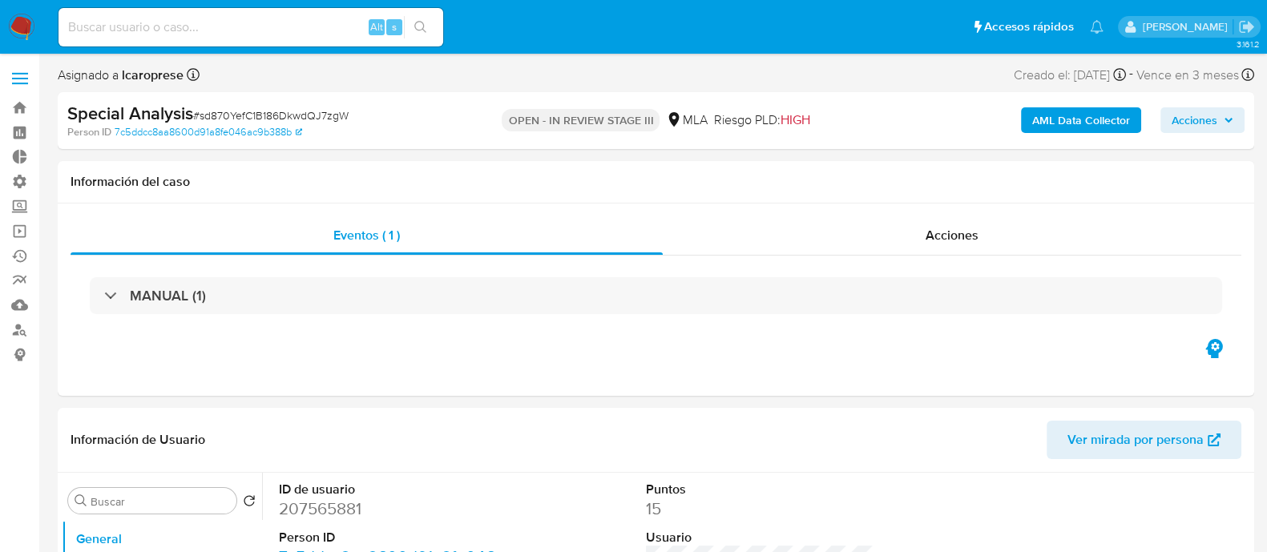
click at [1190, 125] on span "Acciones" at bounding box center [1195, 120] width 46 height 26
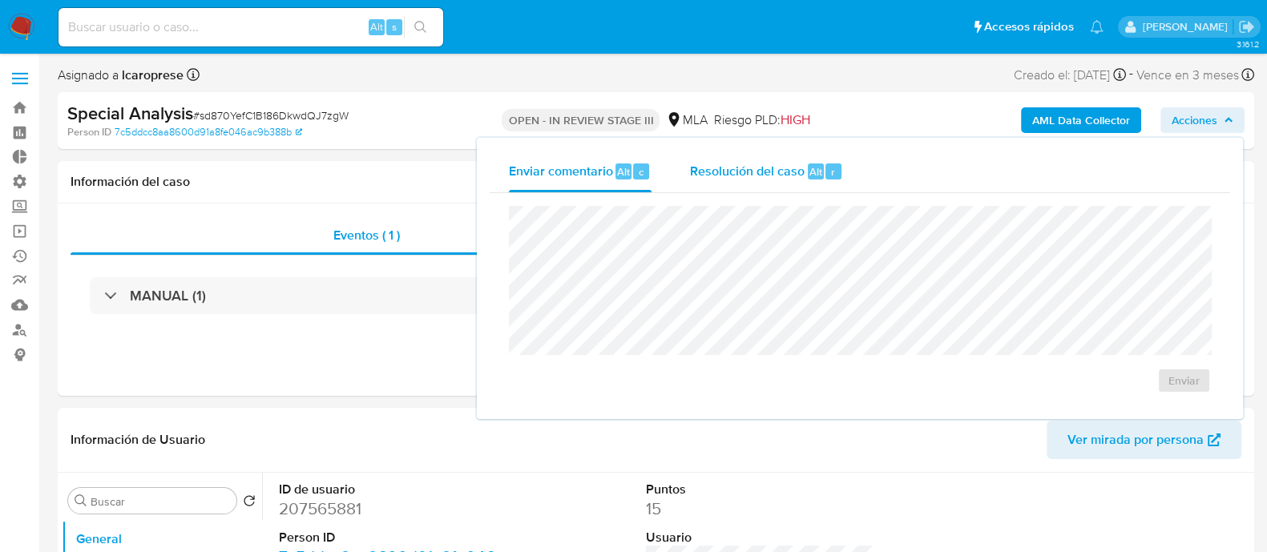
drag, startPoint x: 723, startPoint y: 174, endPoint x: 731, endPoint y: 192, distance: 19.4
click at [724, 173] on span "Resolución del caso" at bounding box center [747, 171] width 115 height 18
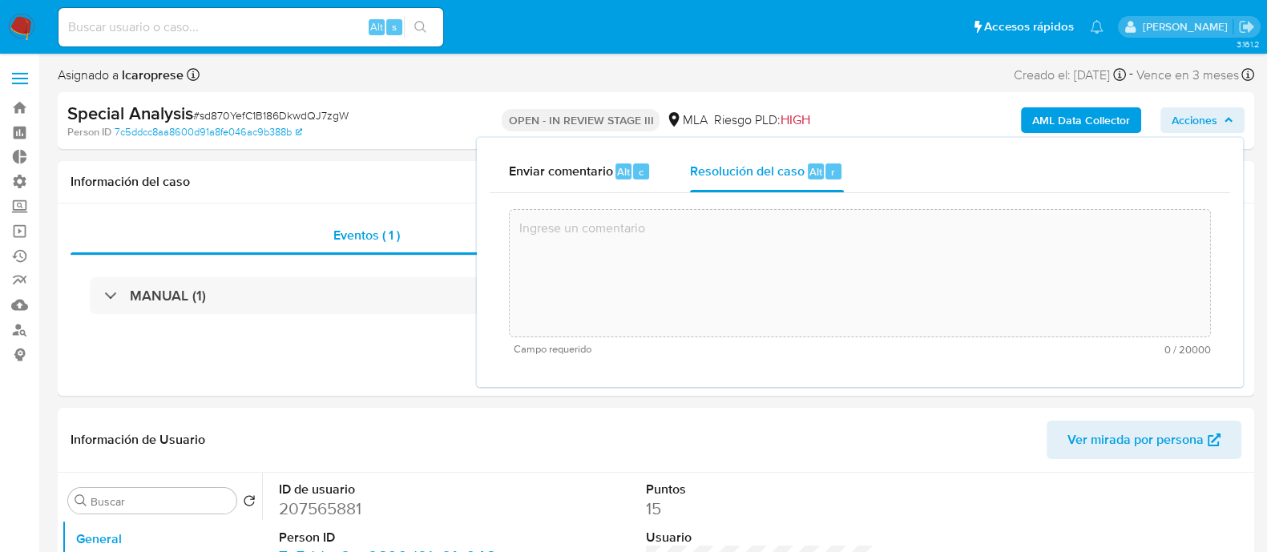
click at [752, 270] on textarea at bounding box center [860, 273] width 700 height 128
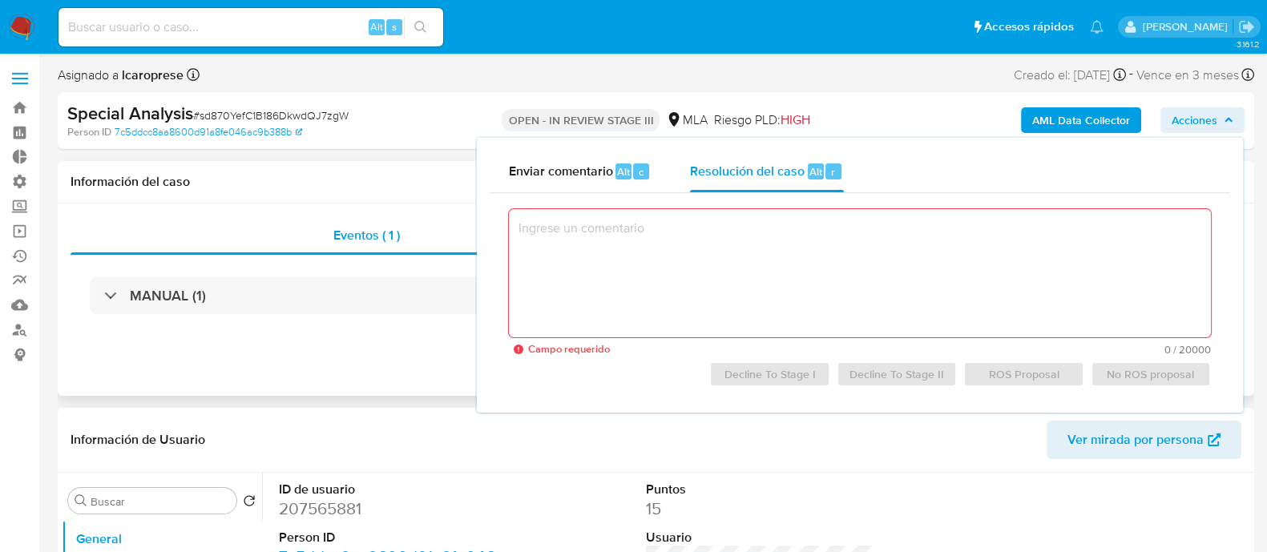
click at [305, 327] on div "MANUAL (1)" at bounding box center [656, 296] width 1171 height 80
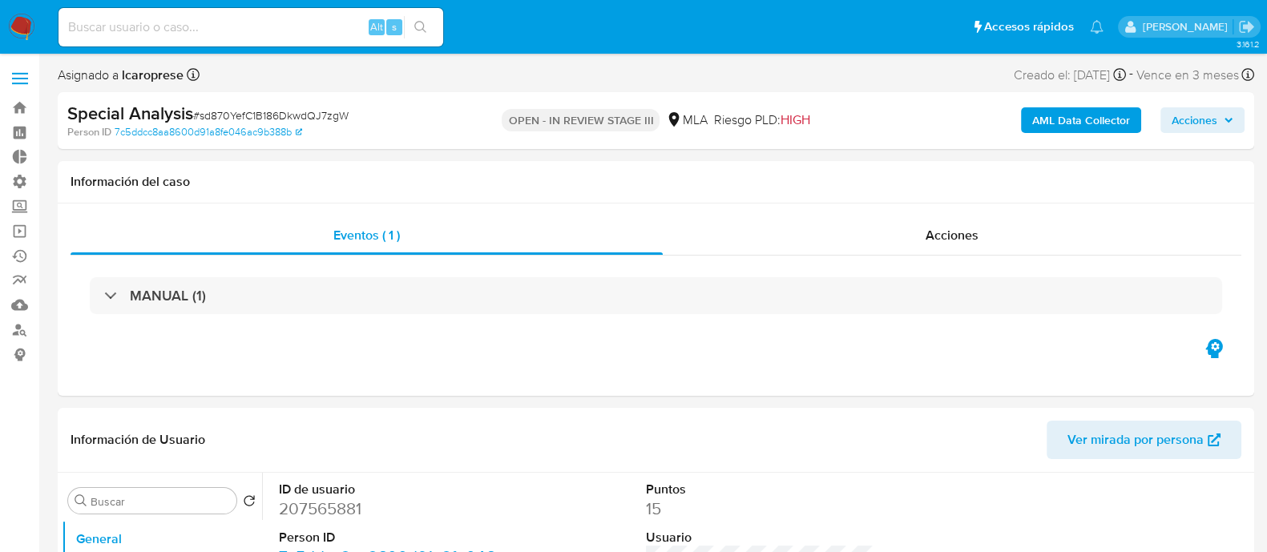
click at [1174, 130] on span "Acciones" at bounding box center [1195, 120] width 46 height 26
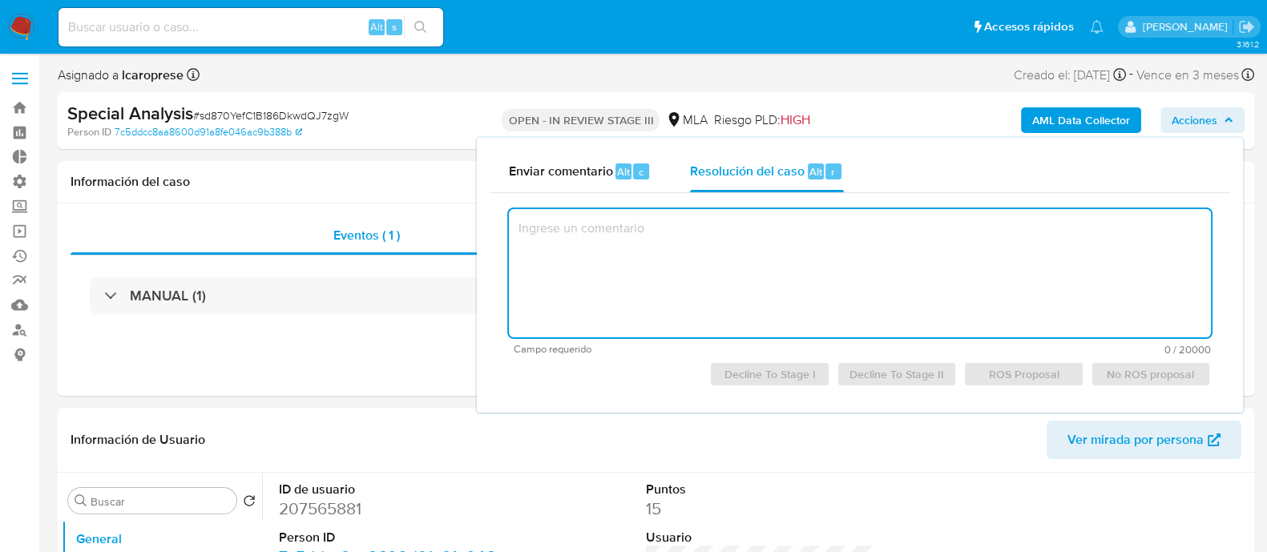
click at [631, 212] on textarea at bounding box center [860, 273] width 702 height 128
paste textarea "Con posterioridad al bloqueo, si bien el usuario presentó documentación patrimo…"
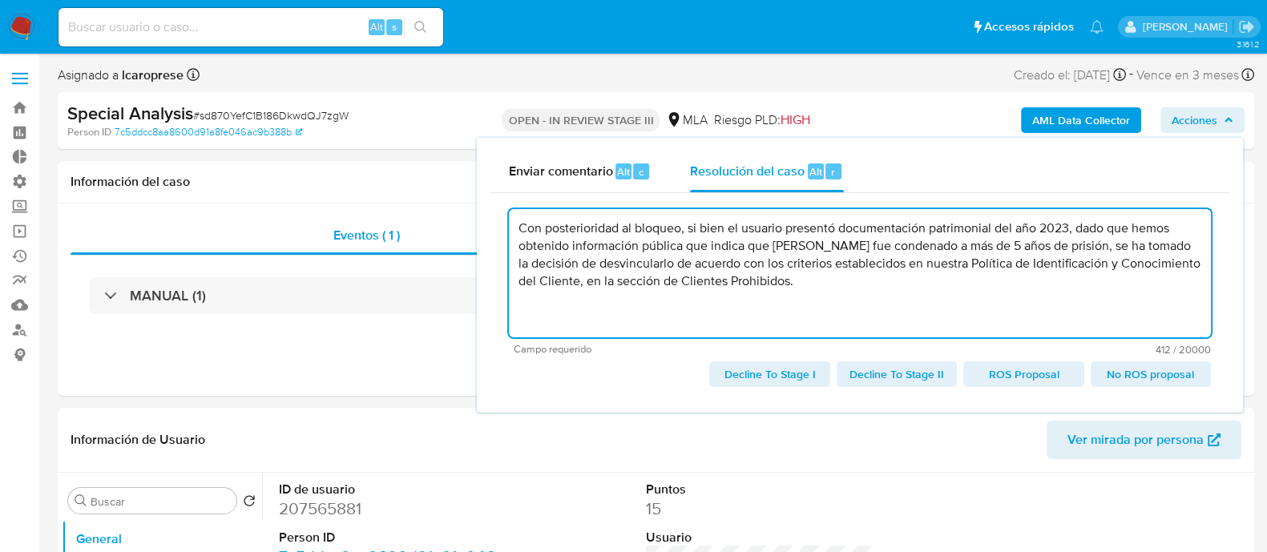
click at [1131, 377] on span "No ROS proposal" at bounding box center [1151, 374] width 98 height 22
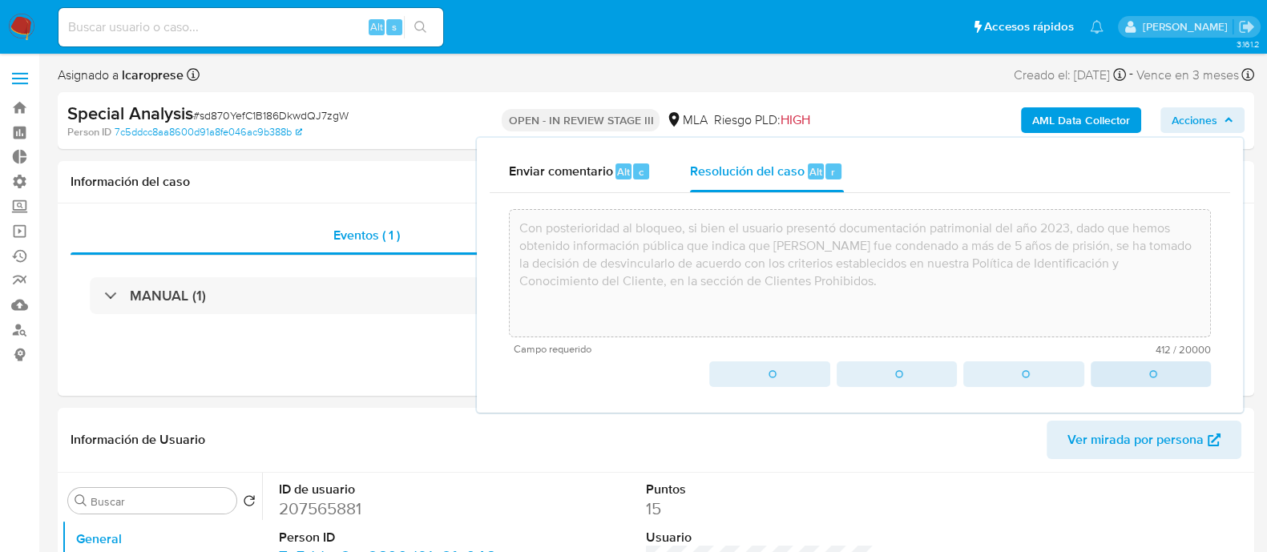
type textarea "Con posterioridad al bloqueo, si bien el usuario presentó documentación patrimo…"
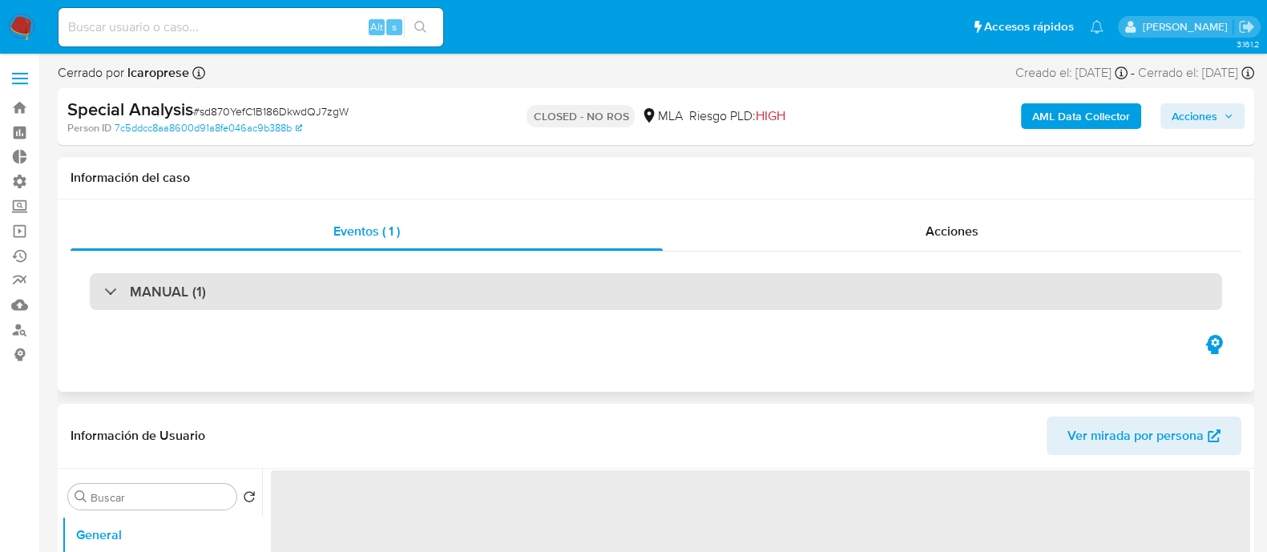
select select "10"
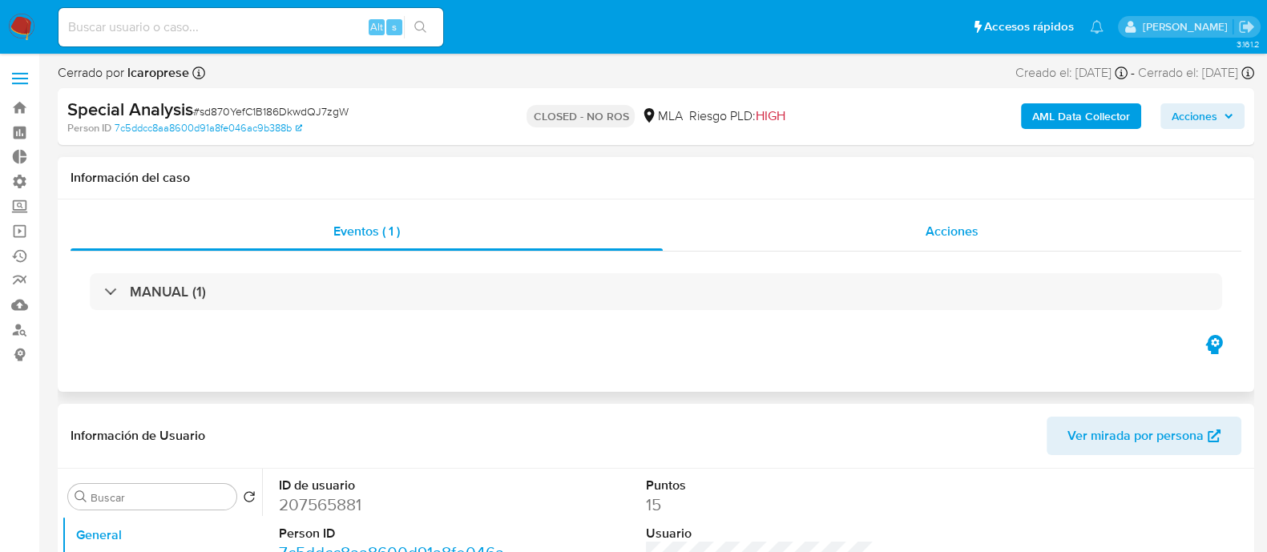
click at [839, 212] on div "Acciones" at bounding box center [952, 231] width 579 height 38
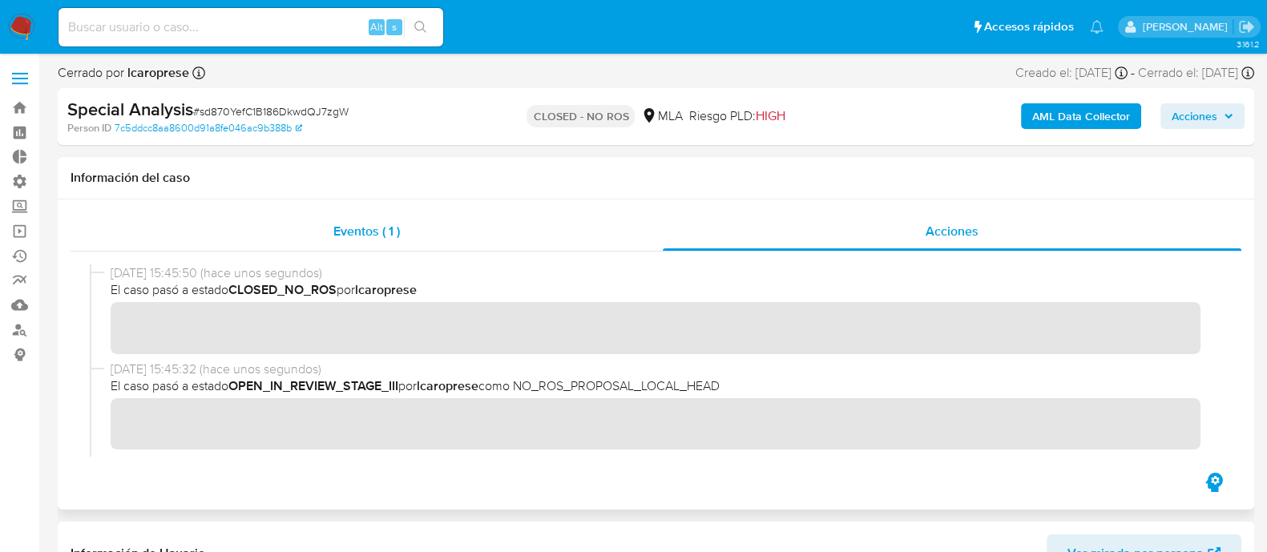
click at [440, 228] on div "Eventos ( 1 )" at bounding box center [367, 231] width 592 height 38
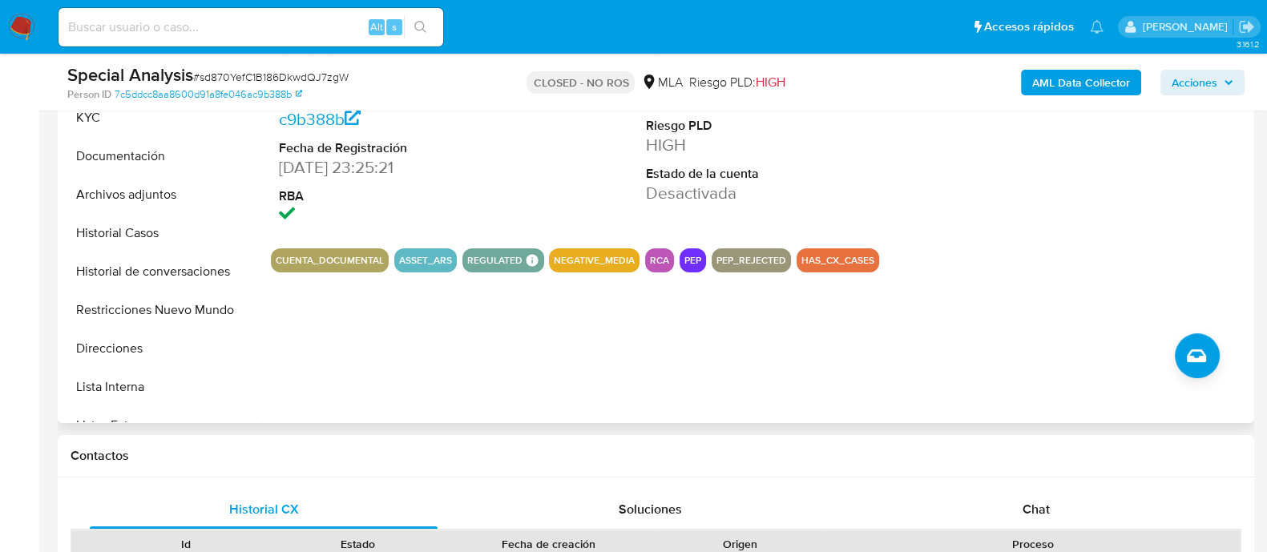
scroll to position [400, 0]
click at [152, 313] on button "Restricciones Nuevo Mundo" at bounding box center [156, 309] width 188 height 38
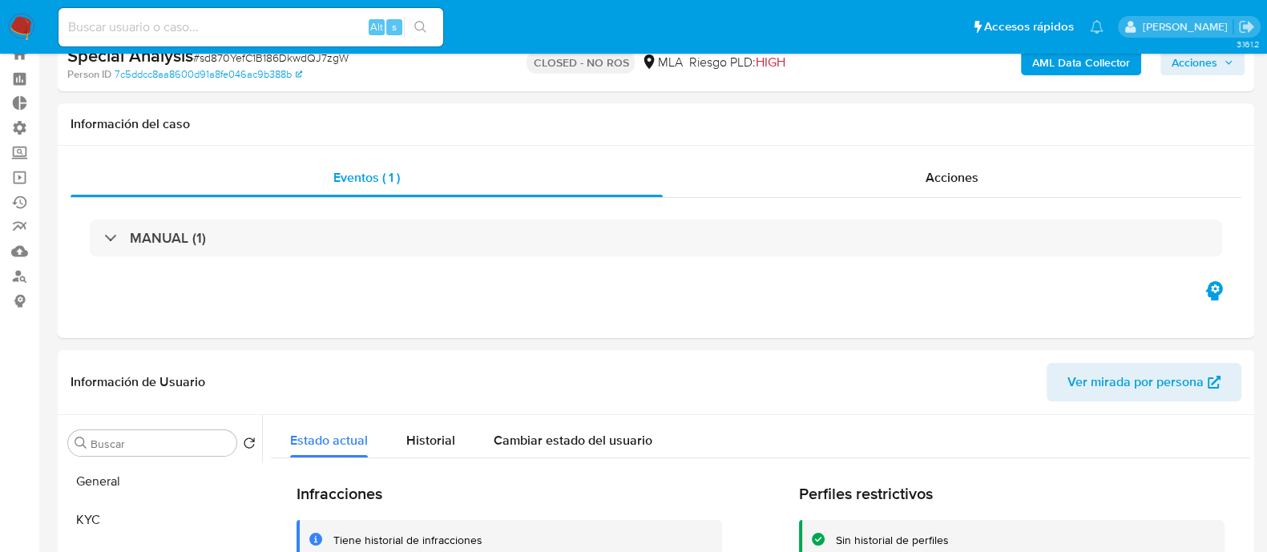
scroll to position [0, 0]
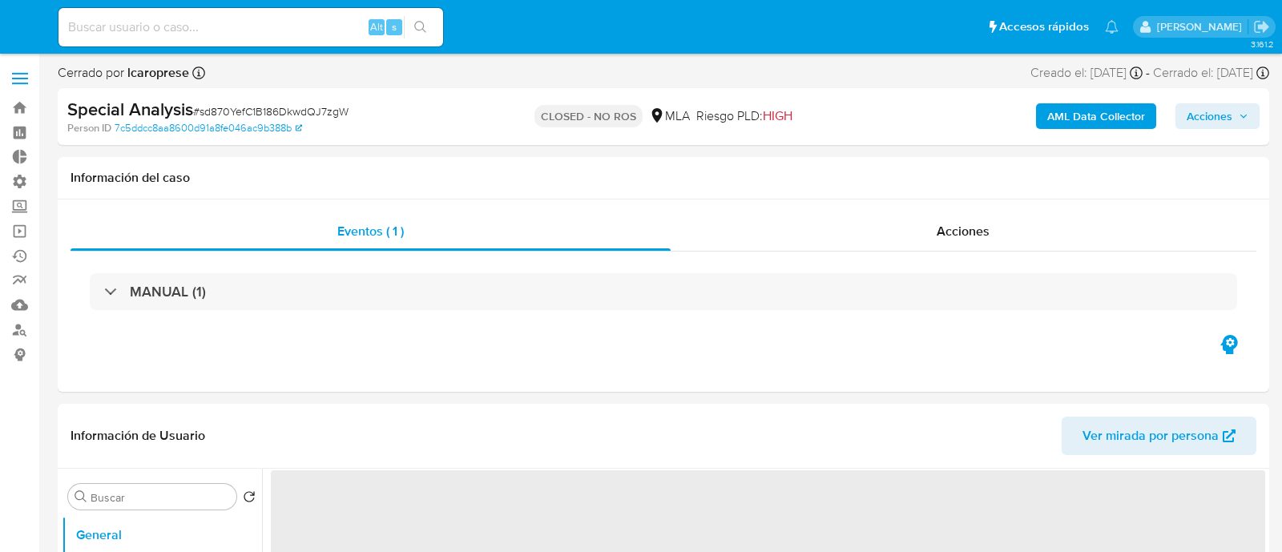
select select "10"
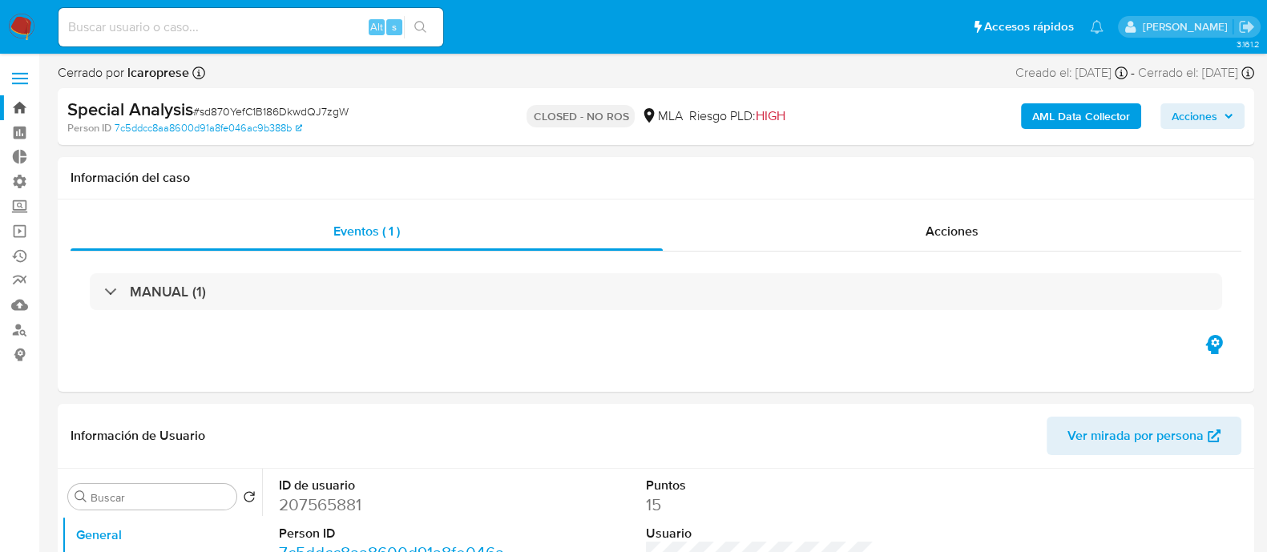
click at [24, 106] on link "Bandeja" at bounding box center [95, 107] width 191 height 25
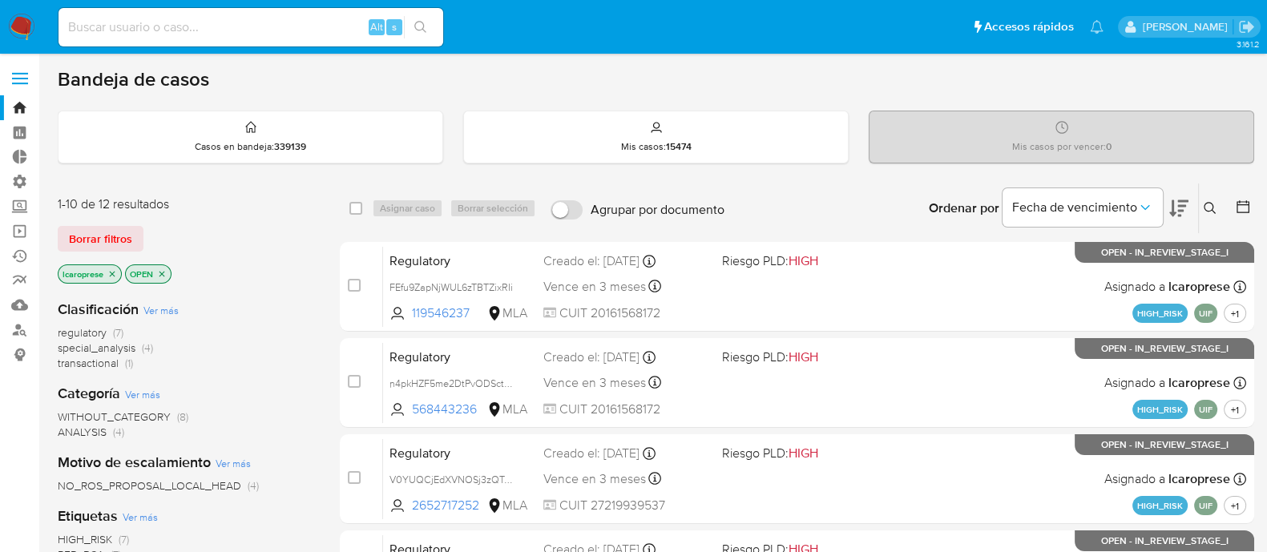
click at [280, 30] on input at bounding box center [250, 27] width 385 height 21
paste input "207565881"
type input "207565881"
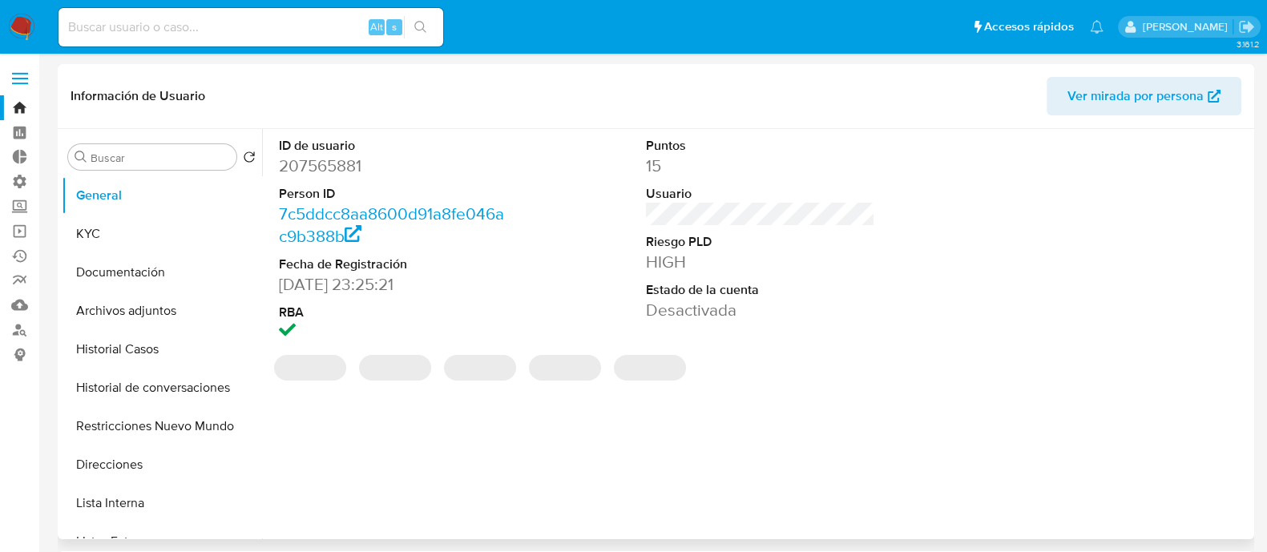
select select "10"
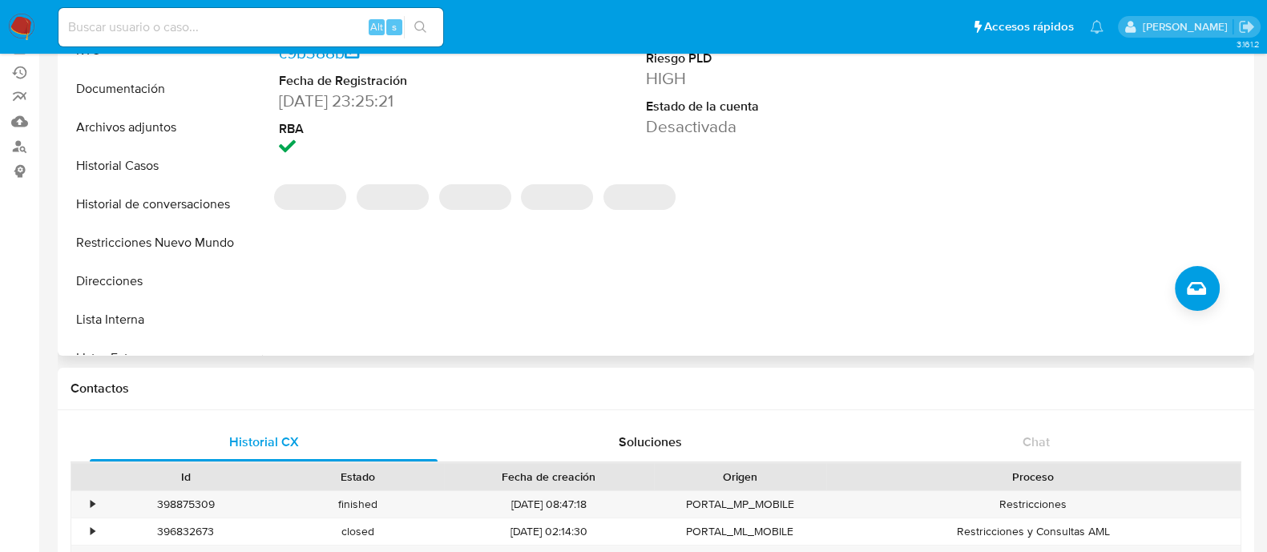
scroll to position [305, 0]
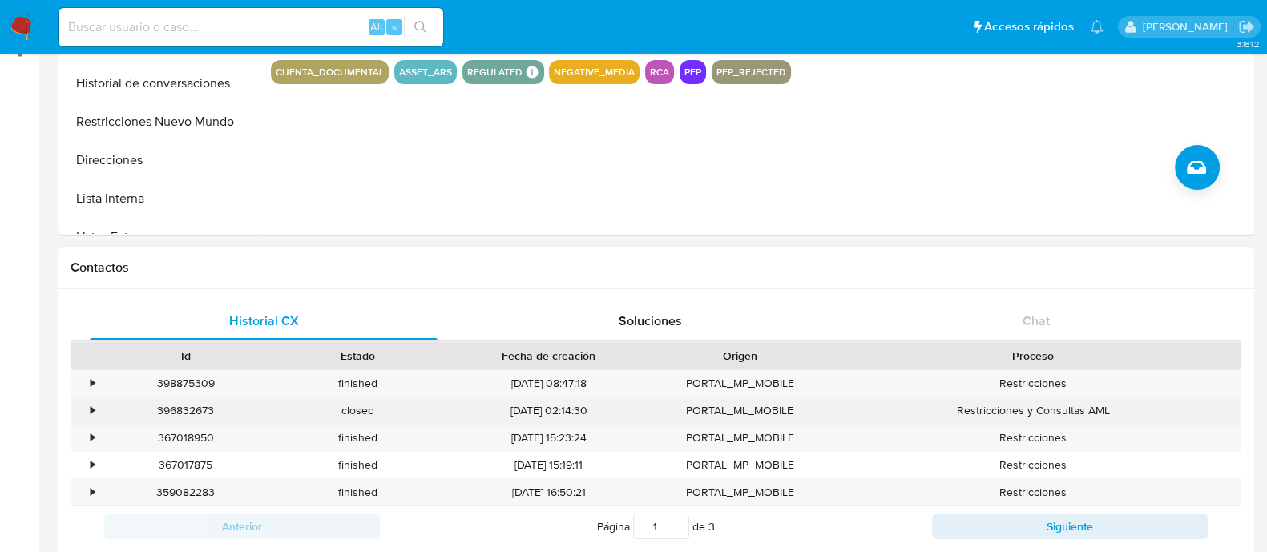
click at [180, 411] on div "396832673" at bounding box center [185, 410] width 172 height 26
copy div "396832673"
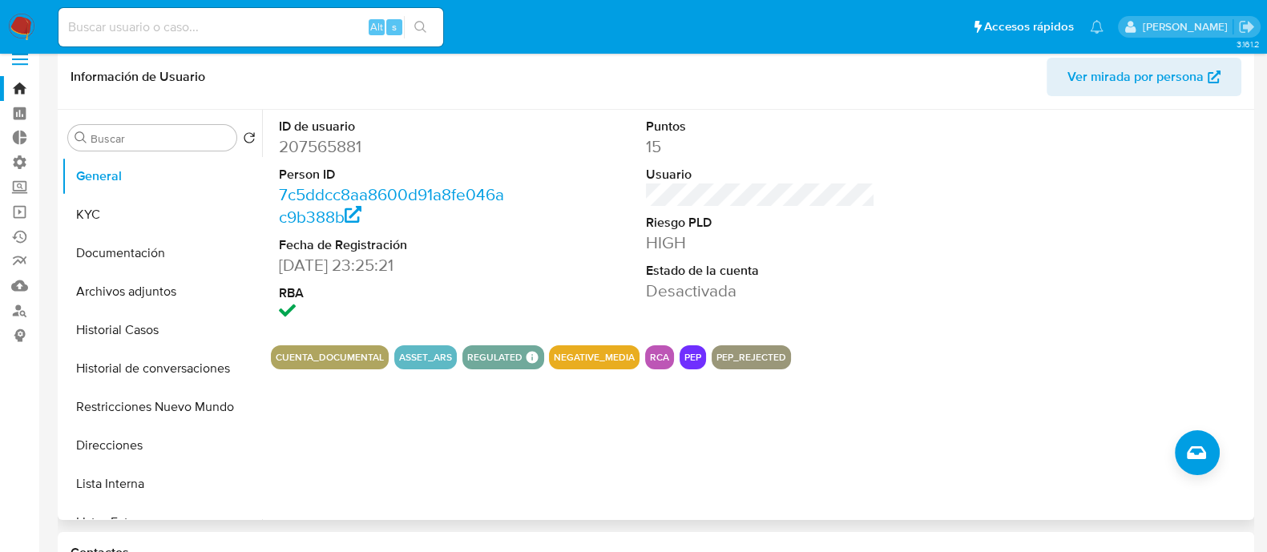
scroll to position [0, 0]
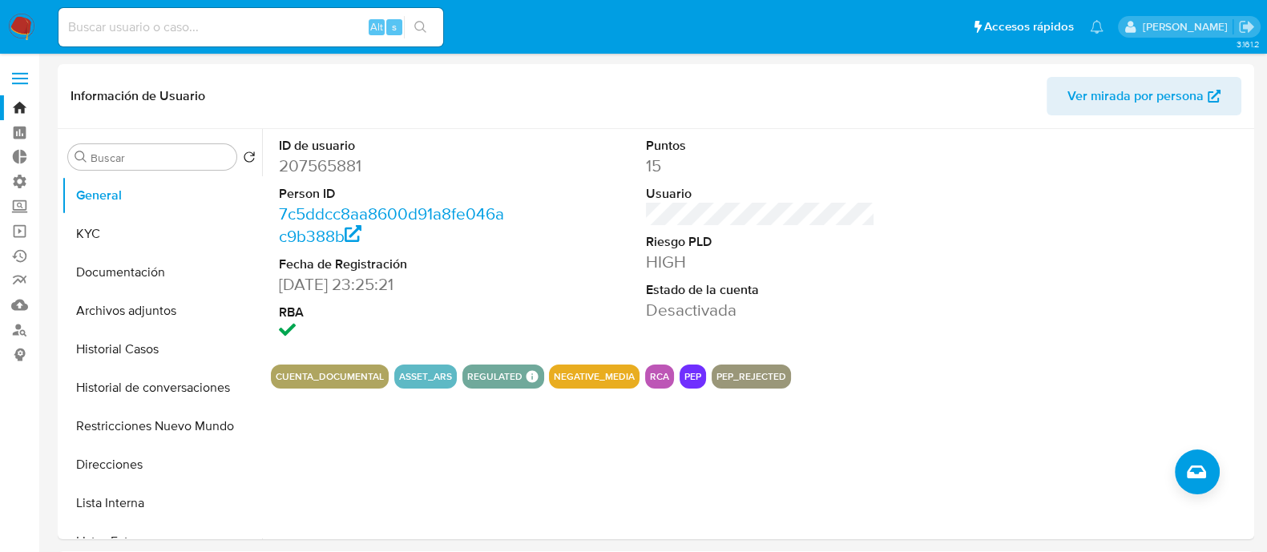
click at [21, 108] on link "Bandeja" at bounding box center [95, 107] width 191 height 25
